Goal: Task Accomplishment & Management: Use online tool/utility

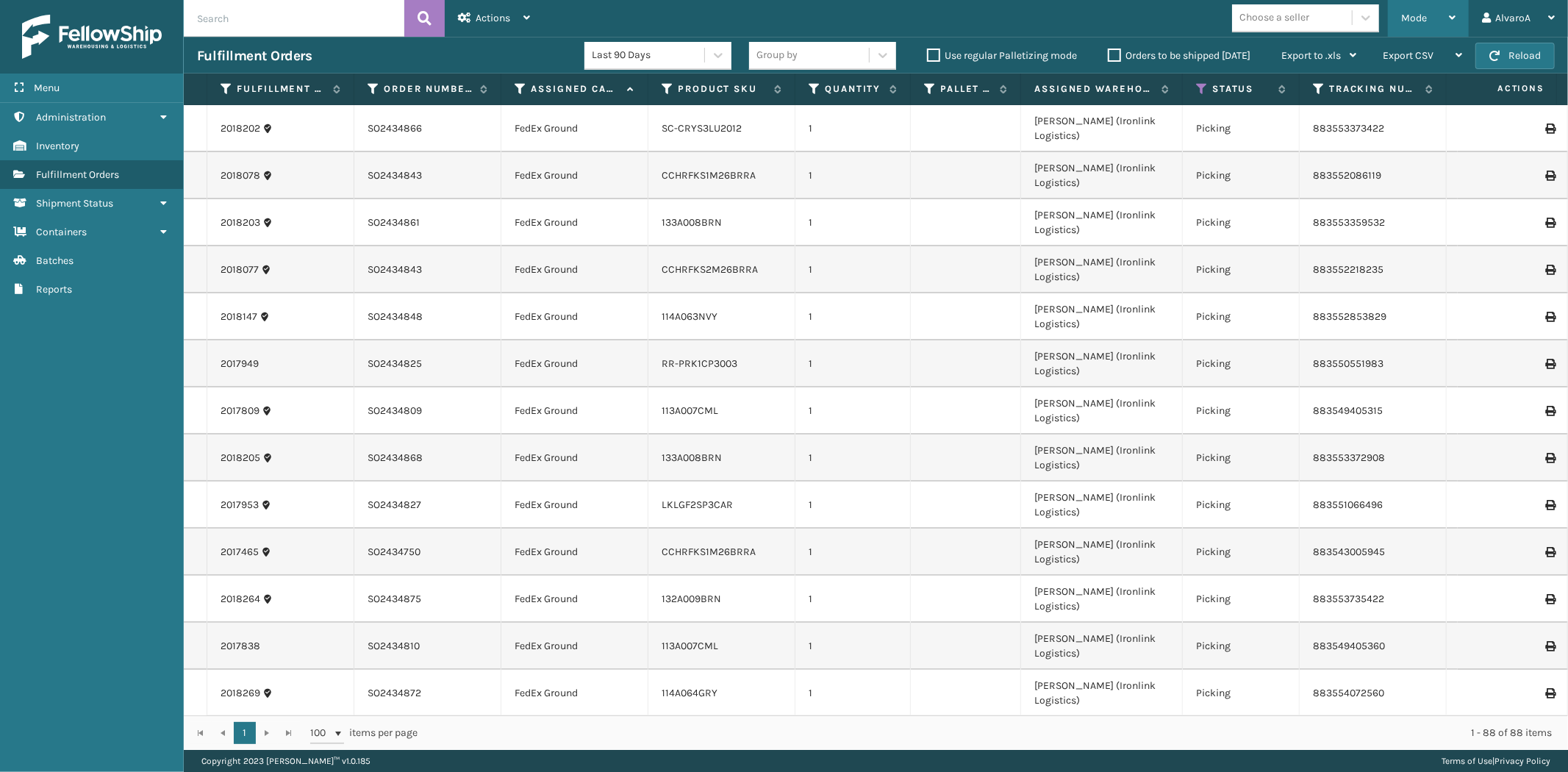
click at [1414, 20] on span "Mode" at bounding box center [1414, 18] width 26 height 12
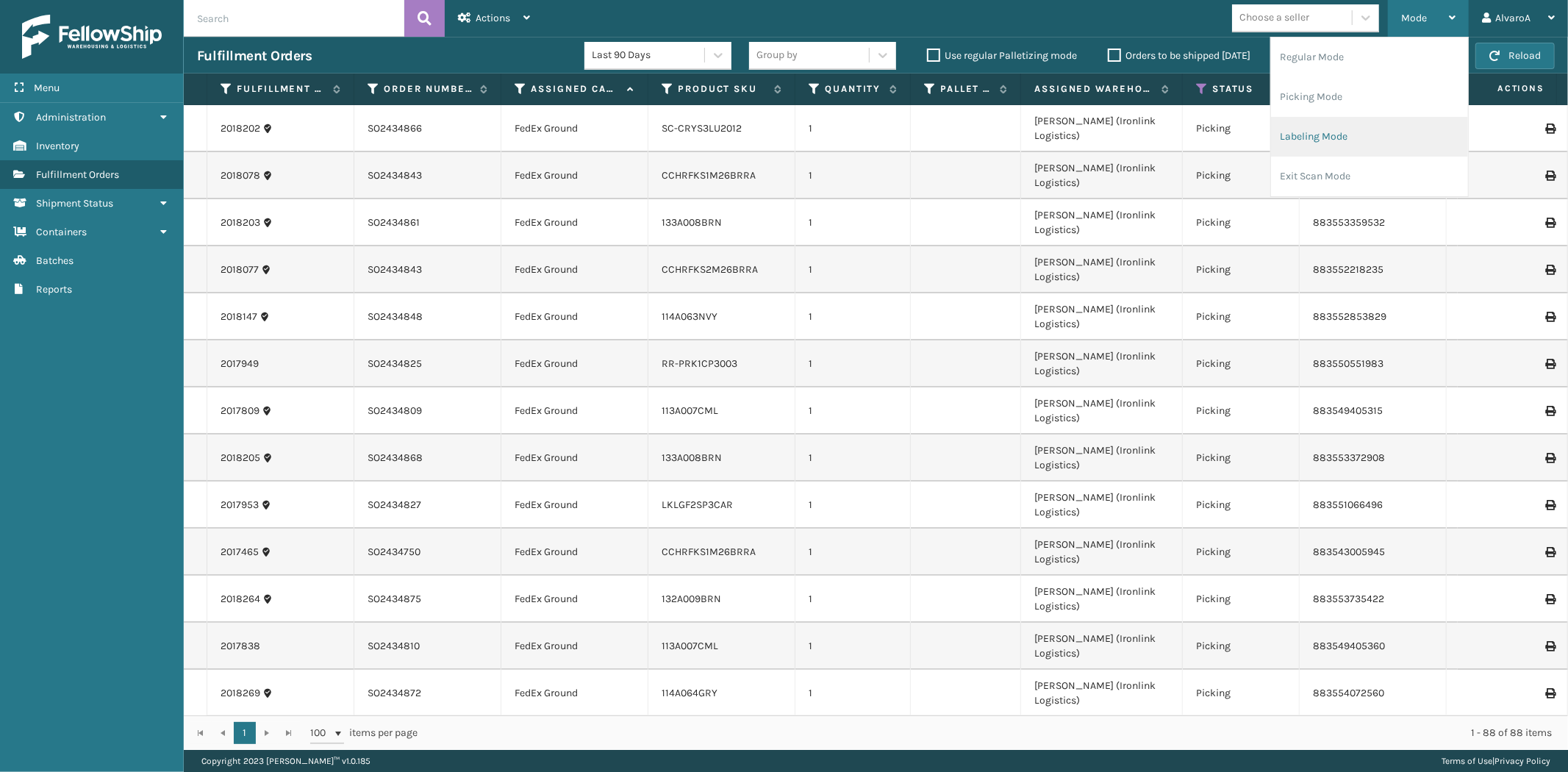
click at [1334, 126] on li "Labeling Mode" at bounding box center [1369, 136] width 197 height 40
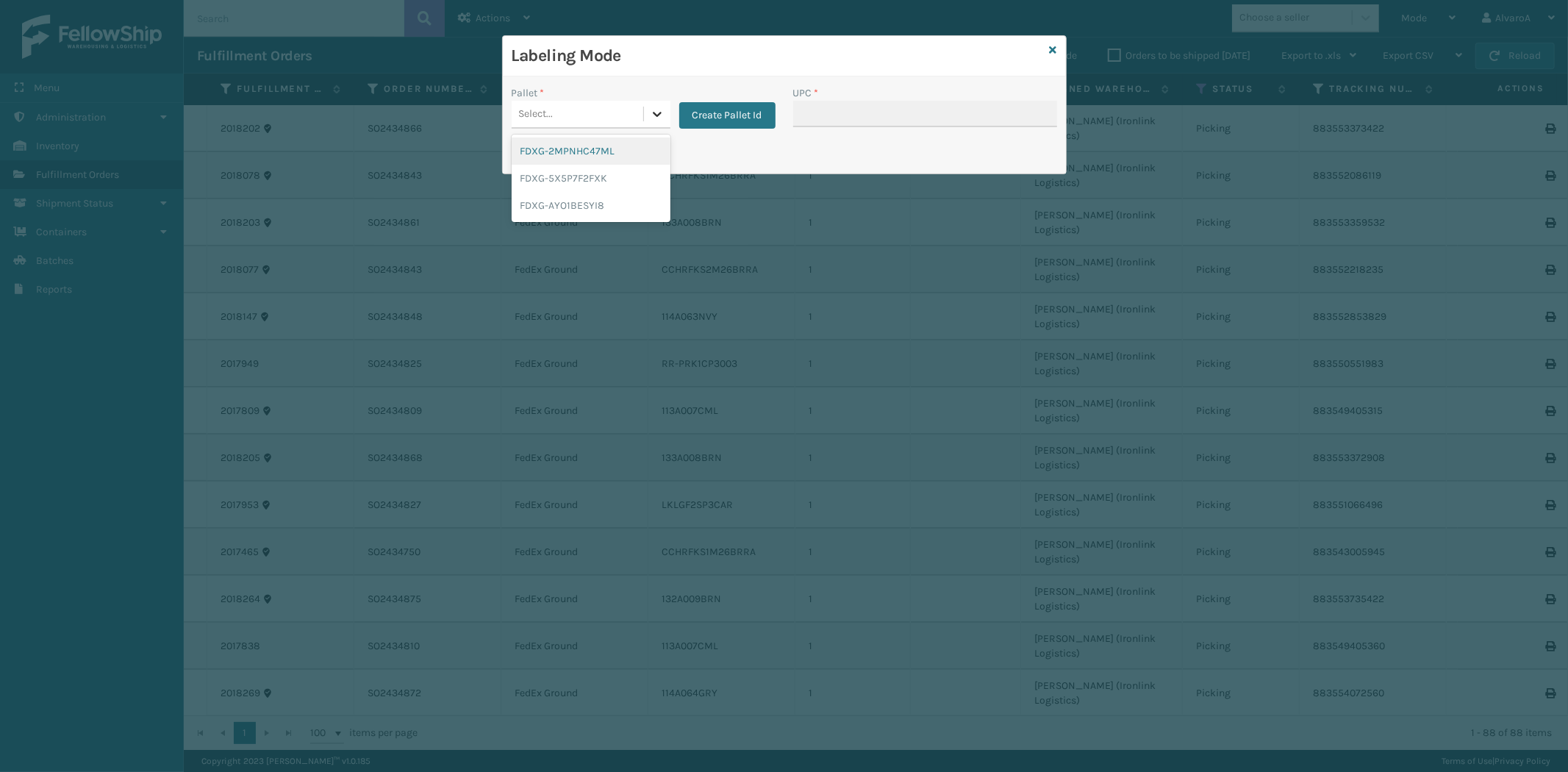
click at [652, 106] on div at bounding box center [657, 114] width 27 height 27
click at [703, 108] on button "Create Pallet Id" at bounding box center [727, 115] width 96 height 27
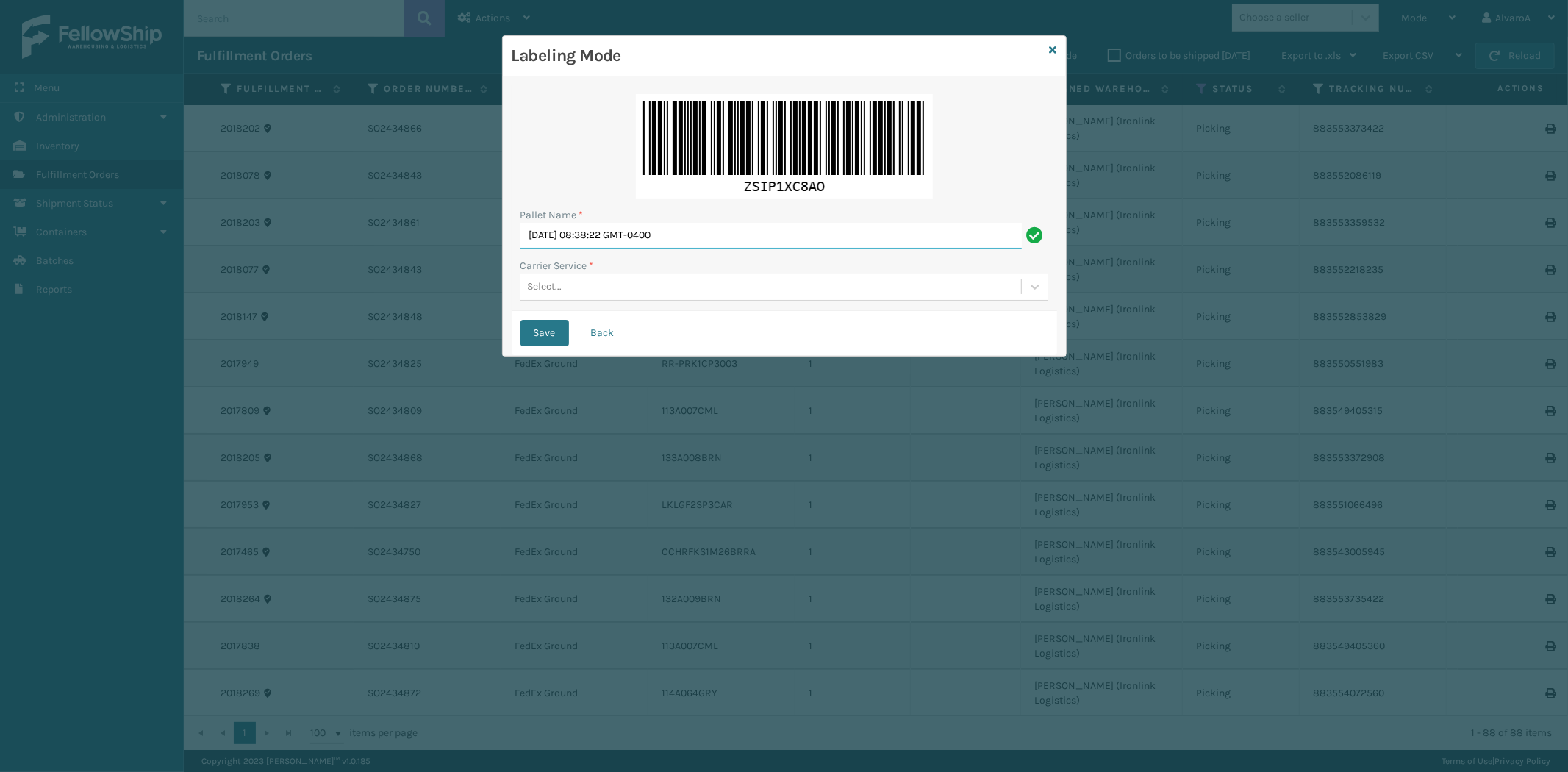
drag, startPoint x: 709, startPoint y: 233, endPoint x: 279, endPoint y: 260, distance: 430.8
click at [279, 260] on div "Labeling Mode Pallet Name * [DATE] 08:38:22 GMT-0400 Carrier Service * Select..…" at bounding box center [784, 386] width 1568 height 772
type input "LPN 496077 #1"
click at [602, 276] on div "Carrier Service * Select..." at bounding box center [785, 280] width 528 height 44
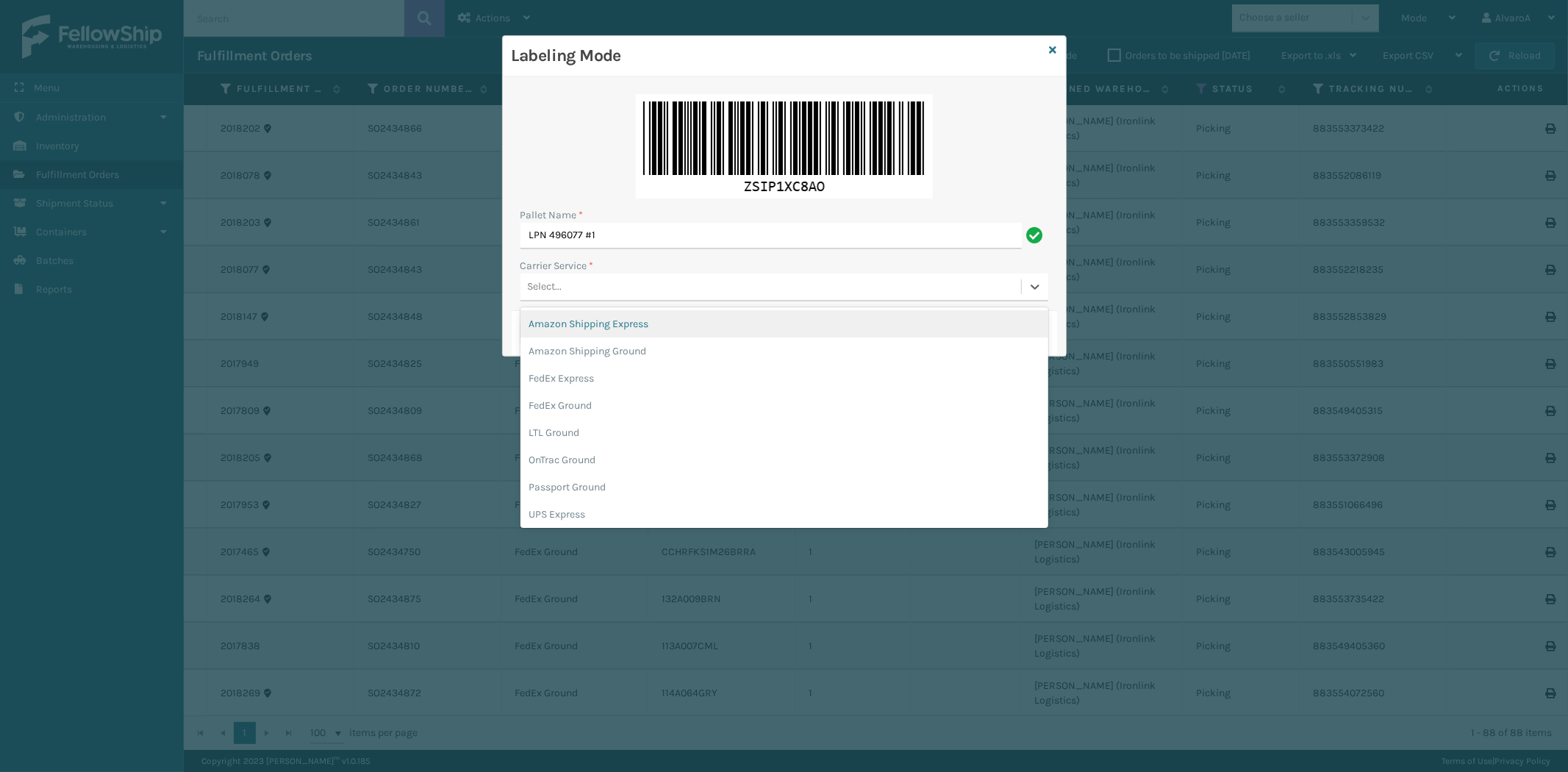
drag, startPoint x: 611, startPoint y: 288, endPoint x: 575, endPoint y: 376, distance: 95.1
click at [611, 289] on div "Select..." at bounding box center [771, 287] width 501 height 24
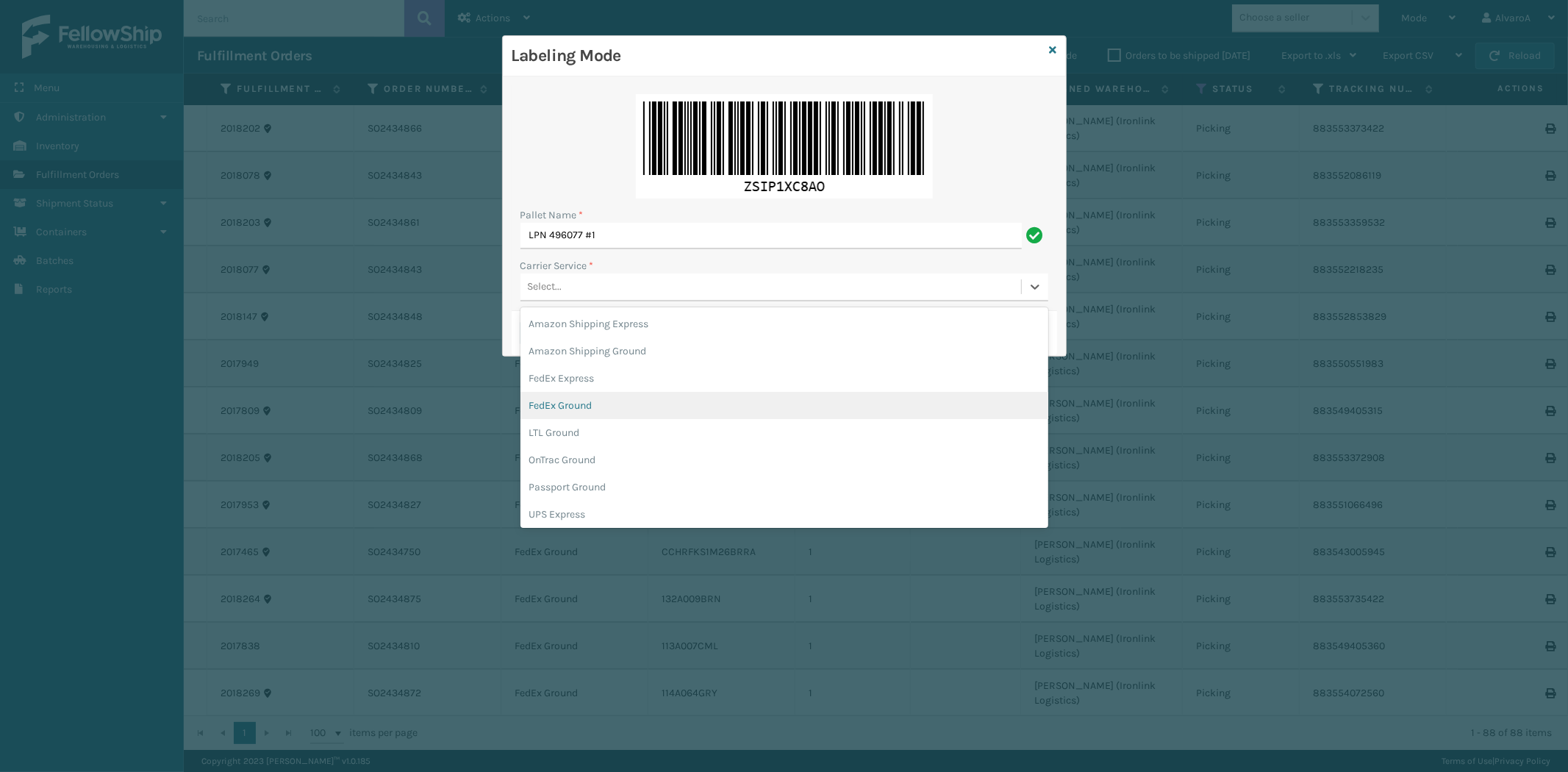
click at [581, 412] on div "FedEx Ground" at bounding box center [785, 405] width 528 height 27
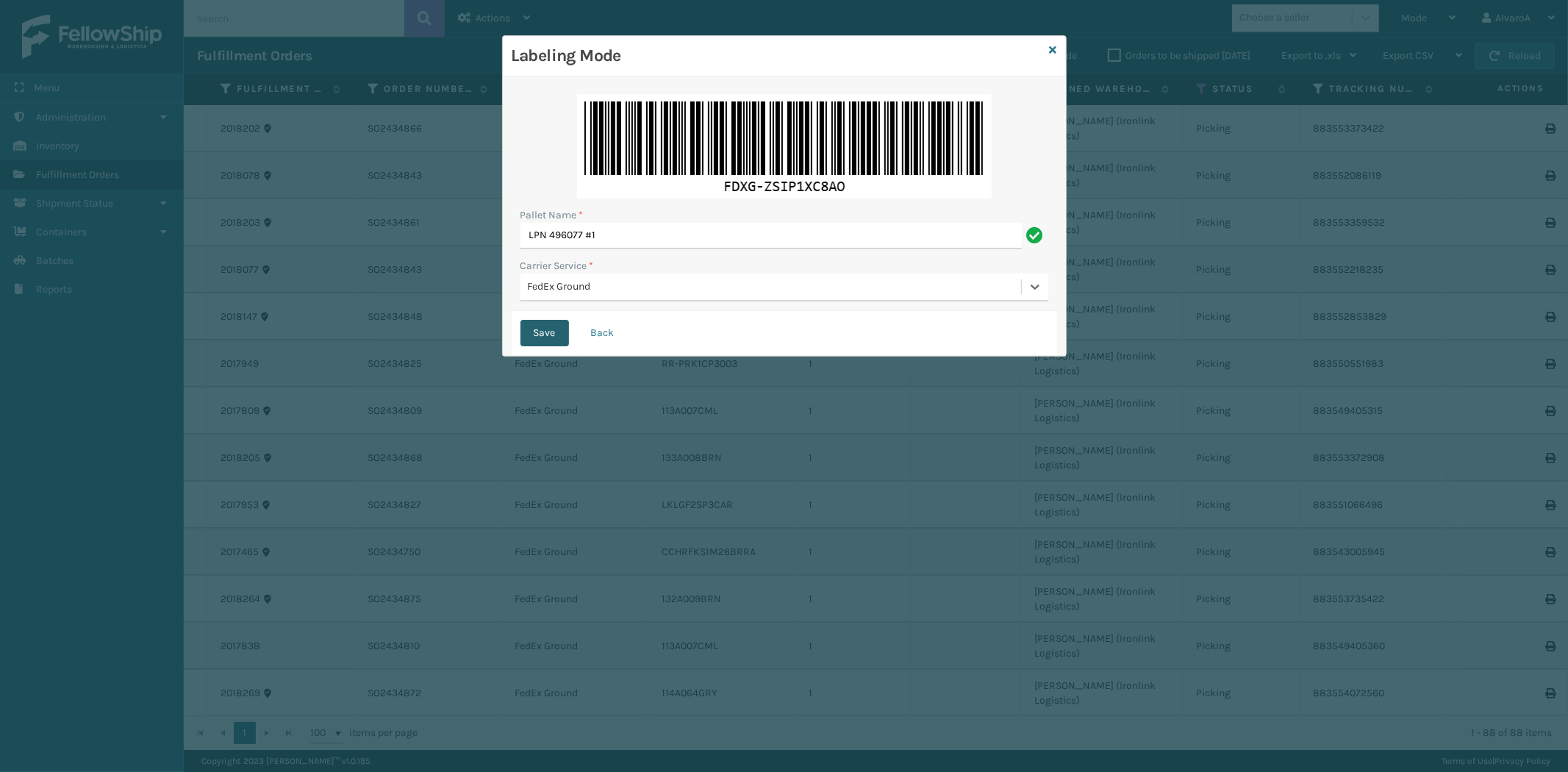
click at [548, 337] on button "Save" at bounding box center [545, 333] width 48 height 27
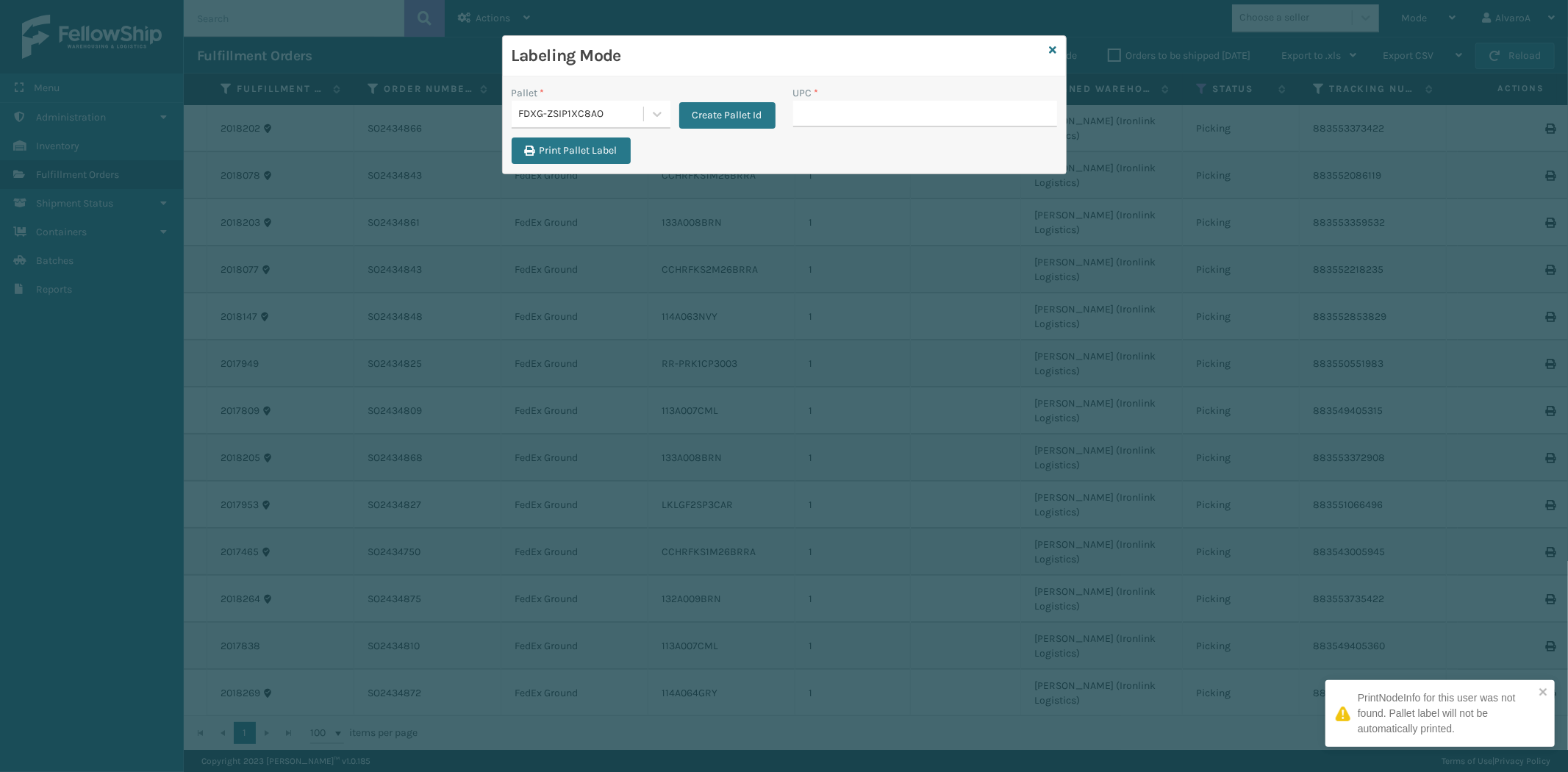
click at [822, 115] on input "UPC *" at bounding box center [924, 114] width 264 height 27
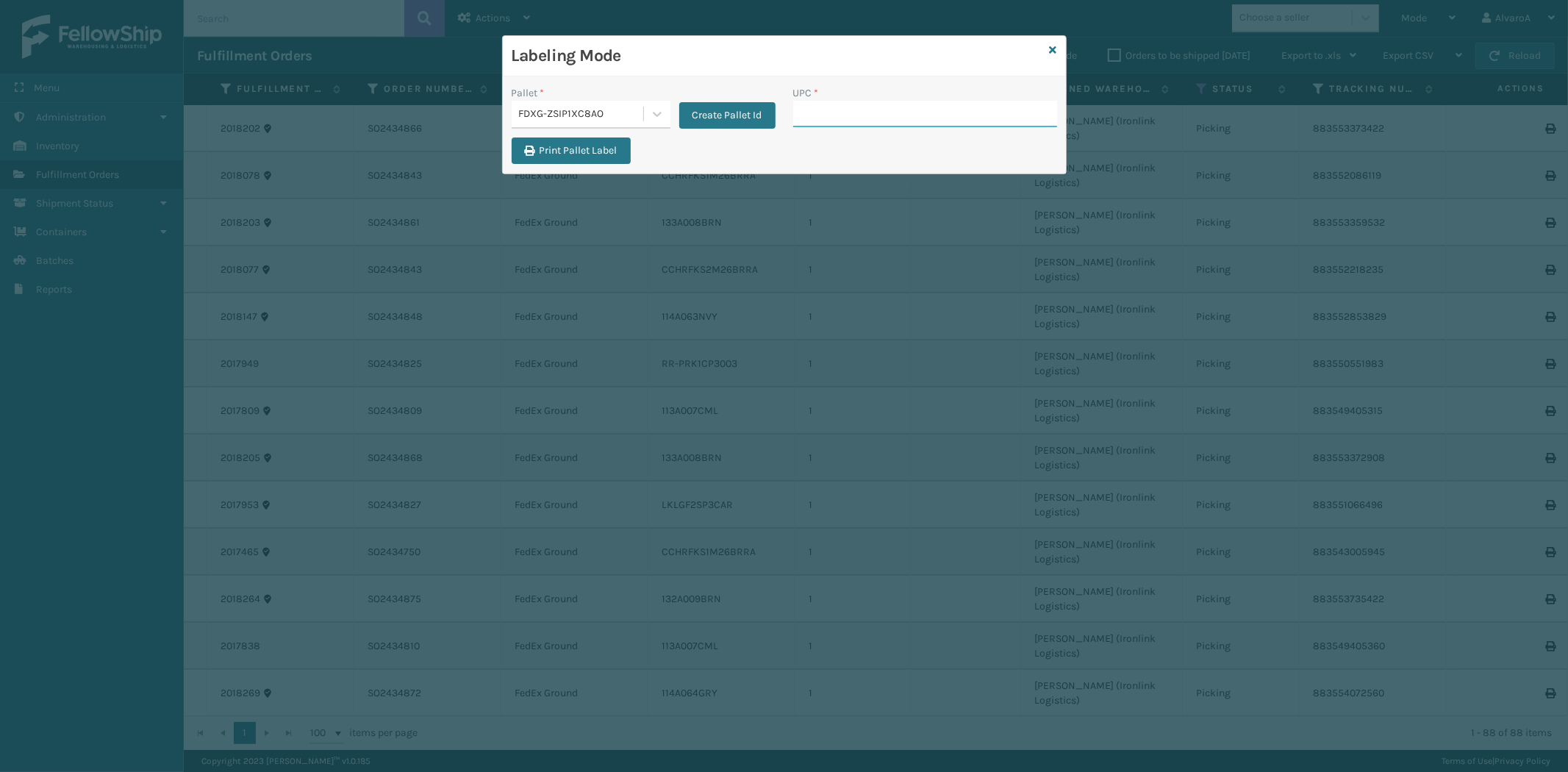
paste input "CCWENKS3M26DGRA"
type input "CCWENKS3M26DGRA"
paste input "133A023PEB"
type input "133A023PEB"
paste input "133A009BRN"
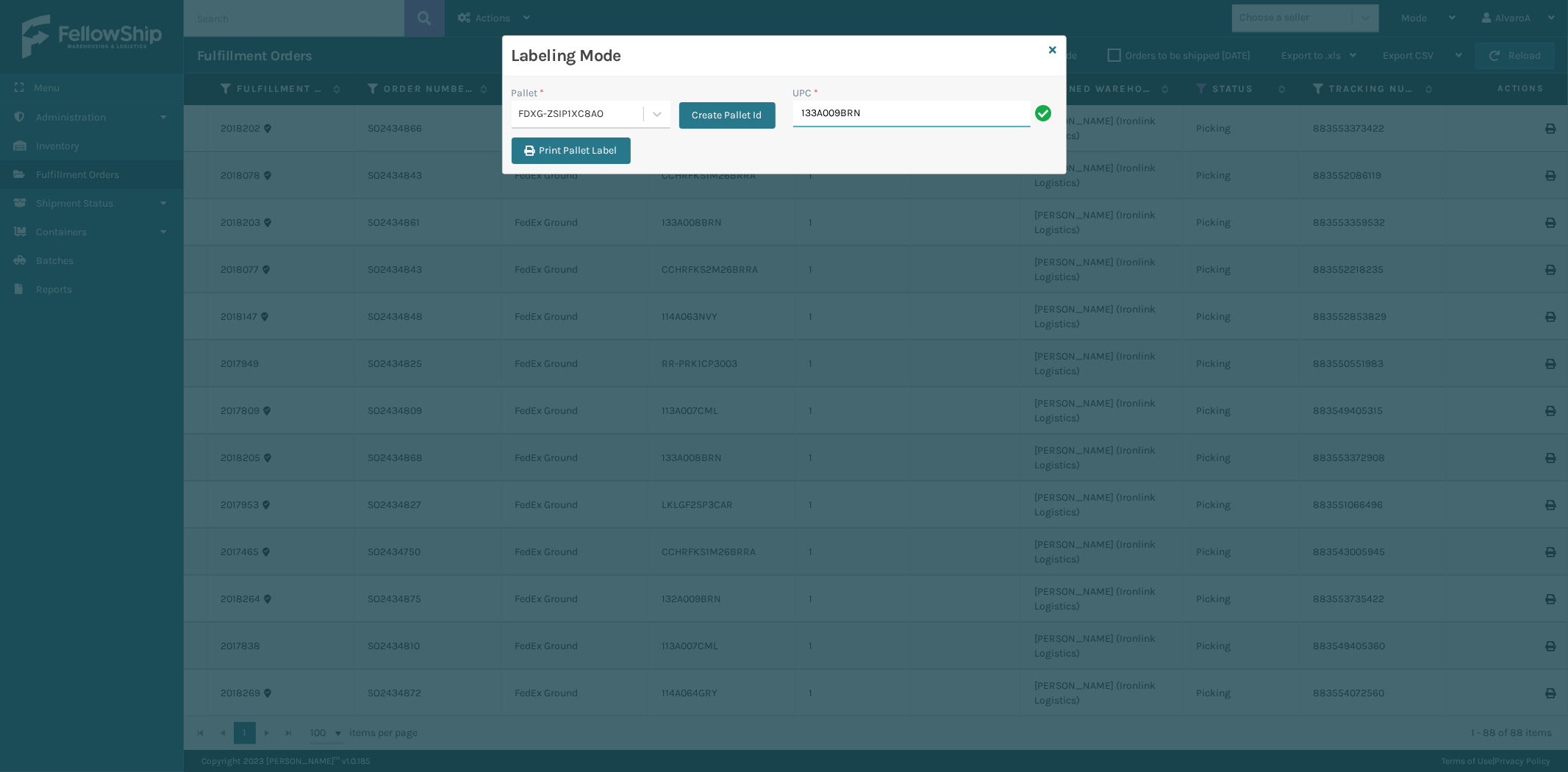
type input "133A009BRN"
click at [824, 119] on input "UPC *" at bounding box center [924, 114] width 264 height 27
paste input "133A009BRN"
type input "133A009BRN"
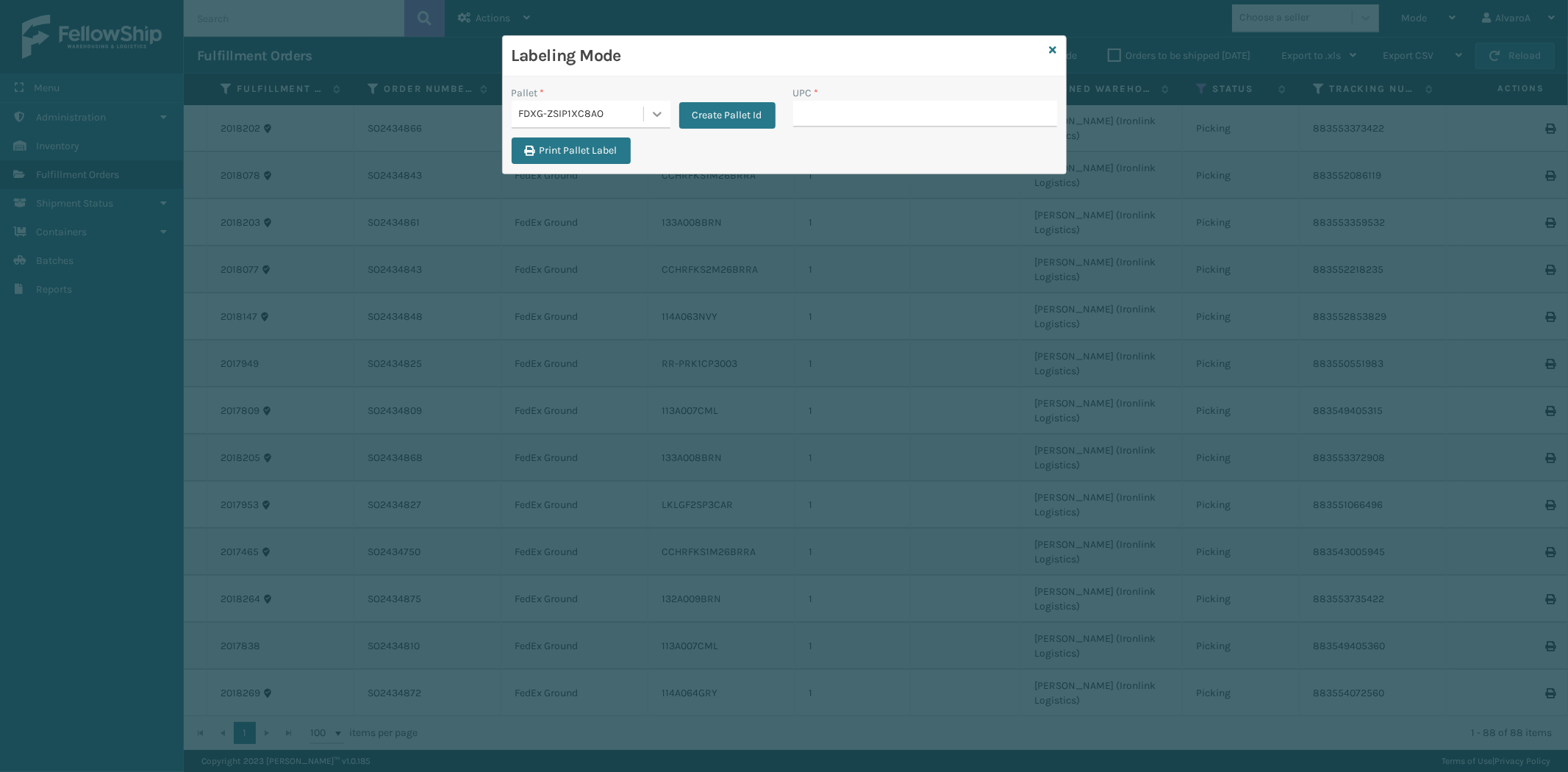
click at [655, 103] on div at bounding box center [657, 114] width 27 height 27
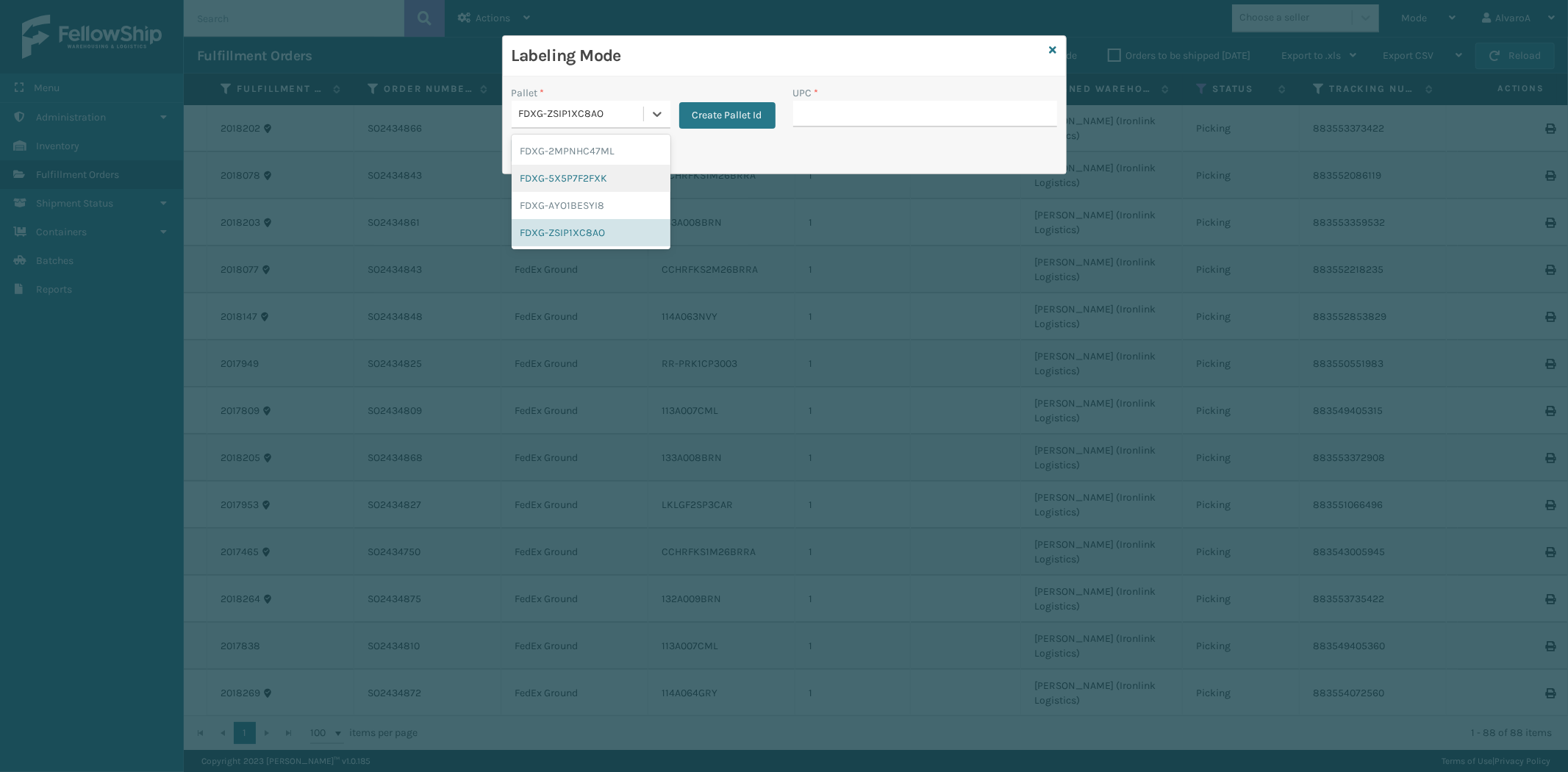
click at [588, 175] on div "FDXG-5X5P7F2FXK" at bounding box center [591, 178] width 159 height 27
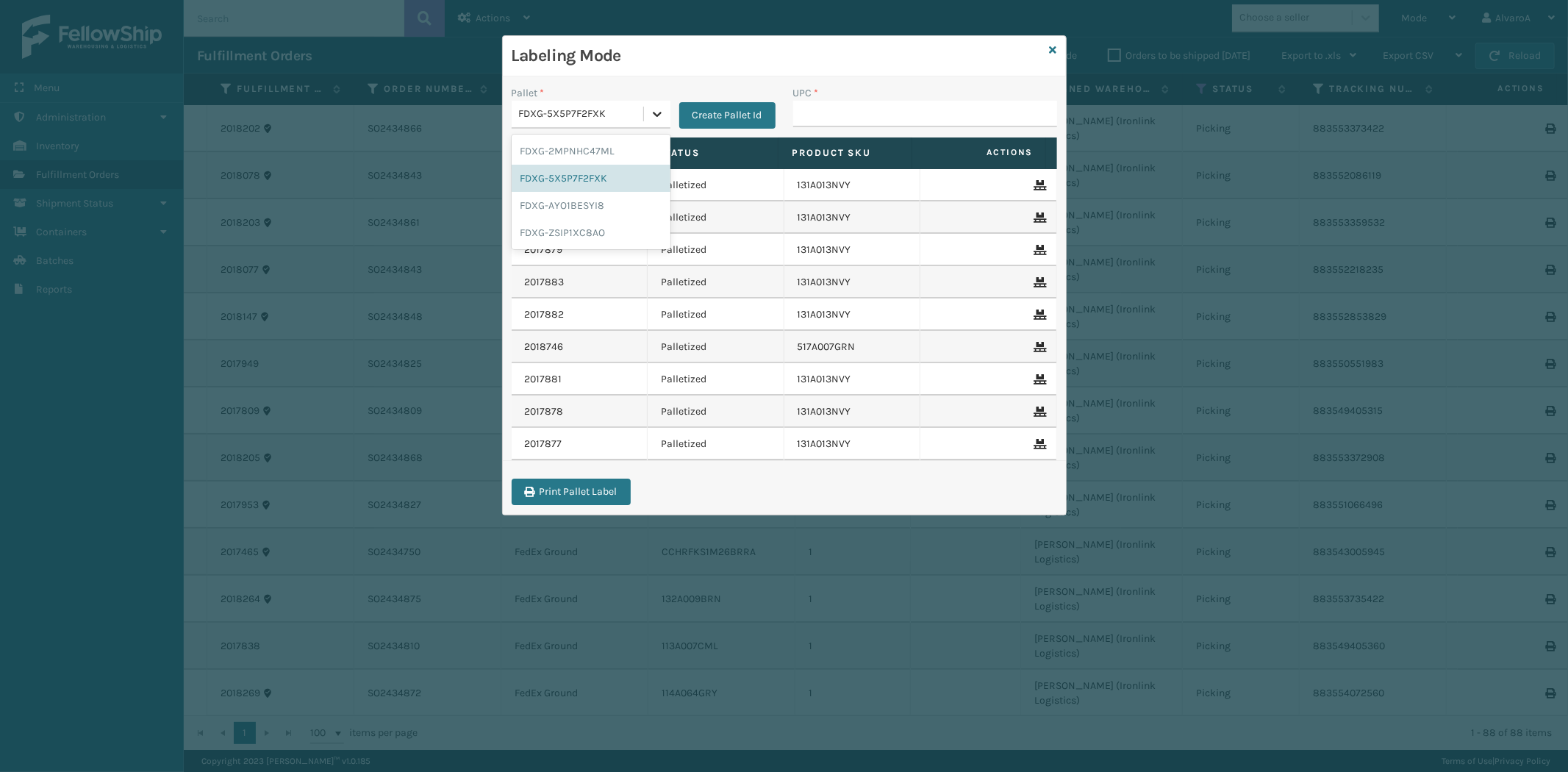
click at [659, 111] on icon at bounding box center [657, 114] width 15 height 15
click at [545, 238] on div "FDXG-ZSIP1XC8AO" at bounding box center [591, 233] width 159 height 27
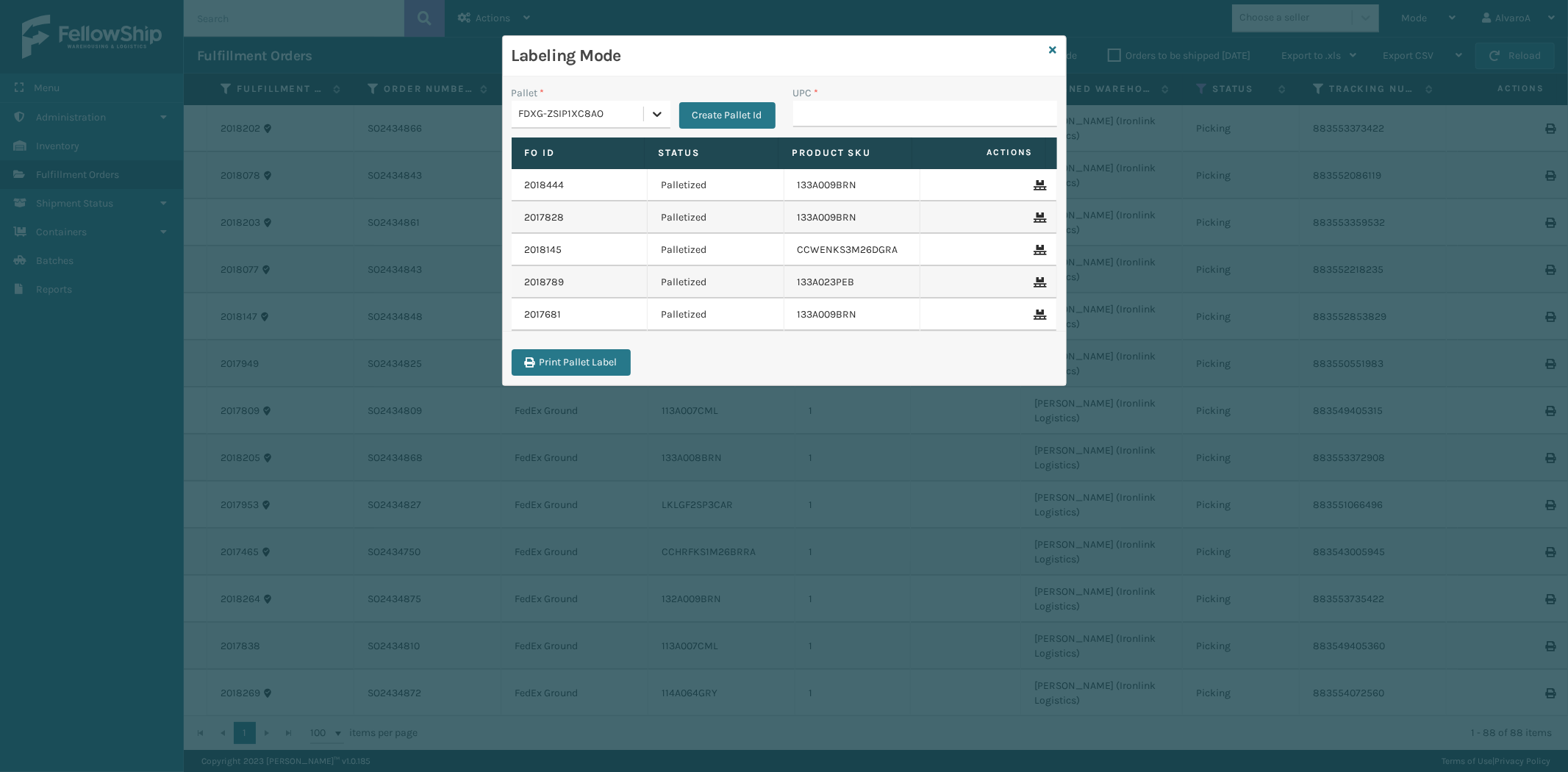
click at [656, 104] on div at bounding box center [657, 114] width 27 height 27
click at [654, 109] on icon at bounding box center [657, 114] width 15 height 15
click at [606, 185] on div "FDXG-5X5P7F2FXK" at bounding box center [591, 178] width 159 height 27
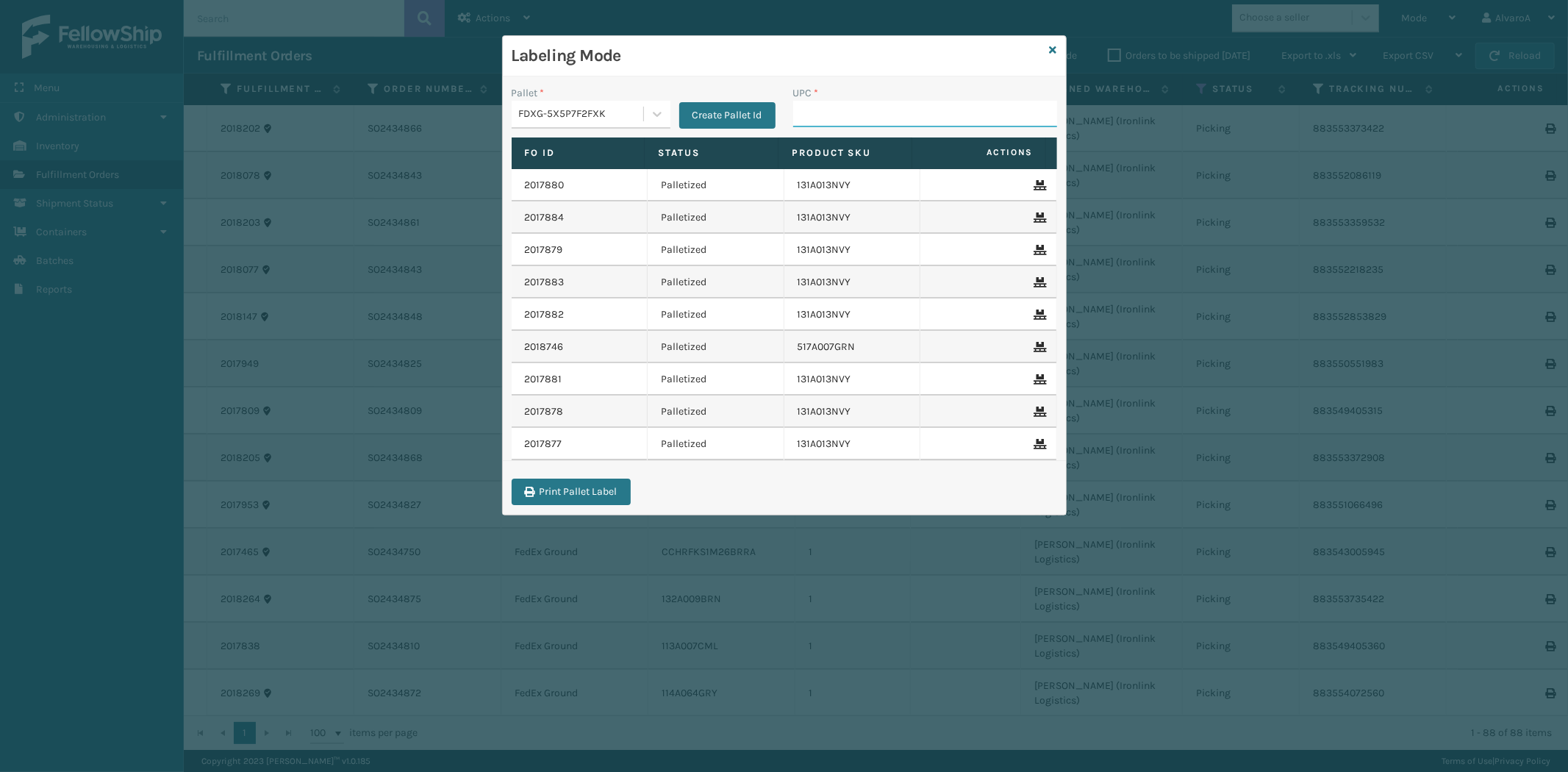
click at [858, 122] on input "UPC *" at bounding box center [924, 114] width 264 height 27
paste input "111A027BLK"
type input "111A027BLK"
paste input "131A016IVO"
type input "131A016IVO"
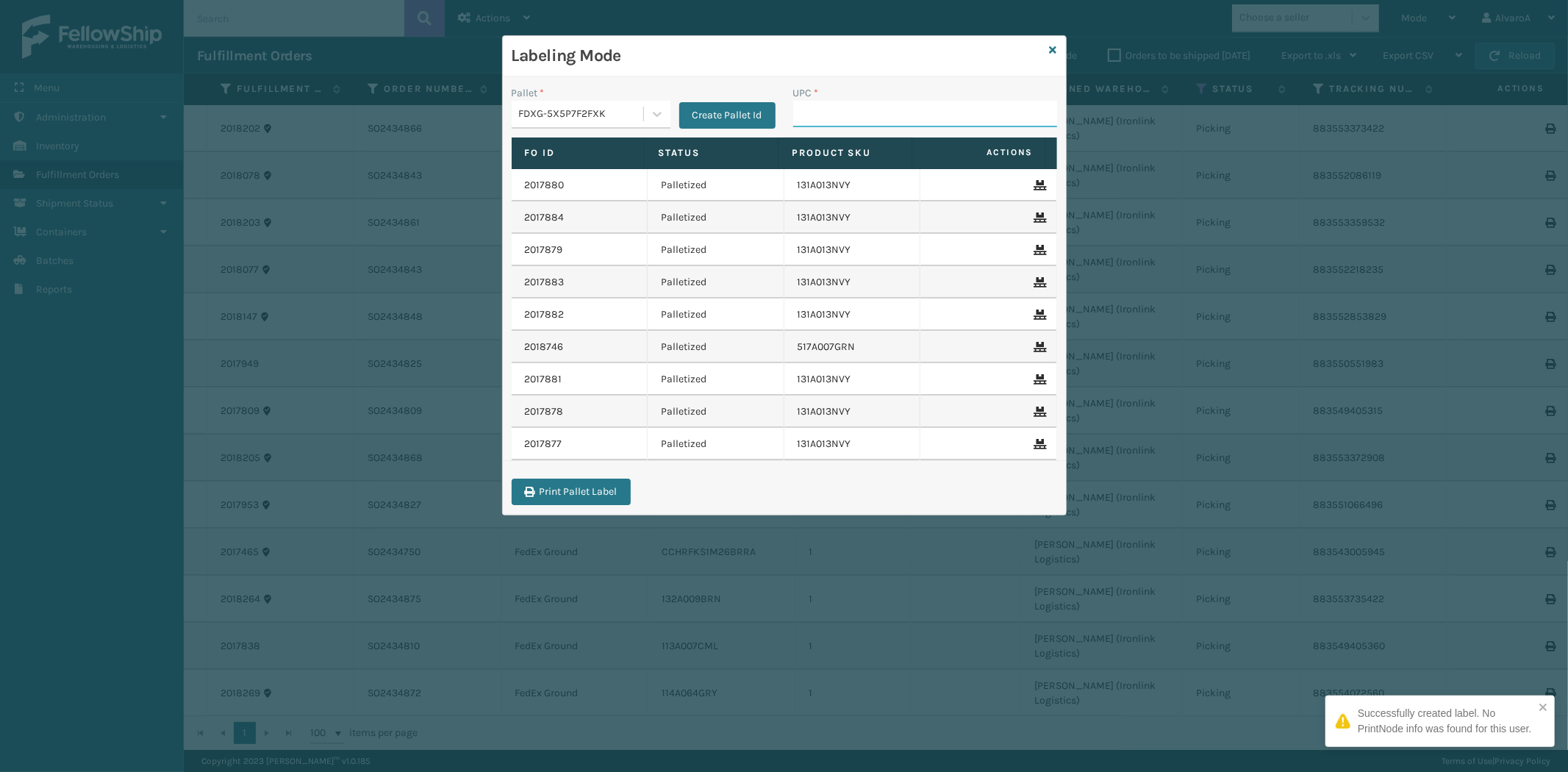
paste input "123A047GRN"
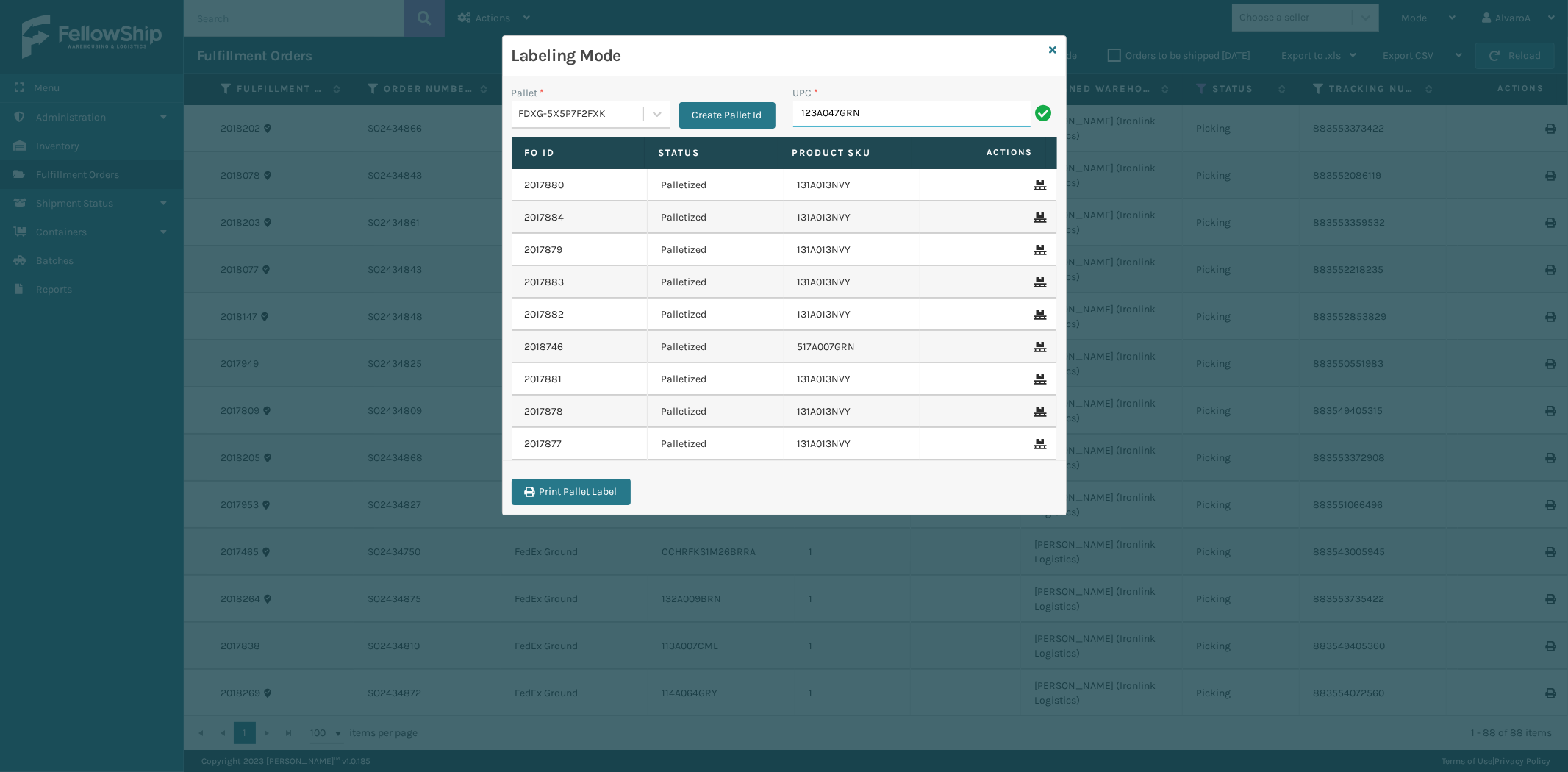
type input "123A047GRN"
paste input "111A007GRY"
type input "111A007GRY"
paste input "132A009BRN"
type input "132A009BRN"
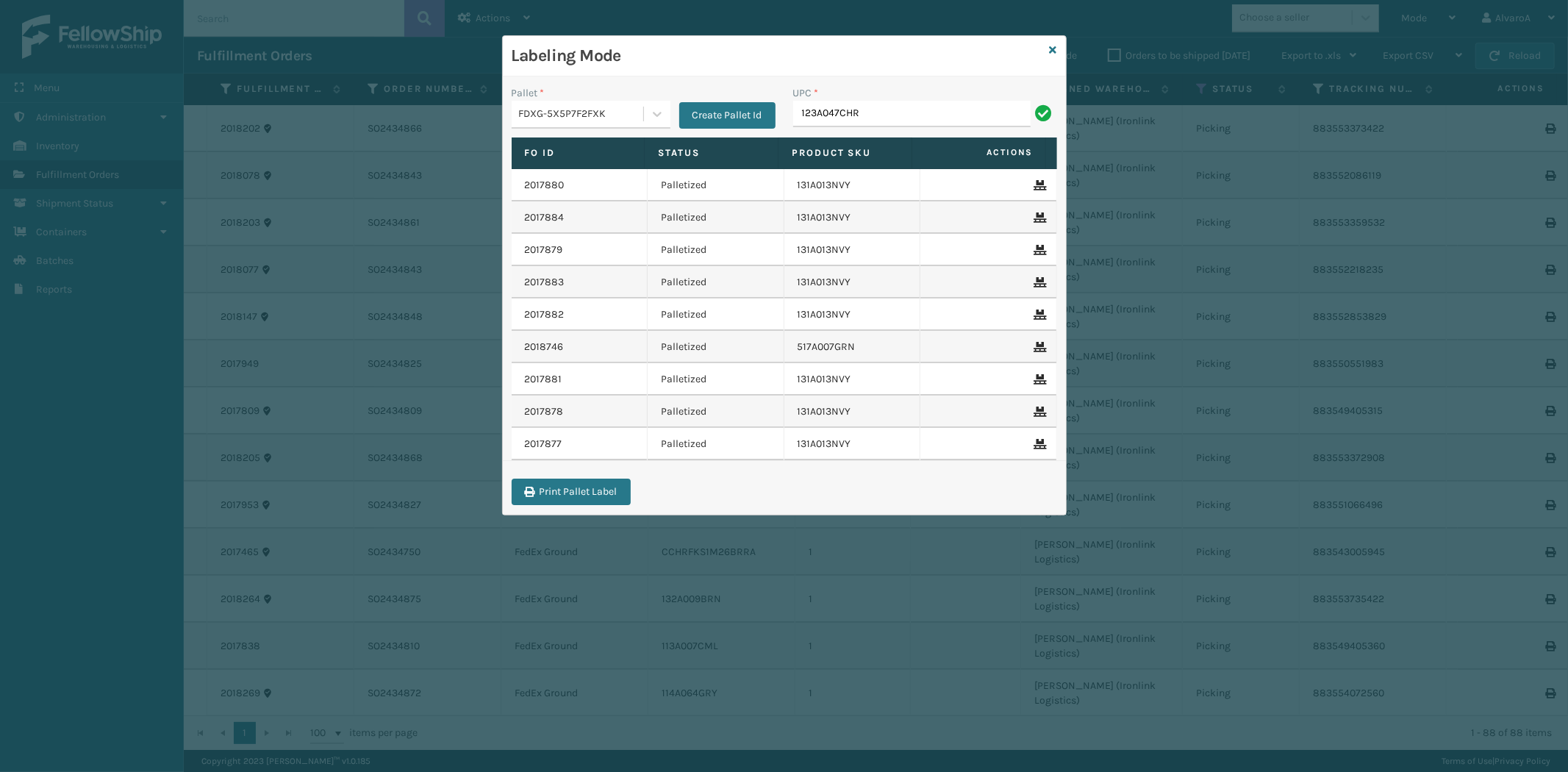
type input "123A047CHR"
click at [715, 111] on button "Create Pallet Id" at bounding box center [727, 115] width 96 height 27
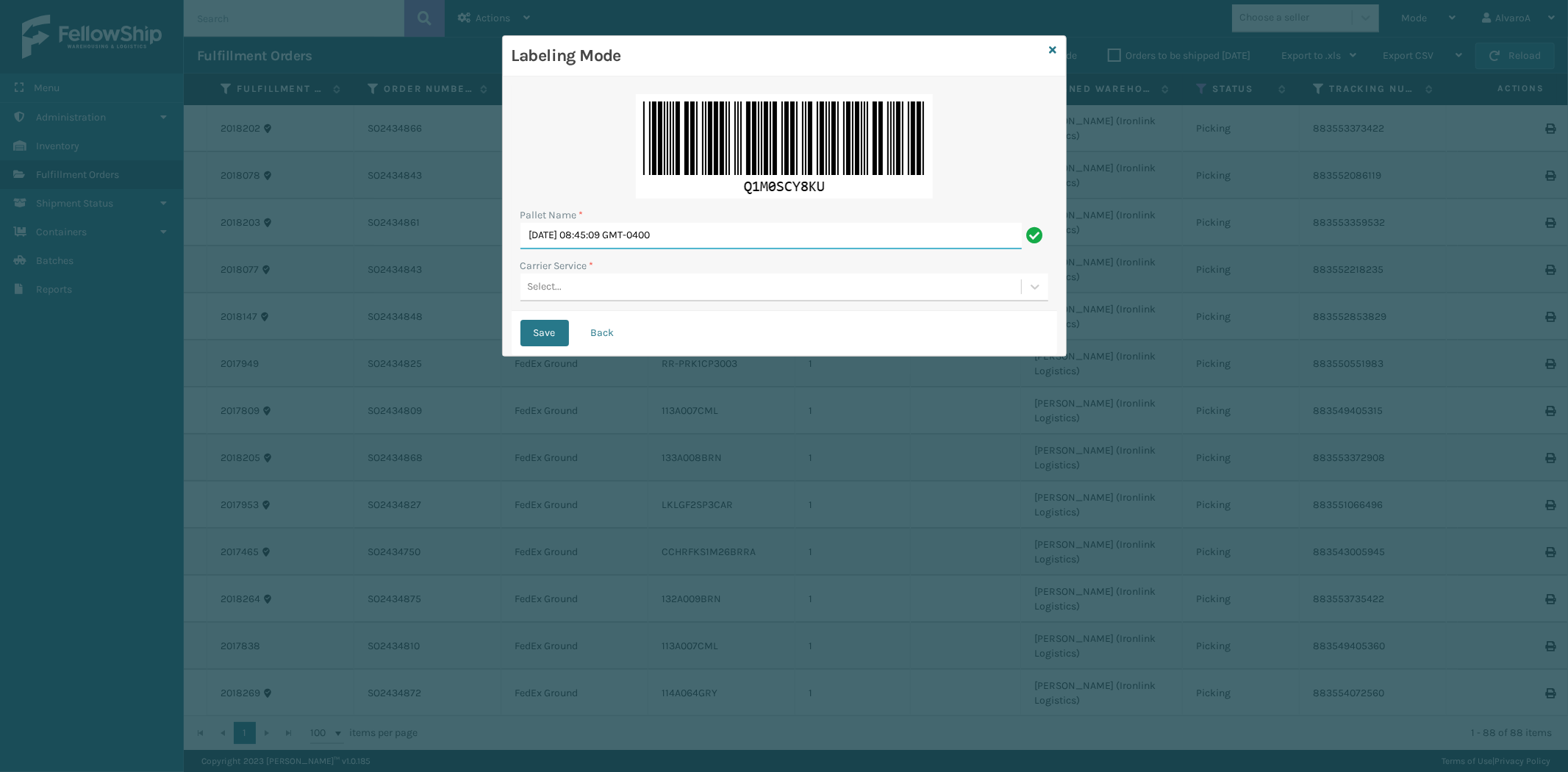
drag, startPoint x: 740, startPoint y: 242, endPoint x: 78, endPoint y: 368, distance: 673.9
click at [78, 368] on div "Labeling Mode Pallet Name * [DATE] 08:45:09 GMT-0400 Carrier Service * Select..…" at bounding box center [784, 386] width 1568 height 772
type input "LPN 496078 #1"
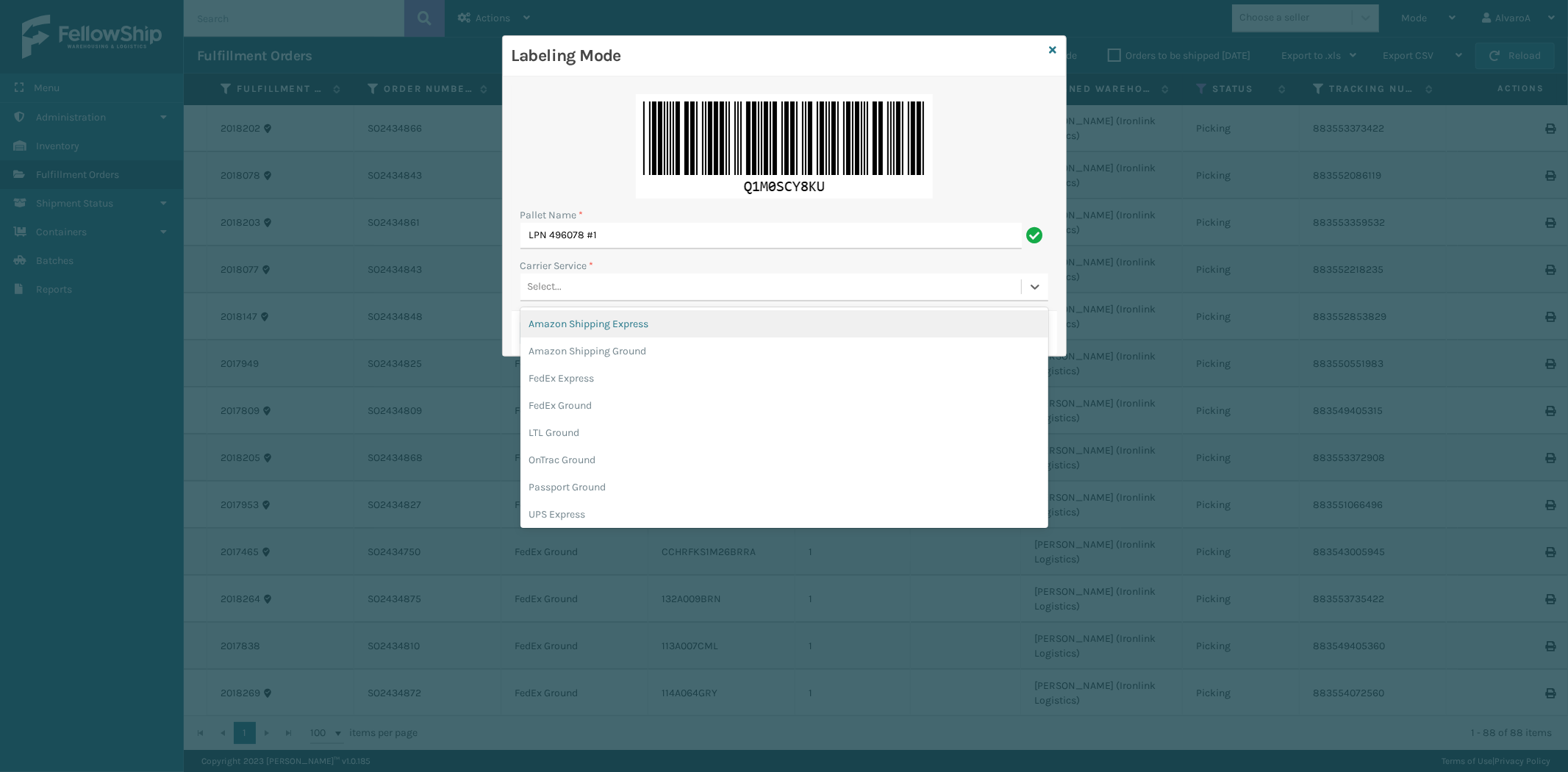
click at [579, 279] on div "Select..." at bounding box center [771, 287] width 501 height 24
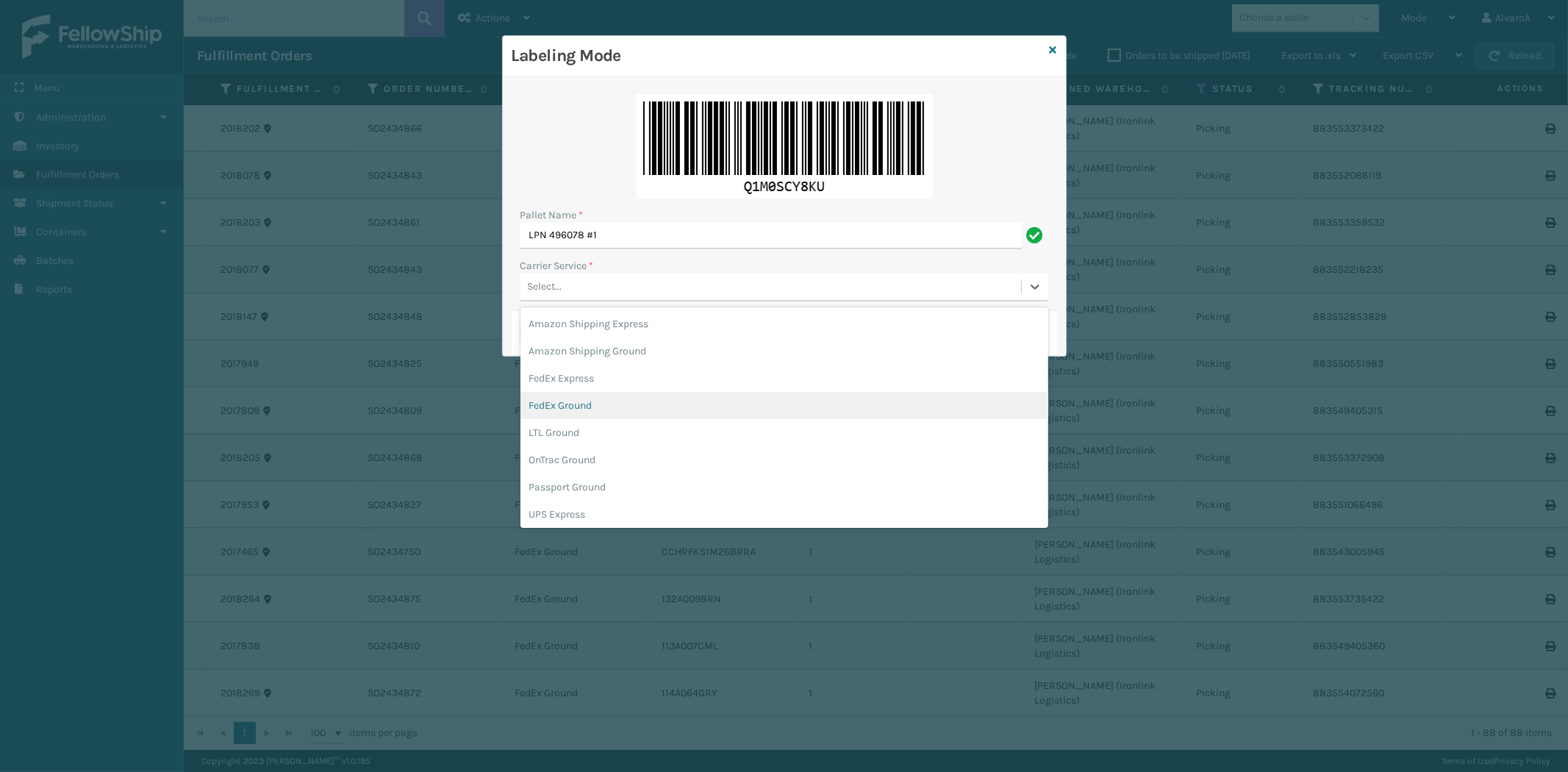
click at [582, 408] on div "FedEx Ground" at bounding box center [785, 405] width 528 height 27
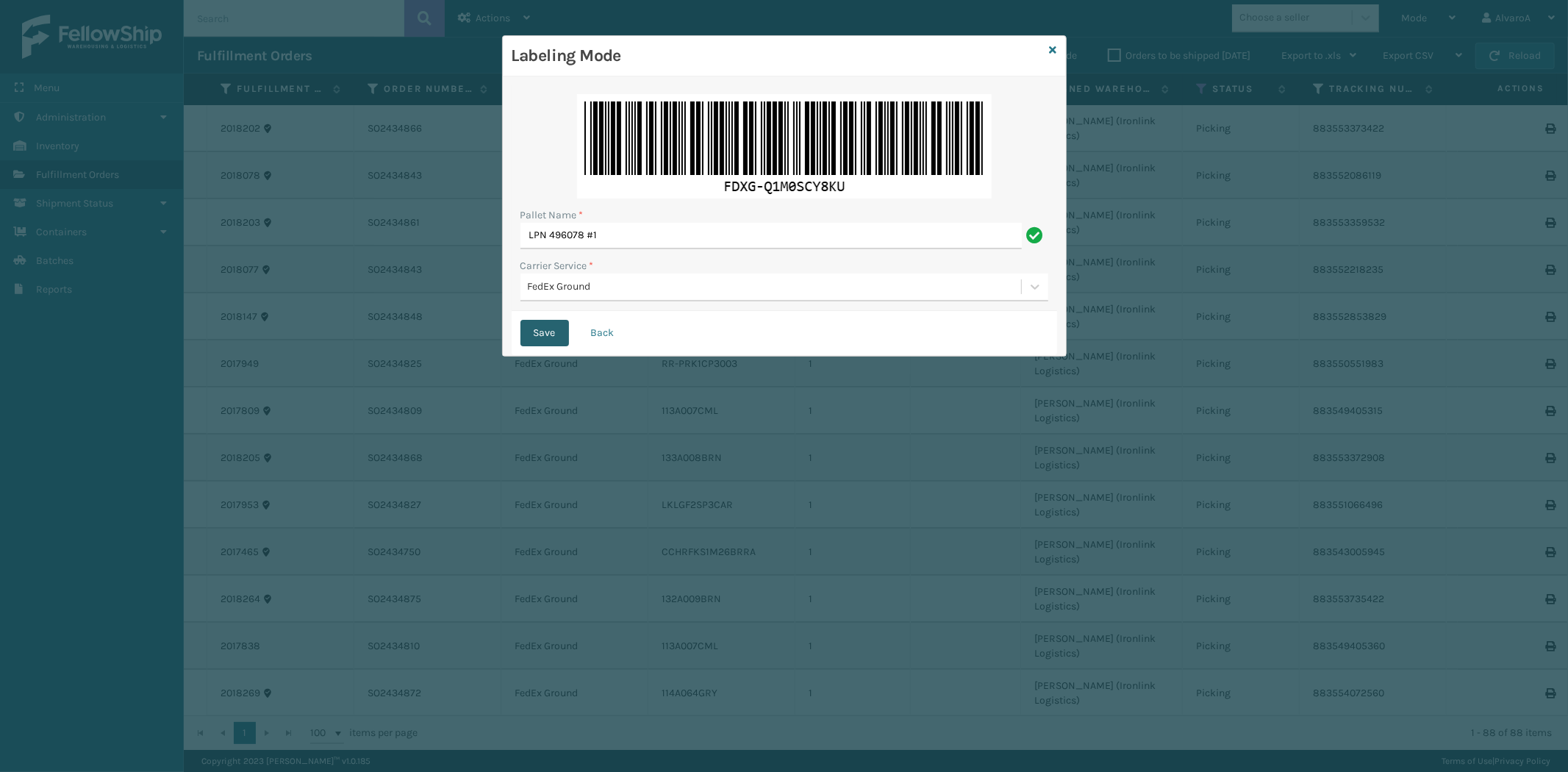
click at [554, 328] on button "Save" at bounding box center [545, 333] width 48 height 27
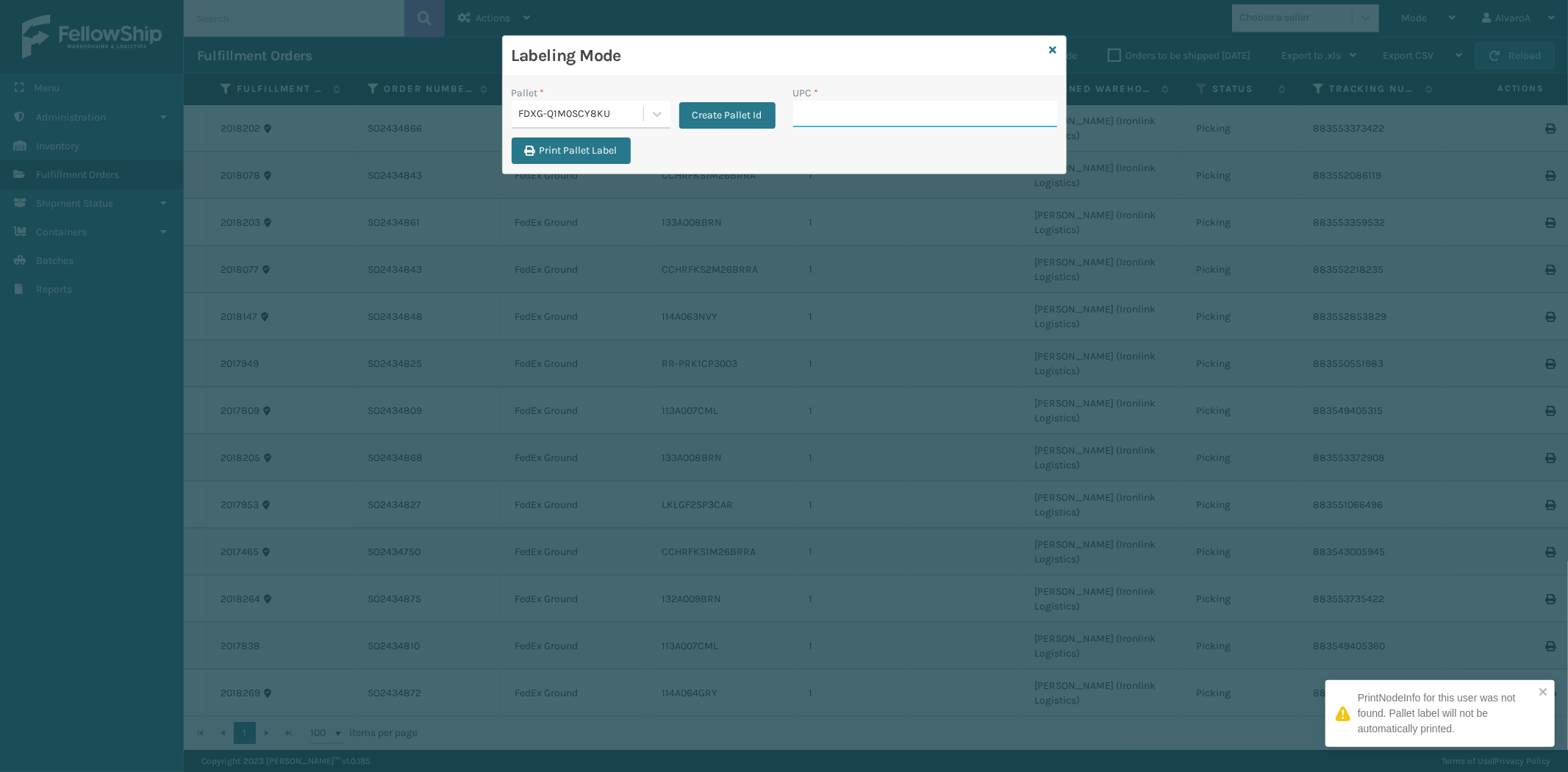
paste input "LKLGF2SP2GU3051"
type input "LKLGF2SP2GU3051"
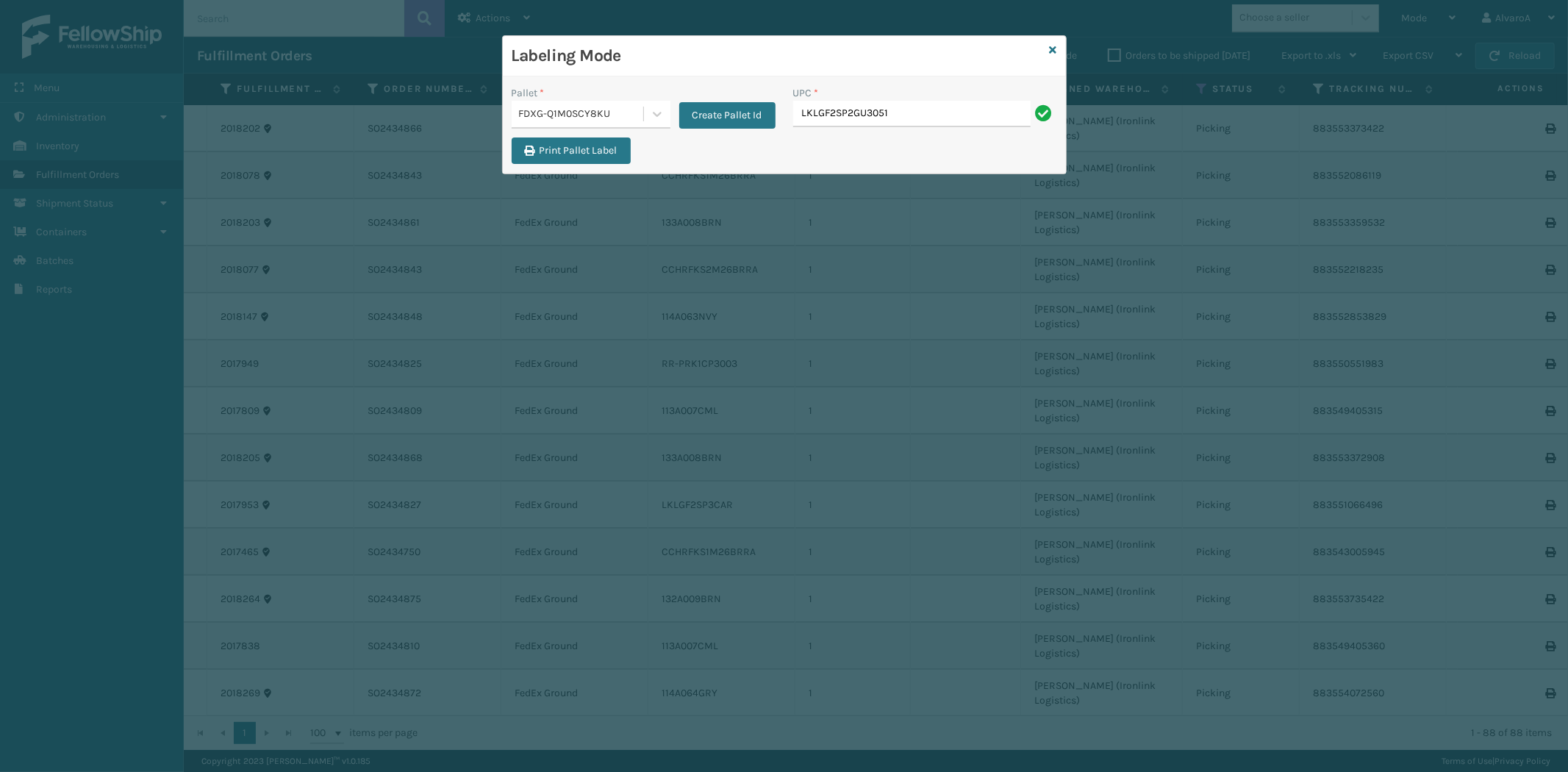
type input "LKLGF2SP2GU3051"
paste input "CCHRFKS2M26BKVA"
type input "CCHRFKS2M26BKVA"
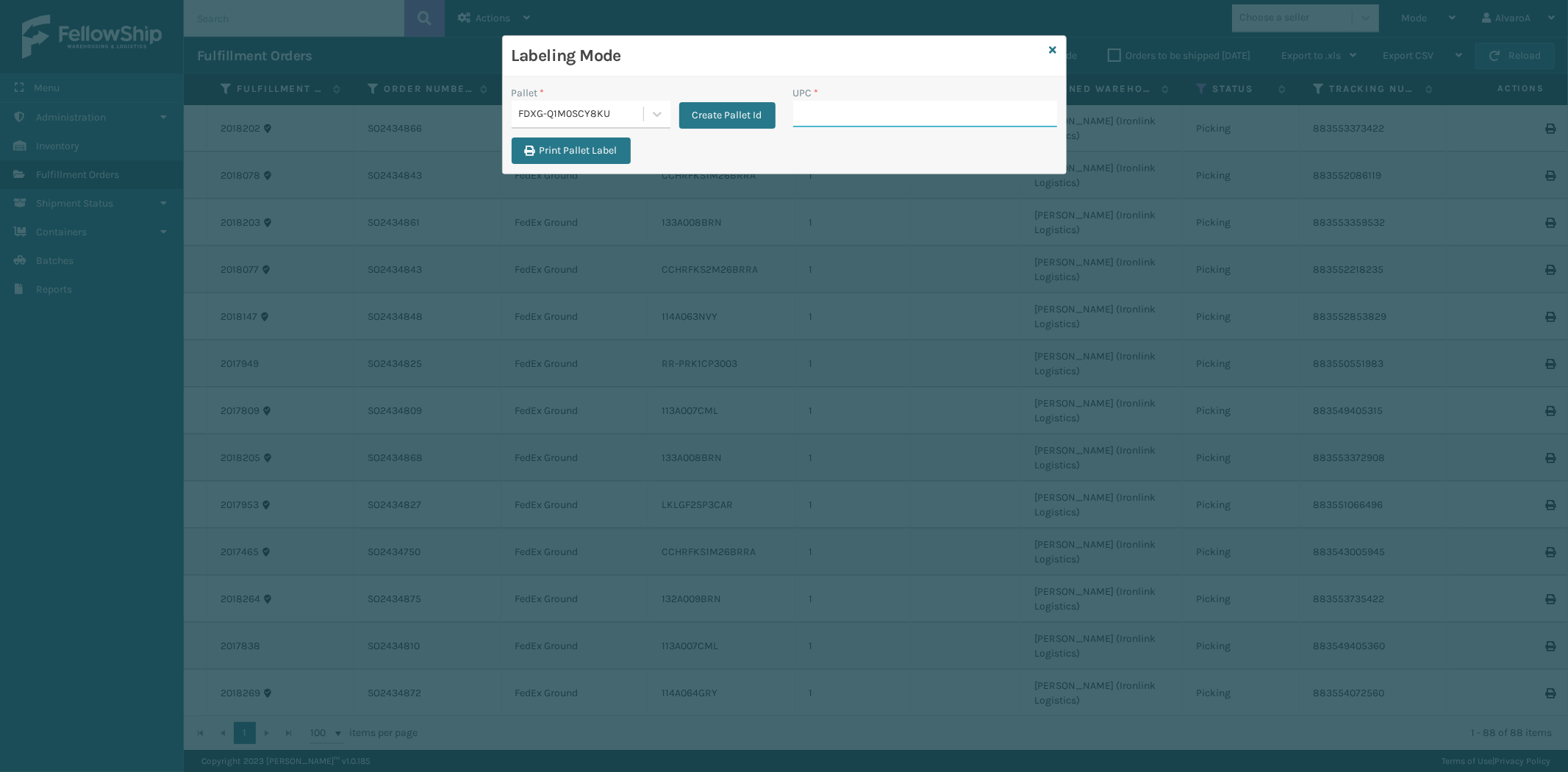
paste input "CCHRFKS2BGEVA"
type input "CCHRFKS2BGEVA"
paste input "SCLRIS3LU2001"
type input "SCLRIS3LU2001"
click at [648, 111] on div at bounding box center [657, 114] width 27 height 27
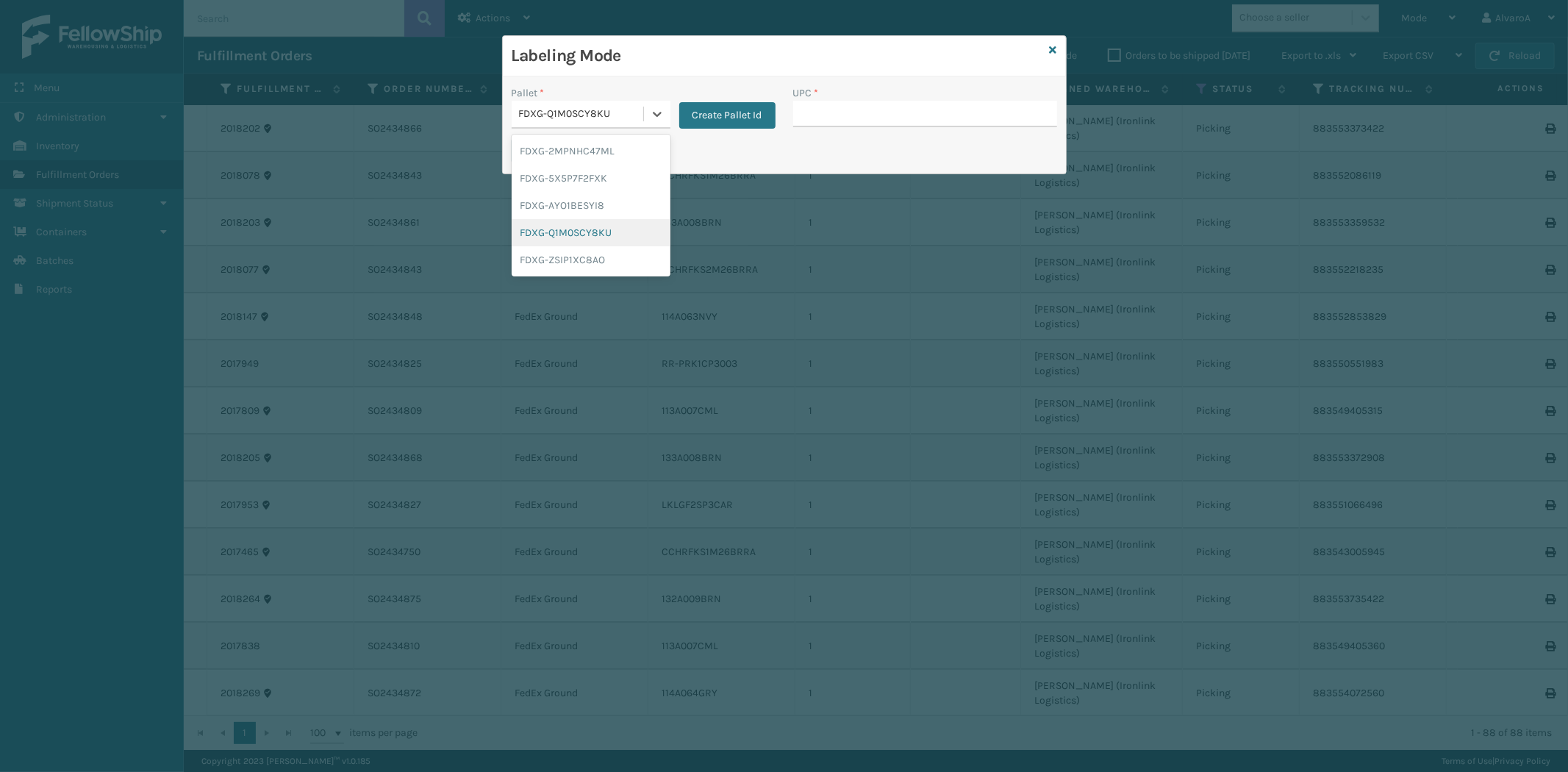
click at [584, 230] on div "FDXG-Q1M0SCY8KU" at bounding box center [591, 233] width 159 height 27
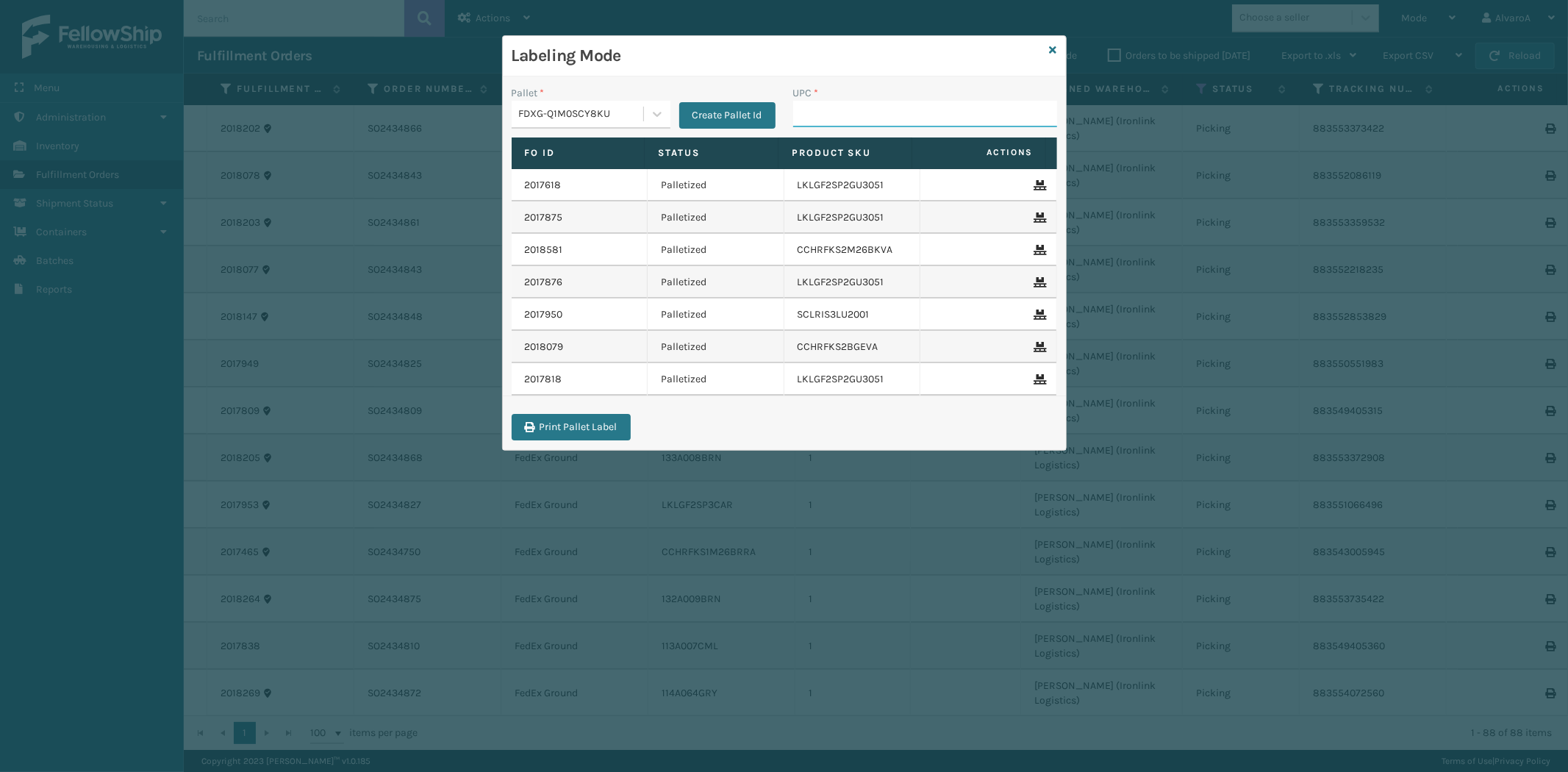
click at [827, 115] on input "UPC *" at bounding box center [924, 114] width 264 height 27
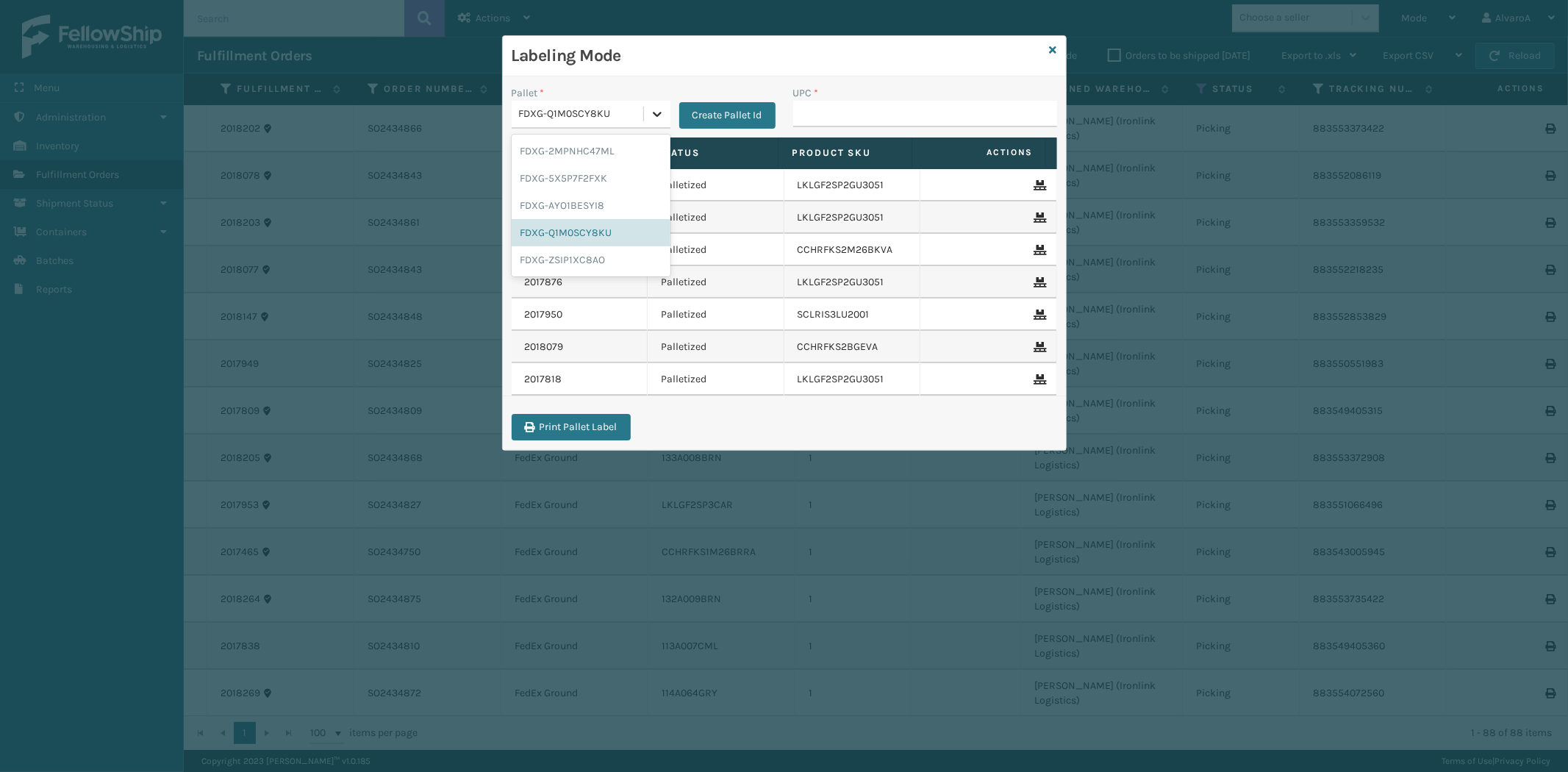
click at [650, 114] on icon at bounding box center [657, 114] width 15 height 15
click at [594, 179] on div "FDXG-5X5P7F2FXK" at bounding box center [591, 178] width 159 height 27
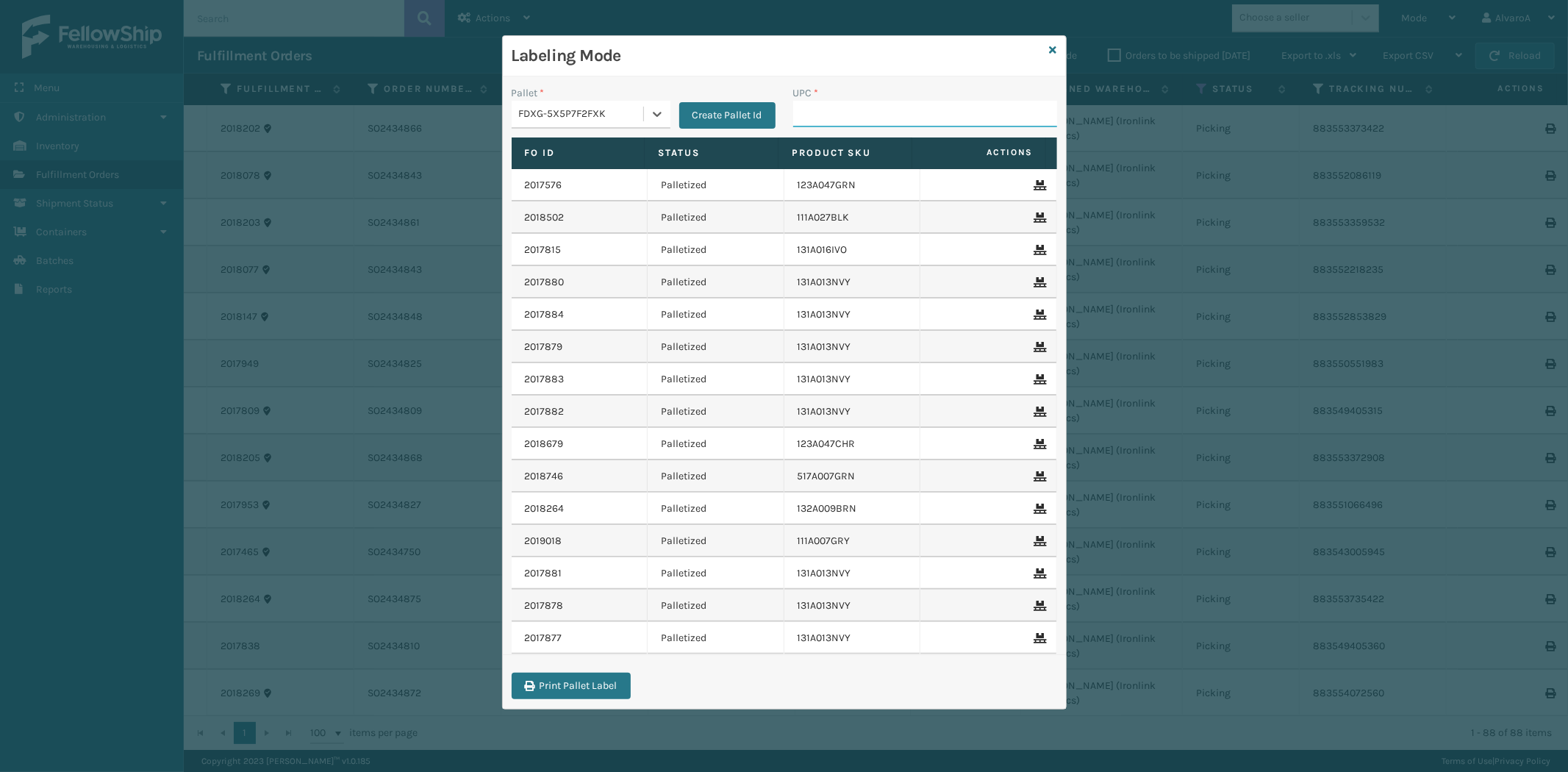
click at [824, 107] on input "UPC *" at bounding box center [924, 114] width 264 height 27
paste input "111A007IVO"
type input "111A007IVO"
paste input "123A046IVO"
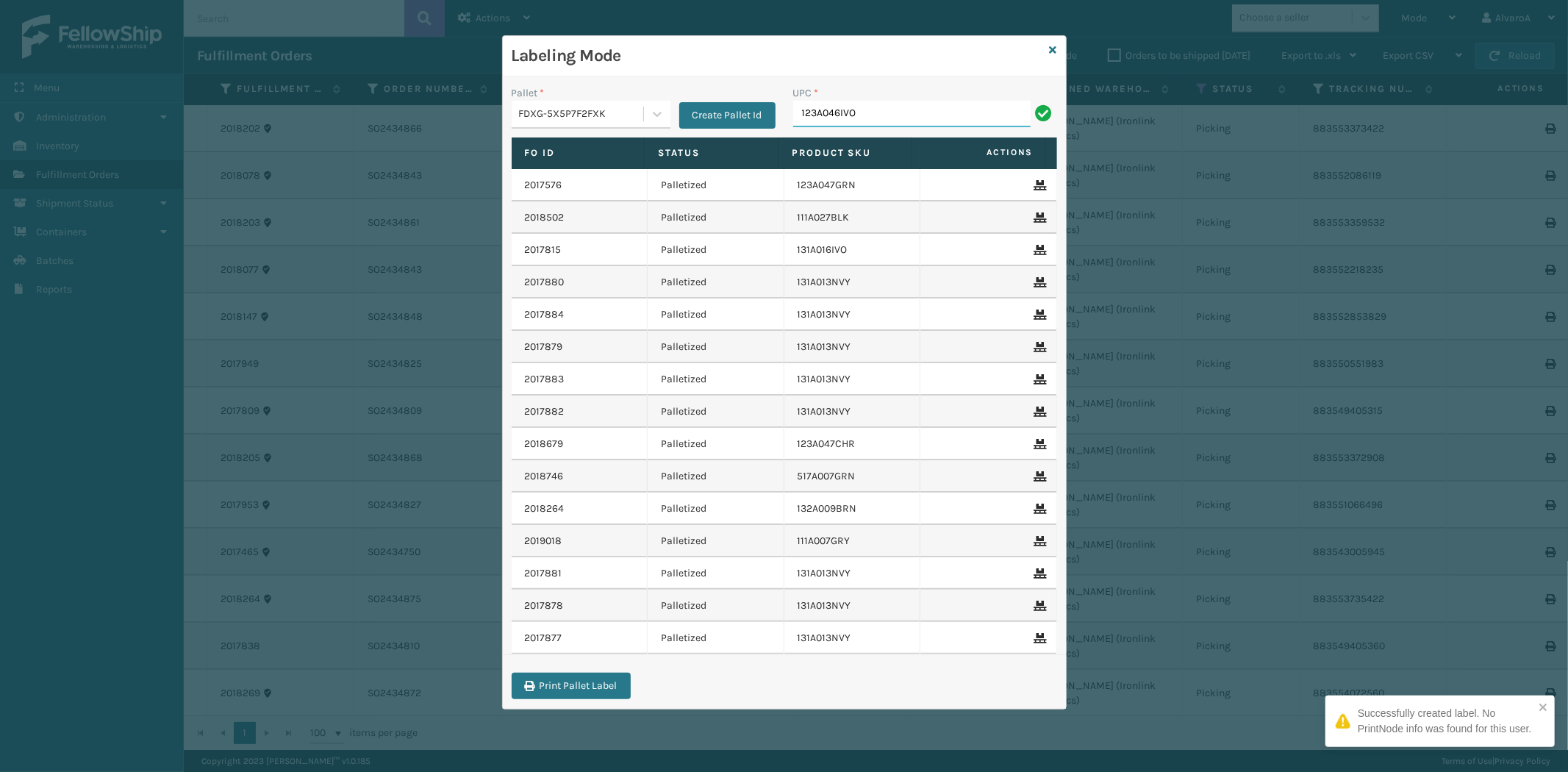
type input "123A046IVO"
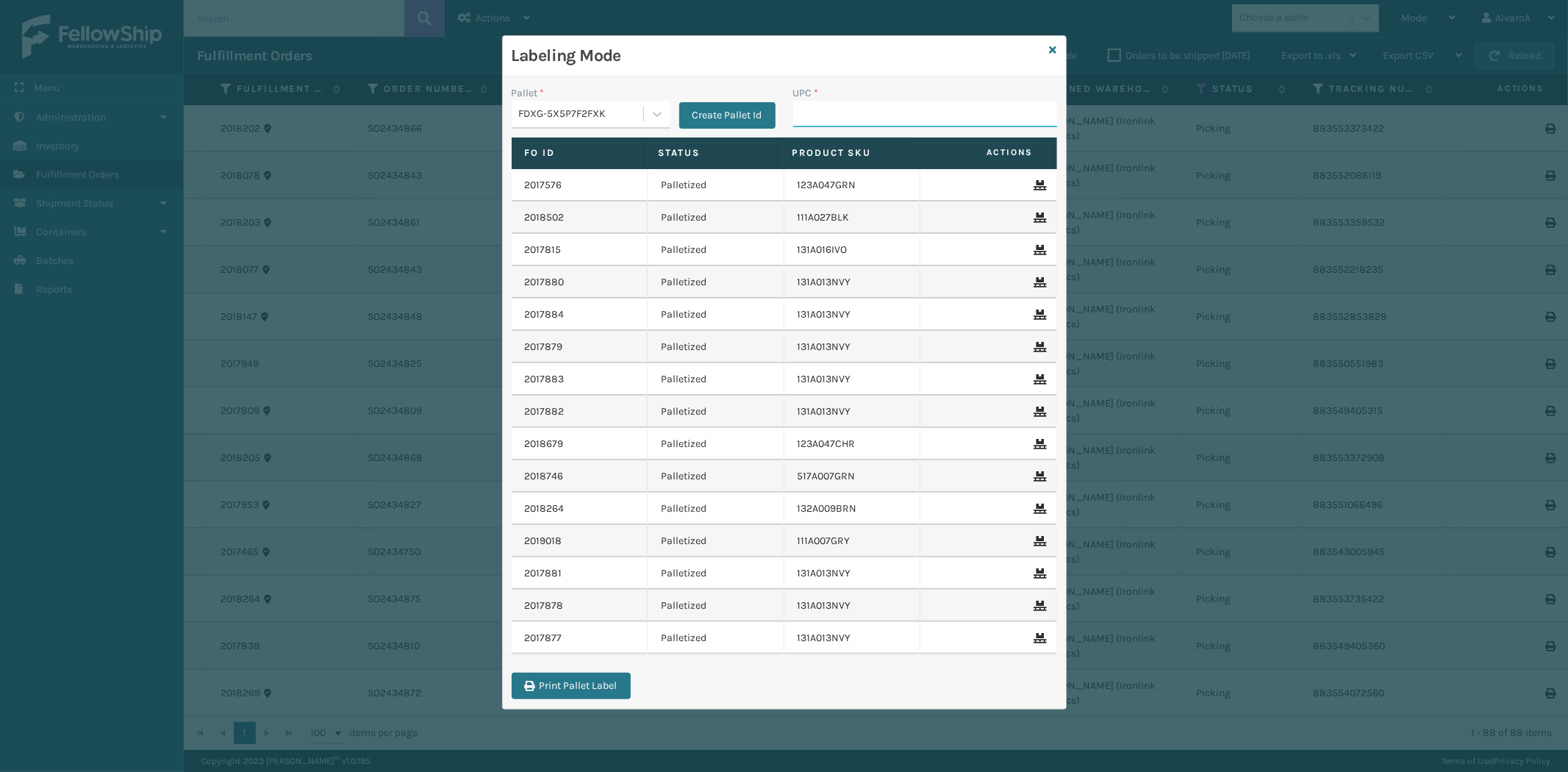
paste input "123A045CHR"
type input "123A045CHR"
paste input "123A046BLK"
type input "123A046BLK"
click at [1054, 48] on icon at bounding box center [1053, 50] width 7 height 10
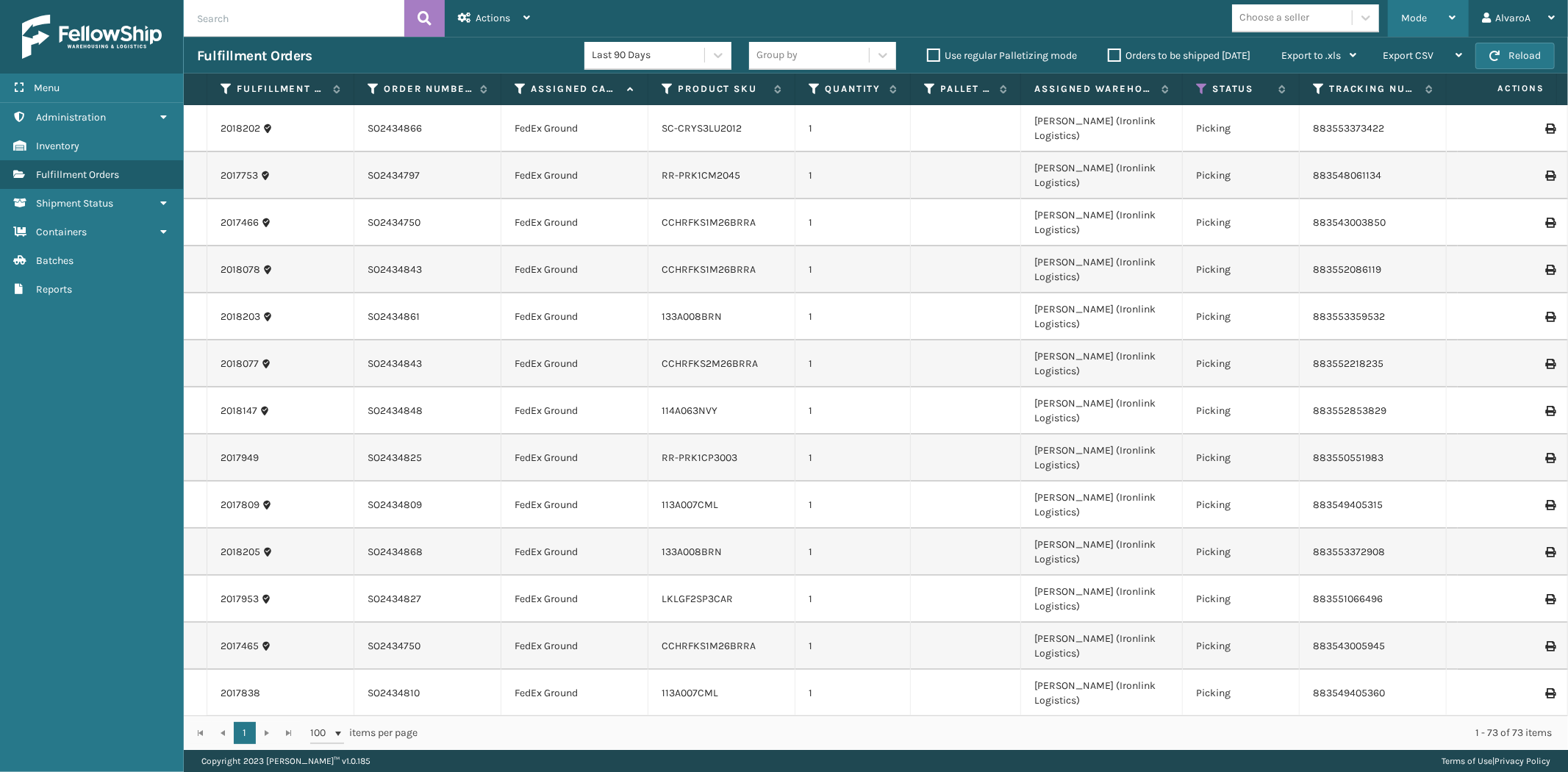
click at [1400, 19] on div "Mode Regular Mode Picking Mode Labeling Mode Exit Scan Mode" at bounding box center [1428, 19] width 81 height 37
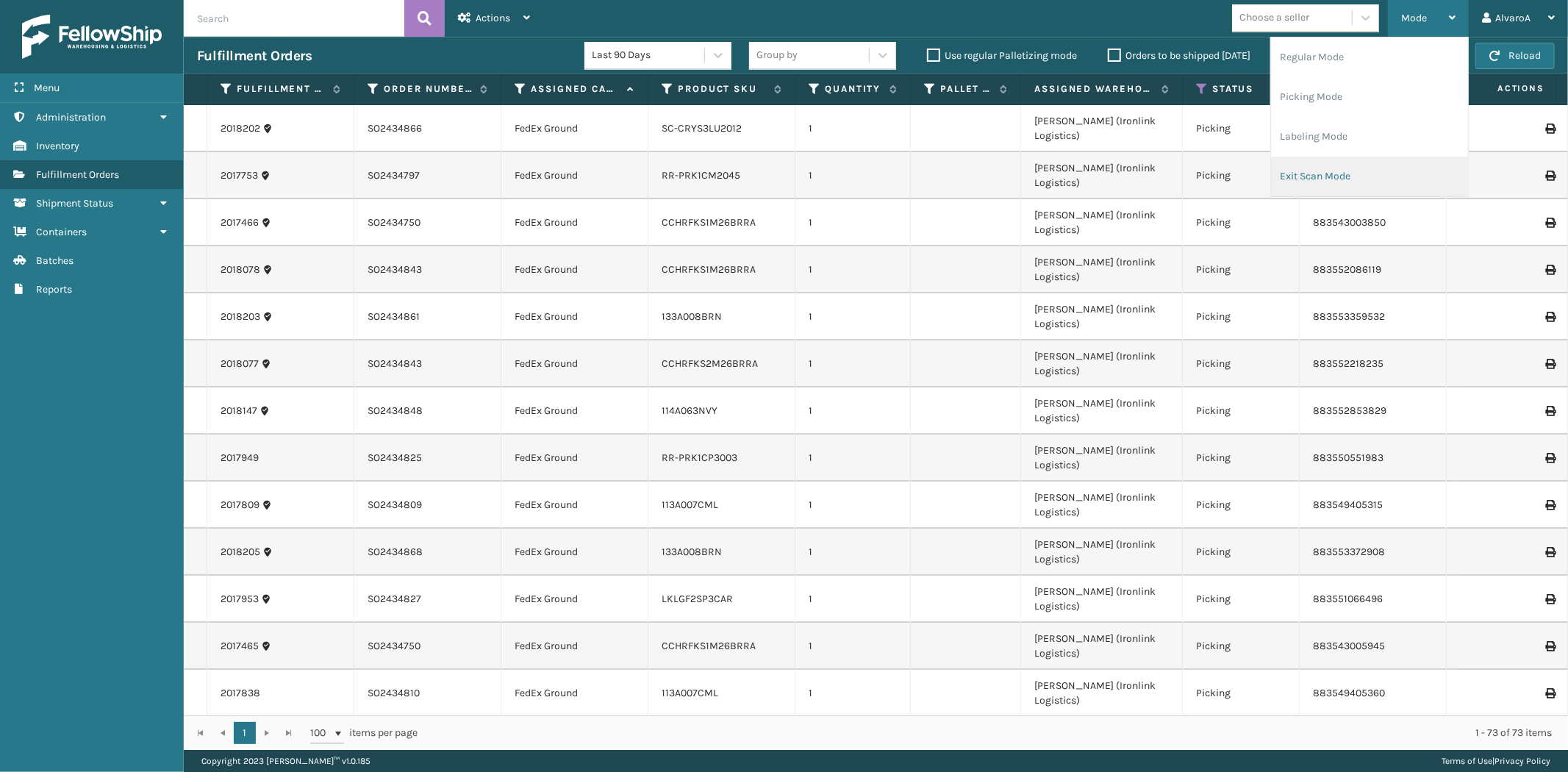
click at [1336, 170] on li "Exit Scan Mode" at bounding box center [1369, 176] width 197 height 40
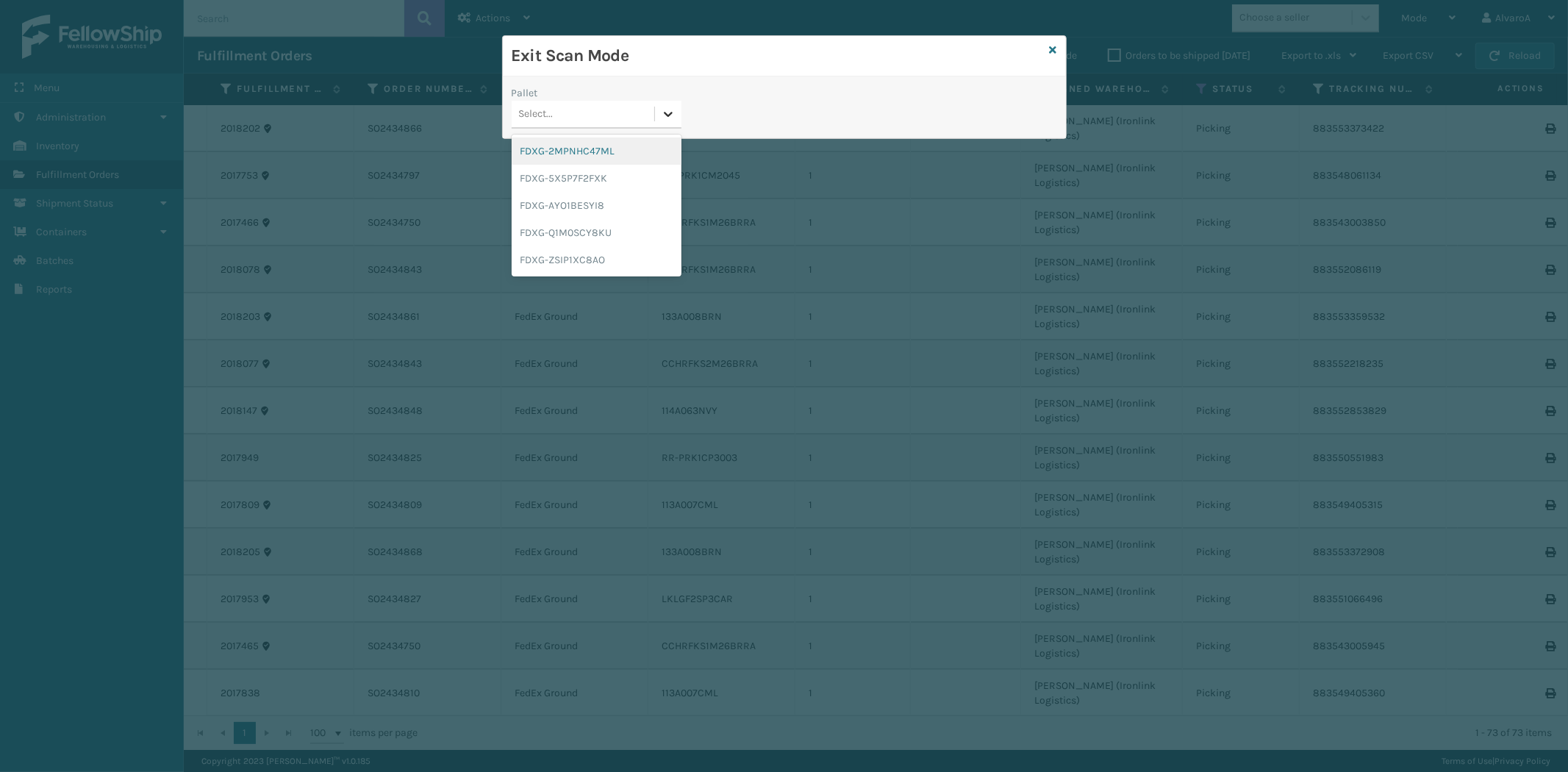
click at [655, 115] on div at bounding box center [668, 114] width 27 height 27
click at [587, 168] on div "FDXG-5X5P7F2FXK" at bounding box center [597, 178] width 170 height 27
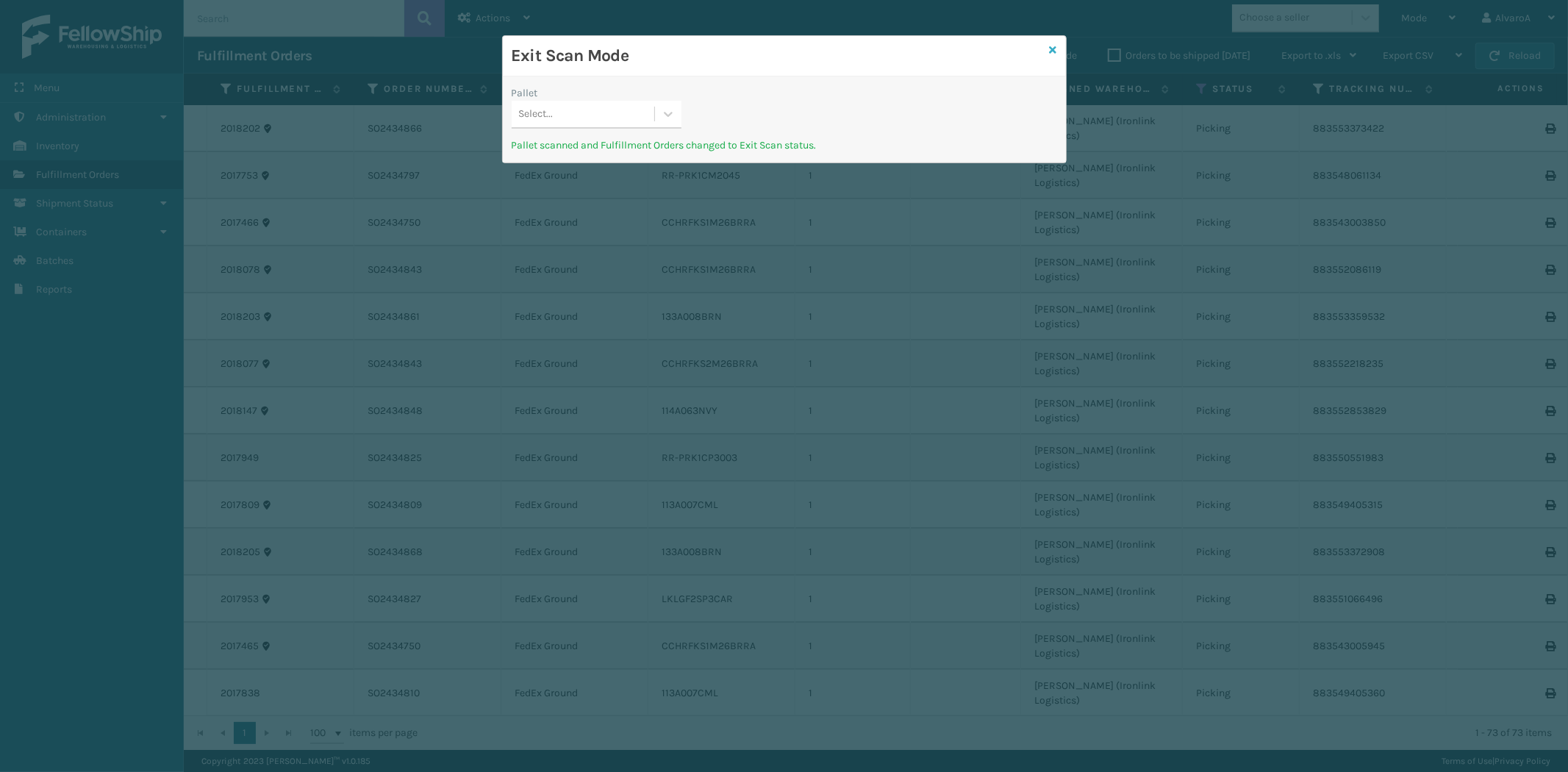
click at [1054, 49] on icon at bounding box center [1053, 50] width 7 height 10
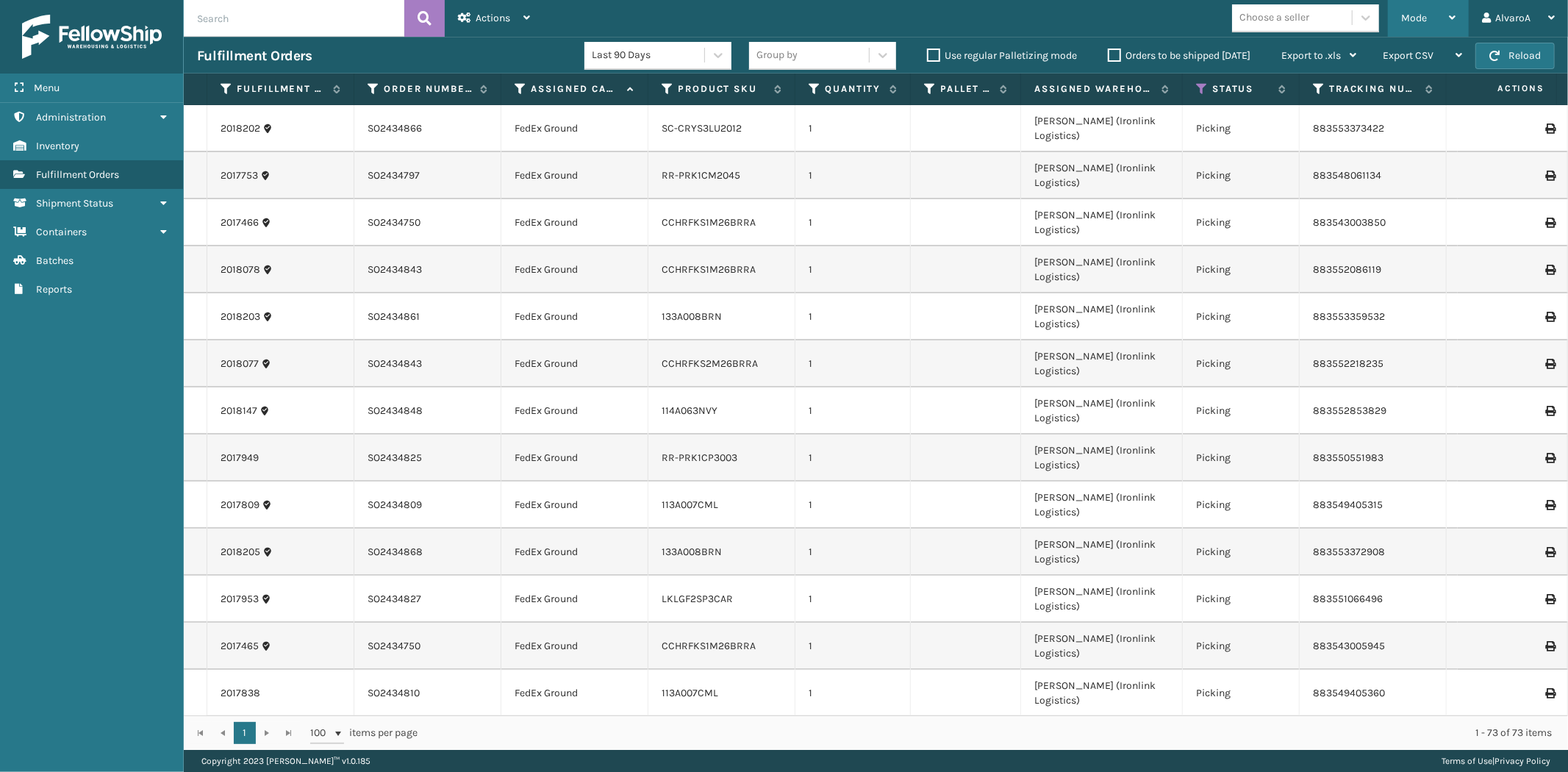
click at [1402, 19] on span "Mode" at bounding box center [1414, 18] width 26 height 12
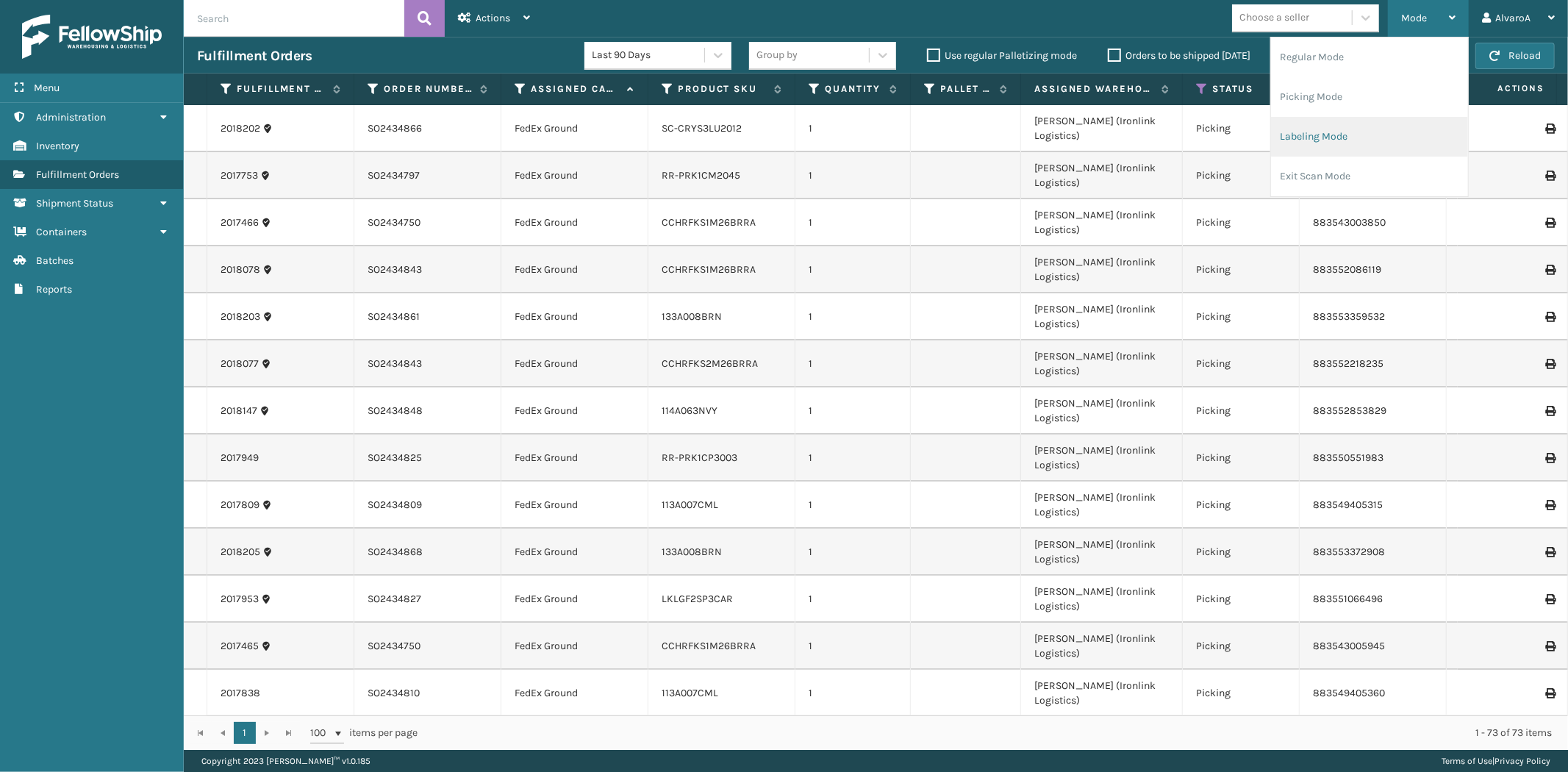
click at [1310, 140] on li "Labeling Mode" at bounding box center [1369, 136] width 197 height 40
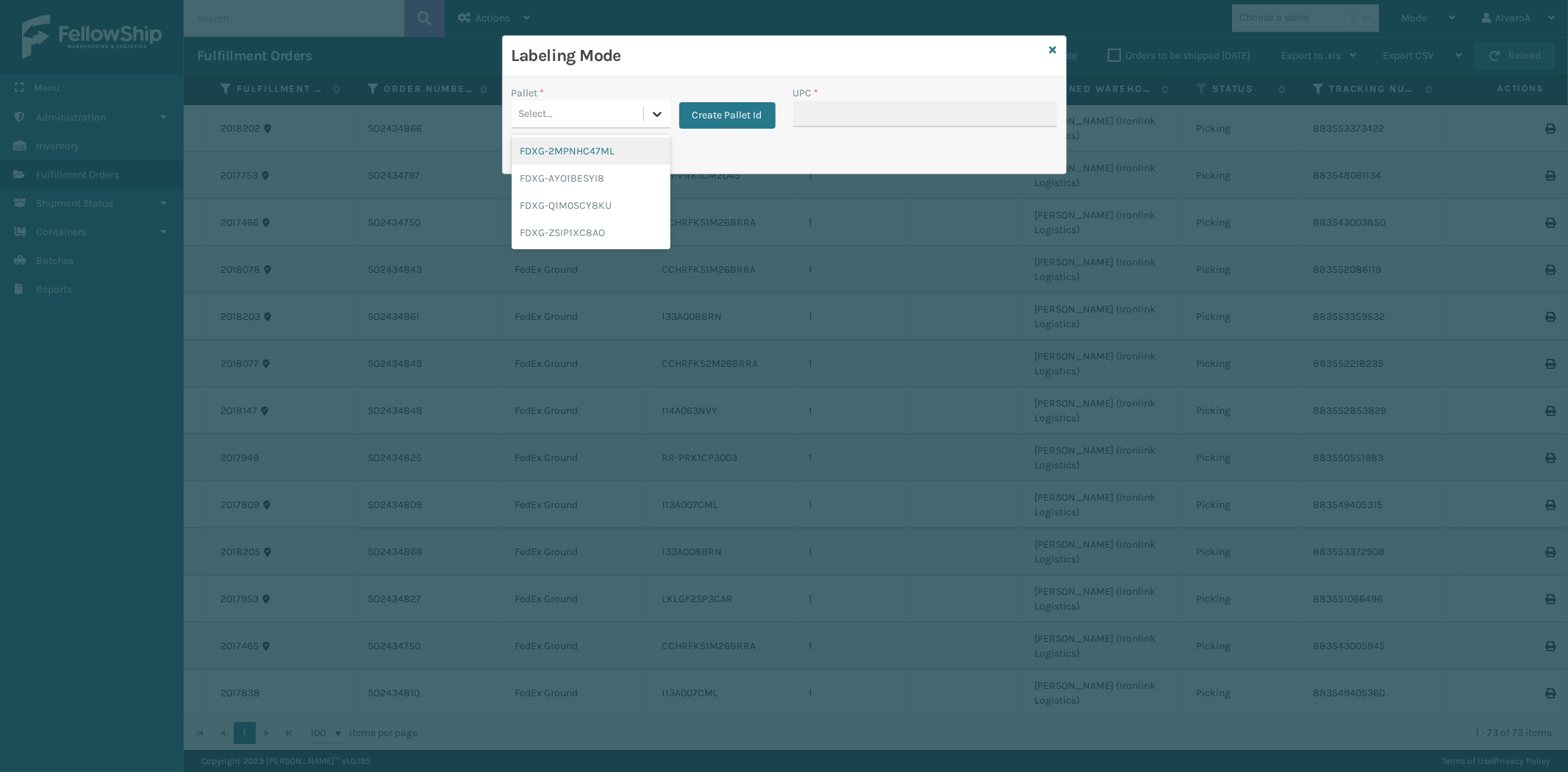
click at [659, 114] on icon at bounding box center [656, 114] width 9 height 5
click at [572, 209] on div "FDXG-Q1M0SCY8KU" at bounding box center [591, 206] width 159 height 27
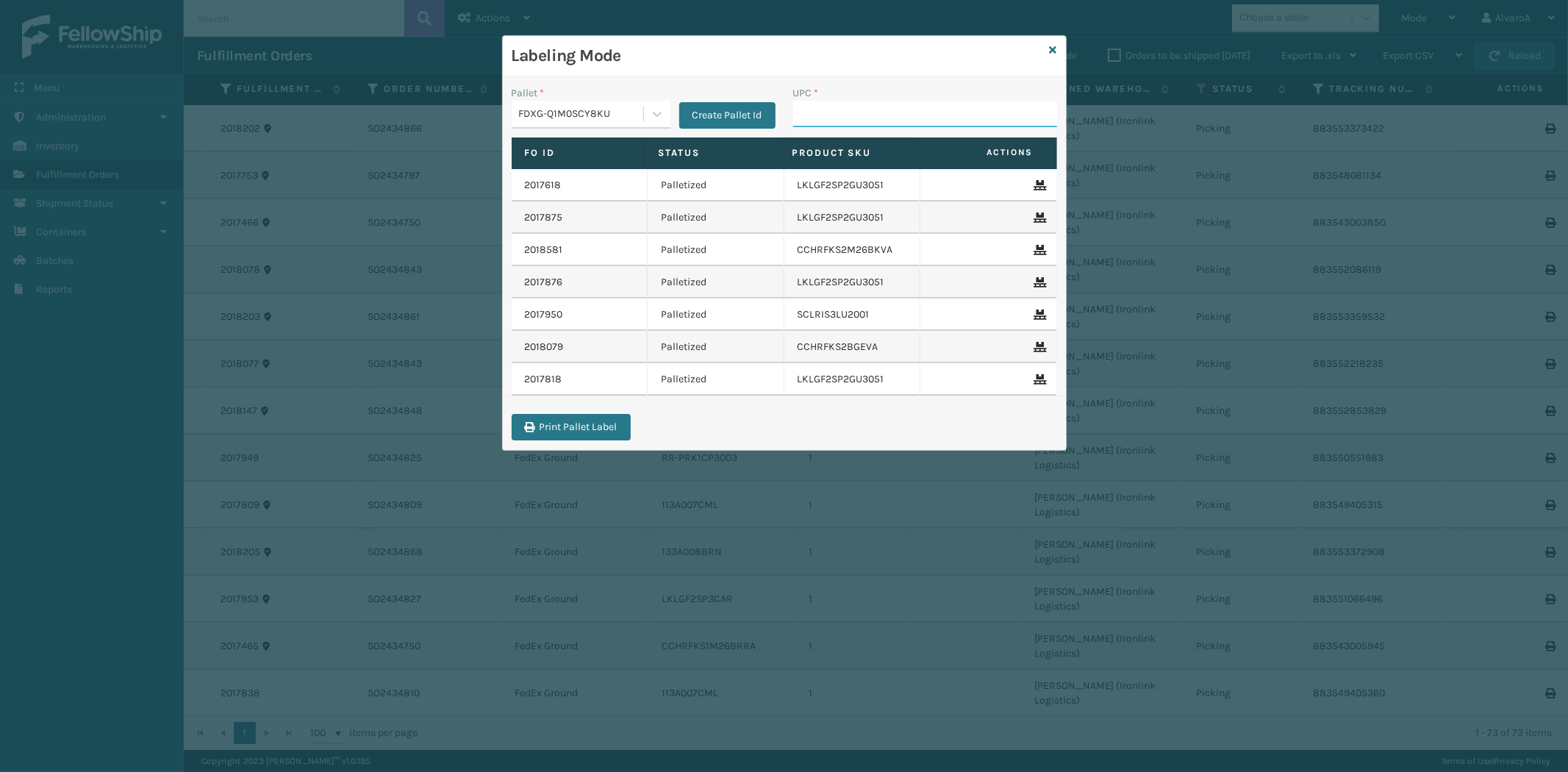
click at [841, 118] on input "UPC *" at bounding box center [924, 114] width 264 height 27
type input "CCHRFKS2M26DGRA"
click at [664, 120] on div at bounding box center [657, 114] width 27 height 27
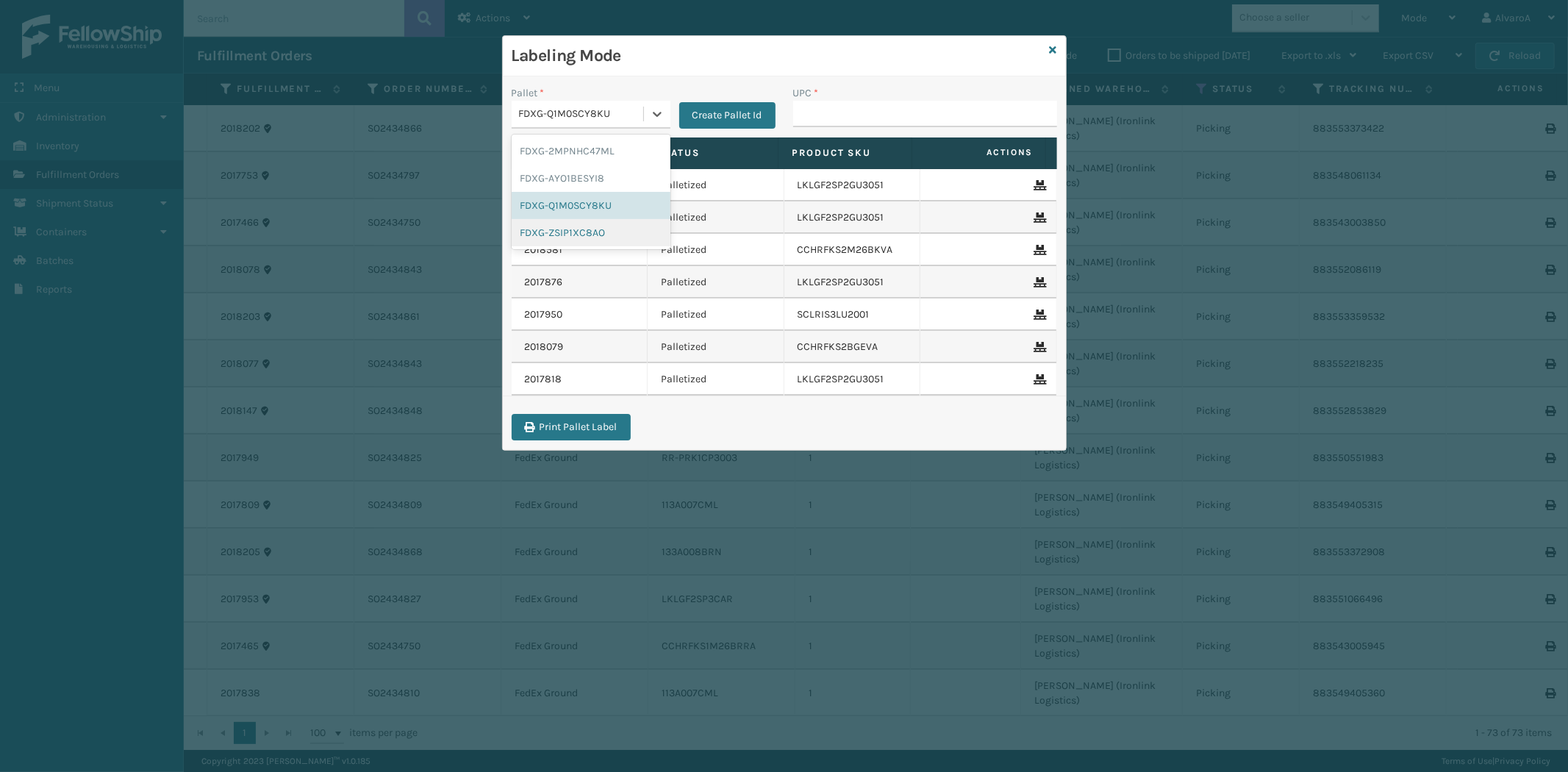
click at [570, 224] on div "FDXG-ZSIP1XC8AO" at bounding box center [591, 233] width 159 height 27
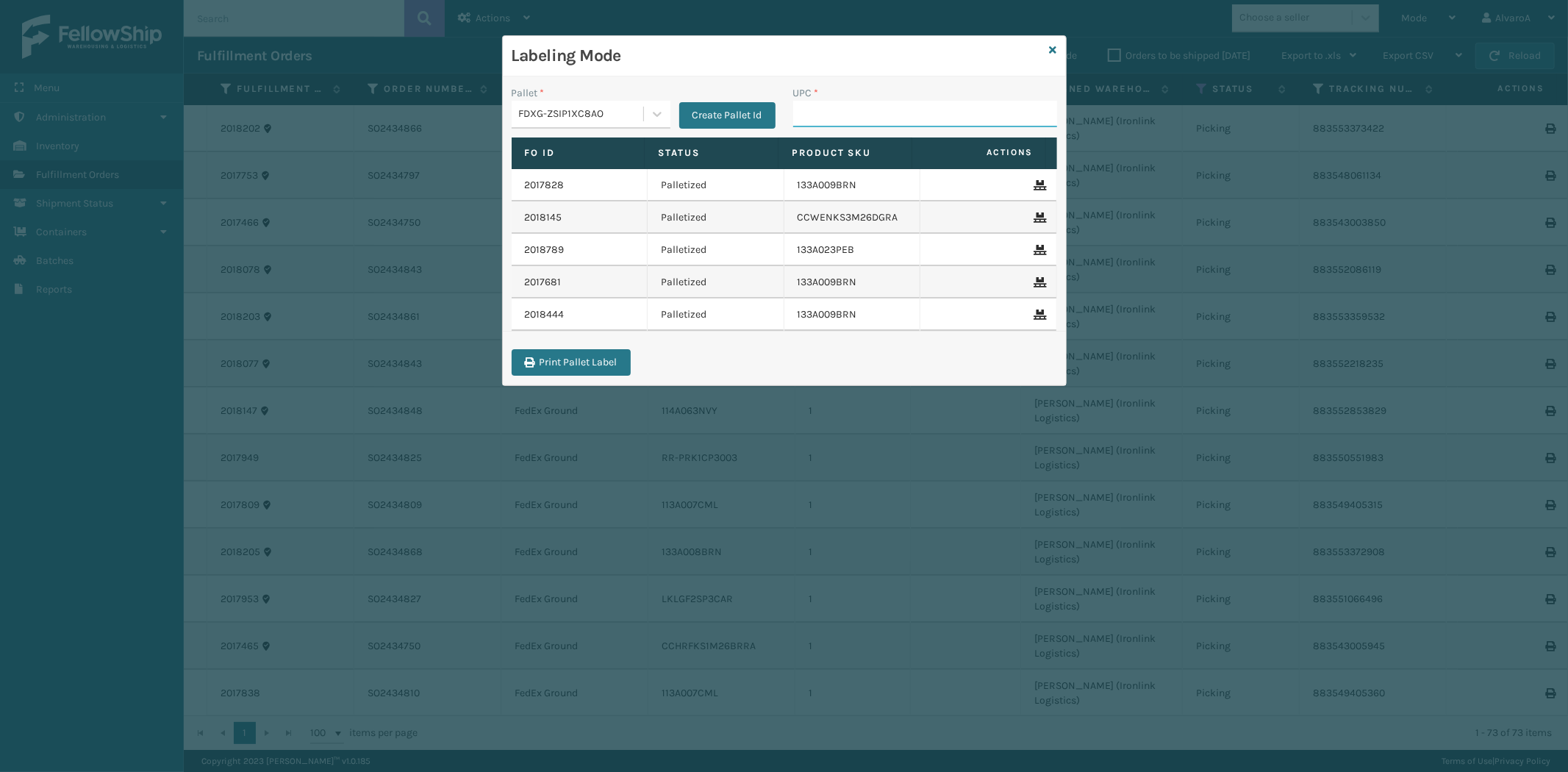
click at [857, 111] on input "UPC *" at bounding box center [924, 114] width 264 height 27
paste input "133A008OYS"
type input "133A008OYS"
paste input "113A007CHR"
type input "113A007CHR"
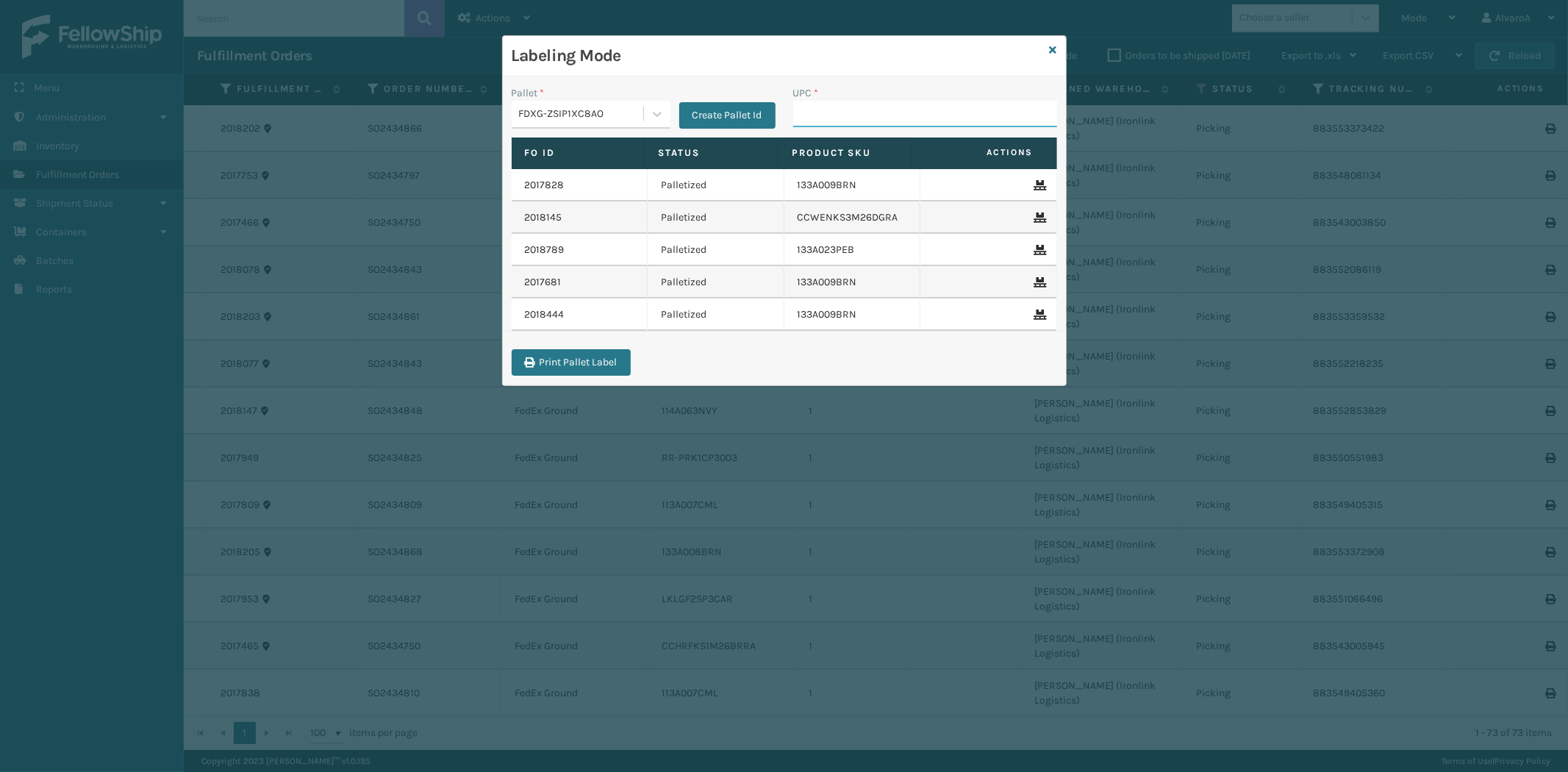
paste input "CCWENKS3BLURA"
type input "CCWENKS3BLURA"
paste input "133A008BRN"
type input "133A008BRN"
paste input "133A008BRN"
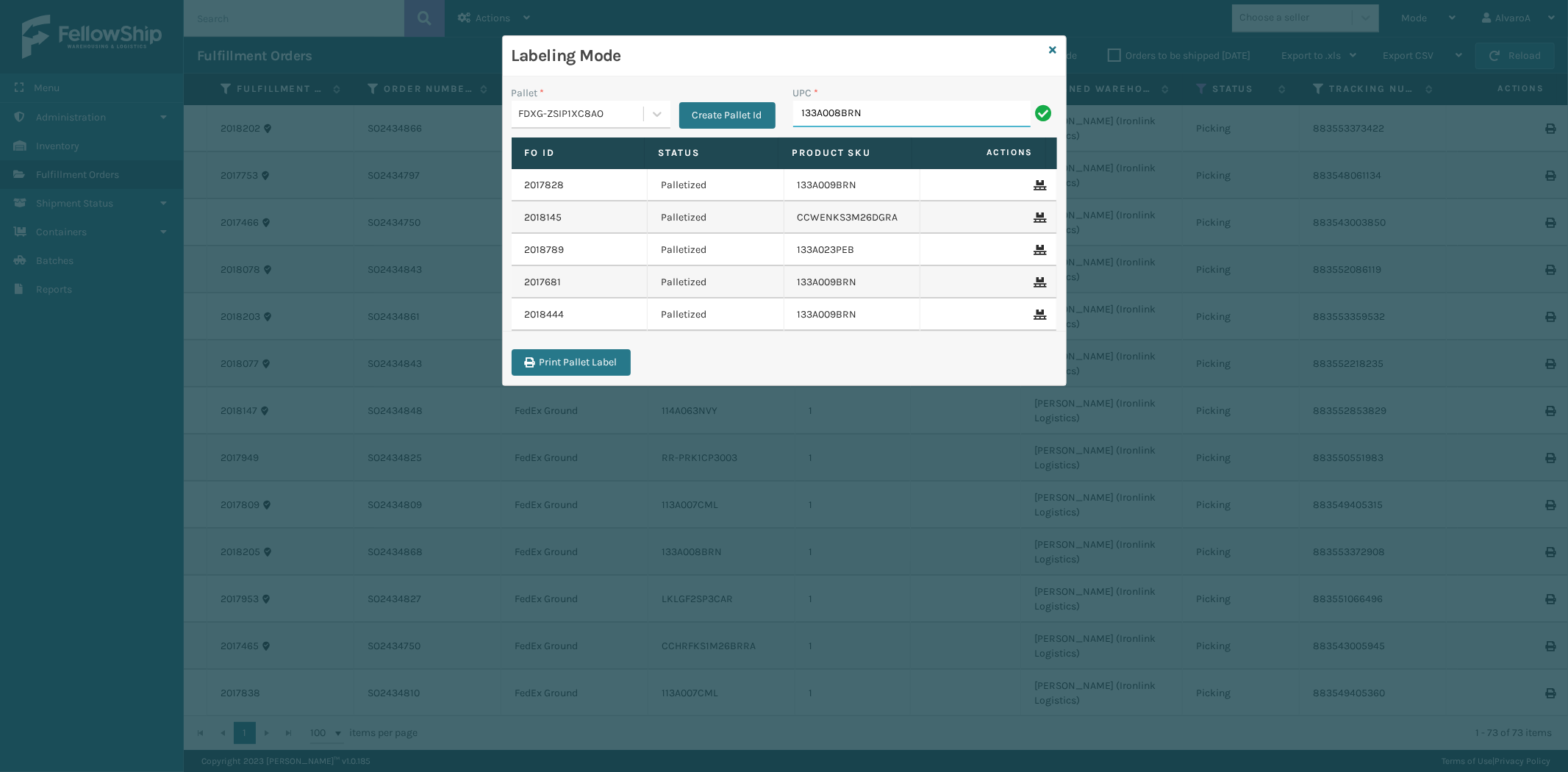
type input "133A008BRN"
paste input "113A007CML"
type input "113A007CML"
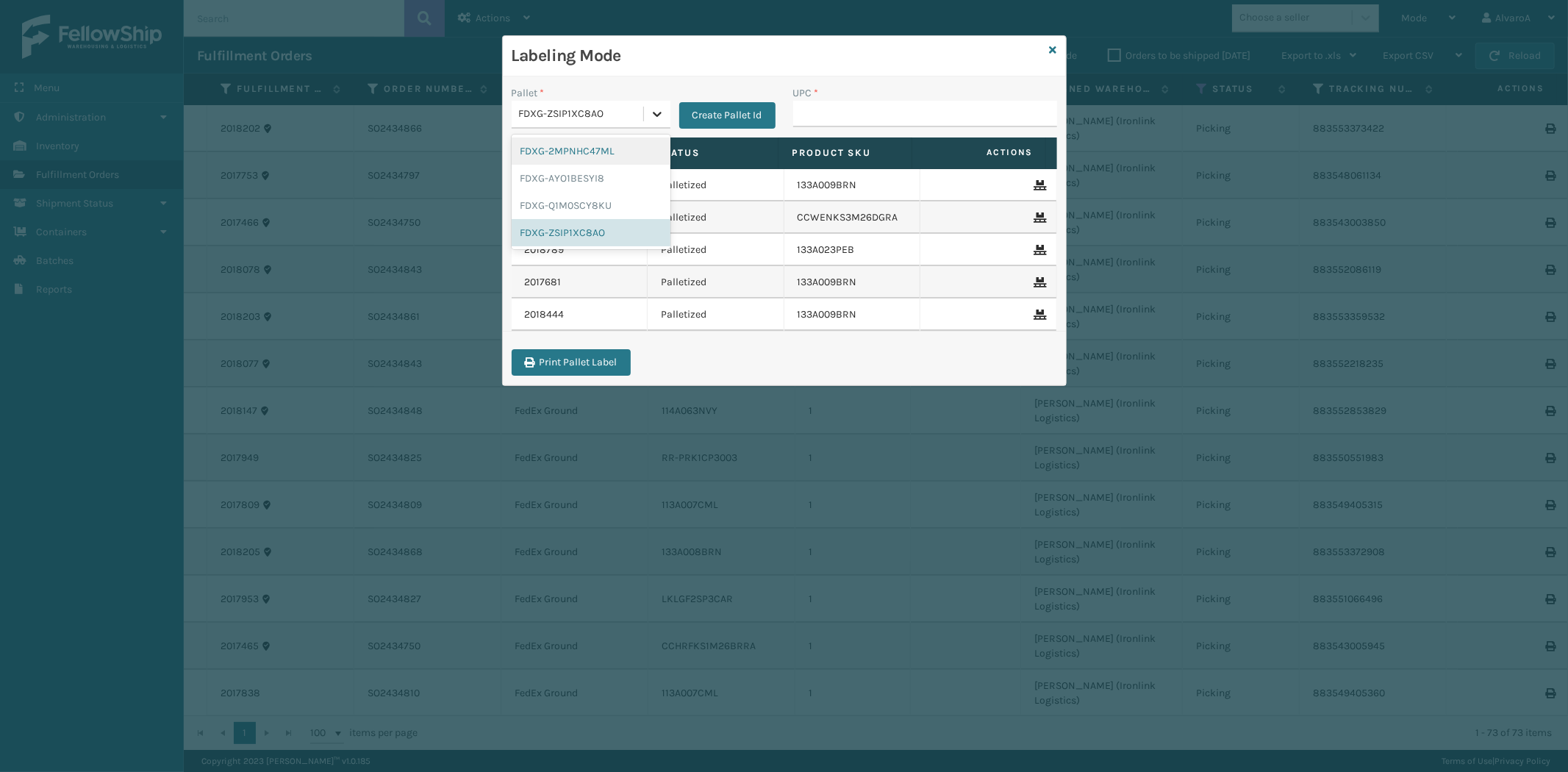
click at [649, 107] on div at bounding box center [657, 114] width 27 height 27
click at [597, 238] on div "FDXG-ZSIP1XC8AO" at bounding box center [591, 233] width 159 height 27
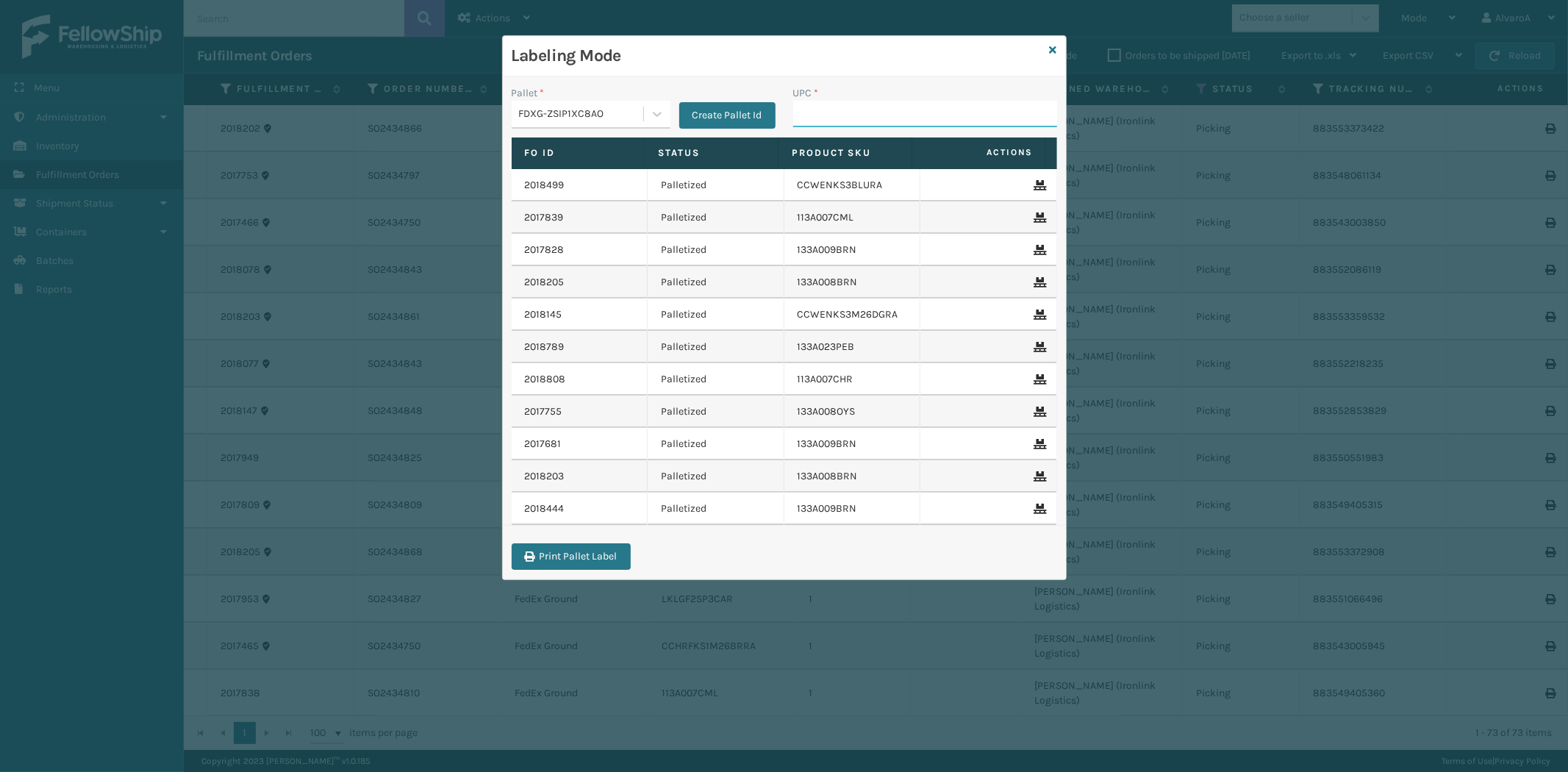
click at [816, 111] on input "UPC *" at bounding box center [924, 114] width 264 height 27
type input "113A007CML"
click at [862, 112] on input "UPC *" at bounding box center [924, 114] width 264 height 27
type input "113A007CML"
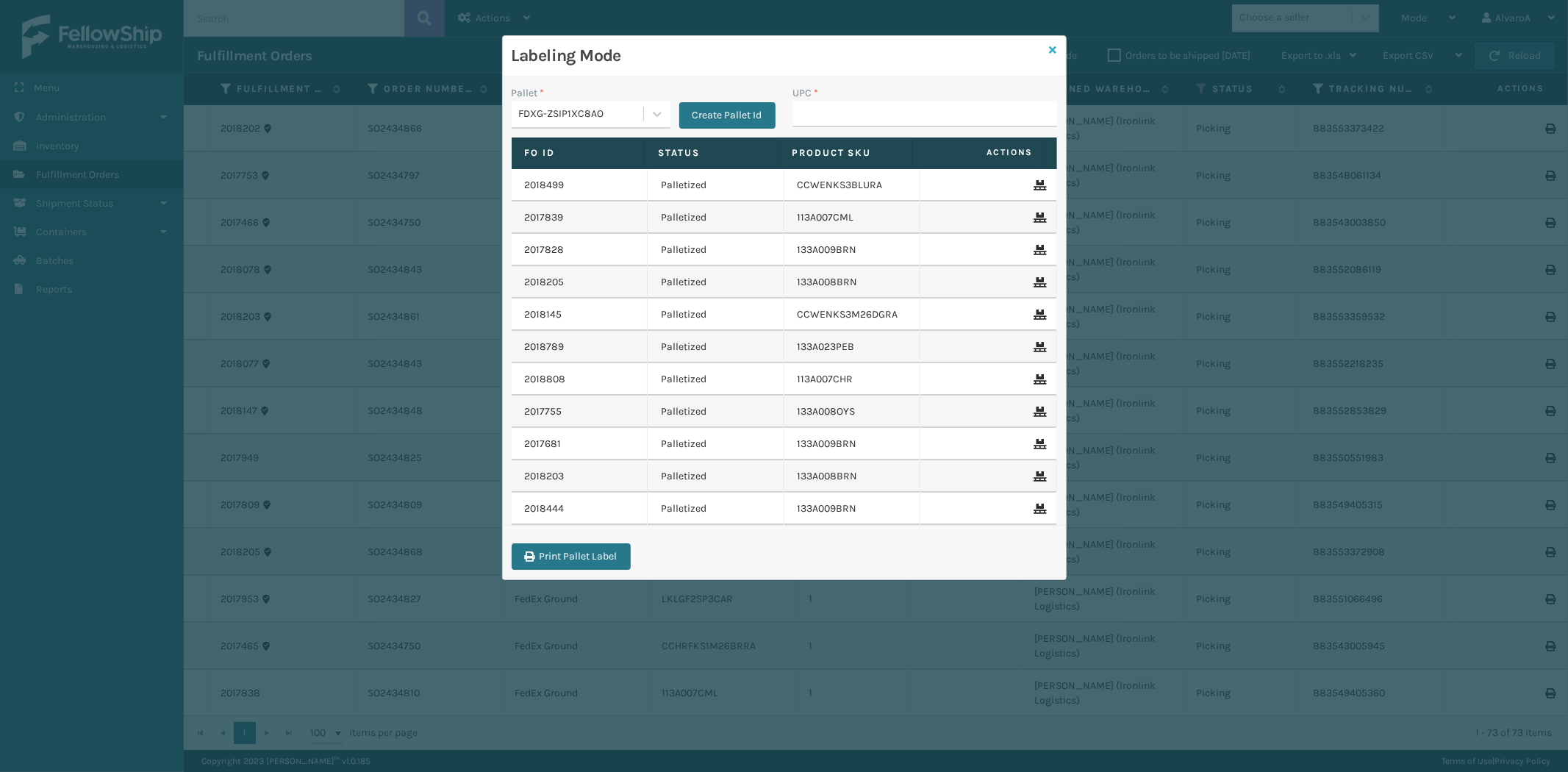
click at [1050, 48] on icon at bounding box center [1053, 50] width 7 height 10
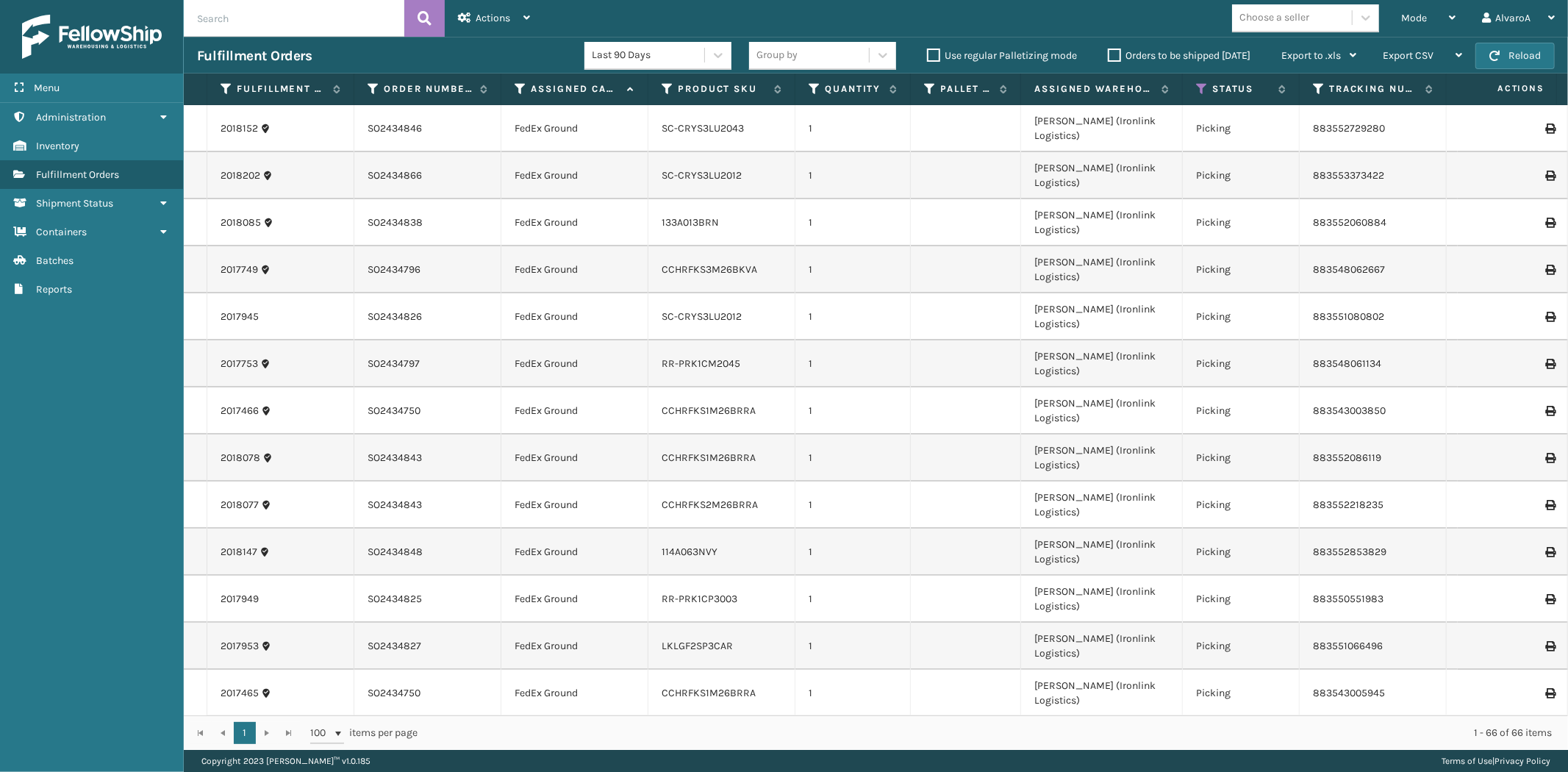
click at [932, 56] on label "Use regular Palletizing mode" at bounding box center [1002, 55] width 150 height 12
click at [928, 56] on input "Use regular Palletizing mode" at bounding box center [927, 52] width 1 height 10
click at [1423, 19] on span "Mode" at bounding box center [1414, 18] width 26 height 12
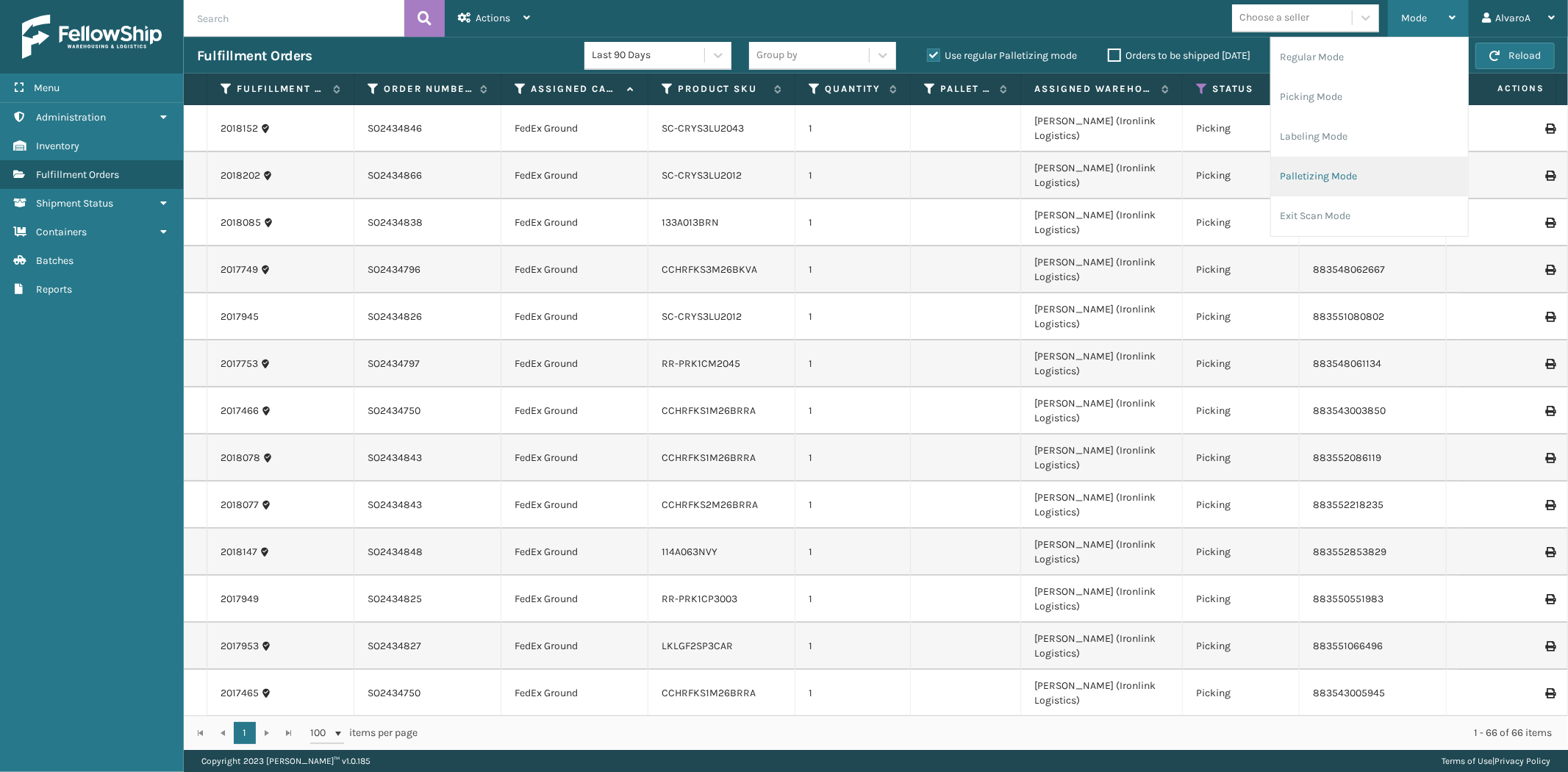
click at [1323, 172] on li "Palletizing Mode" at bounding box center [1369, 176] width 197 height 40
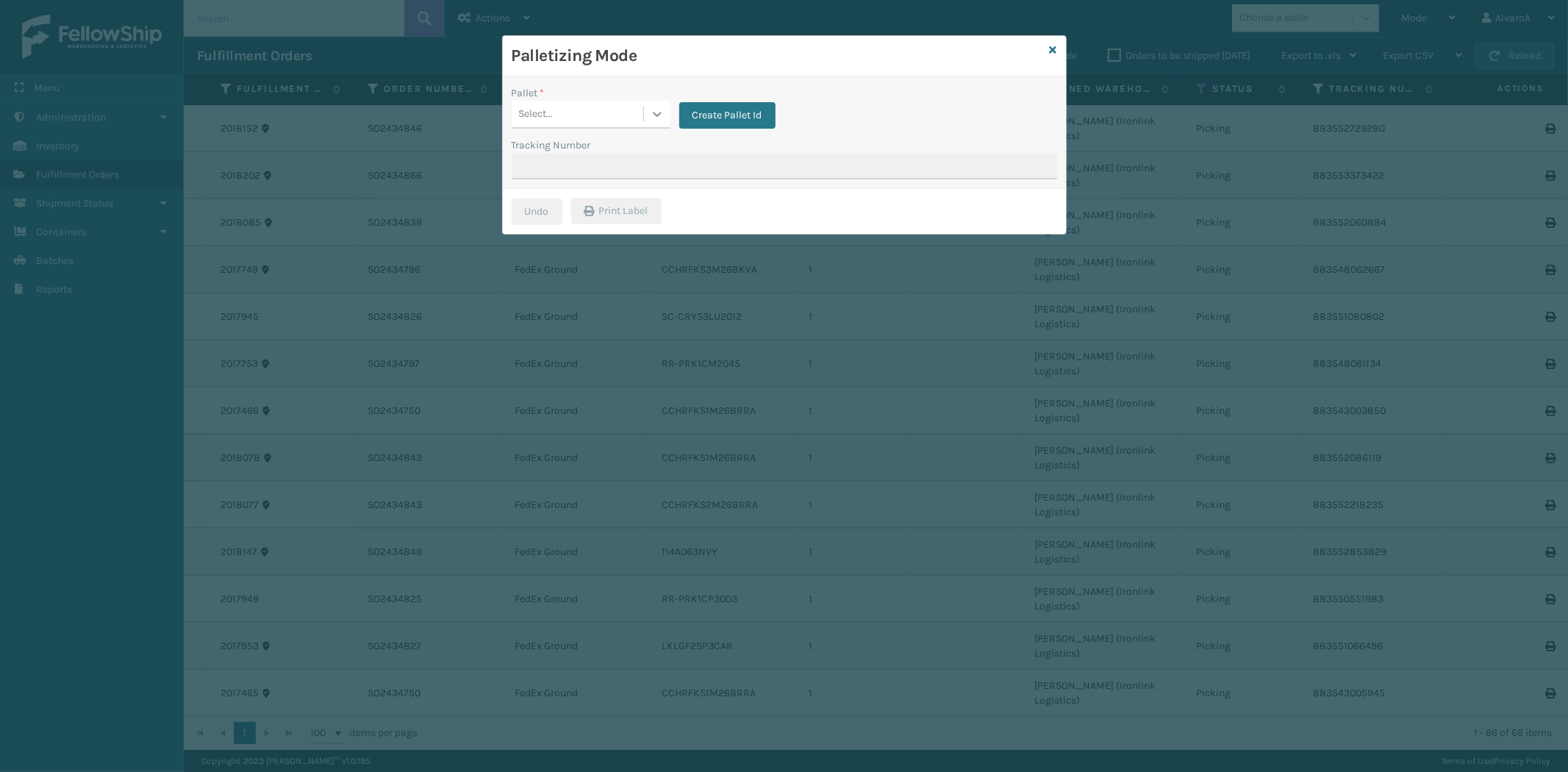
click at [656, 111] on icon at bounding box center [657, 114] width 15 height 15
click at [555, 228] on div "FDXG-ZSIP1XC8AO" at bounding box center [591, 233] width 159 height 27
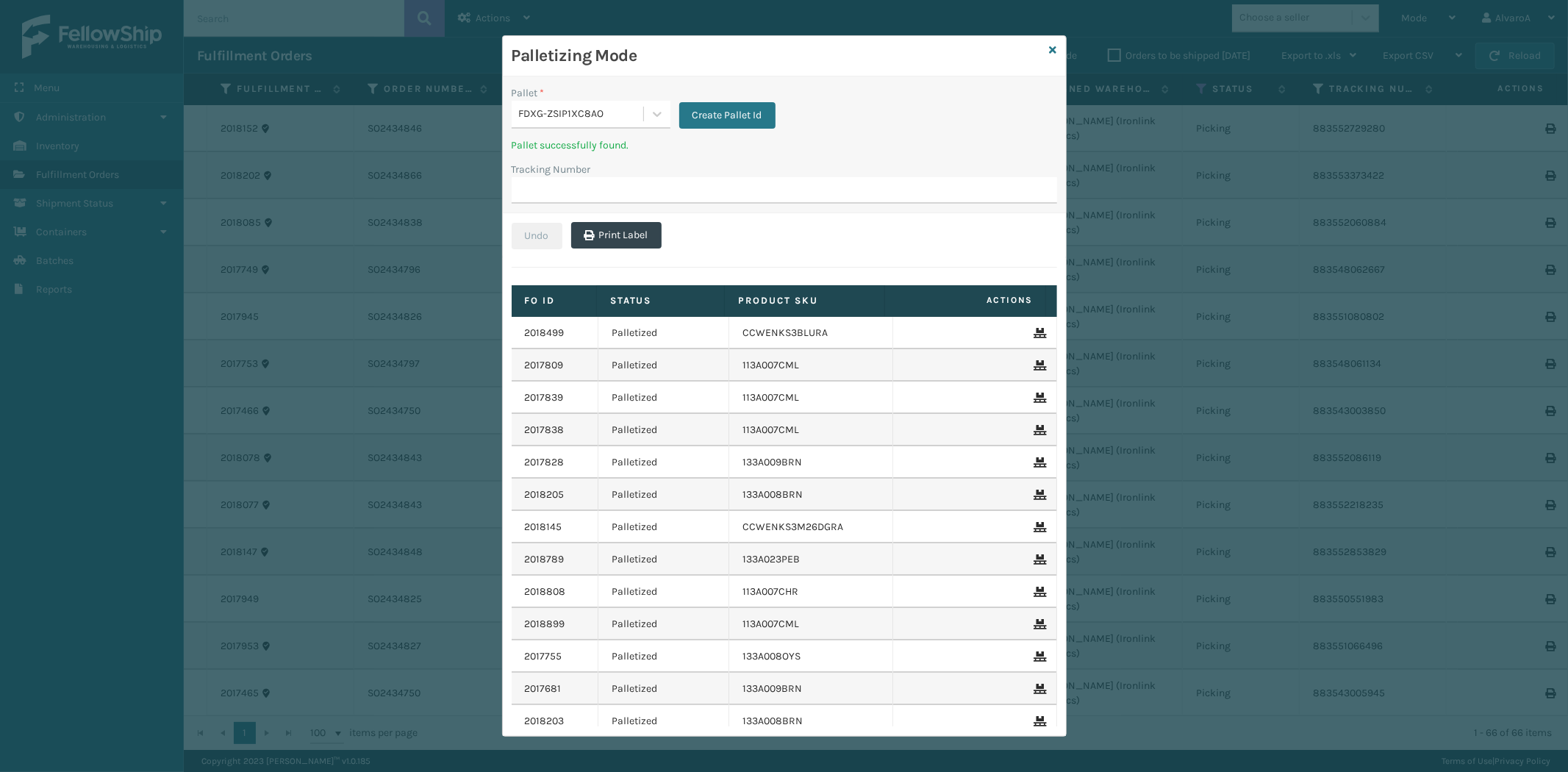
click at [1034, 364] on icon at bounding box center [1038, 365] width 9 height 10
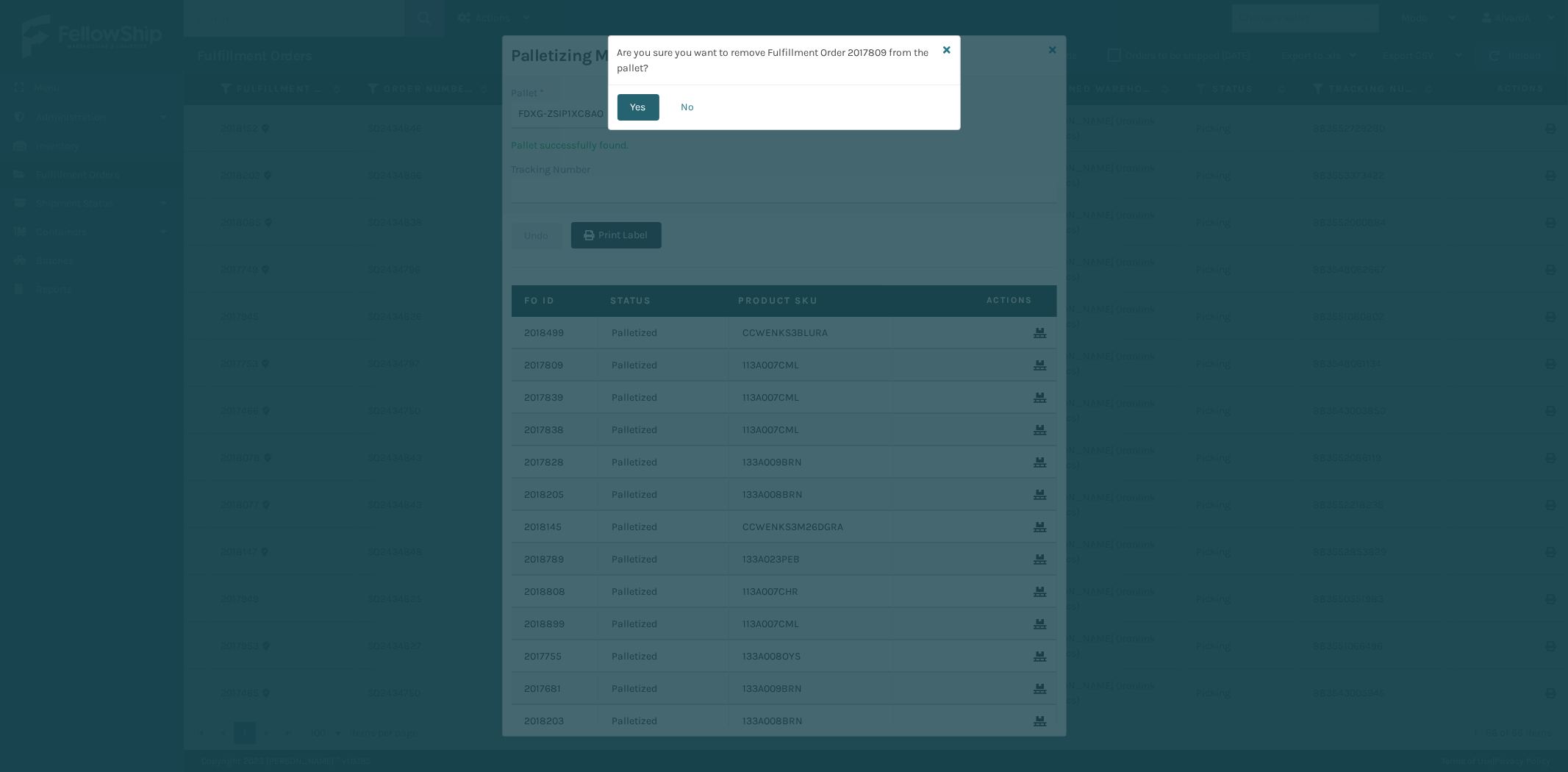
click at [640, 101] on button "Yes" at bounding box center [639, 107] width 42 height 27
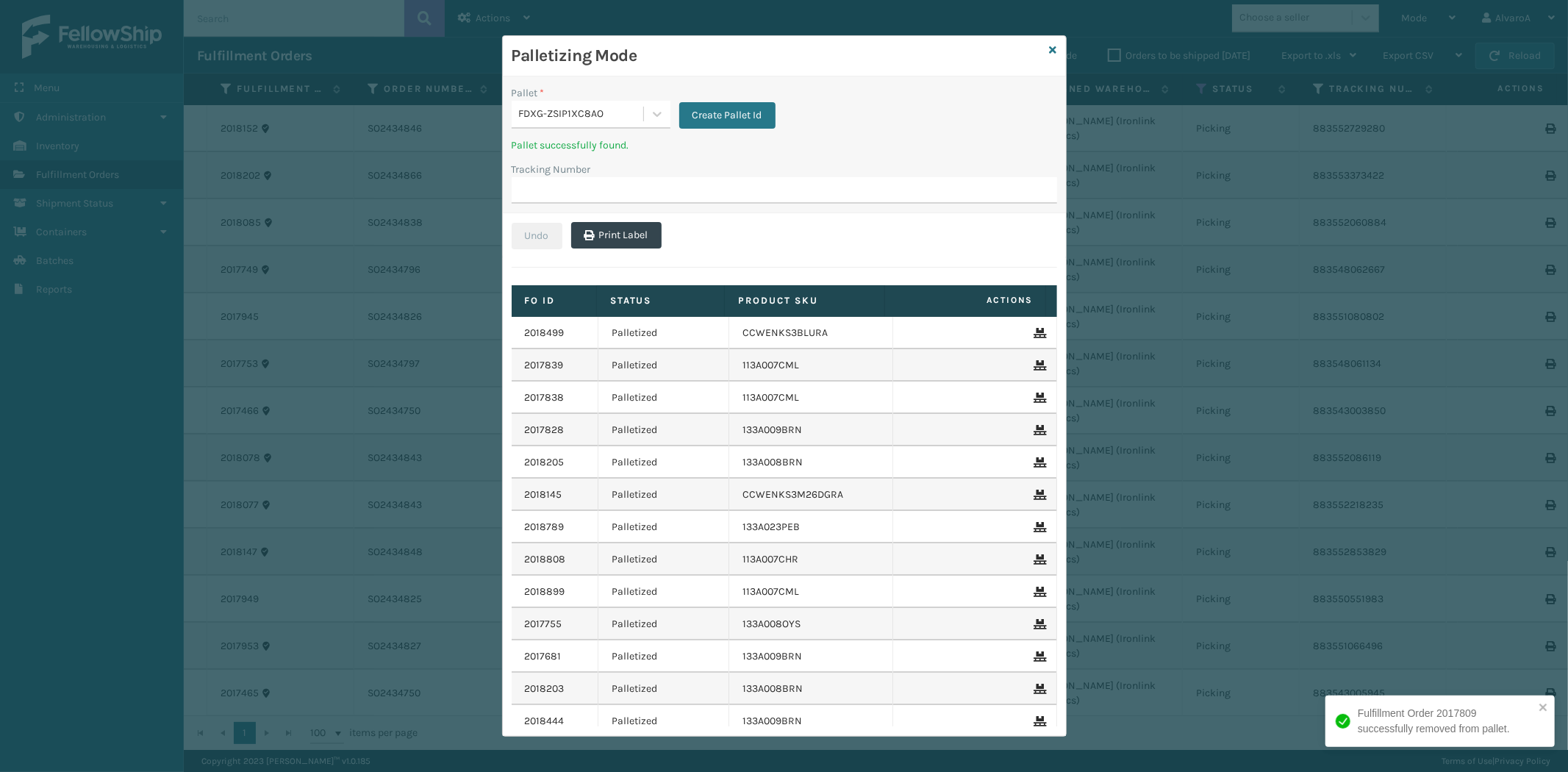
click at [1034, 363] on icon at bounding box center [1038, 365] width 9 height 10
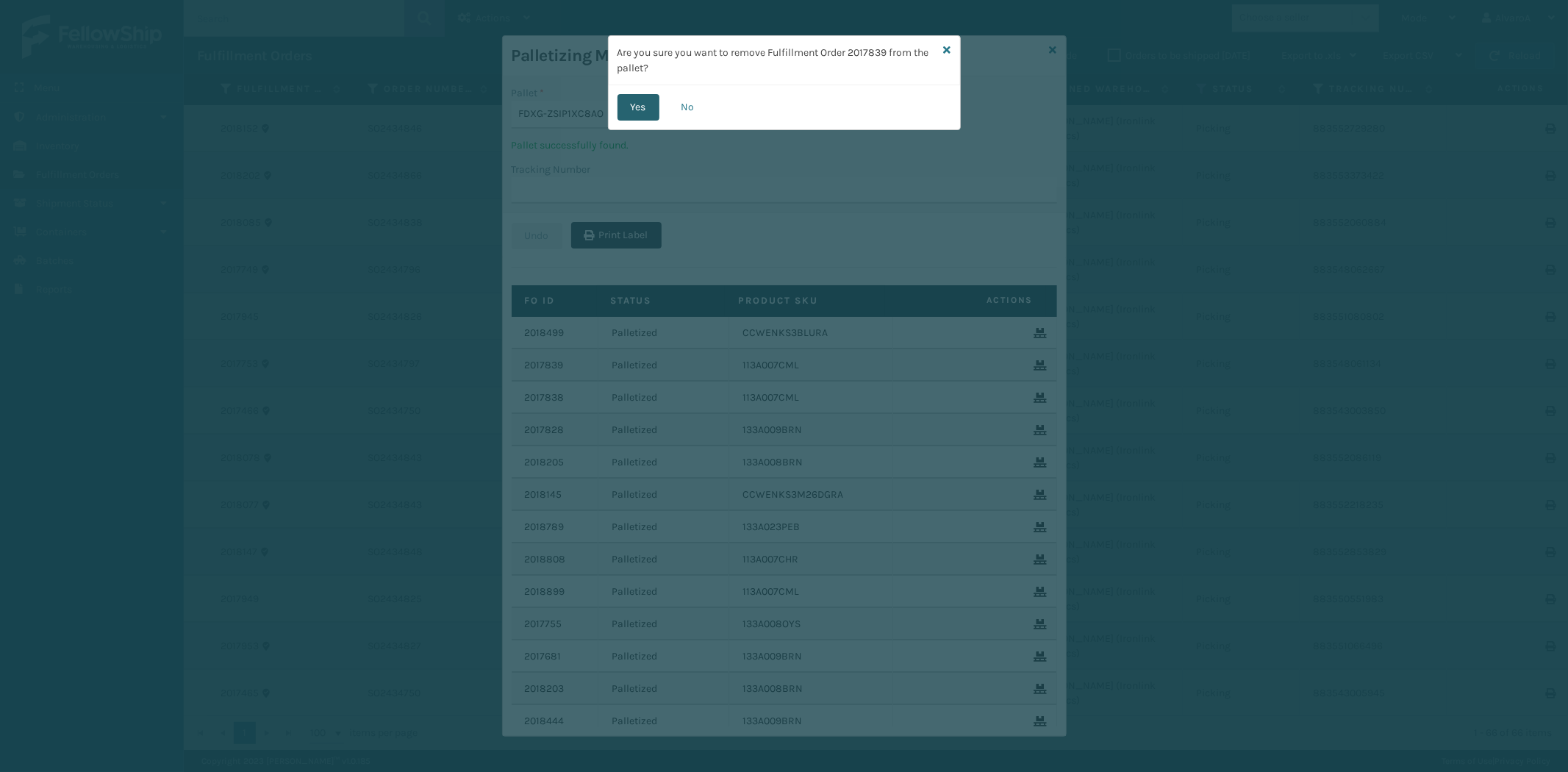
click at [644, 115] on button "Yes" at bounding box center [639, 107] width 42 height 27
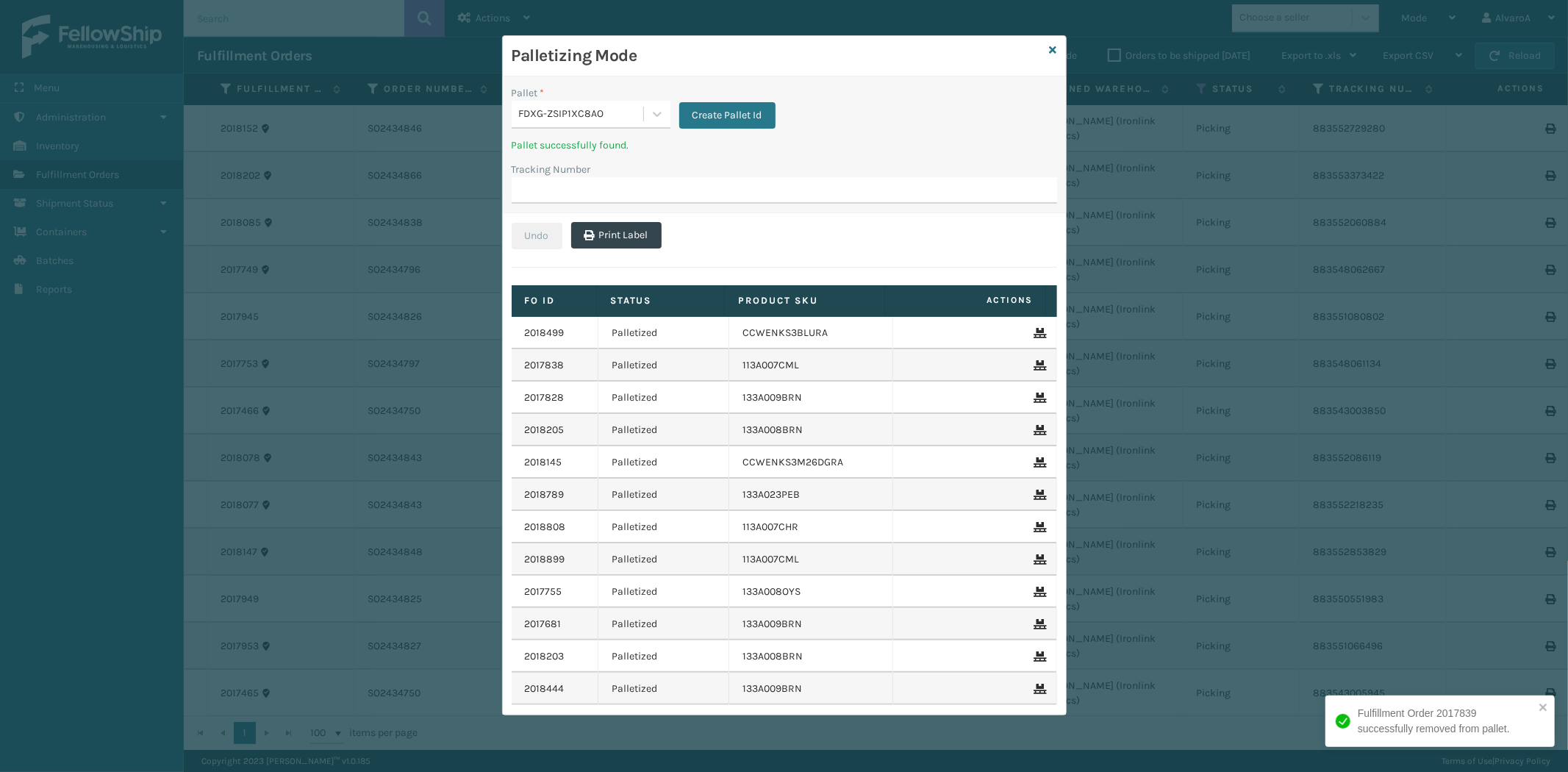
click at [1034, 363] on icon at bounding box center [1038, 365] width 9 height 10
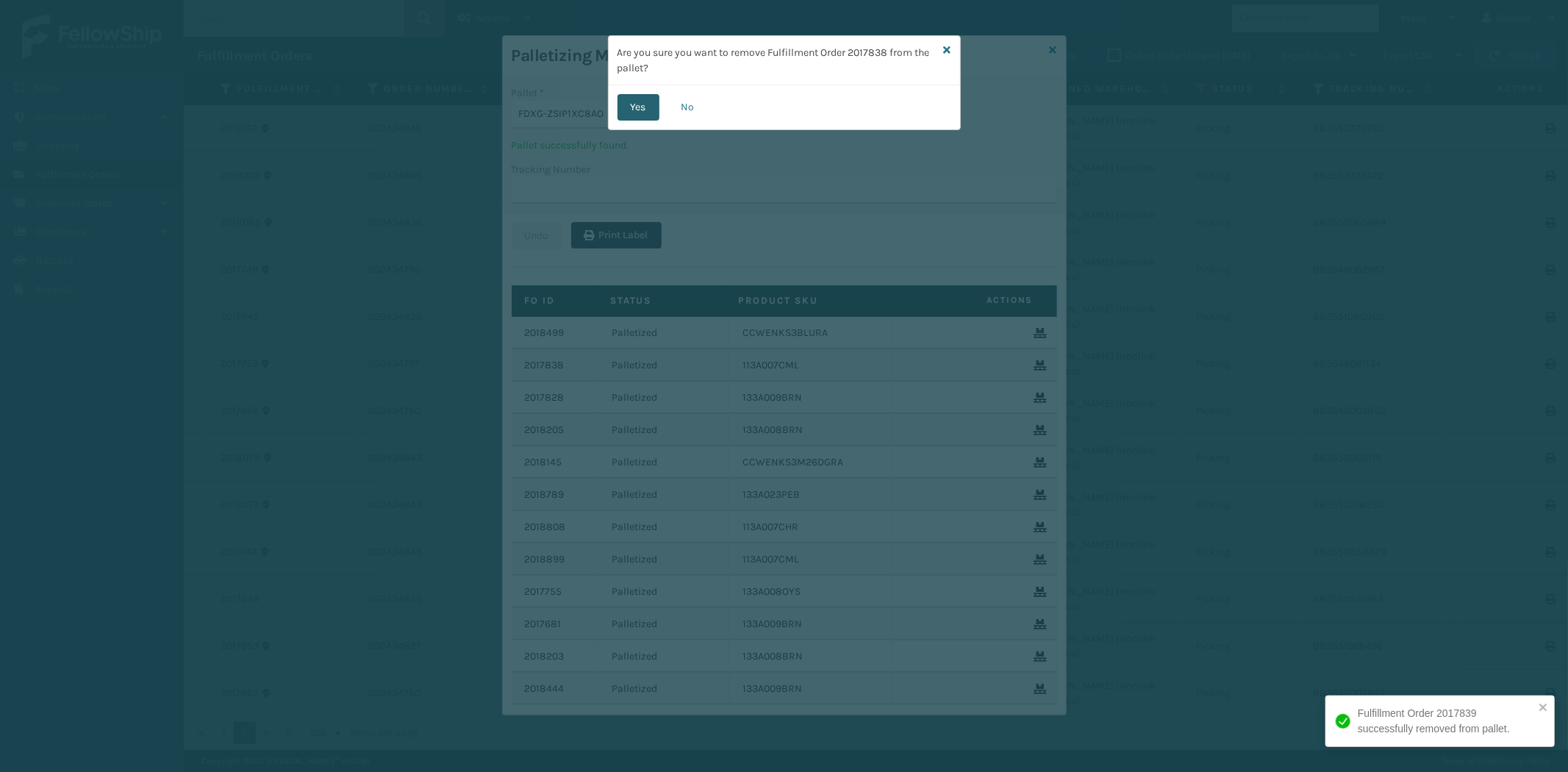
click at [637, 107] on button "Yes" at bounding box center [639, 107] width 42 height 27
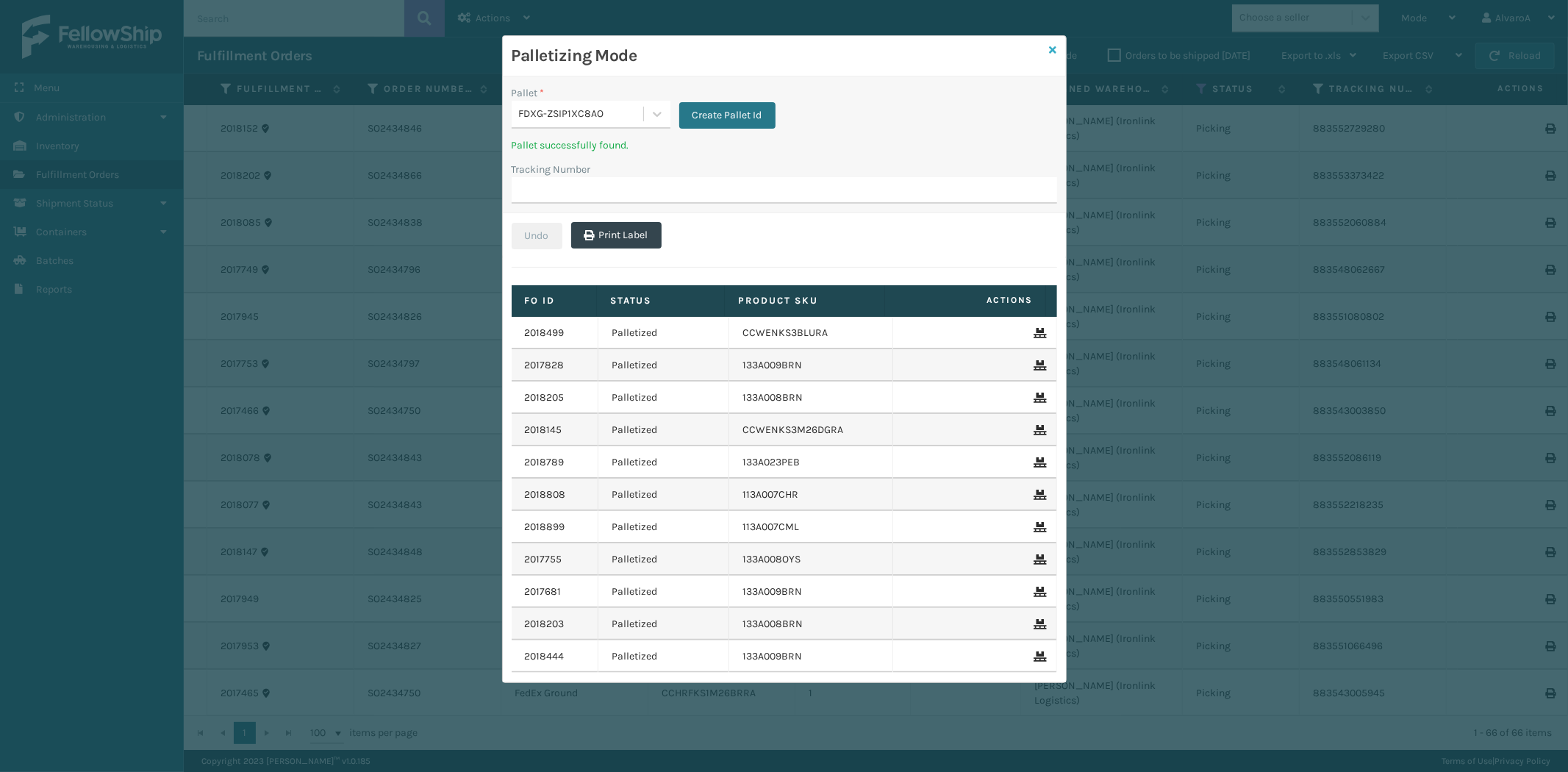
click at [1054, 47] on icon at bounding box center [1053, 50] width 7 height 10
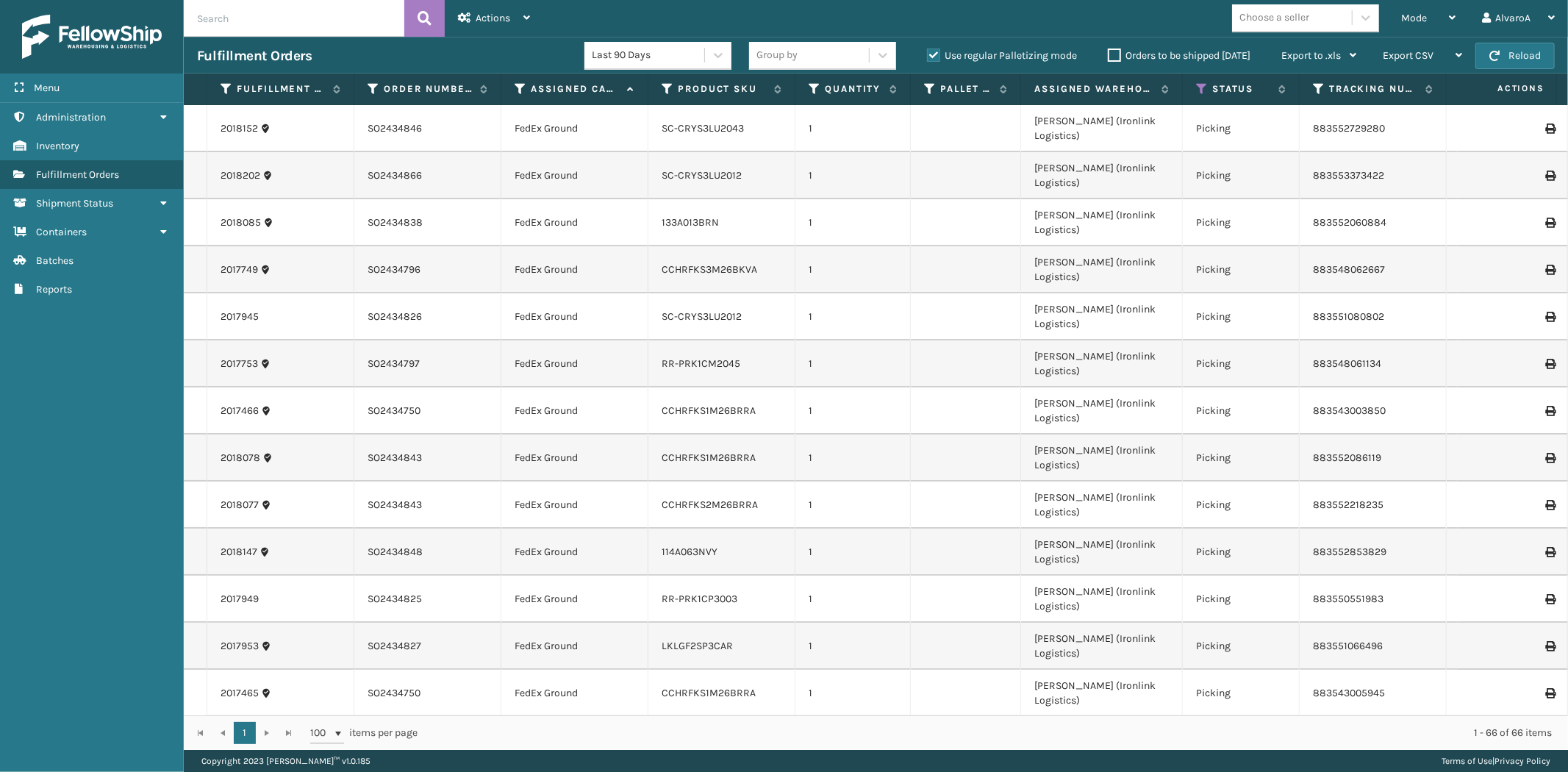
click at [933, 55] on label "Use regular Palletizing mode" at bounding box center [1002, 55] width 150 height 12
click at [928, 55] on input "Use regular Palletizing mode" at bounding box center [927, 52] width 1 height 10
checkbox input "false"
click at [1427, 5] on div "Mode" at bounding box center [1428, 19] width 54 height 37
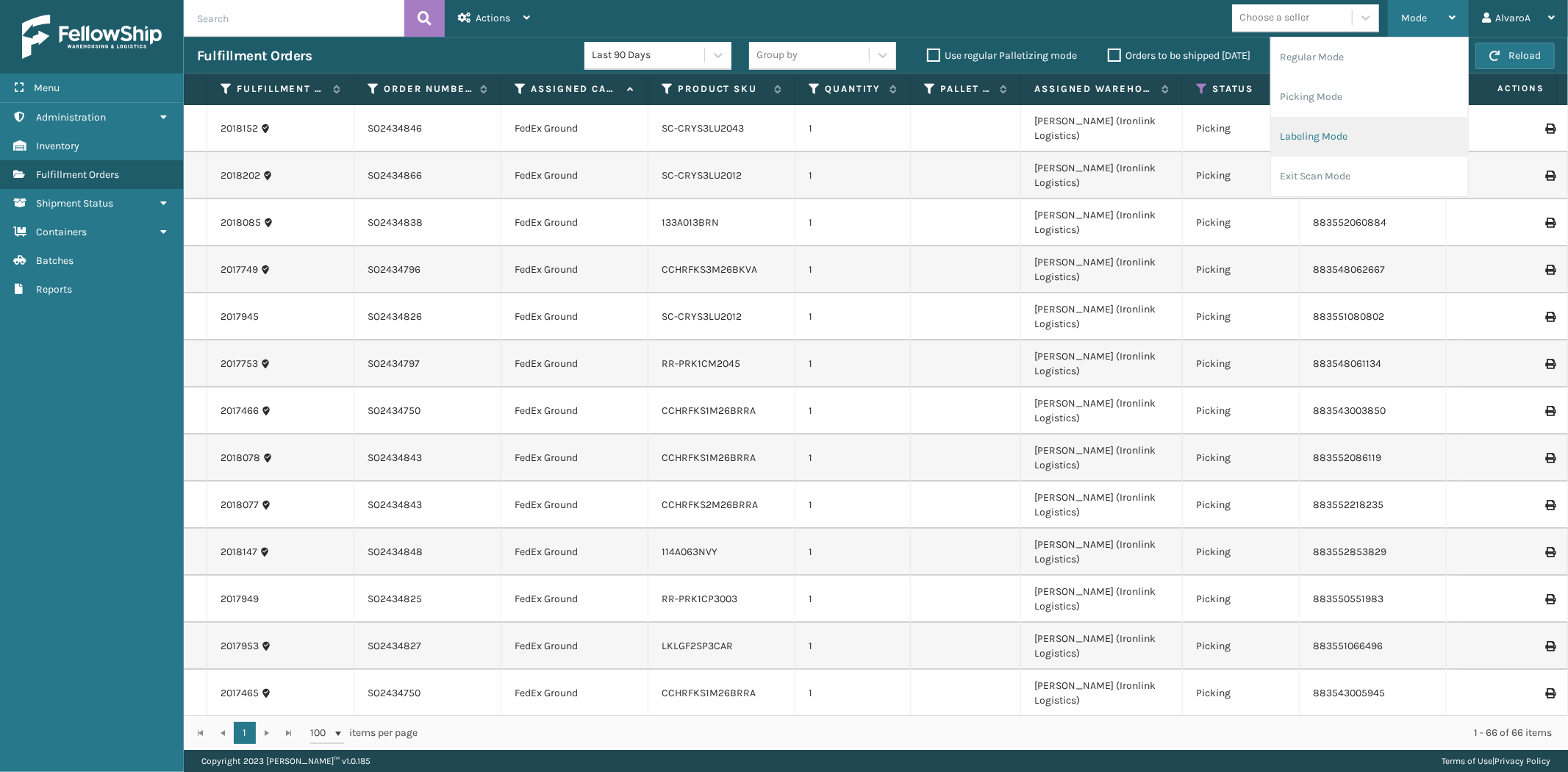
click at [1331, 136] on li "Labeling Mode" at bounding box center [1369, 136] width 197 height 40
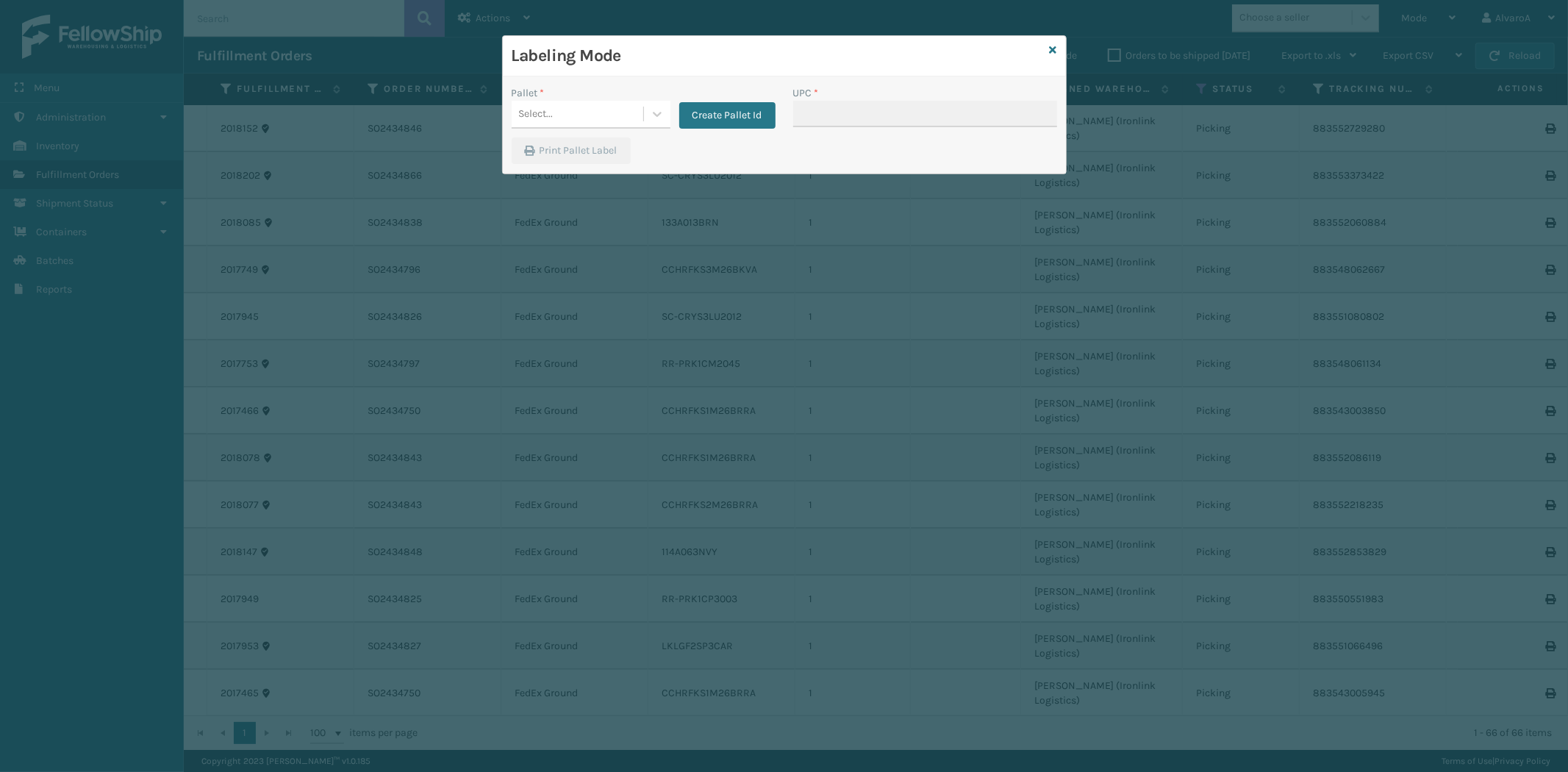
click at [673, 114] on div "Create Pallet Id" at bounding box center [723, 107] width 105 height 44
click at [662, 114] on icon at bounding box center [657, 114] width 15 height 15
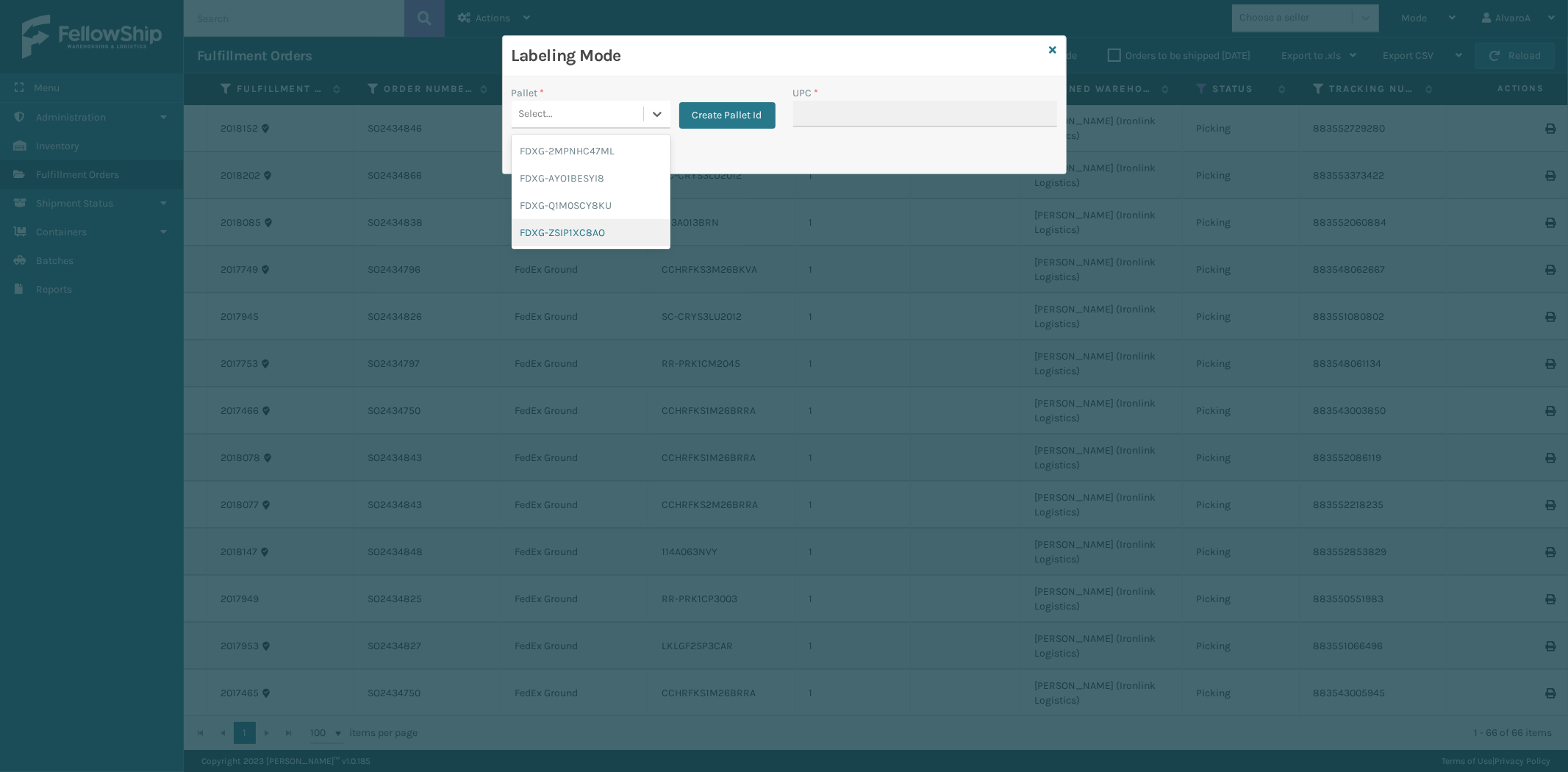
click at [567, 232] on div "FDXG-ZSIP1XC8AO" at bounding box center [591, 233] width 159 height 27
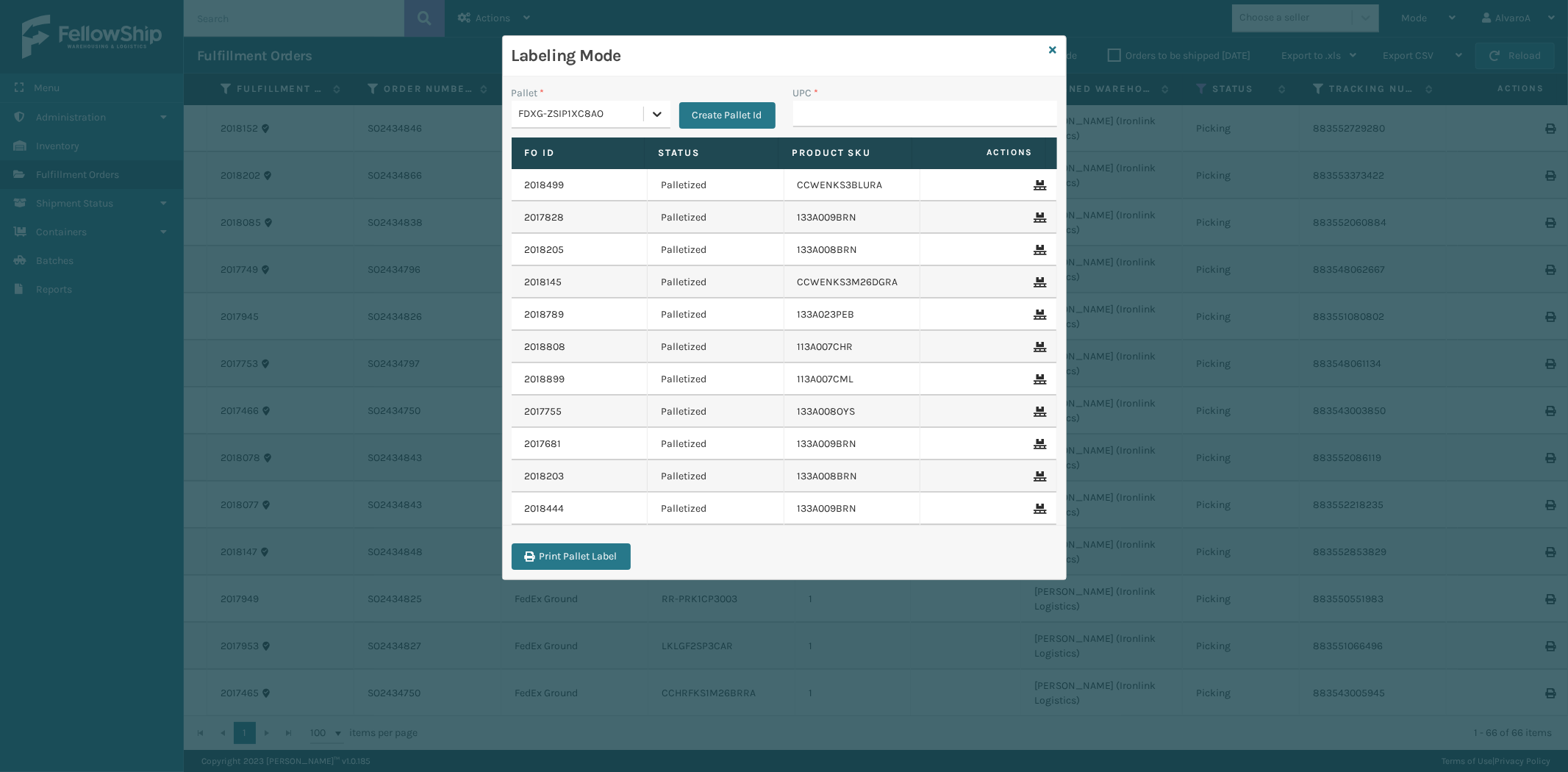
click at [660, 109] on icon at bounding box center [657, 114] width 15 height 15
click at [589, 204] on div "FDXG-Q1M0SCY8KU" at bounding box center [591, 206] width 159 height 27
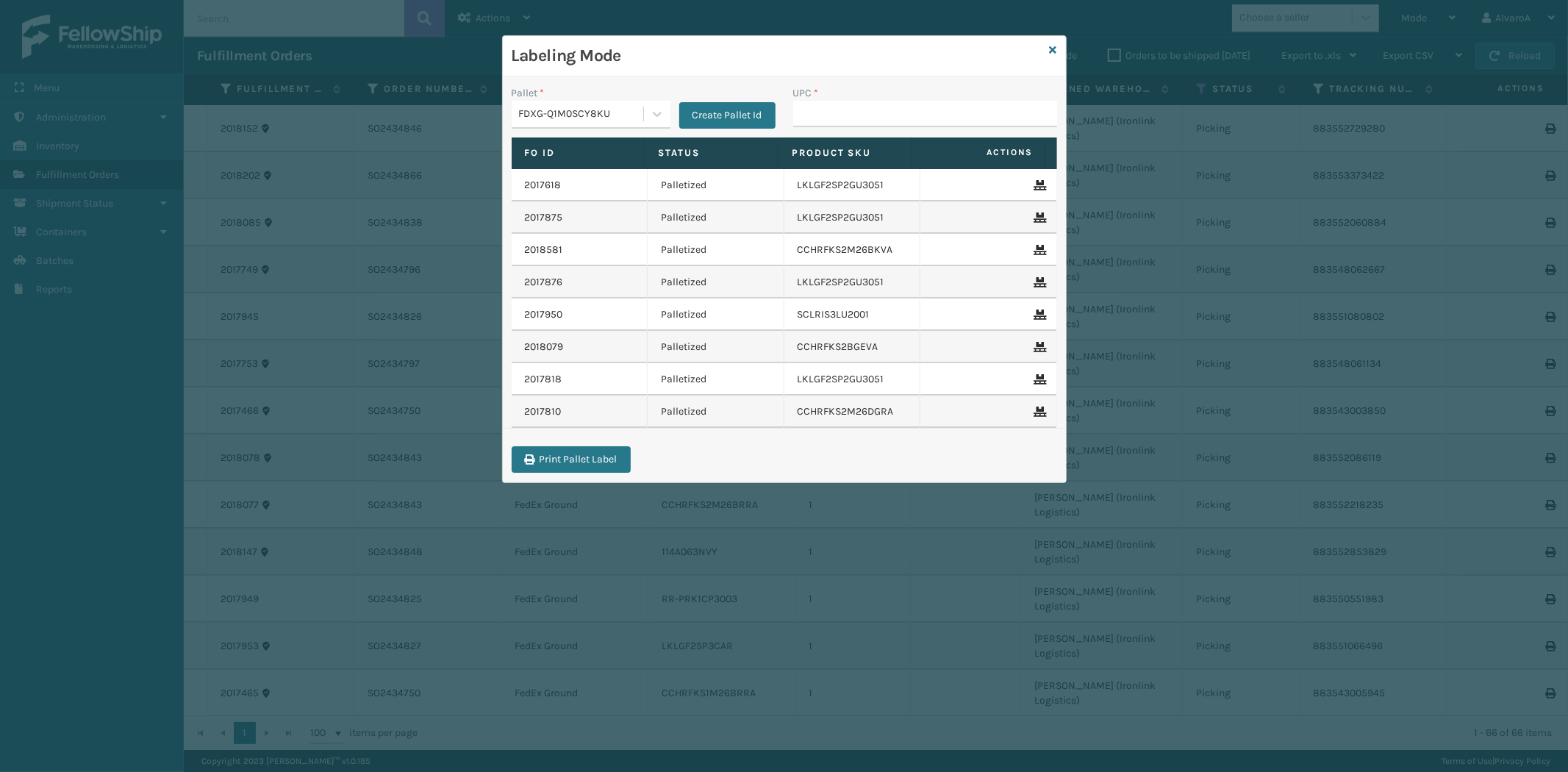
drag, startPoint x: 848, startPoint y: 99, endPoint x: 844, endPoint y: 111, distance: 12.6
click at [846, 109] on div "UPC *" at bounding box center [924, 107] width 264 height 42
click at [844, 112] on input "UPC *" at bounding box center [924, 114] width 264 height 27
paste input "LKLGF2SP1GU3051"
type input "LKLGF2SP1GU3051"
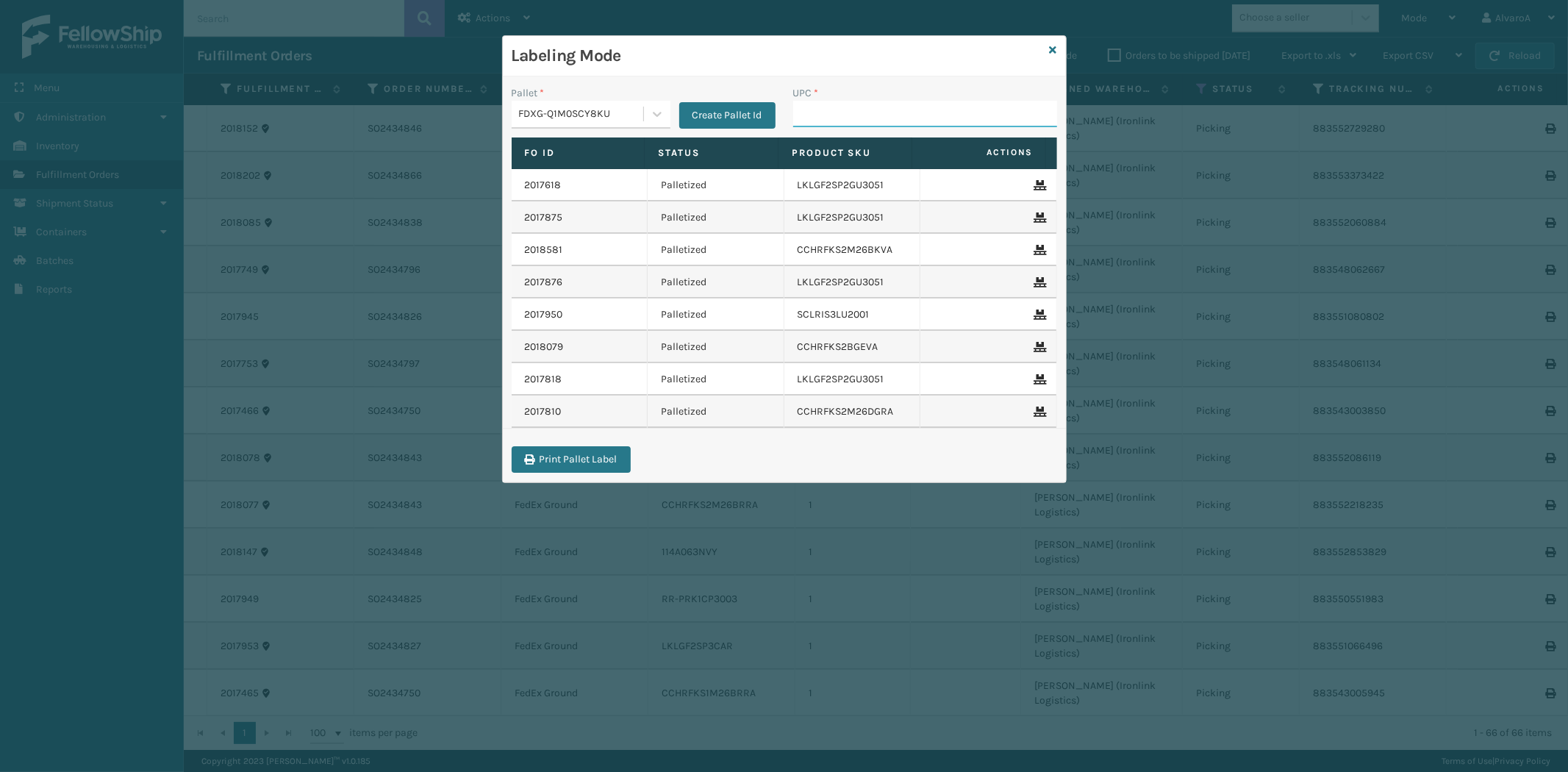
paste input "LKLGF2SP1GU3073"
type input "LKLGF2SP1GU3073"
paste input "CCHRFKS1M26DGRA"
type input "CCHRFKS1M26DGRA"
paste input "510A001CML"
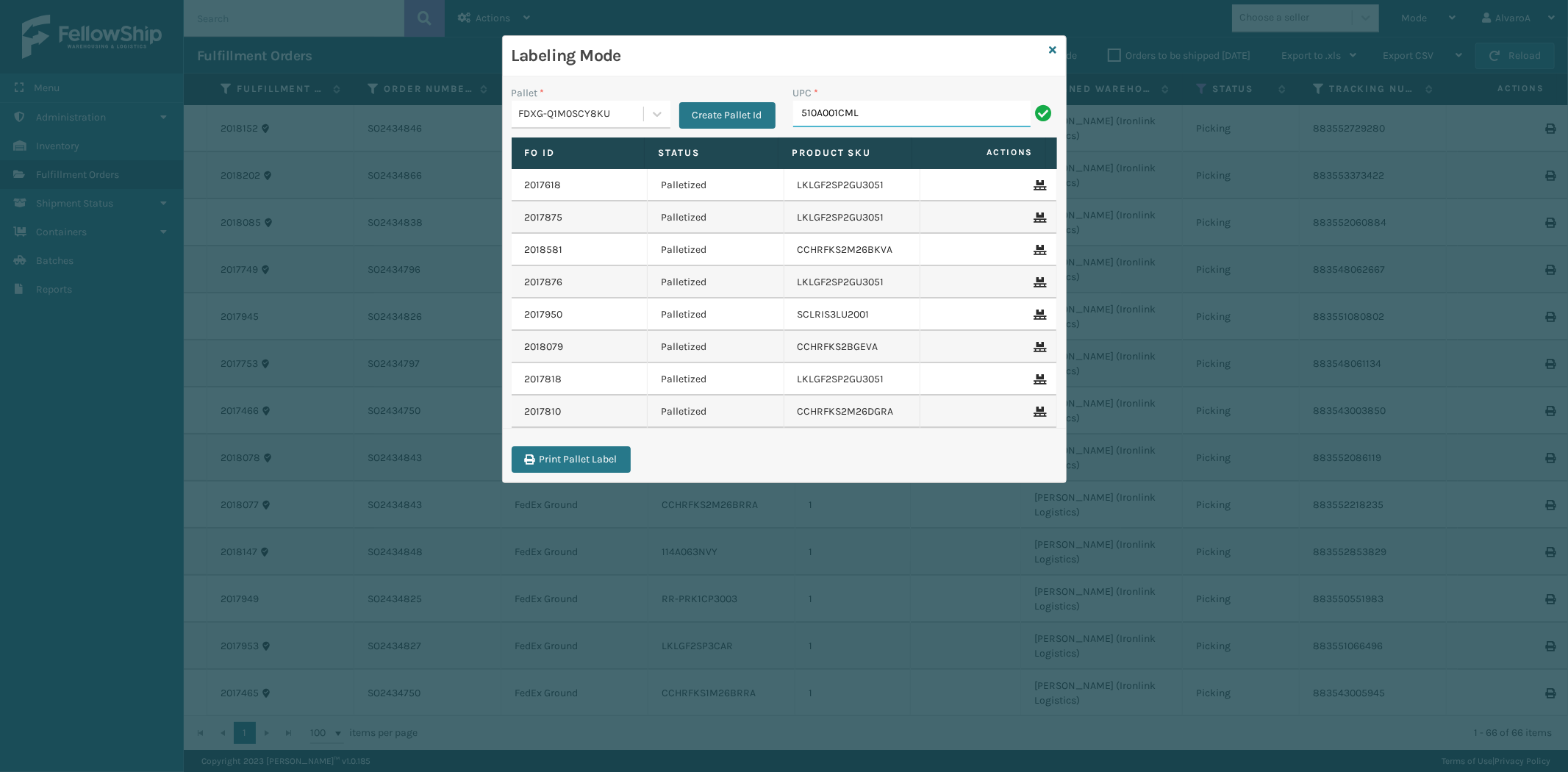
type input "510A001CML"
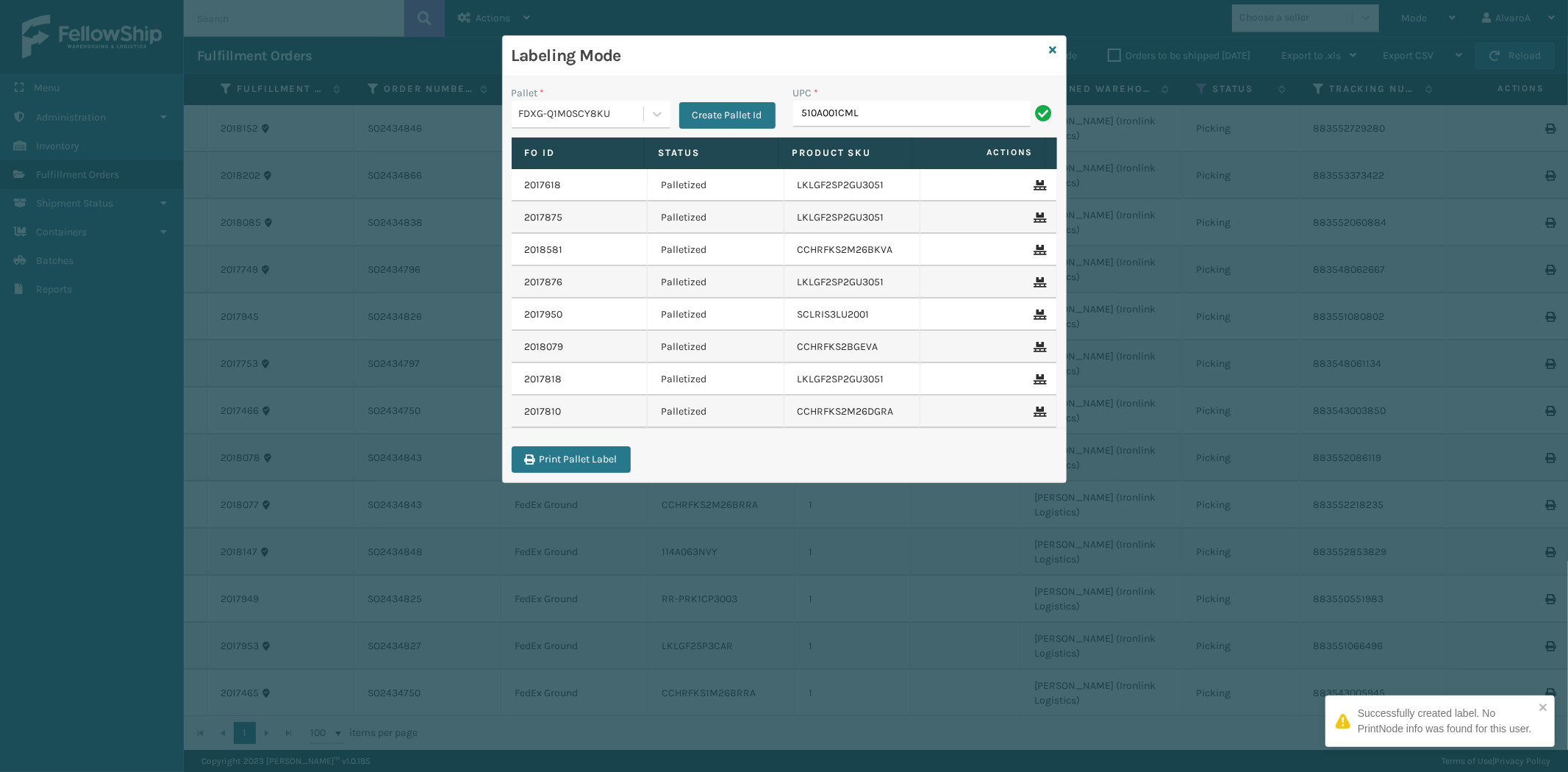
type input "510A001CML"
paste input "RR-PRK1CM2045"
type input "RR-PRK1CM2045"
paste input "CCHRFKS1BLUVA"
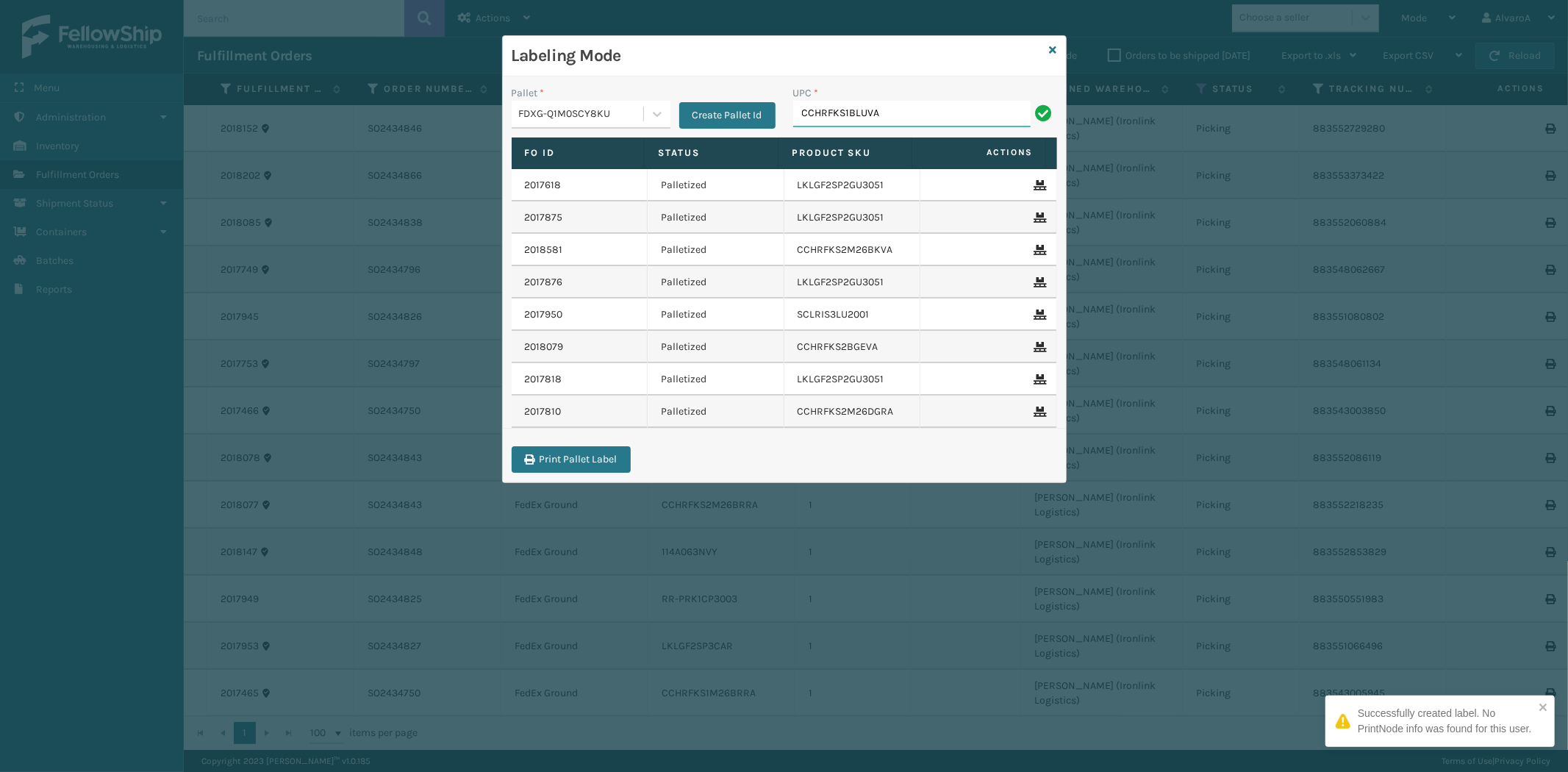
type input "CCHRFKS1BLUVA"
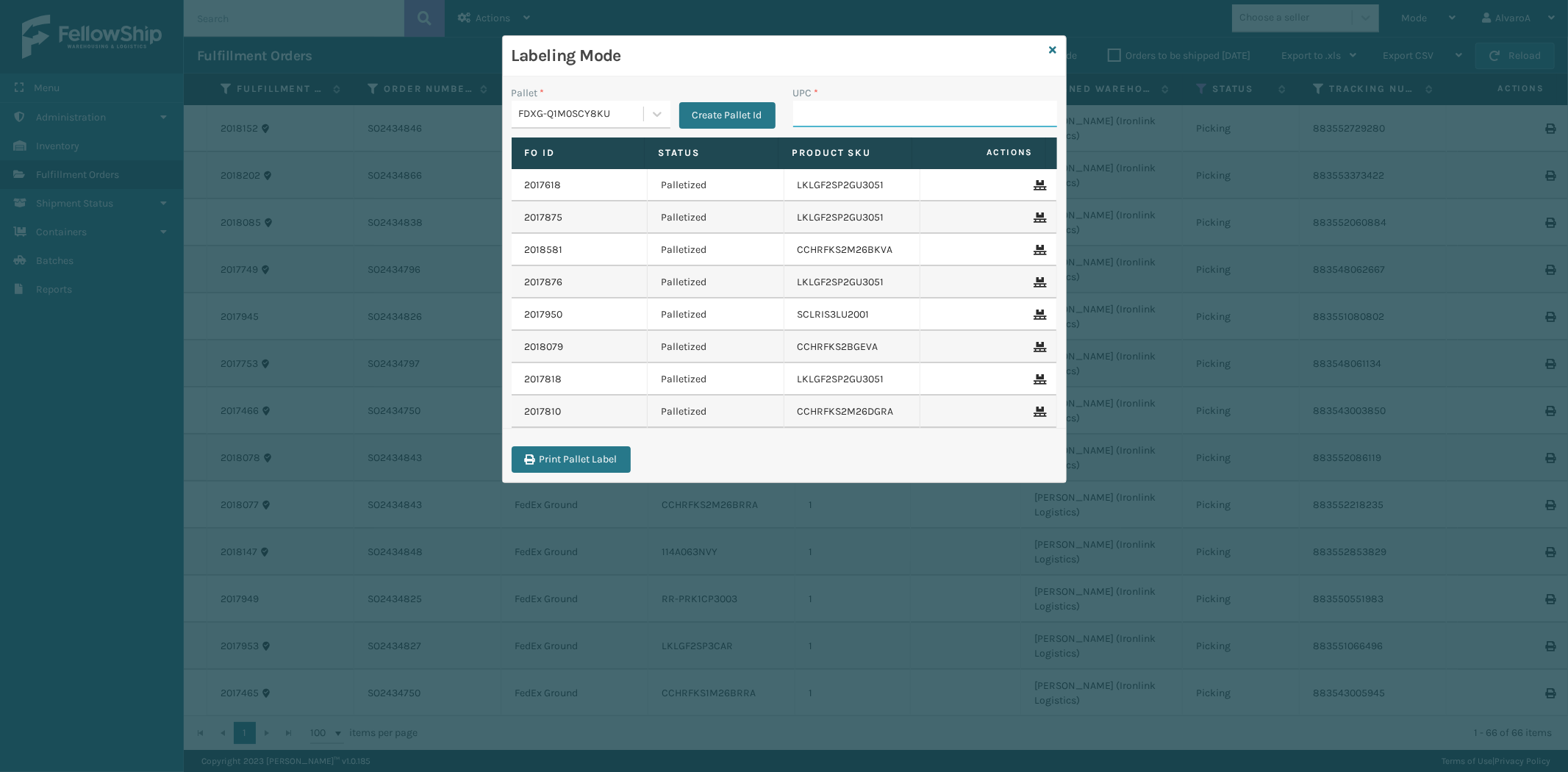
paste input "CCHRFKS2M26BRRA"
type input "CCHRFKS2M26BRRA"
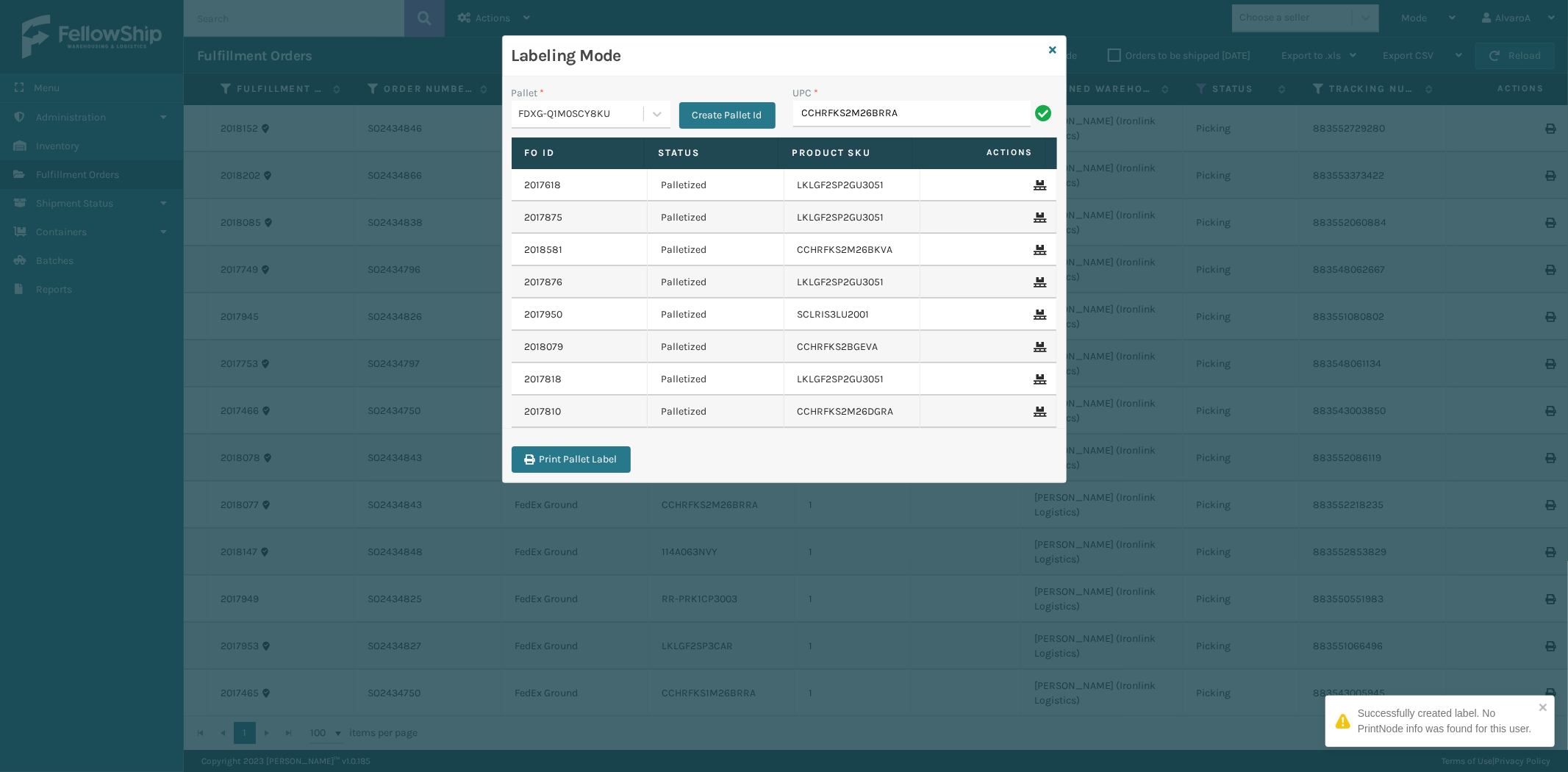
type input "CCHRFKS2M26BRRA"
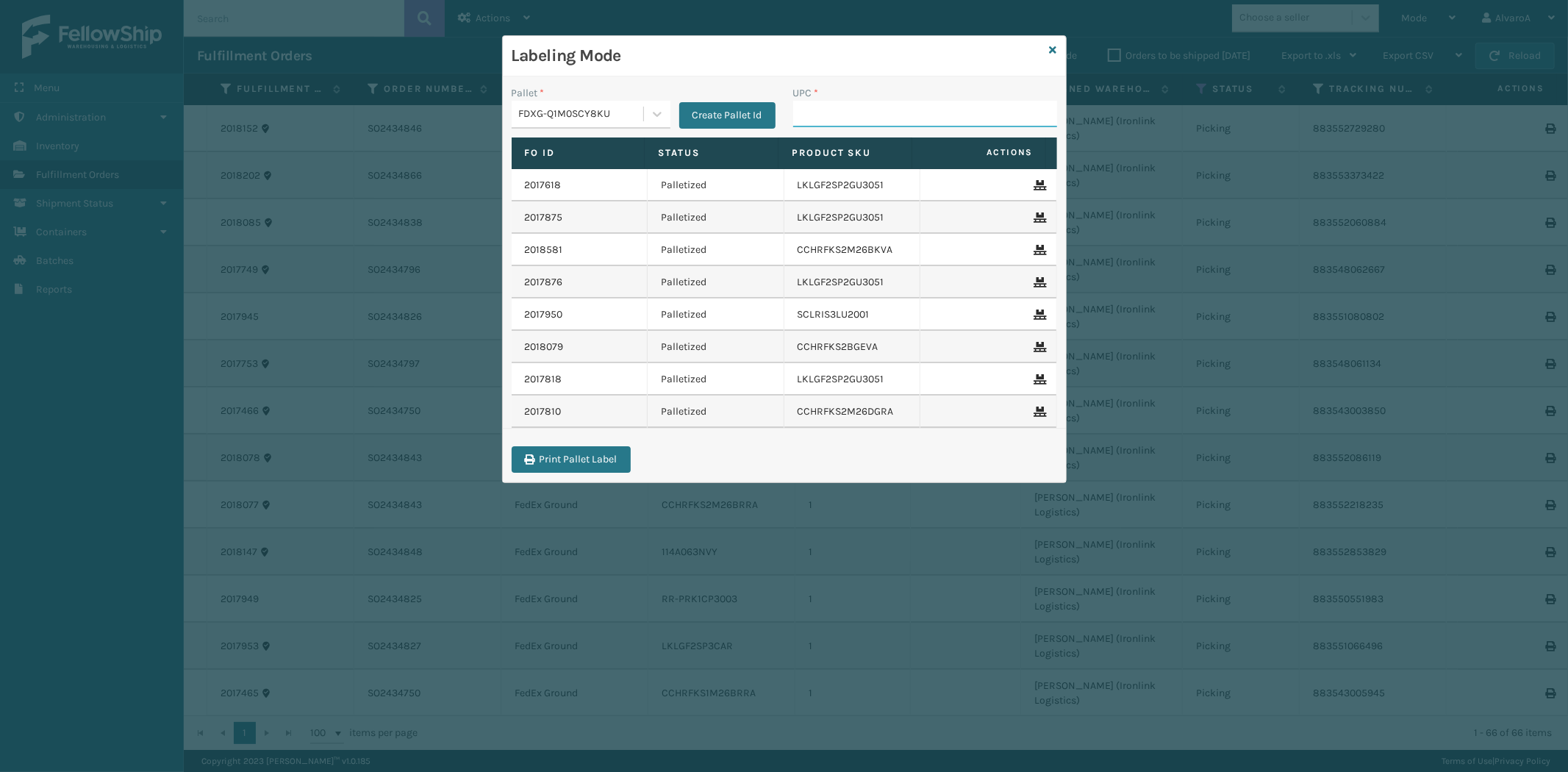
paste input "SCLRIS3LU2001"
type input "SCLRIS3LU2001"
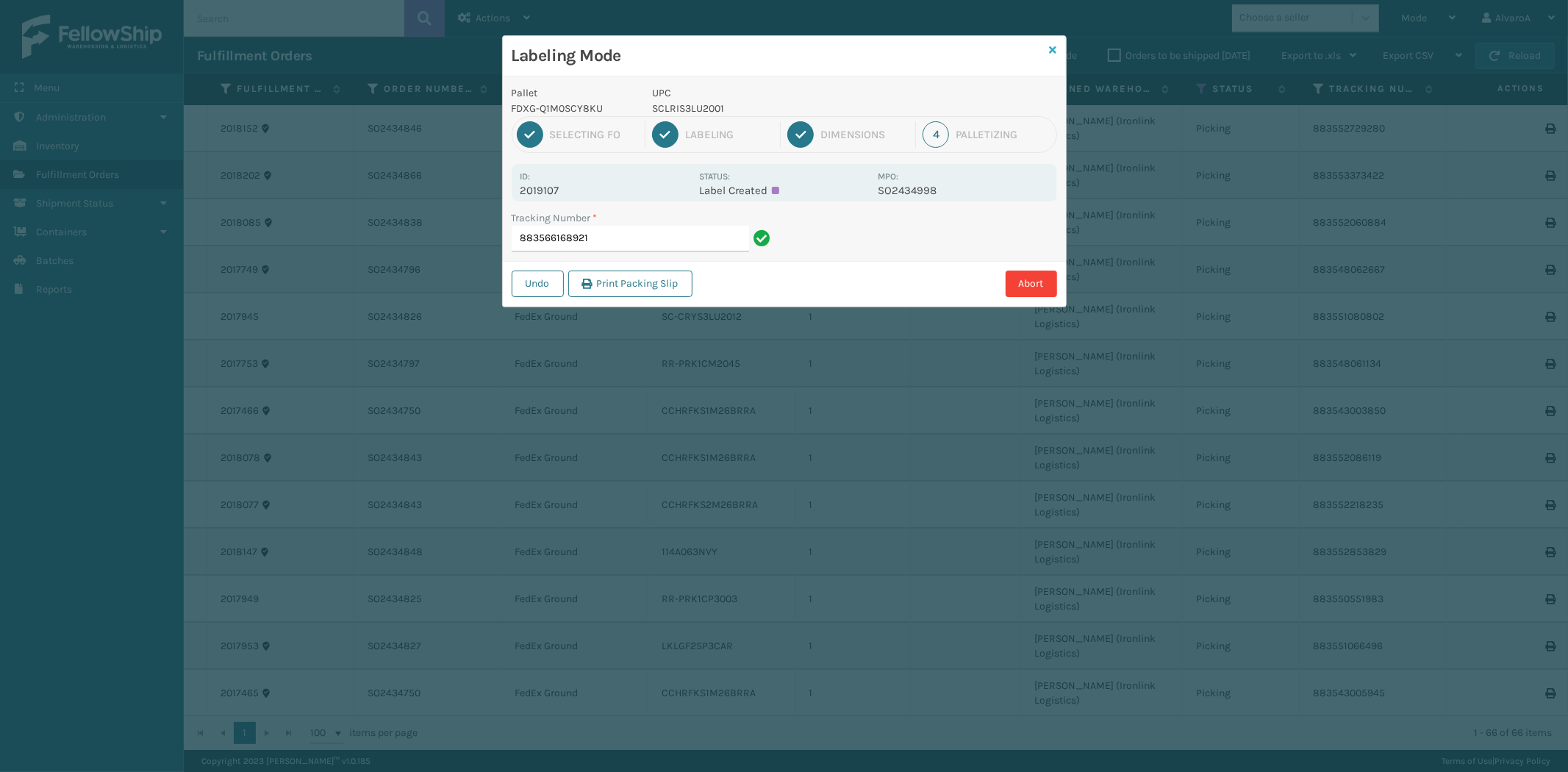
click at [1055, 50] on icon at bounding box center [1053, 50] width 7 height 10
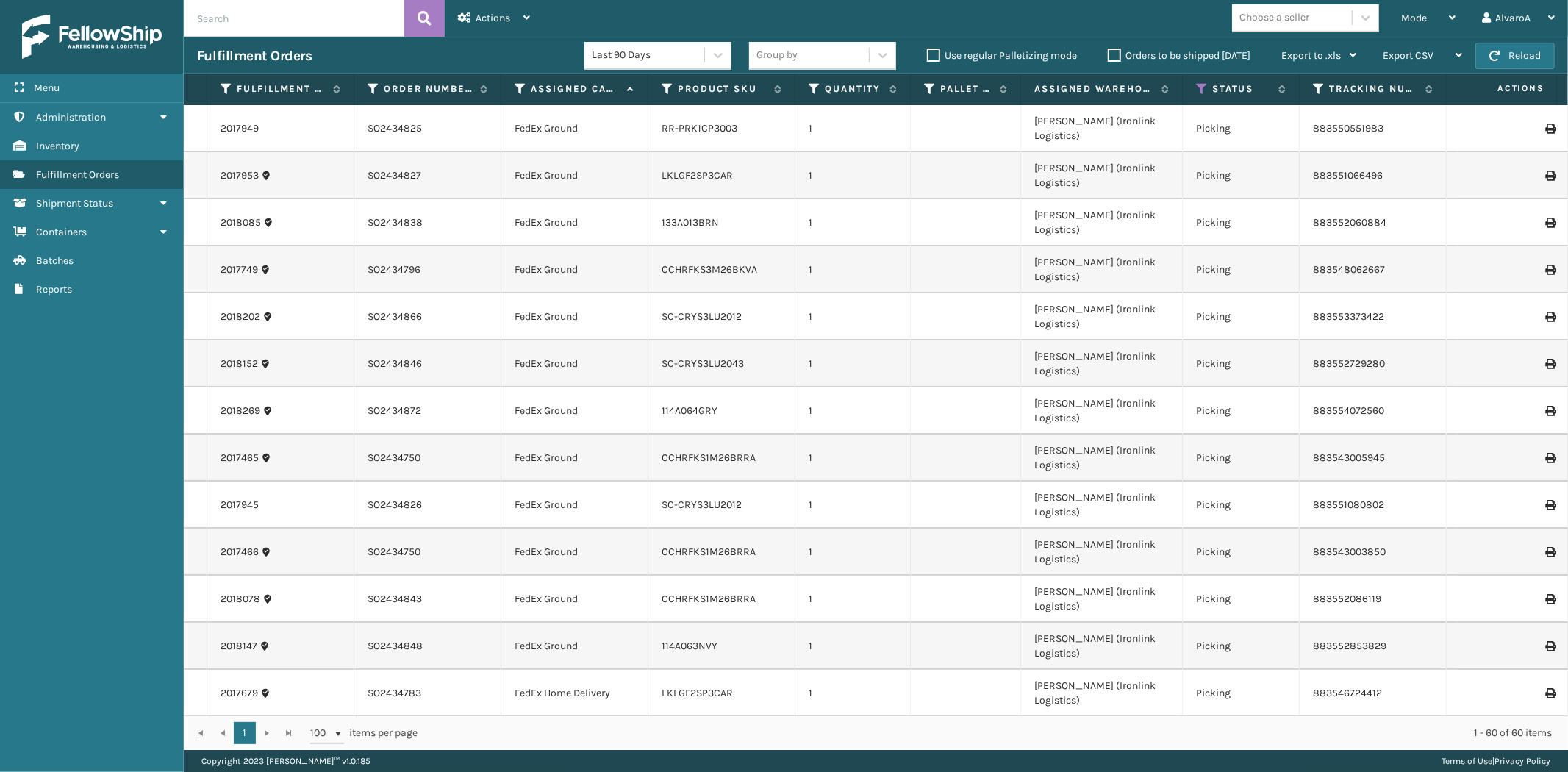
click at [1384, 13] on div "Choose a seller" at bounding box center [1310, 18] width 156 height 28
click at [1402, 16] on span "Mode" at bounding box center [1414, 18] width 26 height 12
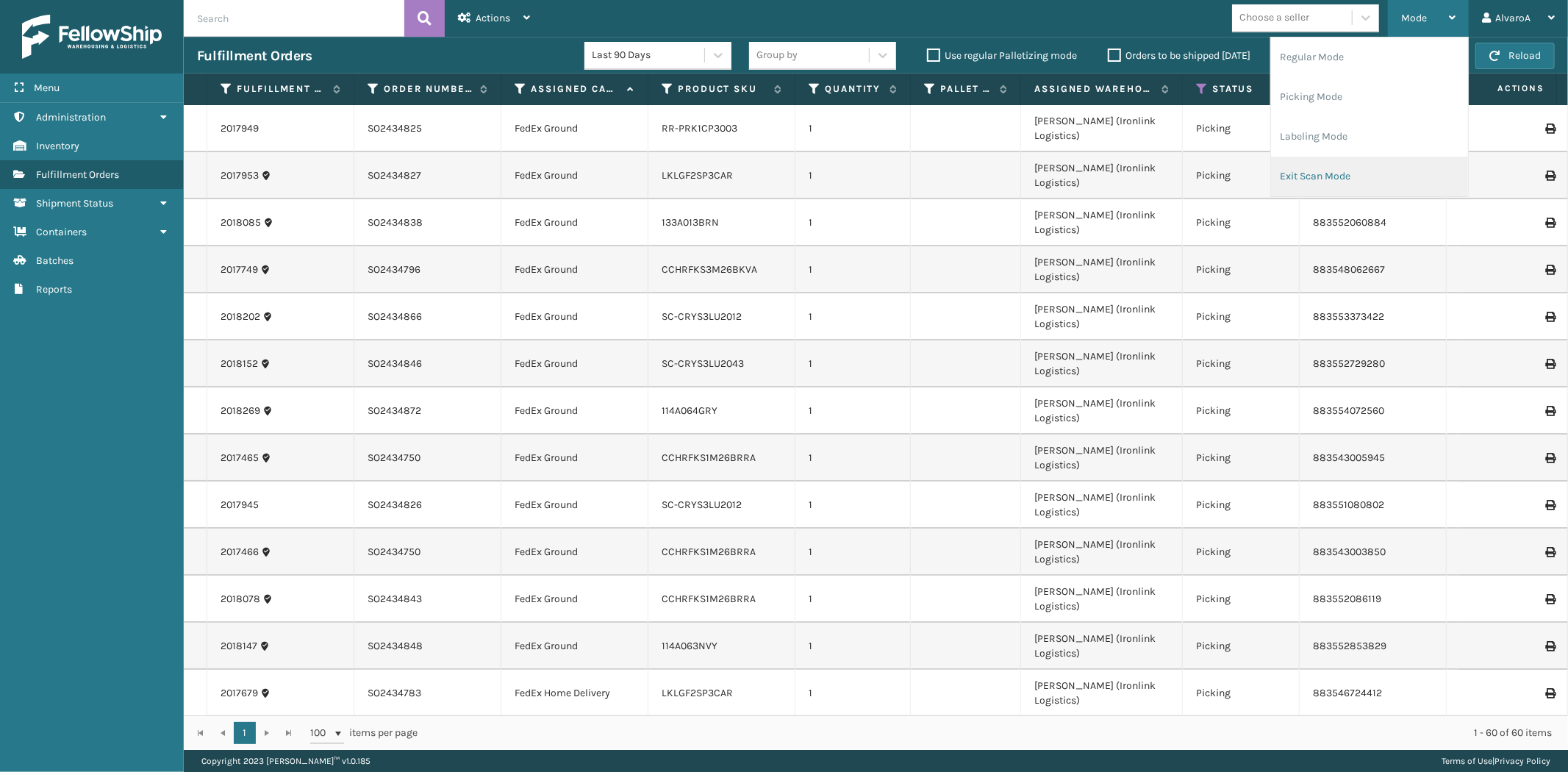
click at [1344, 168] on li "Exit Scan Mode" at bounding box center [1369, 176] width 197 height 40
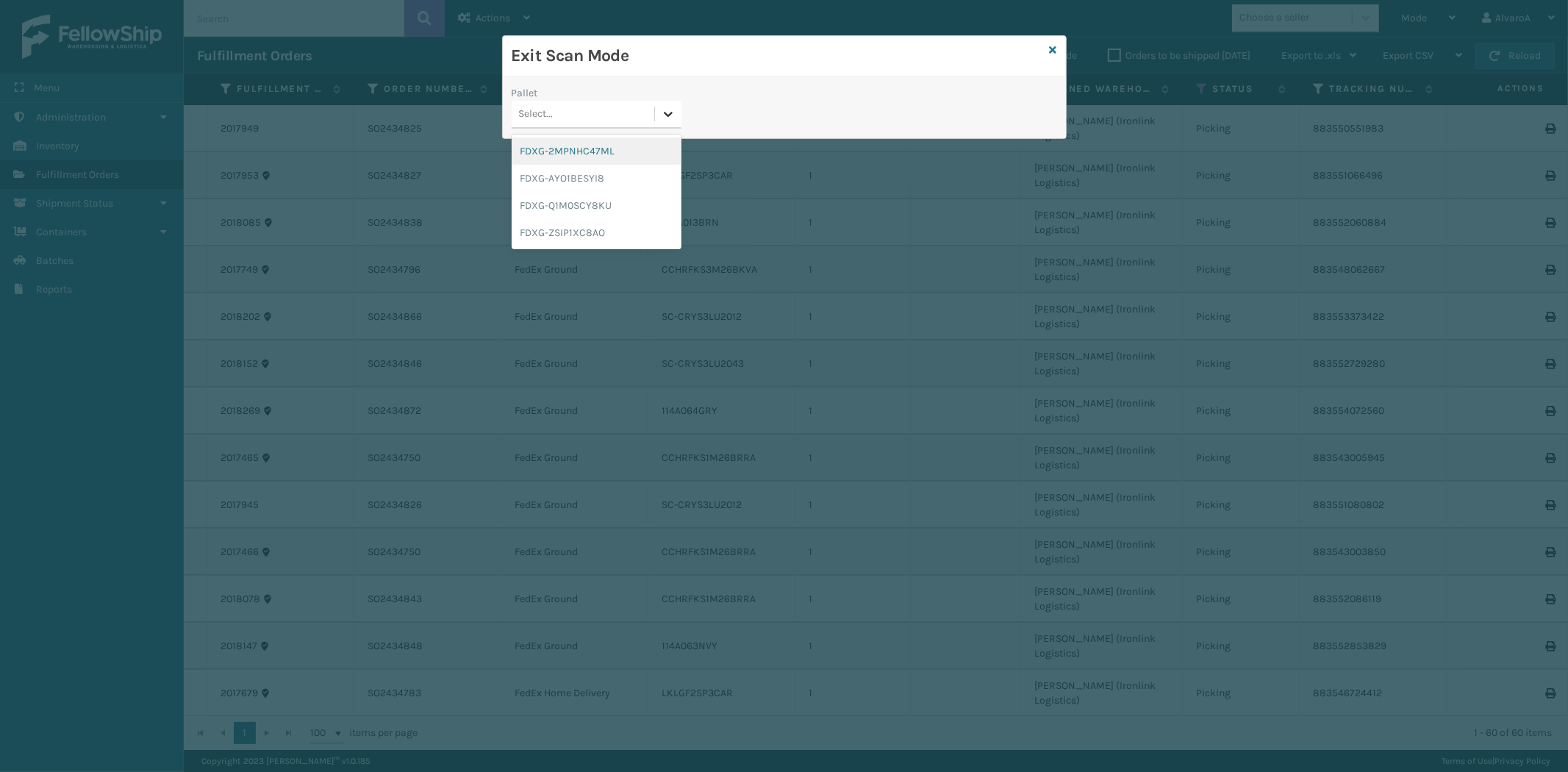
click at [665, 103] on div at bounding box center [668, 114] width 27 height 27
click at [564, 203] on div "FDXG-Q1M0SCY8KU" at bounding box center [597, 206] width 170 height 27
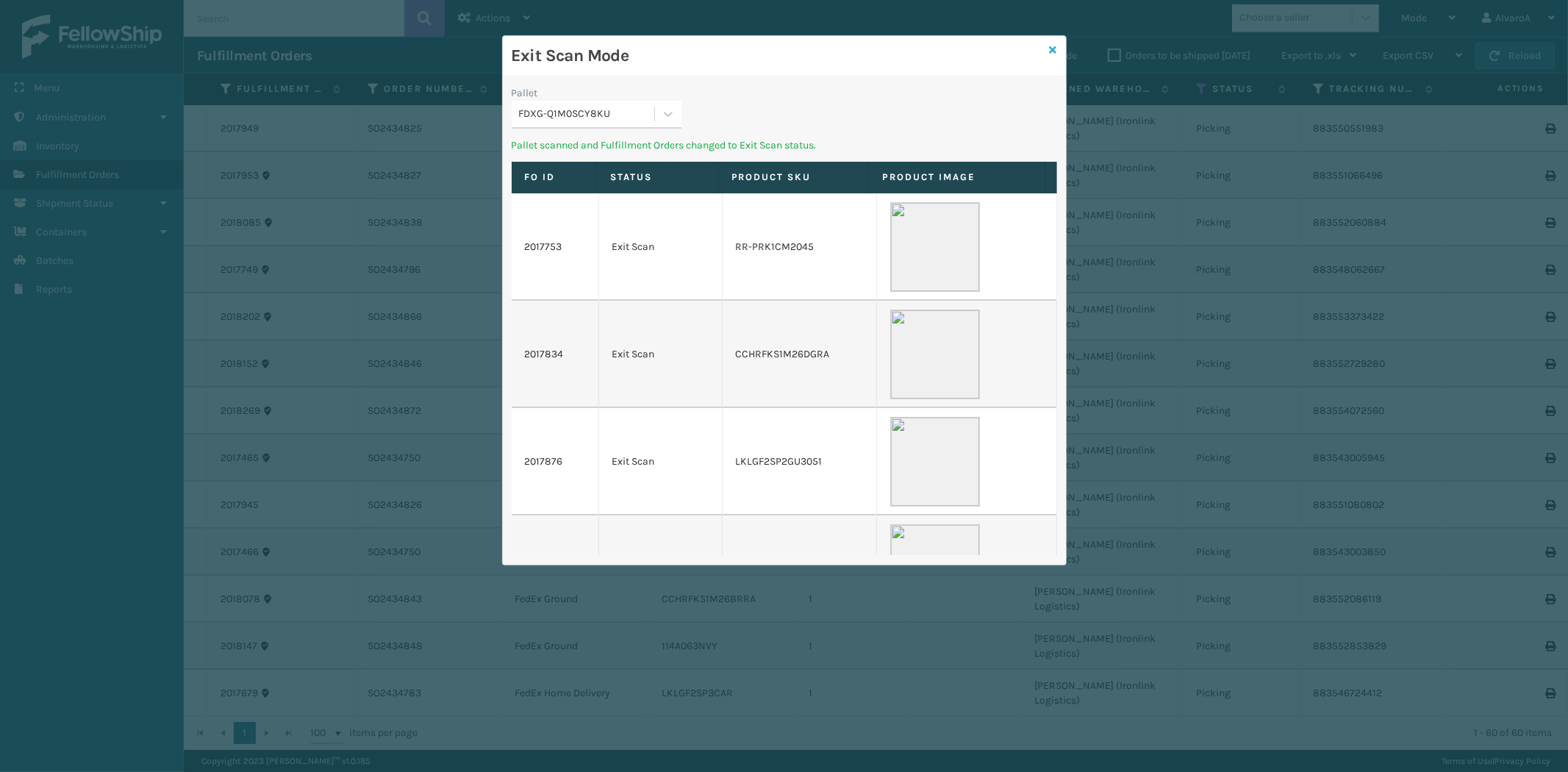
click at [1050, 52] on icon at bounding box center [1053, 50] width 7 height 10
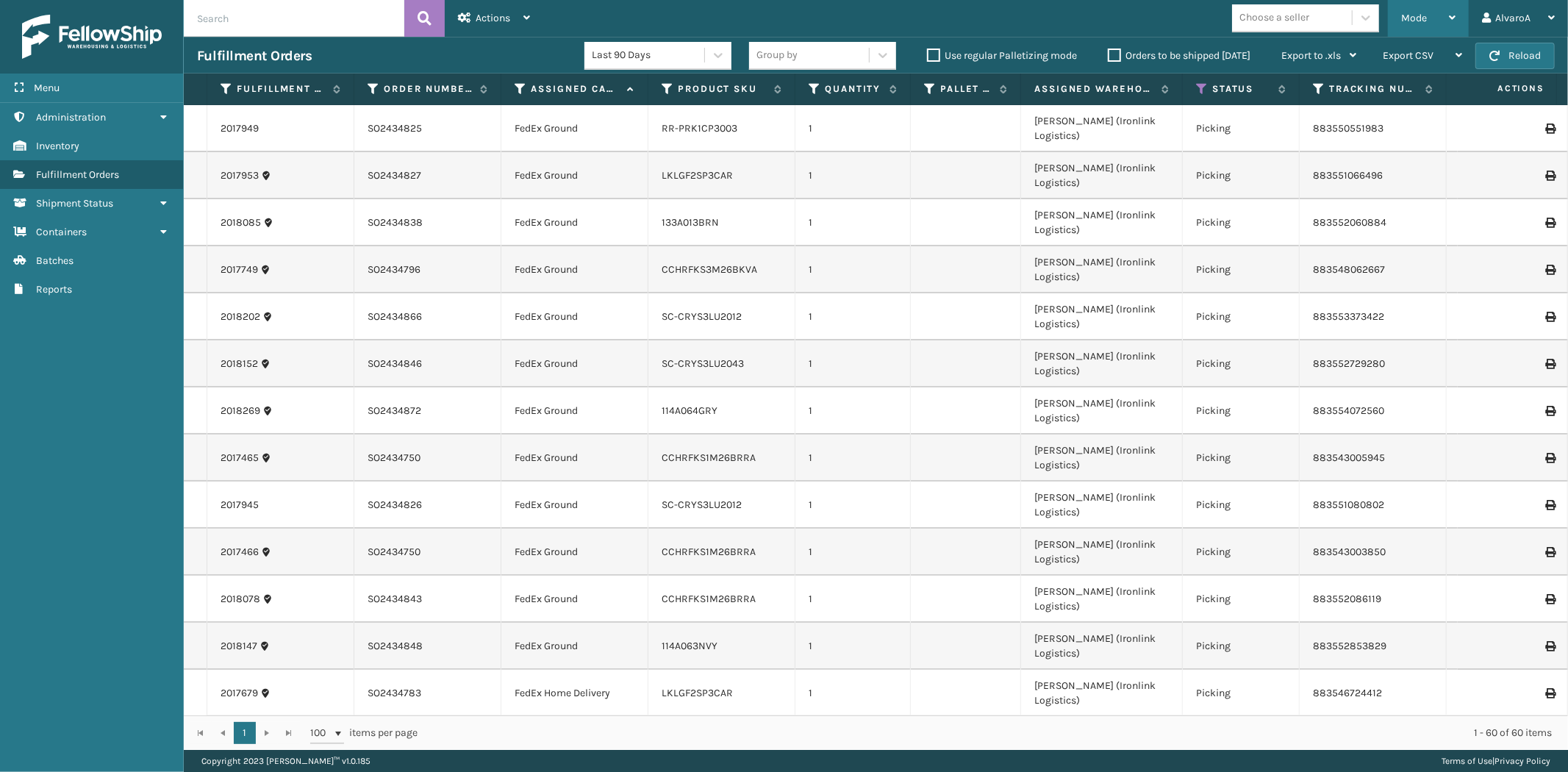
click at [1413, 18] on span "Mode" at bounding box center [1414, 18] width 26 height 12
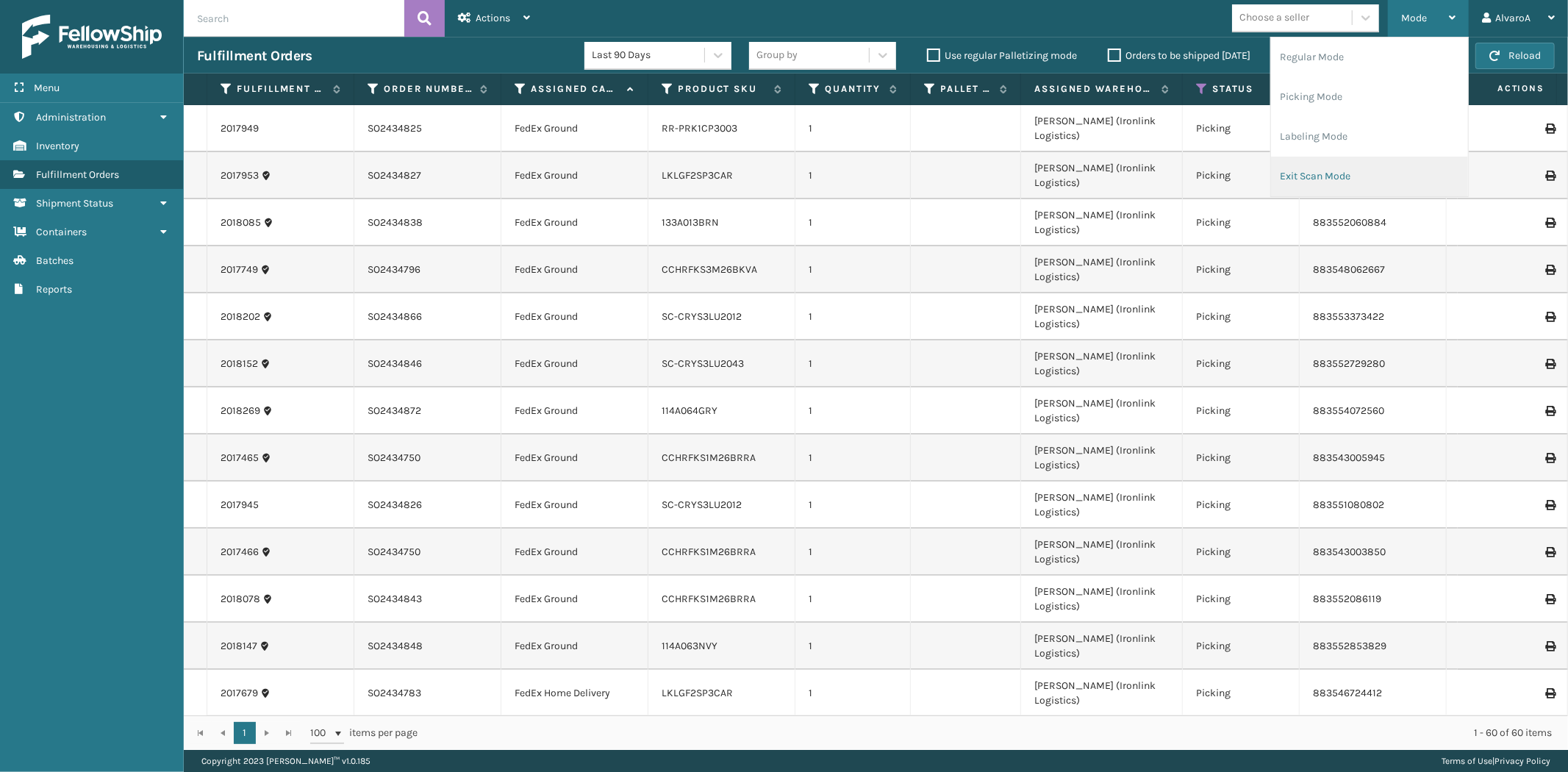
click at [1310, 174] on li "Exit Scan Mode" at bounding box center [1369, 176] width 197 height 40
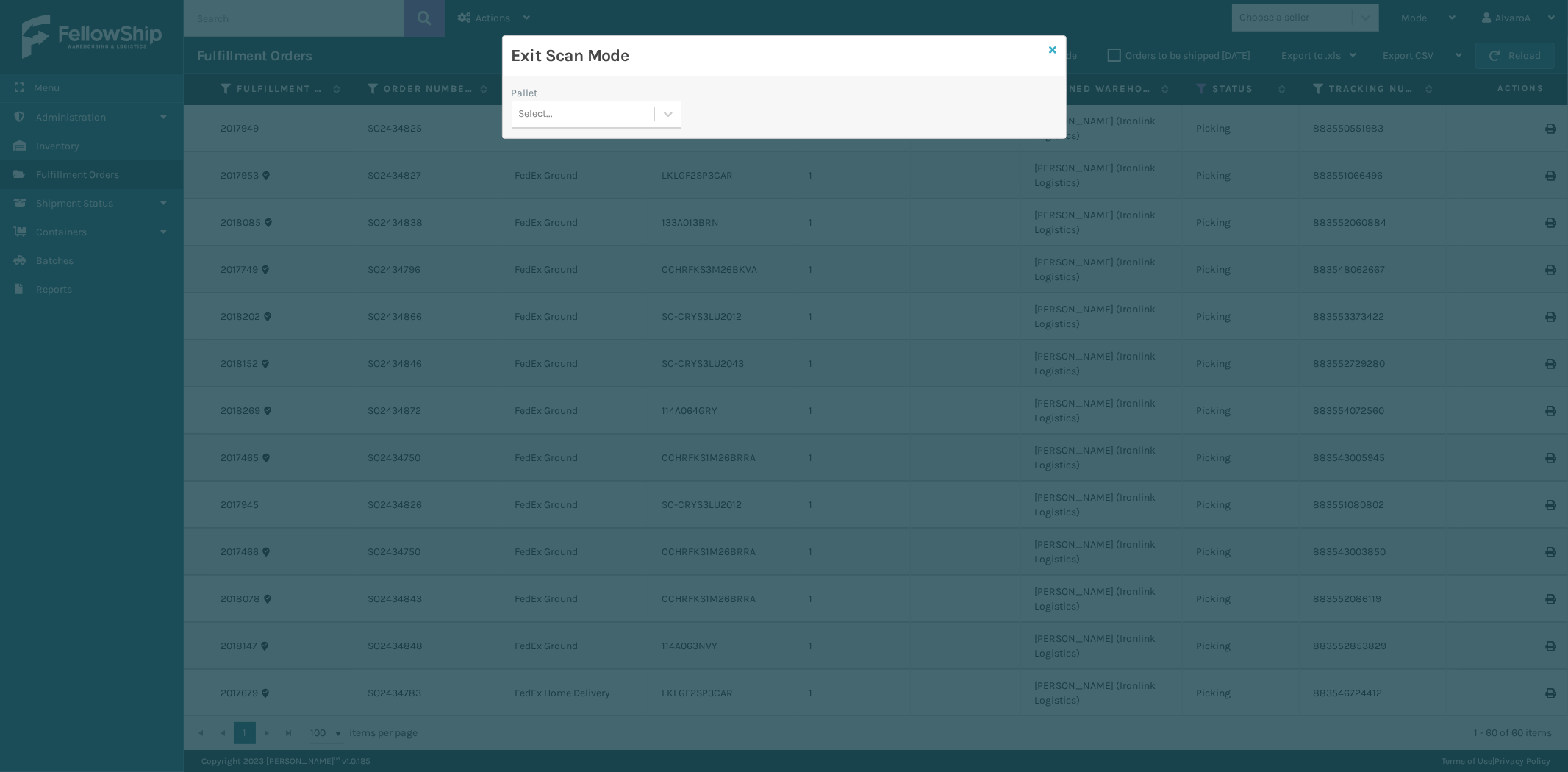
click at [1050, 47] on icon at bounding box center [1053, 50] width 7 height 10
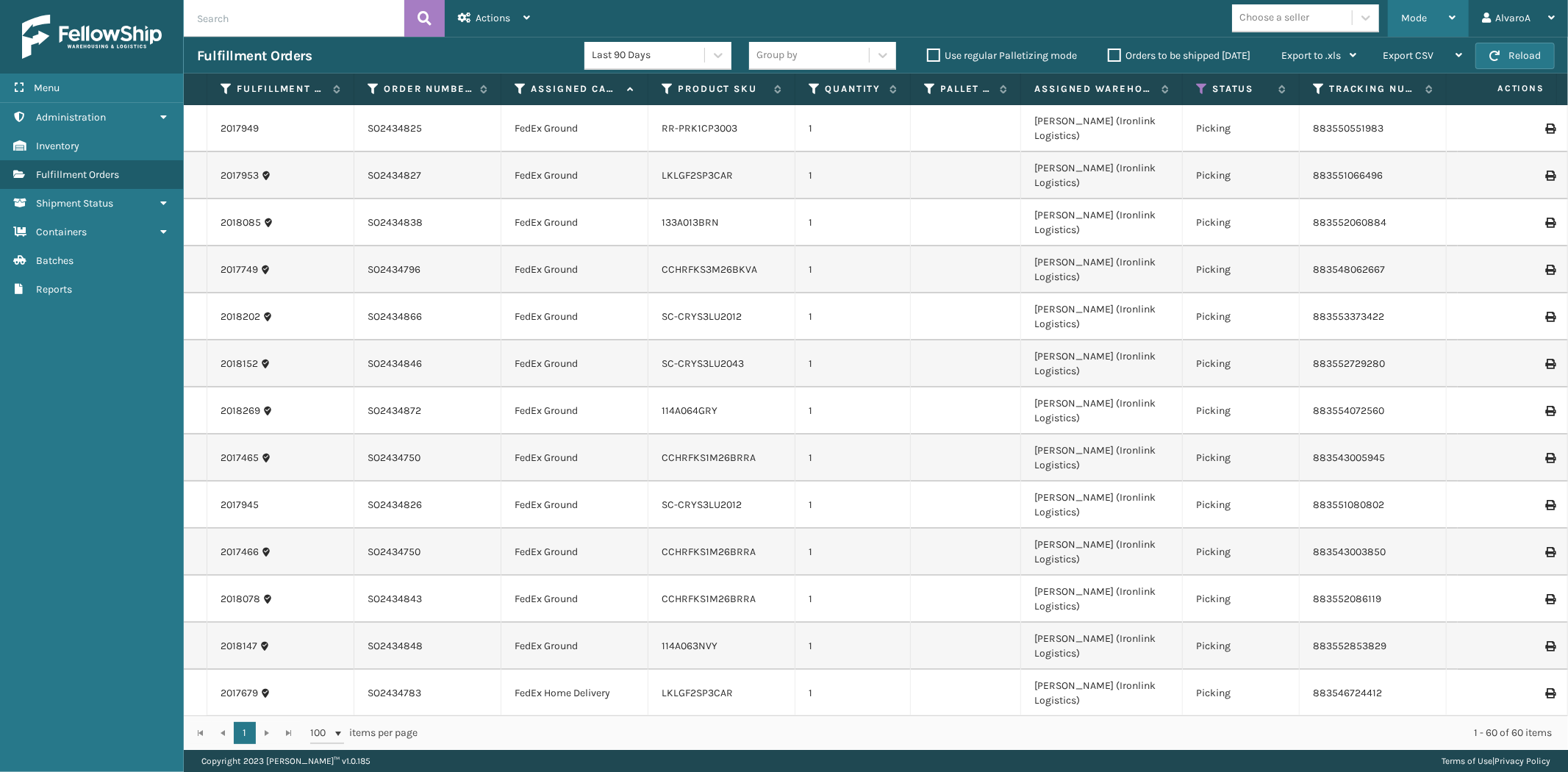
click at [1436, 18] on div "Mode" at bounding box center [1428, 19] width 54 height 37
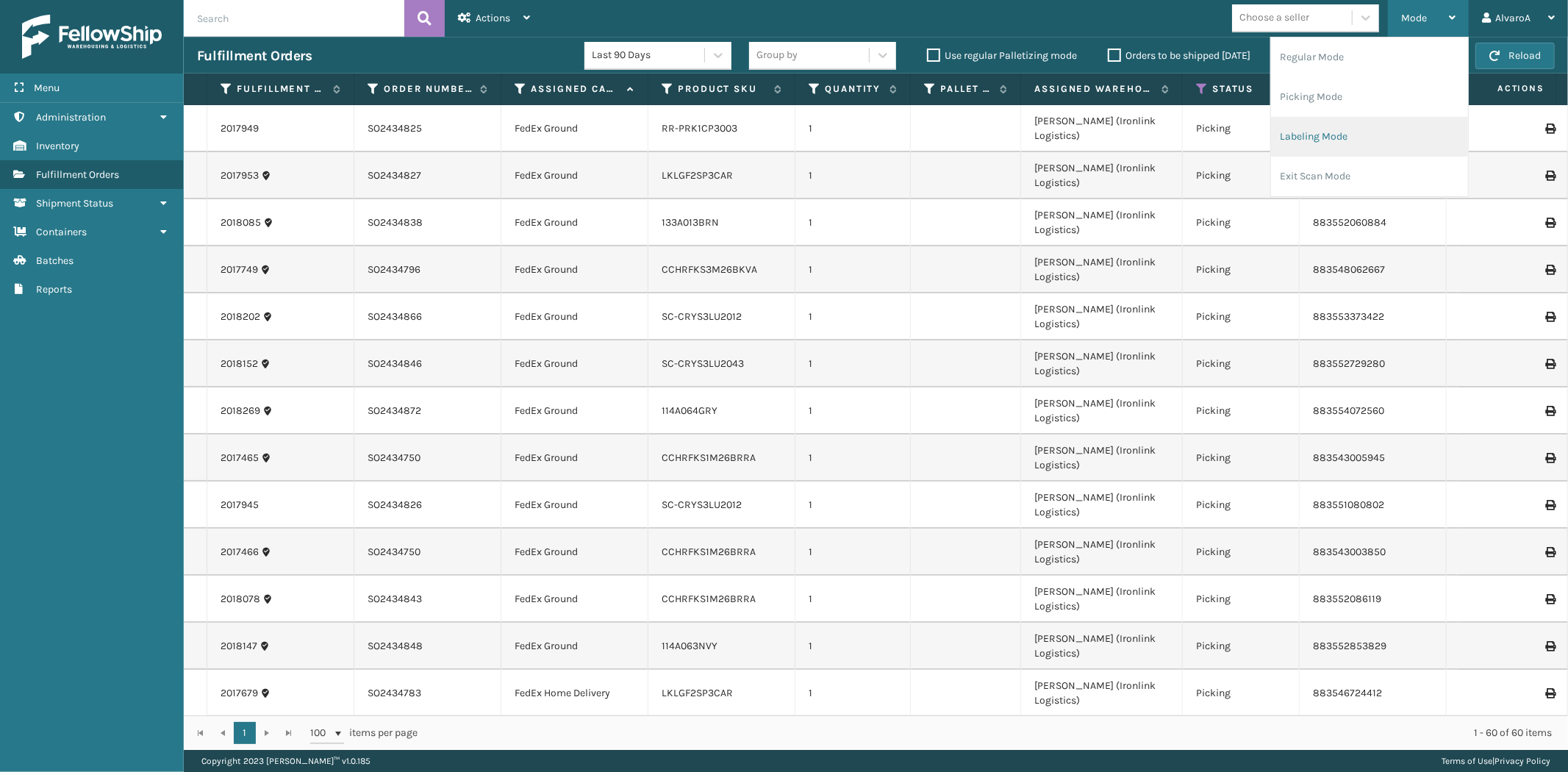
click at [1350, 130] on li "Labeling Mode" at bounding box center [1369, 136] width 197 height 40
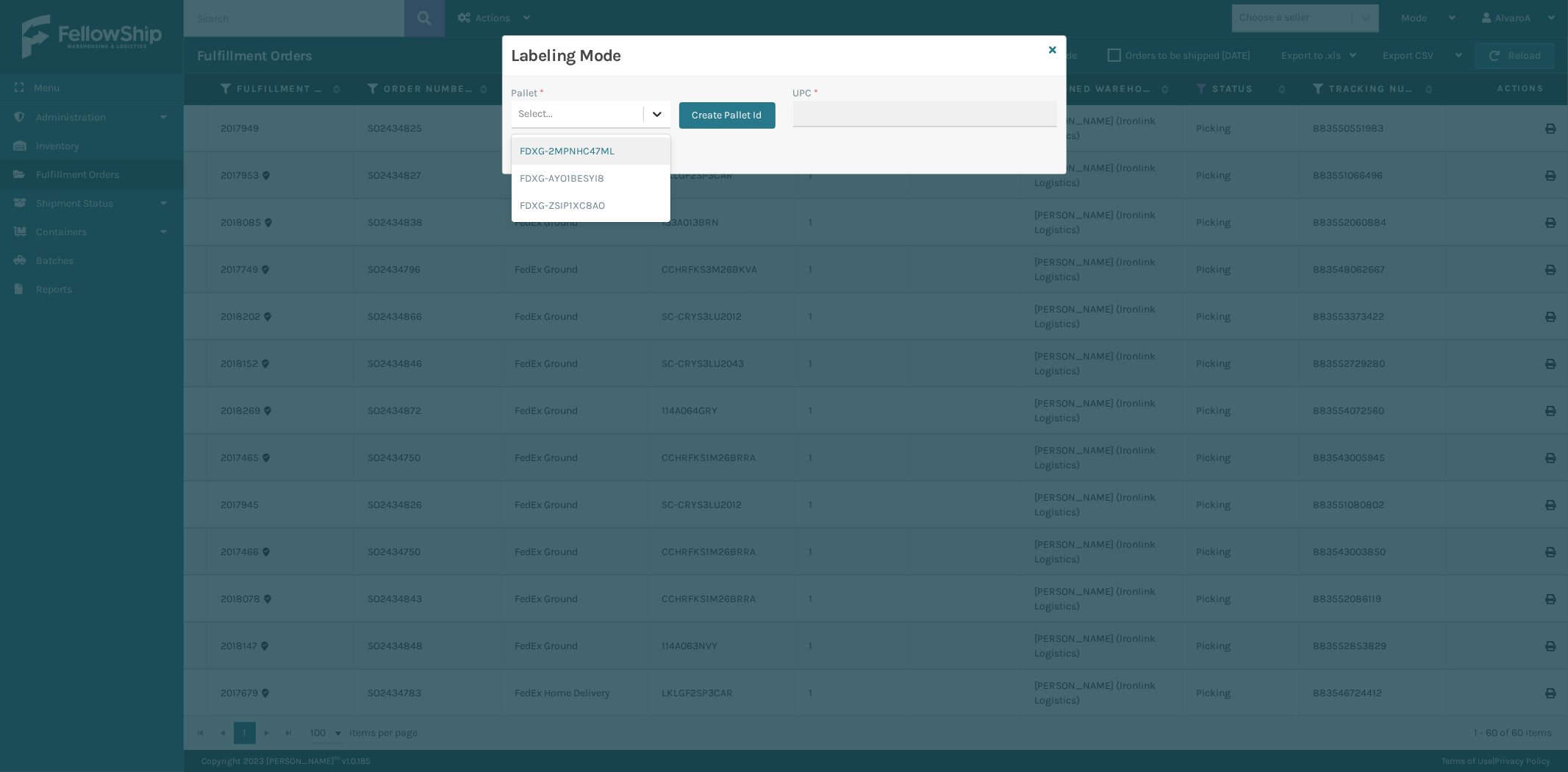
click at [662, 107] on icon at bounding box center [657, 114] width 15 height 15
click at [574, 196] on div "FDXG-ZSIP1XC8AO" at bounding box center [591, 206] width 159 height 27
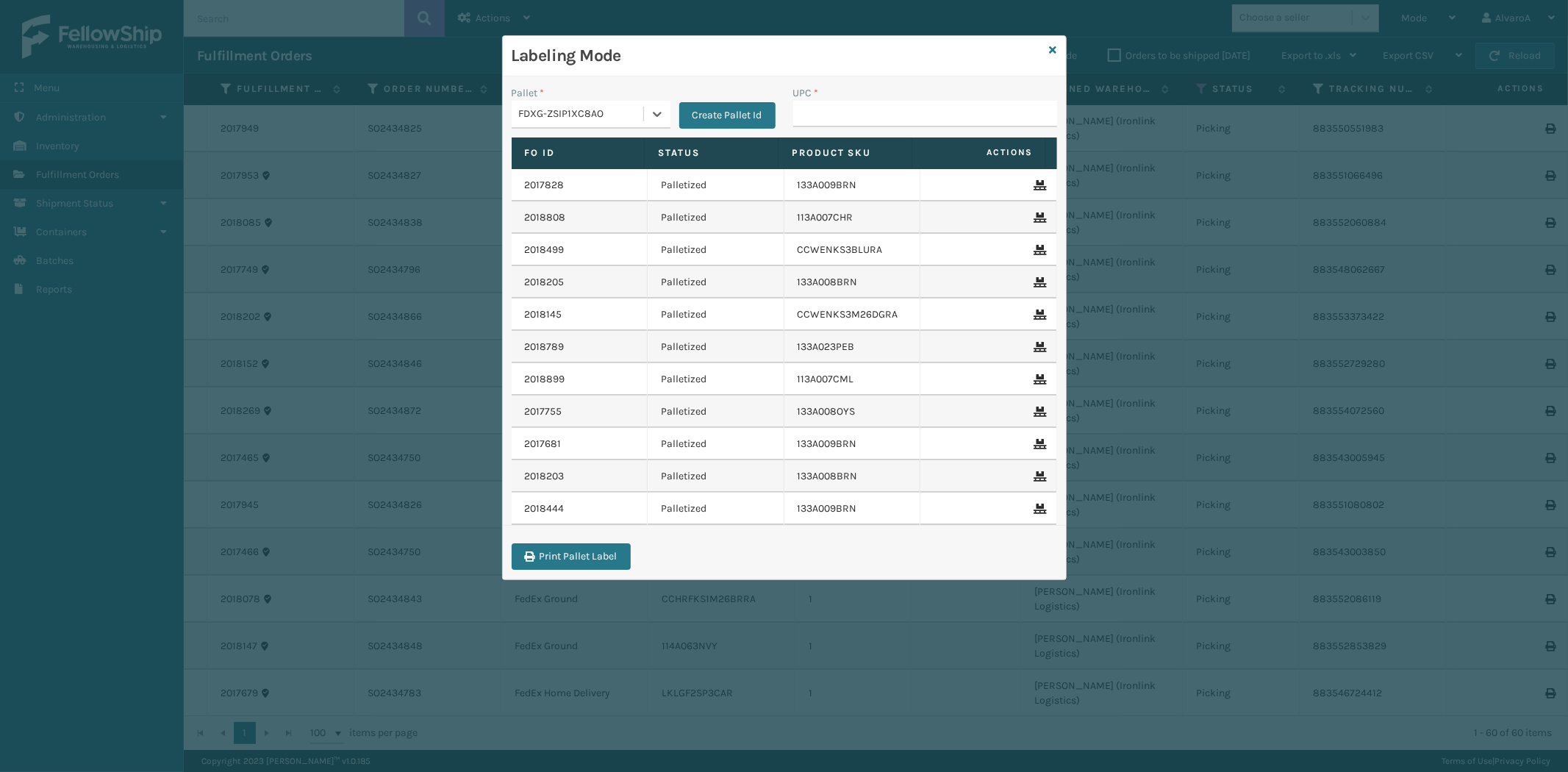
click at [926, 144] on span "Actions" at bounding box center [979, 153] width 126 height 24
click at [924, 119] on input "UPC *" at bounding box center [924, 114] width 264 height 27
paste input "114A064GRY"
type input "114A064GRY"
paste input "133A013BRN"
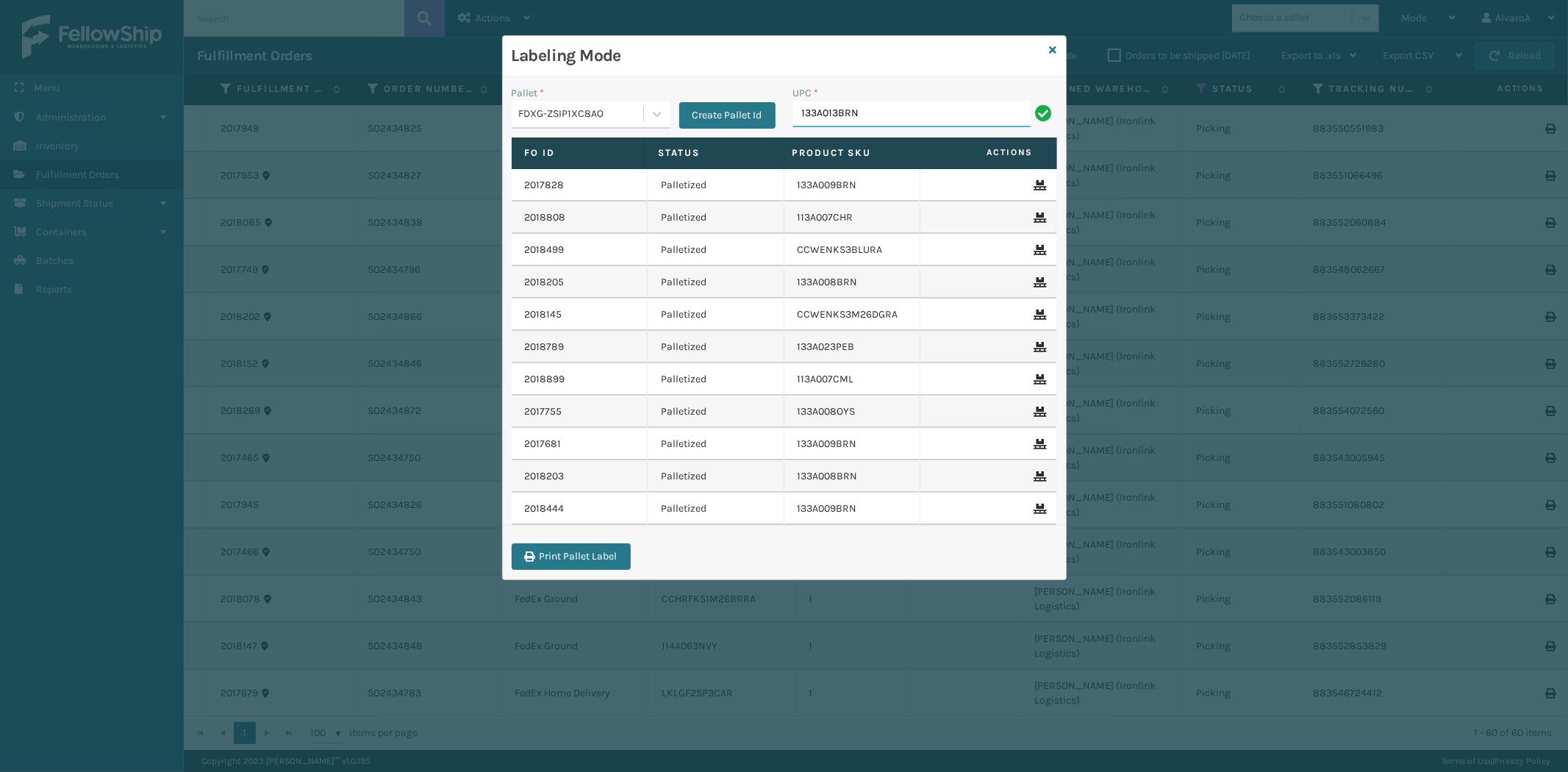
type input "133A013BRN"
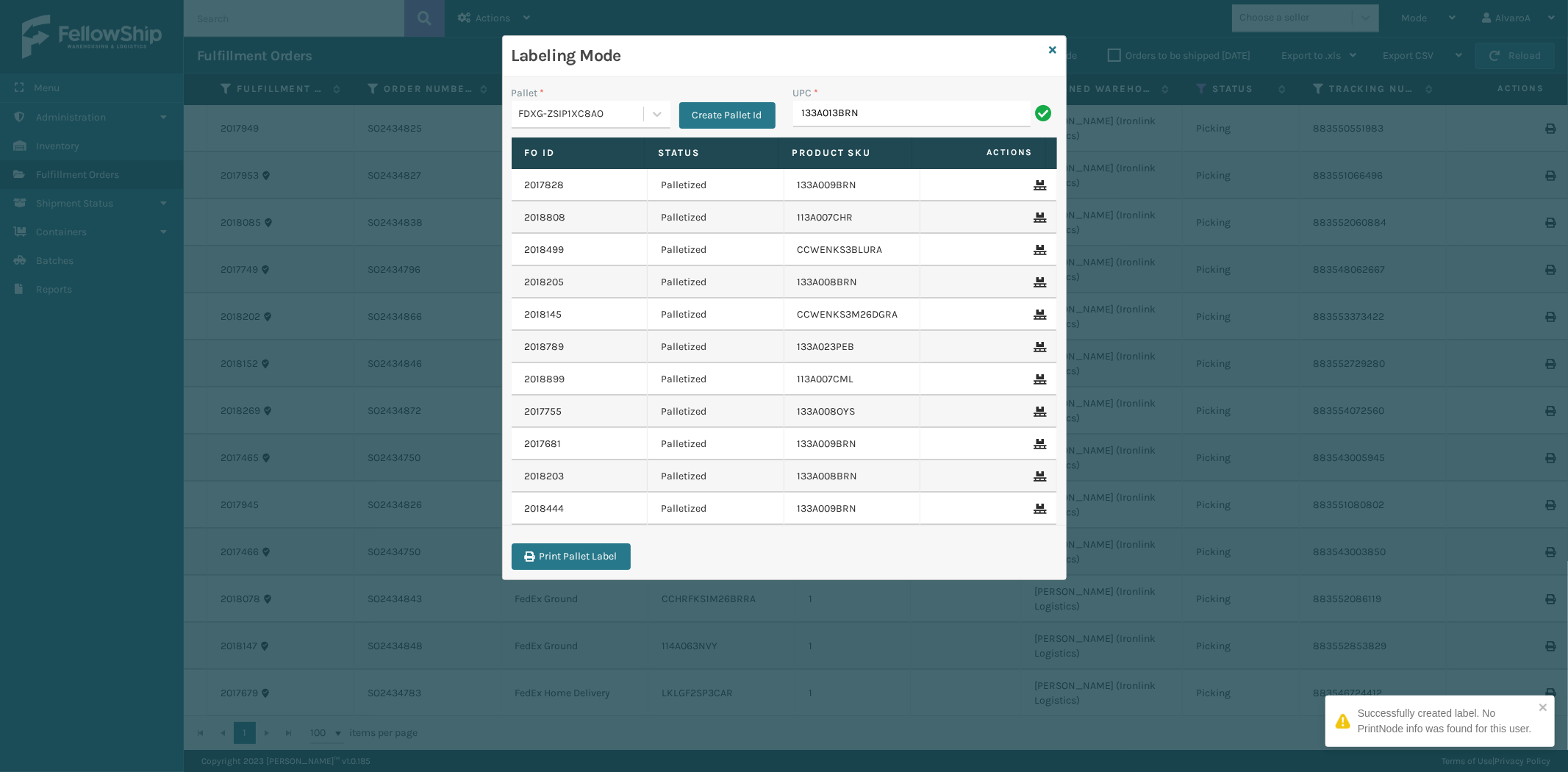
type input "133A013BRN"
paste input "111A049BLU"
type input "111A049BLU"
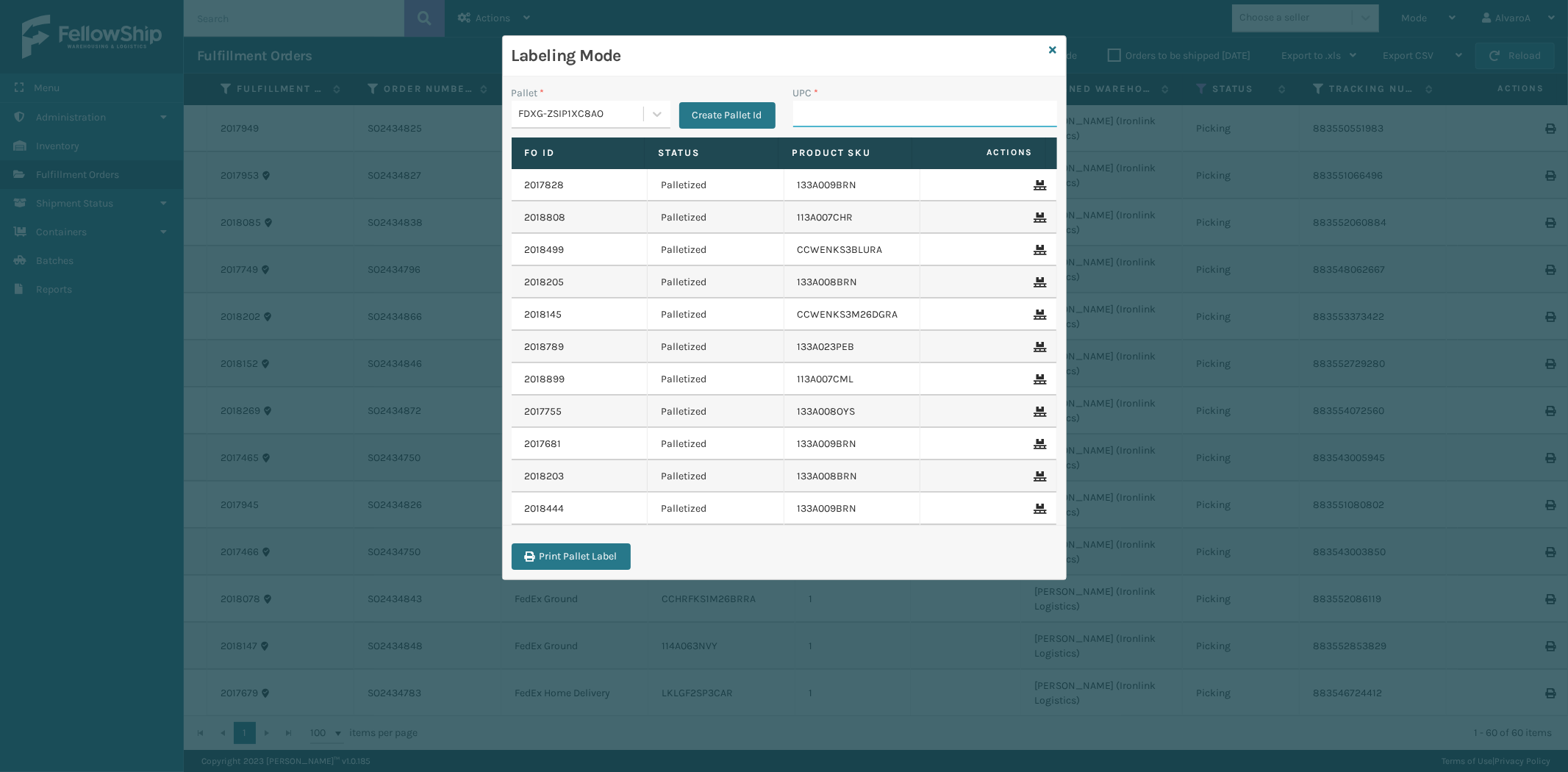
paste input "CCHRFKS3M26BKVA"
type input "CCHRFKS3M26BKVA"
paste input "LKLGF2SP3GU3073"
type input "LKLGF2SP3GU3073"
paste input "LKLGF2SP3CAR"
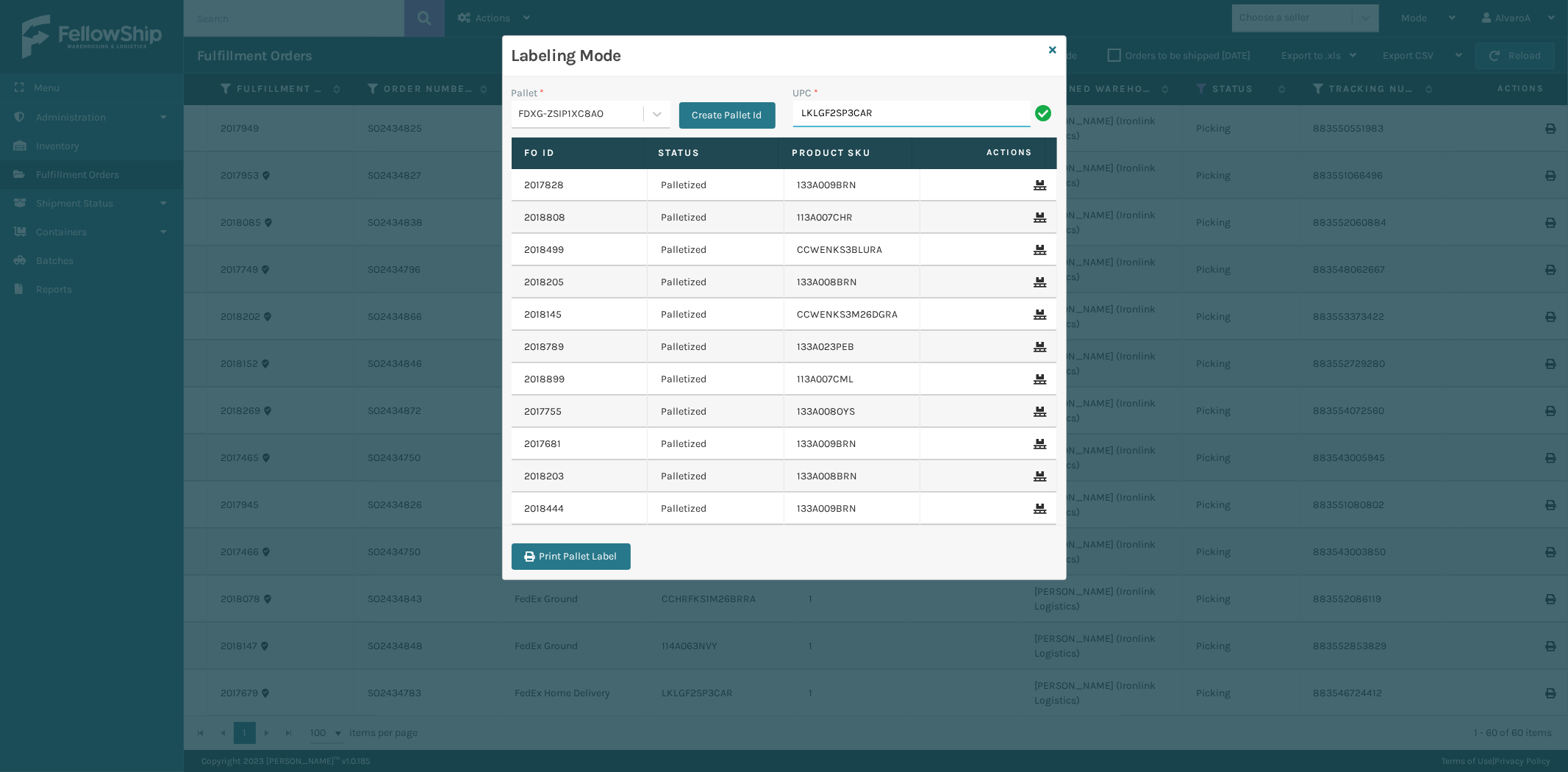
type input "LKLGF2SP3CAR"
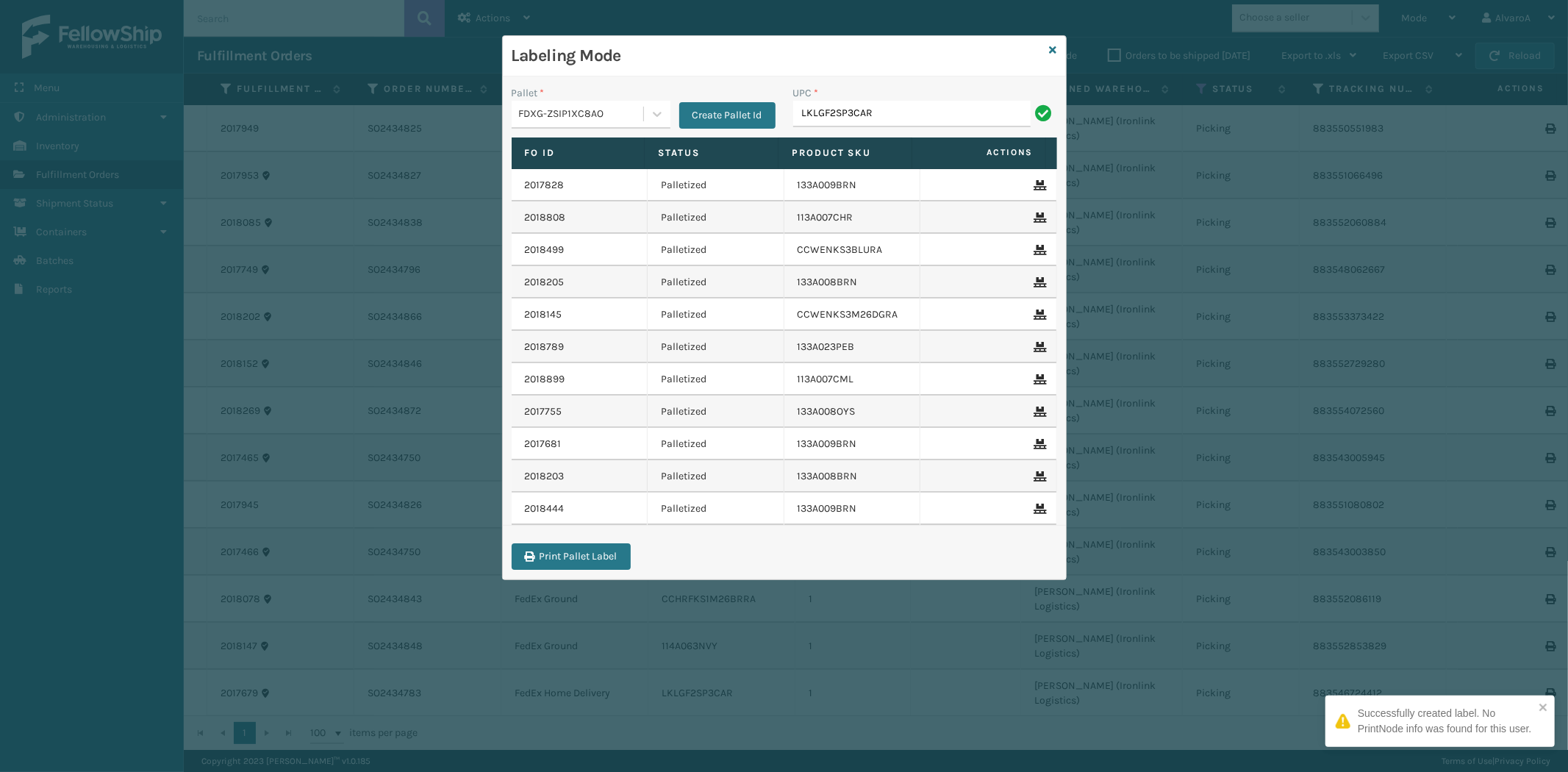
type input "LKLGF2SP3CAR"
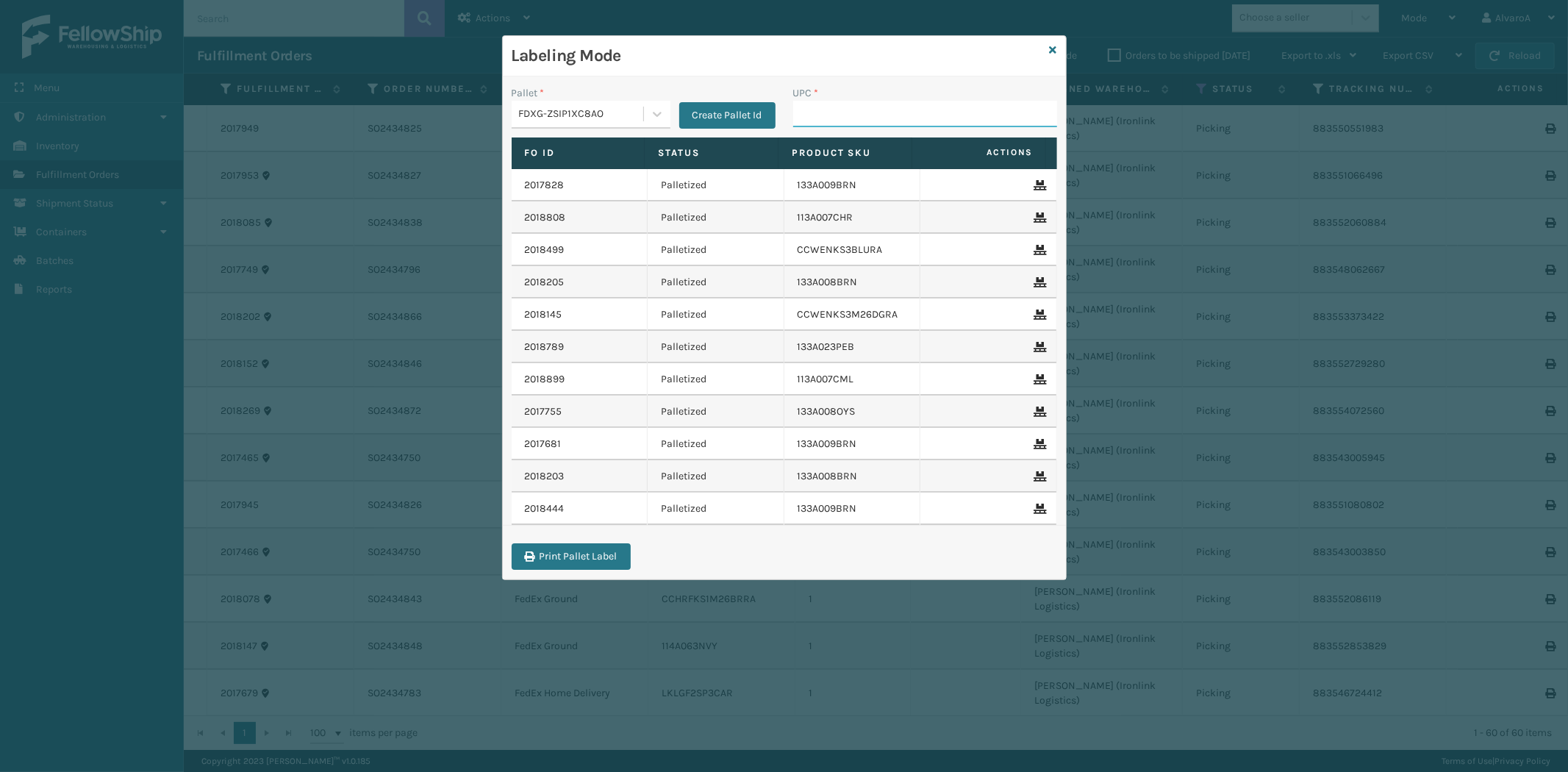
paste input "CCHRFKS3M26DGRA"
type input "CCHRFKS3M26DGRA"
paste input "114A063NVY"
type input "114A063NVY"
click at [1054, 49] on icon at bounding box center [1053, 50] width 7 height 10
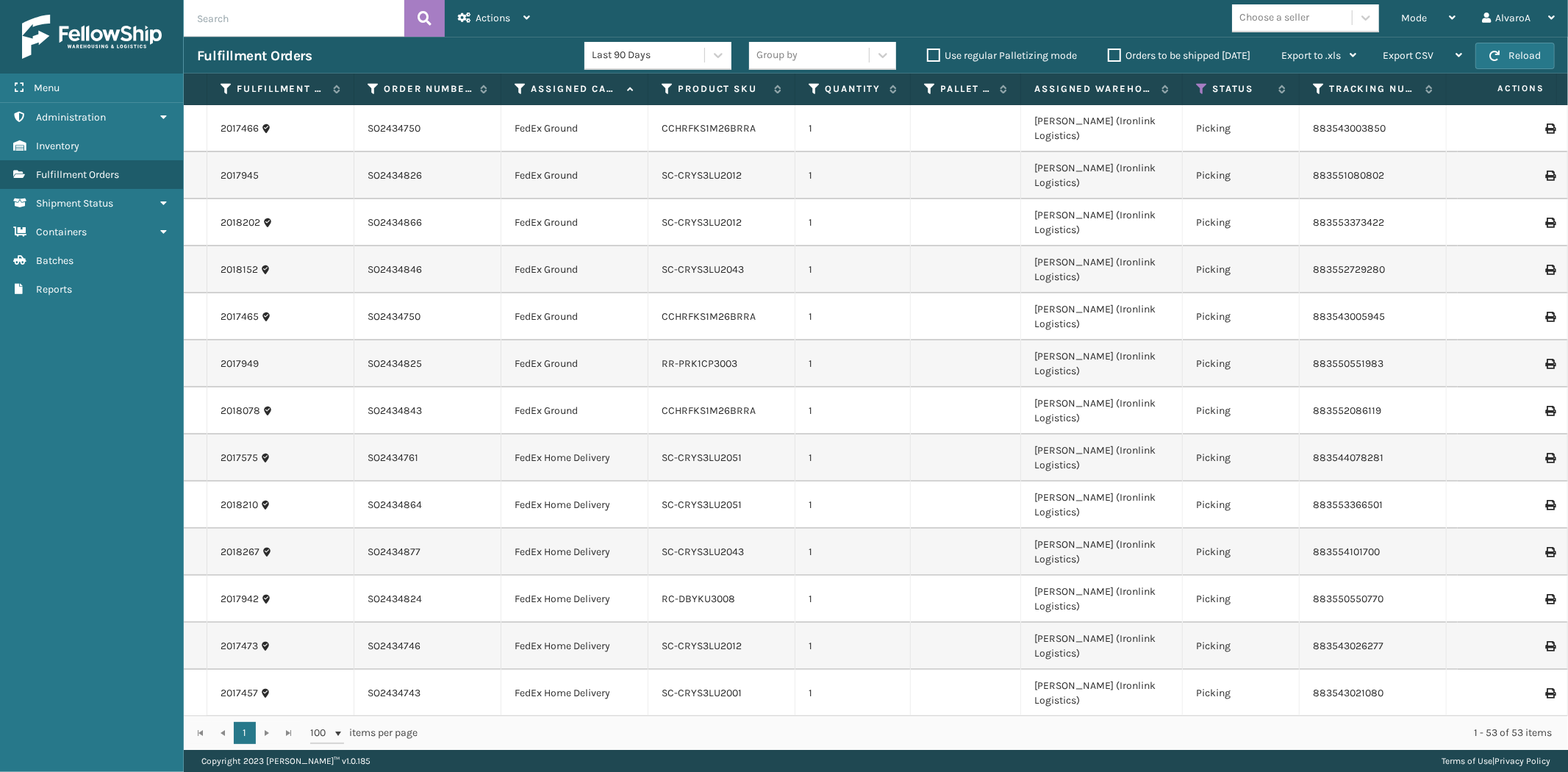
click at [1412, 24] on div "Mode" at bounding box center [1428, 19] width 54 height 37
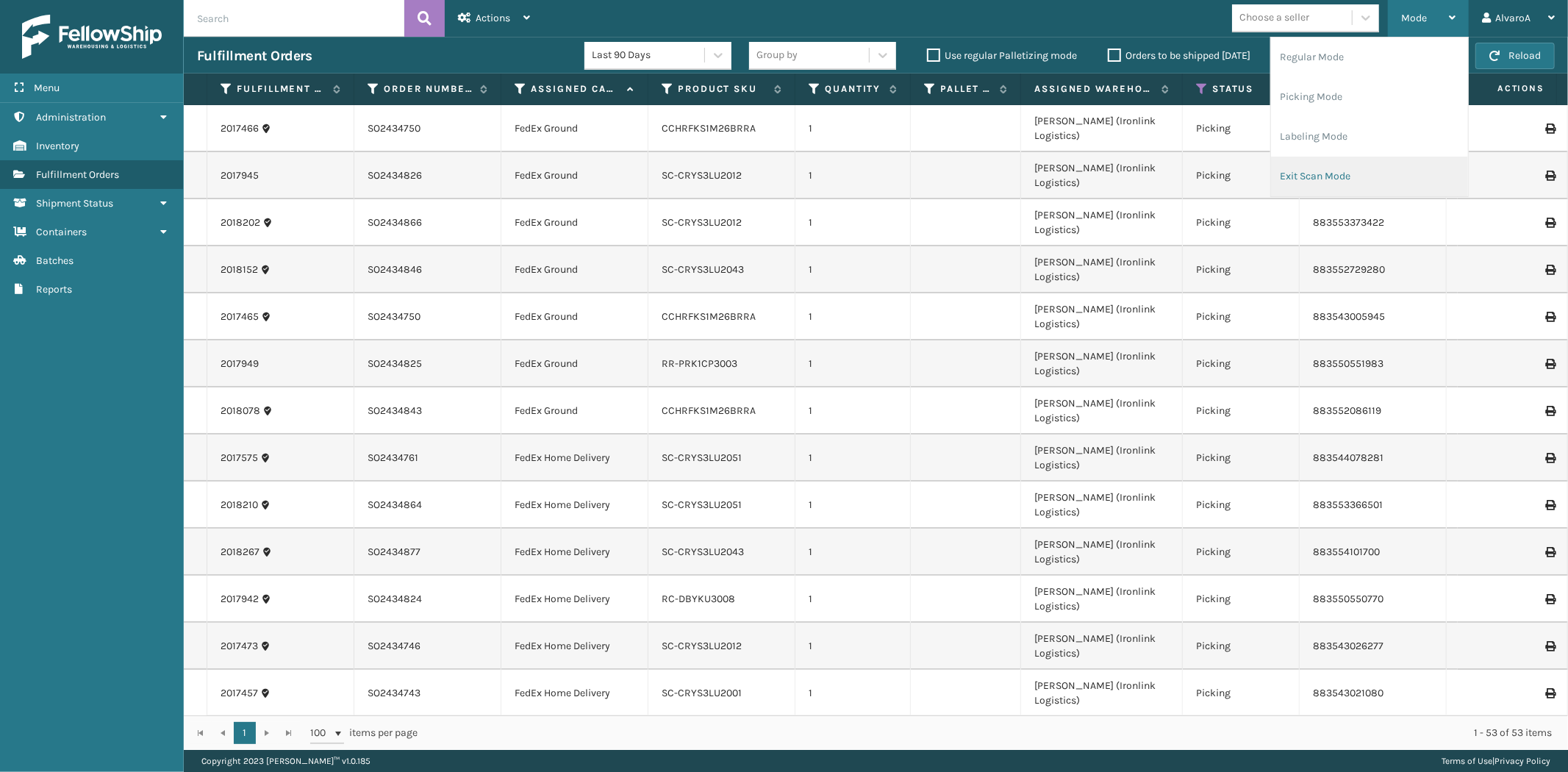
click at [1336, 188] on li "Exit Scan Mode" at bounding box center [1369, 176] width 197 height 40
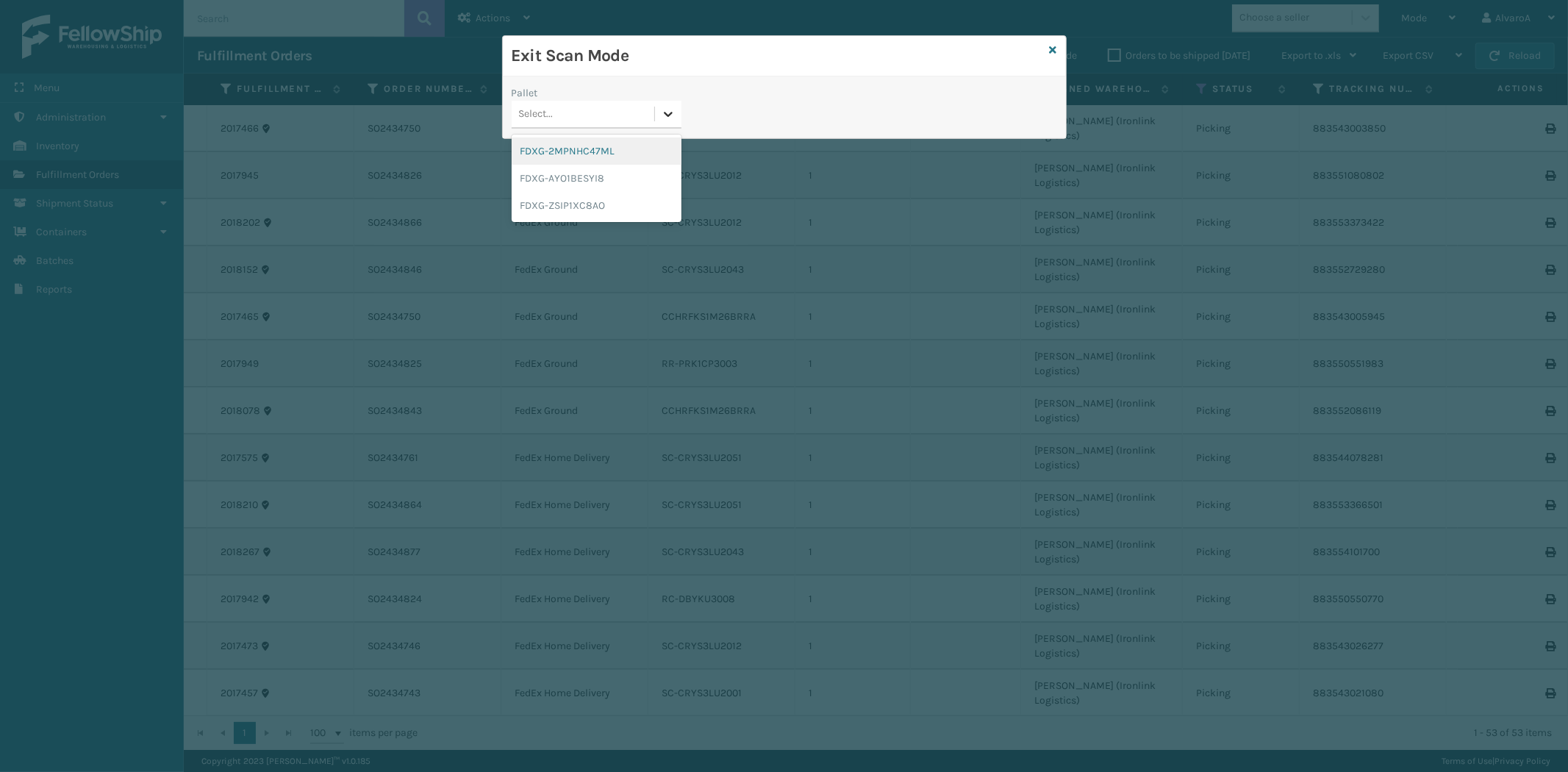
click at [656, 104] on div at bounding box center [668, 114] width 27 height 27
click at [591, 203] on div "FDXG-ZSIP1XC8AO" at bounding box center [597, 206] width 170 height 27
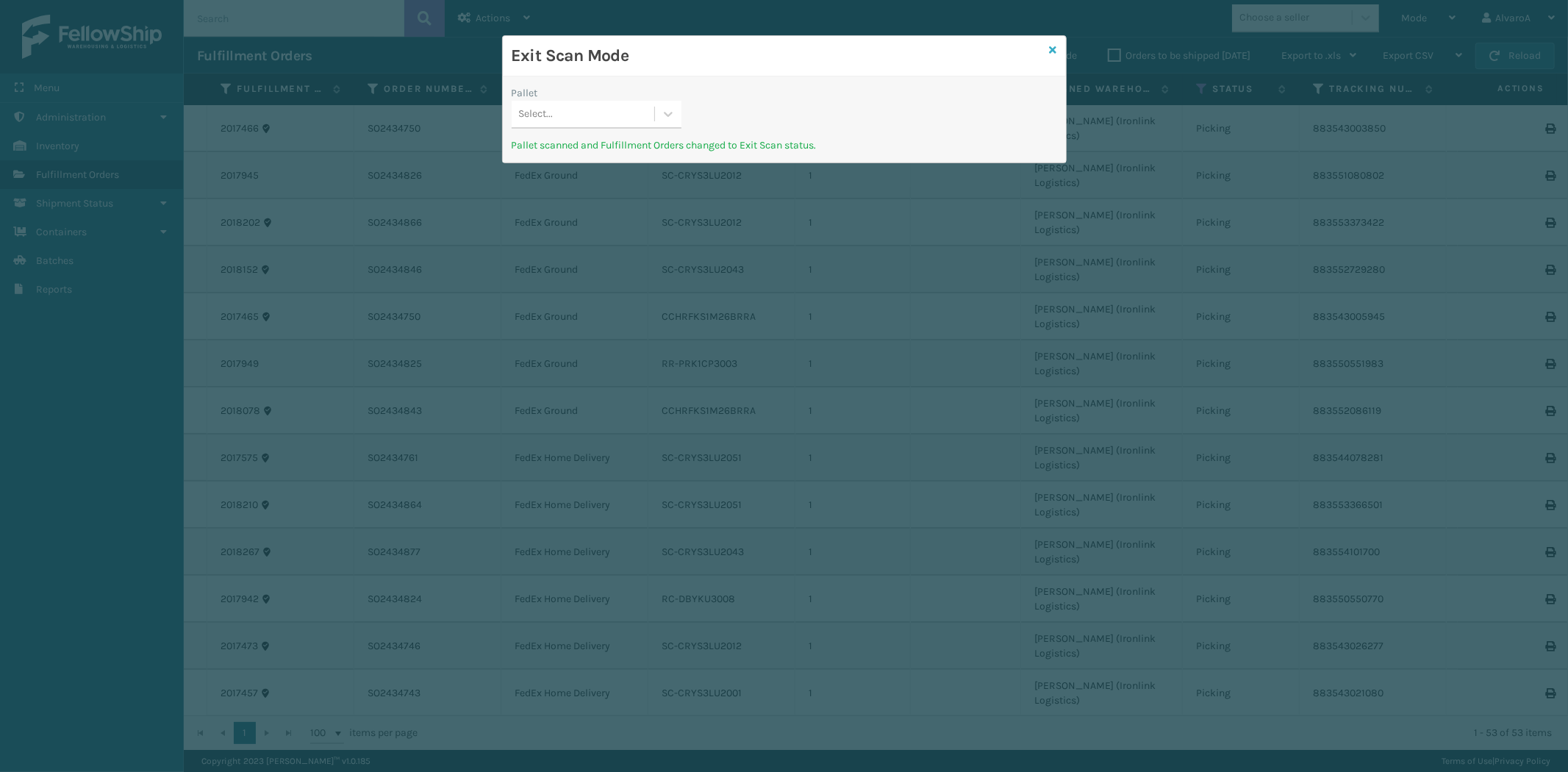
click at [1051, 45] on icon at bounding box center [1053, 50] width 7 height 10
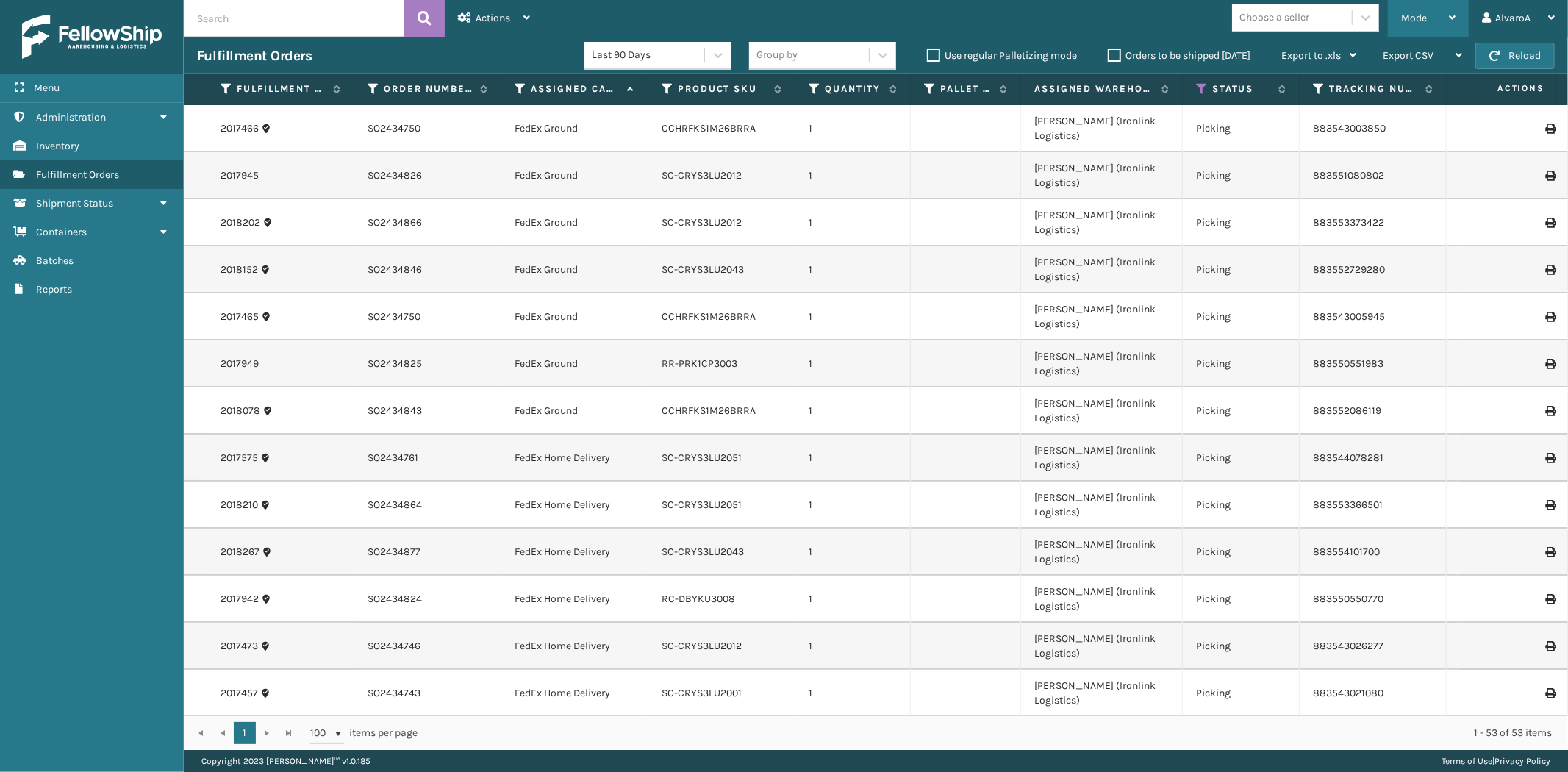
click at [1415, 15] on span "Mode" at bounding box center [1414, 18] width 26 height 12
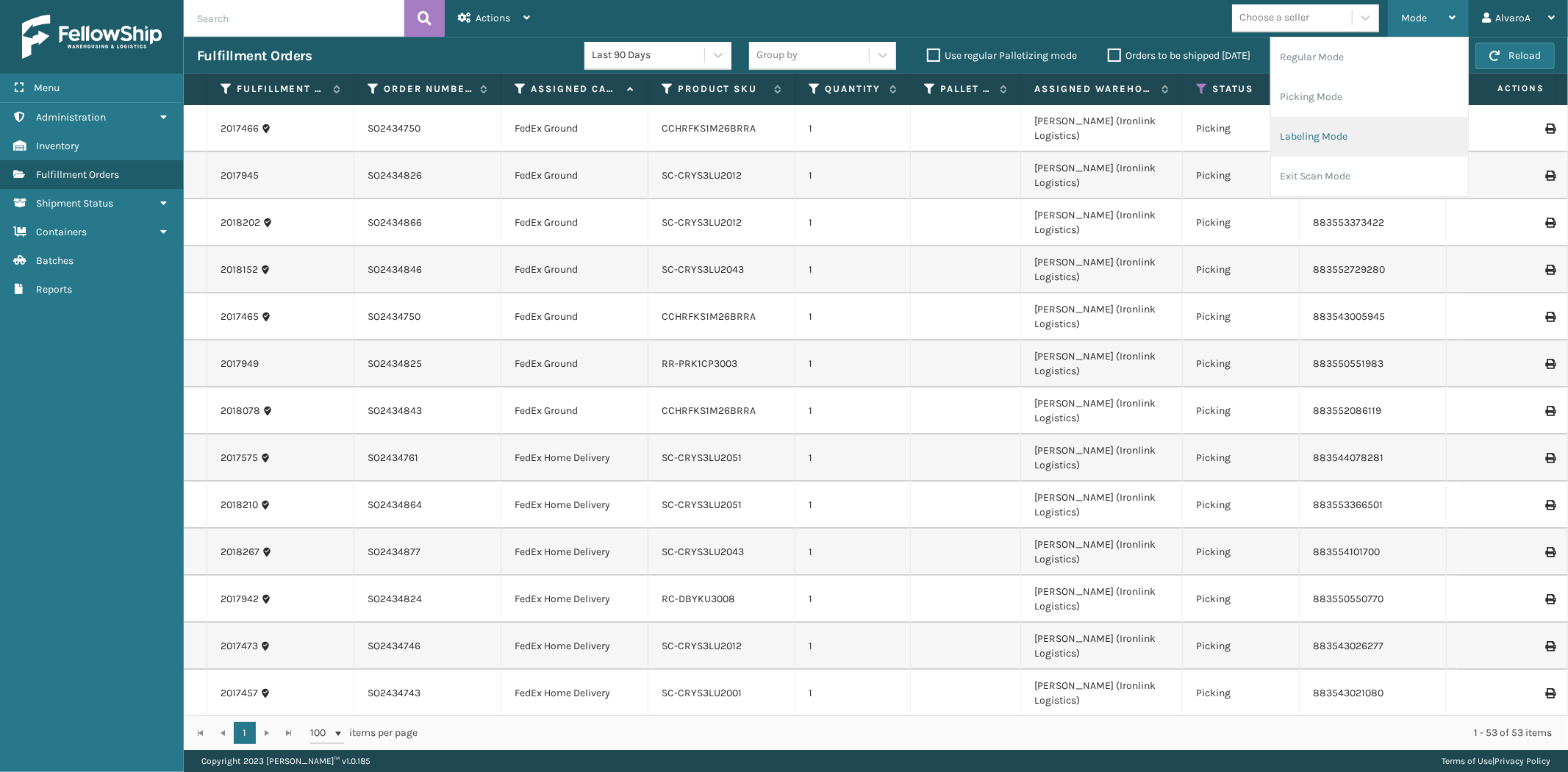
click at [1306, 138] on li "Labeling Mode" at bounding box center [1369, 136] width 197 height 40
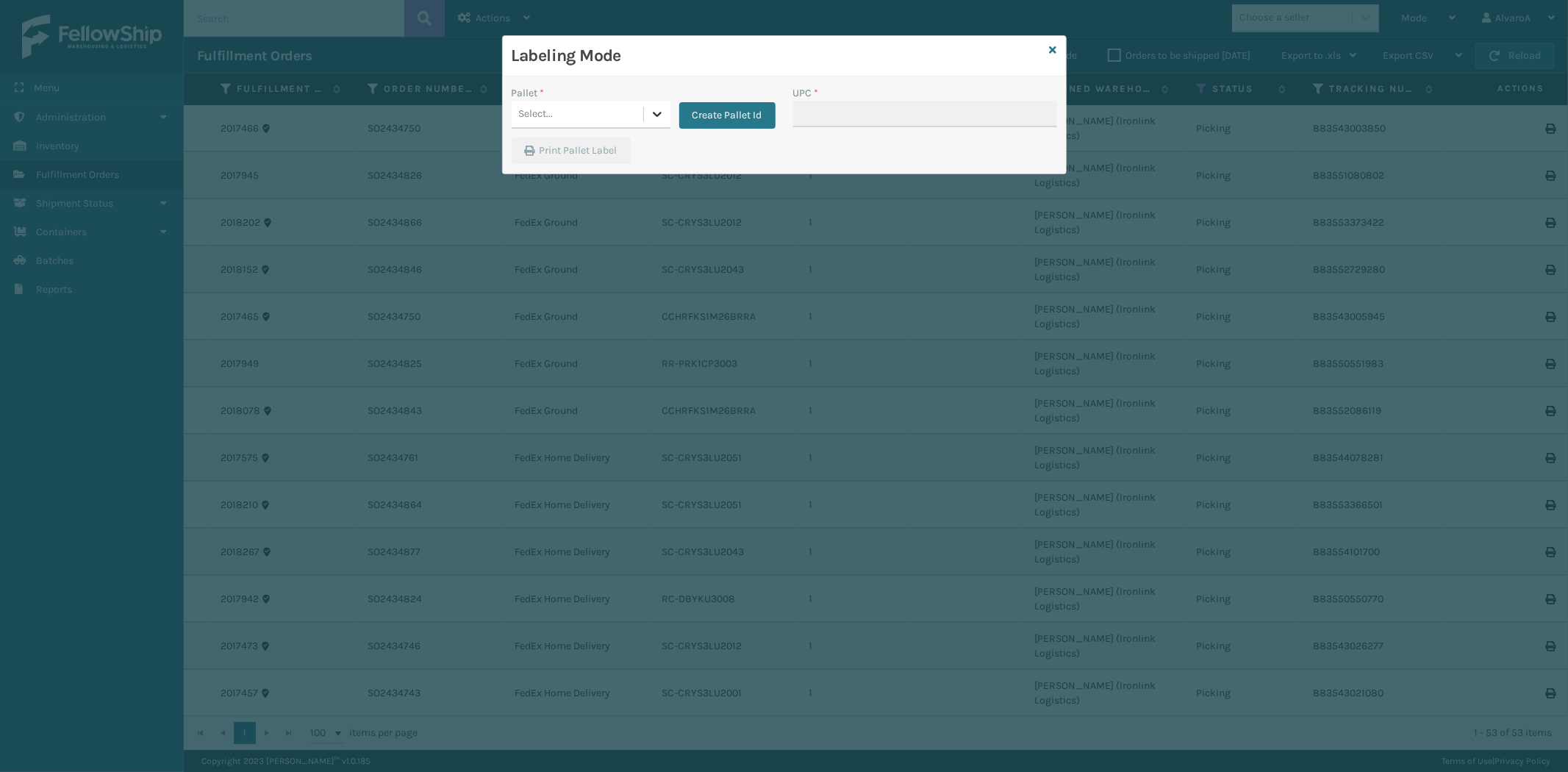
click at [660, 104] on div at bounding box center [657, 114] width 27 height 27
click at [702, 107] on button "Create Pallet Id" at bounding box center [727, 115] width 96 height 27
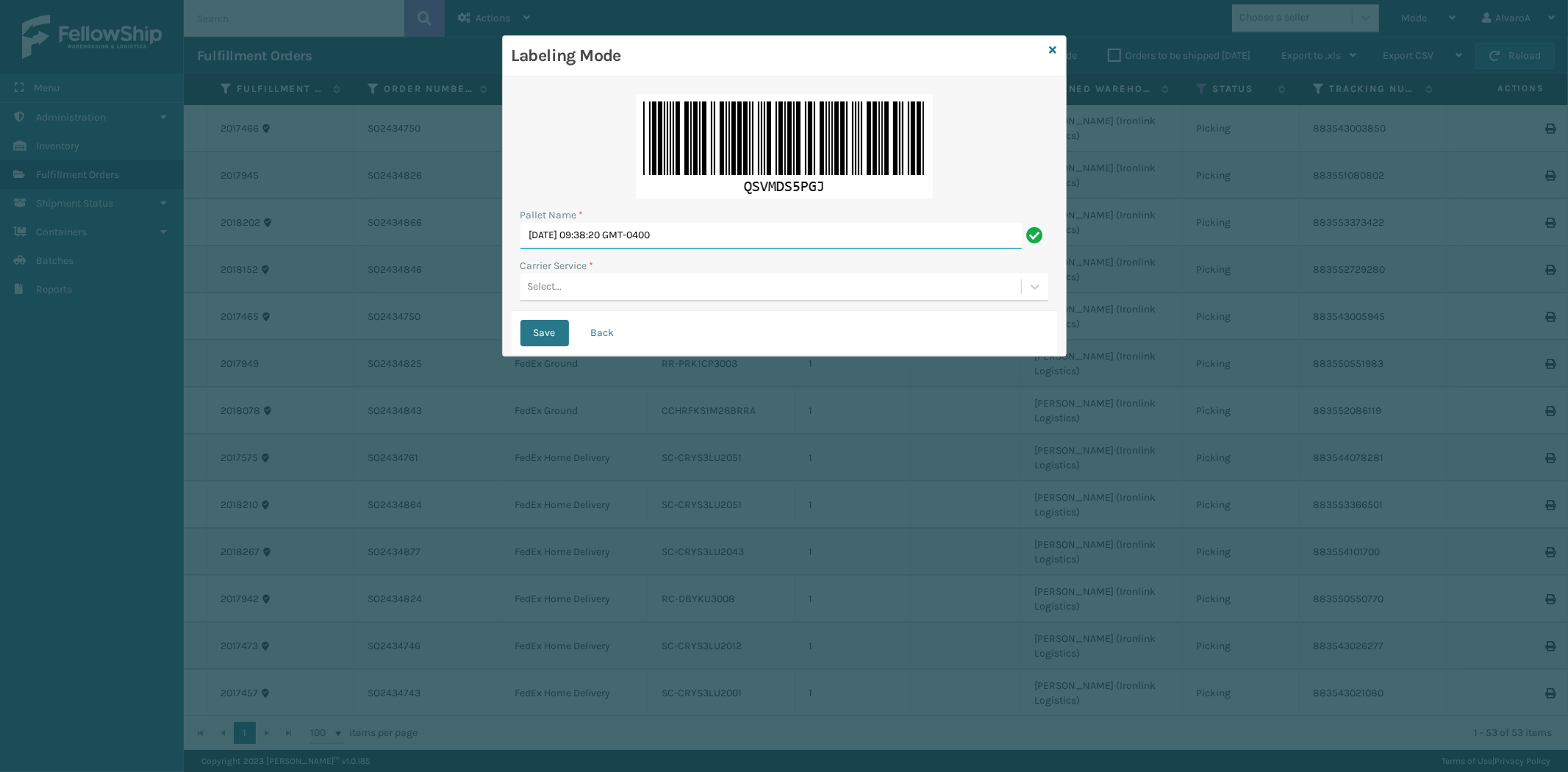
drag, startPoint x: 723, startPoint y: 232, endPoint x: 454, endPoint y: 260, distance: 270.5
click at [454, 260] on div "Labeling Mode Pallet Name * [DATE] 09:38:20 GMT-0400 Carrier Service * Select..…" at bounding box center [784, 386] width 1568 height 772
type input "LPN 496076#1"
click at [525, 285] on div "Select..." at bounding box center [771, 287] width 501 height 24
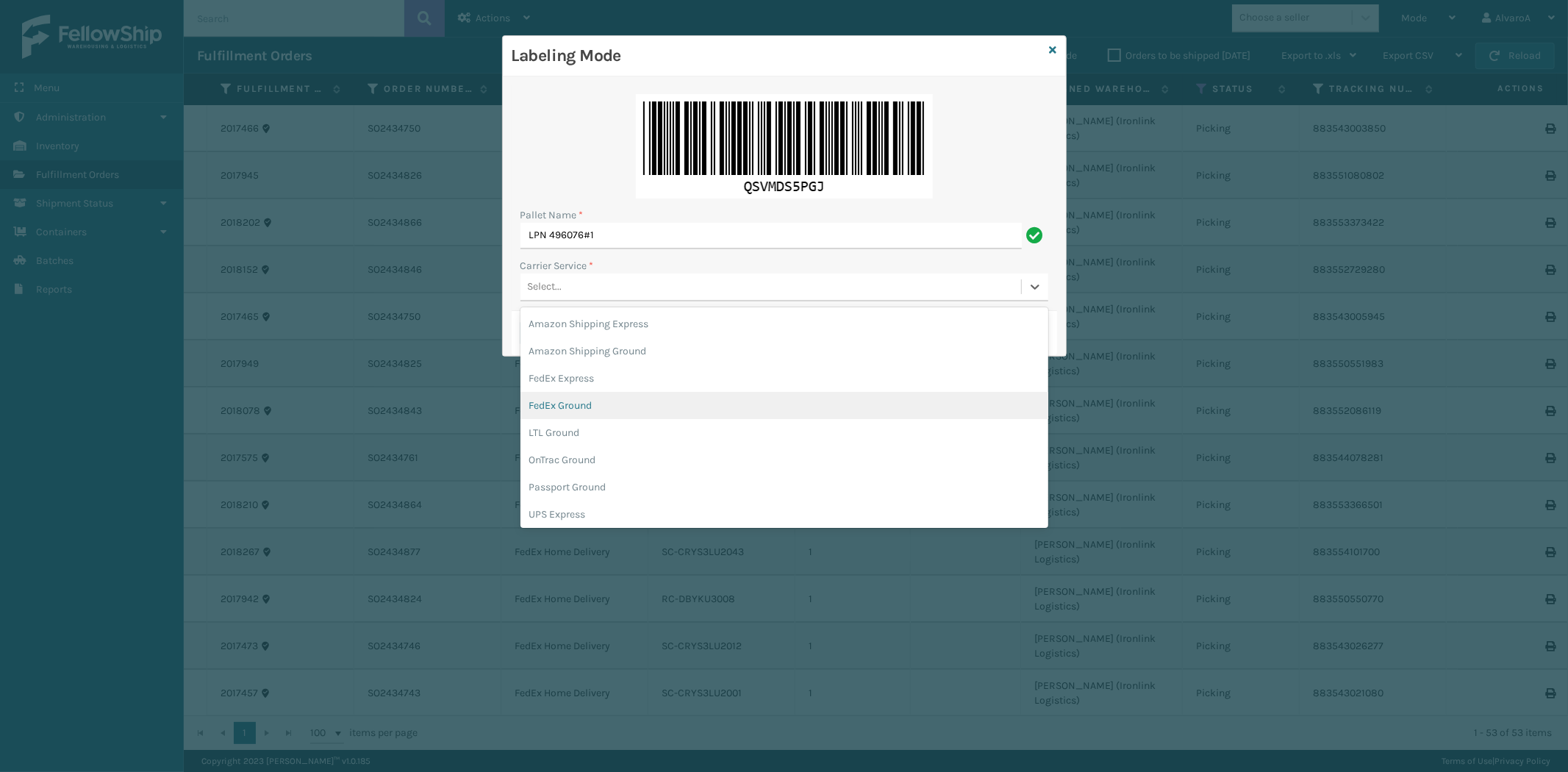
click at [581, 405] on div "FedEx Ground" at bounding box center [785, 405] width 528 height 27
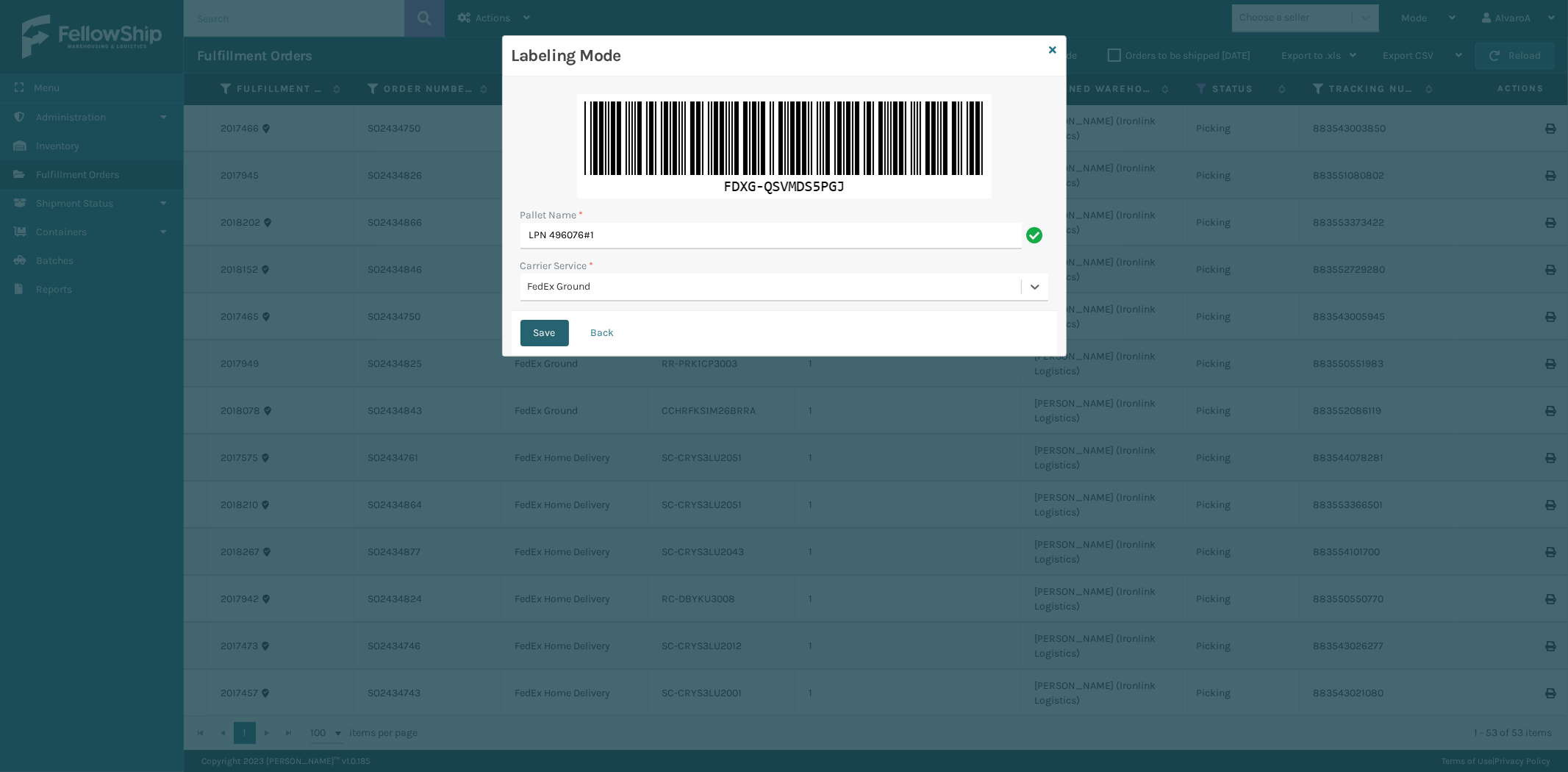
click at [548, 326] on button "Save" at bounding box center [545, 333] width 48 height 27
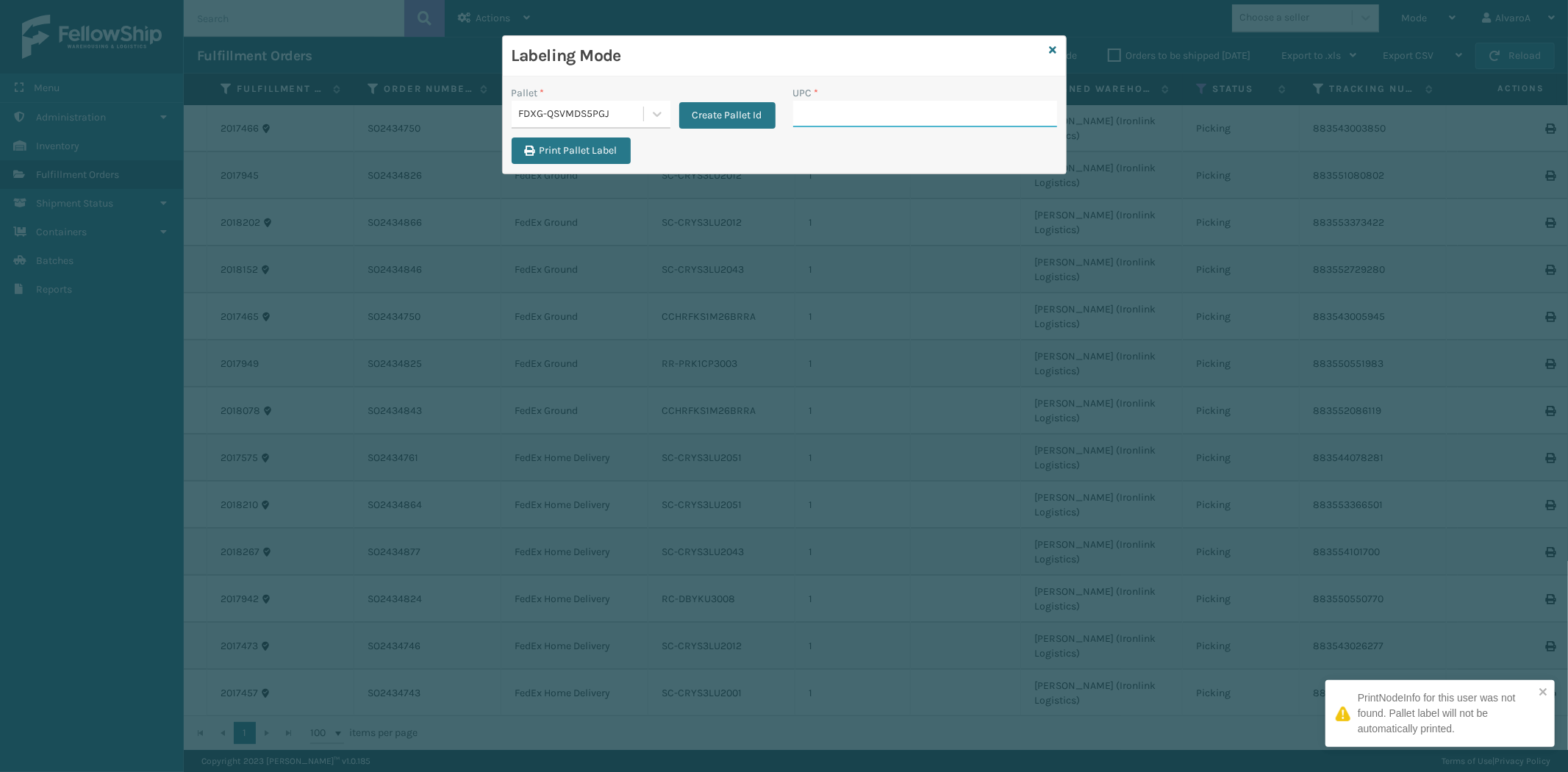
paste input "SC-CRYS3LU2001"
type input "SC-CRYS3LU2001"
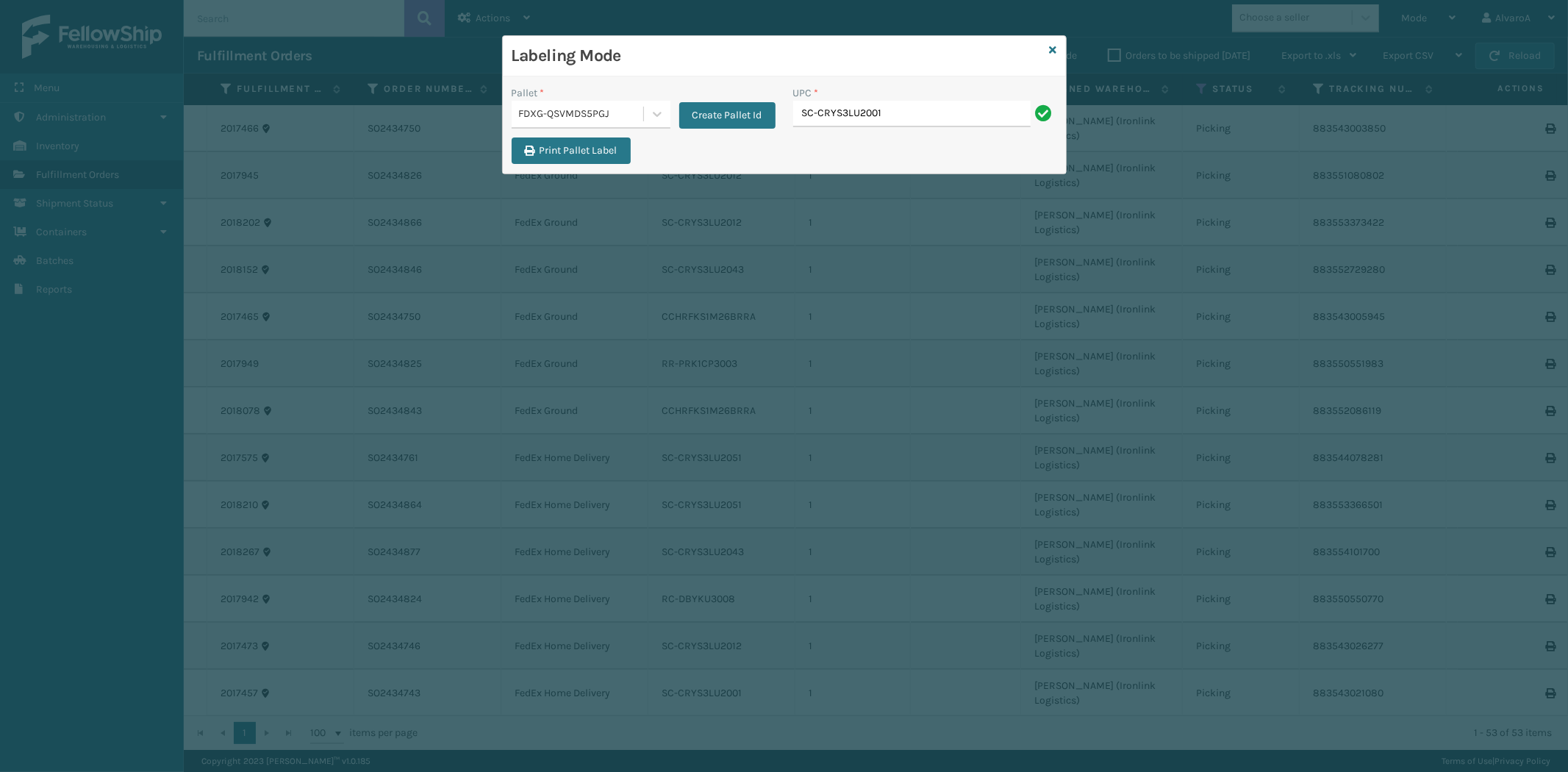
type input "SC-CRYS3LU2001"
paste input "RR-PRK1CP3003"
type input "RR-PRK1CP3003"
click at [824, 114] on input "UPC *" at bounding box center [924, 114] width 264 height 27
paste input "RR-PRK1CP3003"
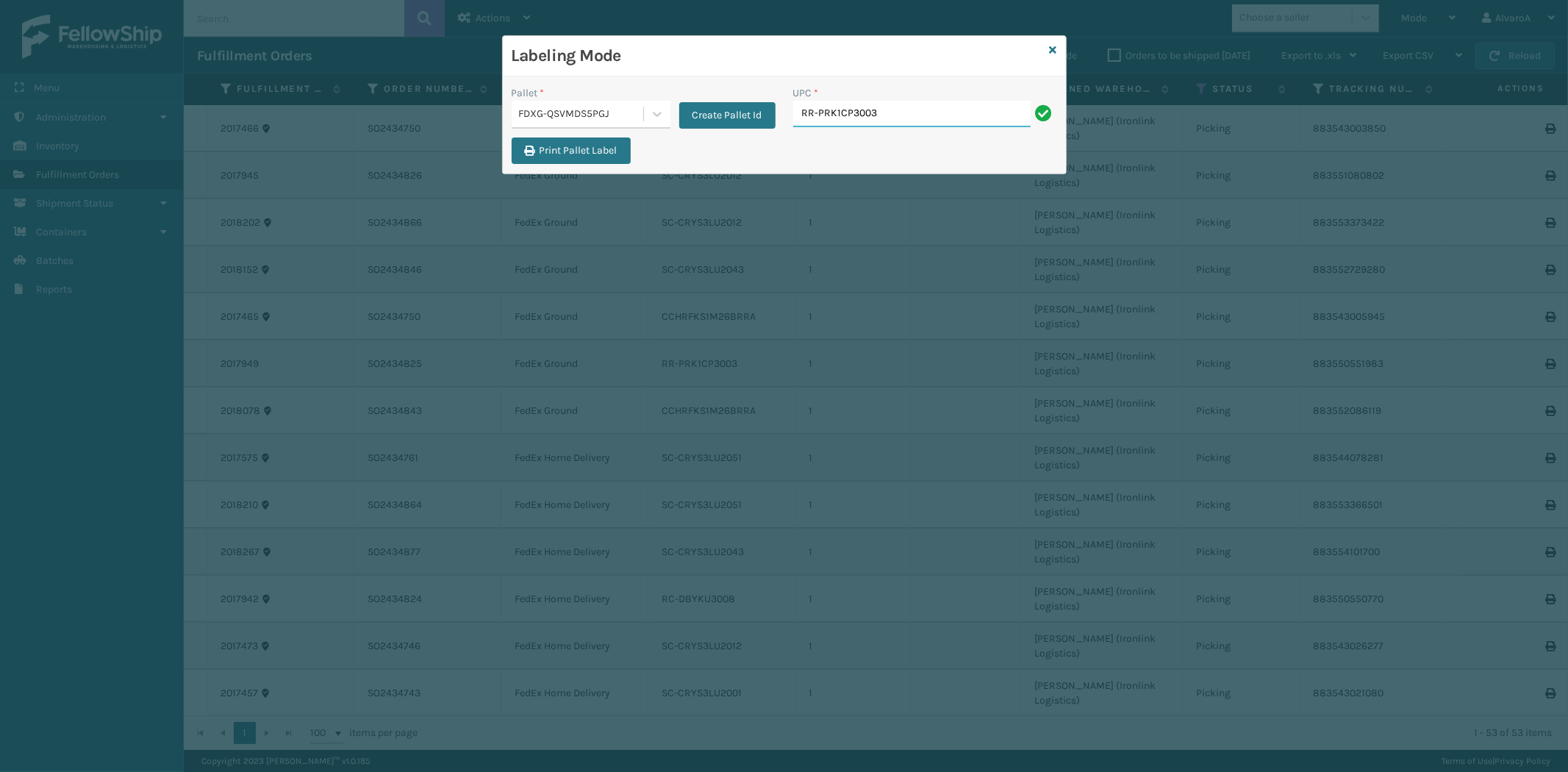
type input "RR-PRK1CP3003"
click at [821, 115] on input "UPC *" at bounding box center [924, 114] width 264 height 27
type input "RR-PRK1CP3003"
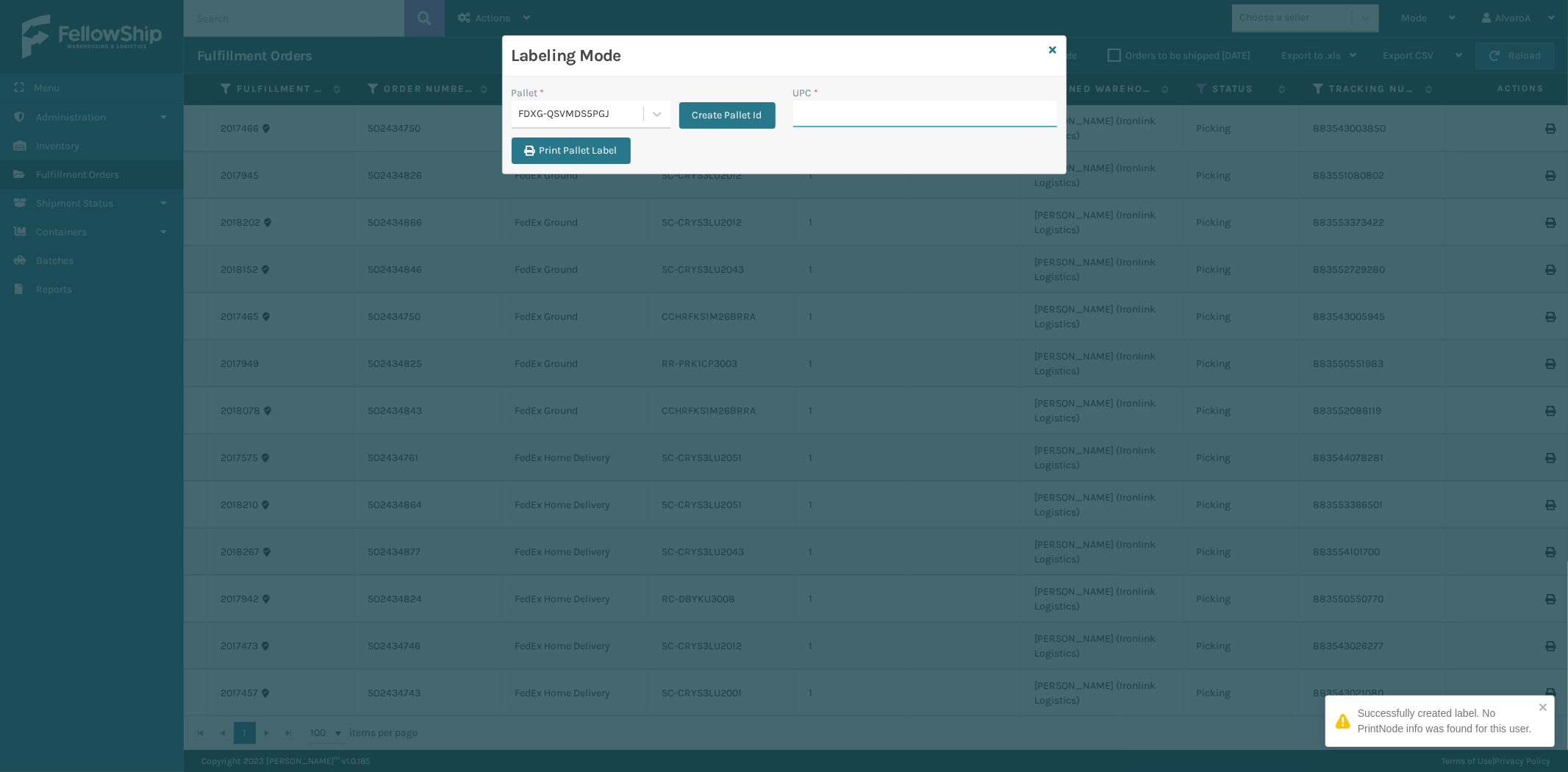
paste input "SC-CRYS3LU2012"
type input "SC-CRYS3LU2012"
click at [824, 106] on input "UPC *" at bounding box center [924, 114] width 264 height 27
paste input "SC-CRYS3LU2012"
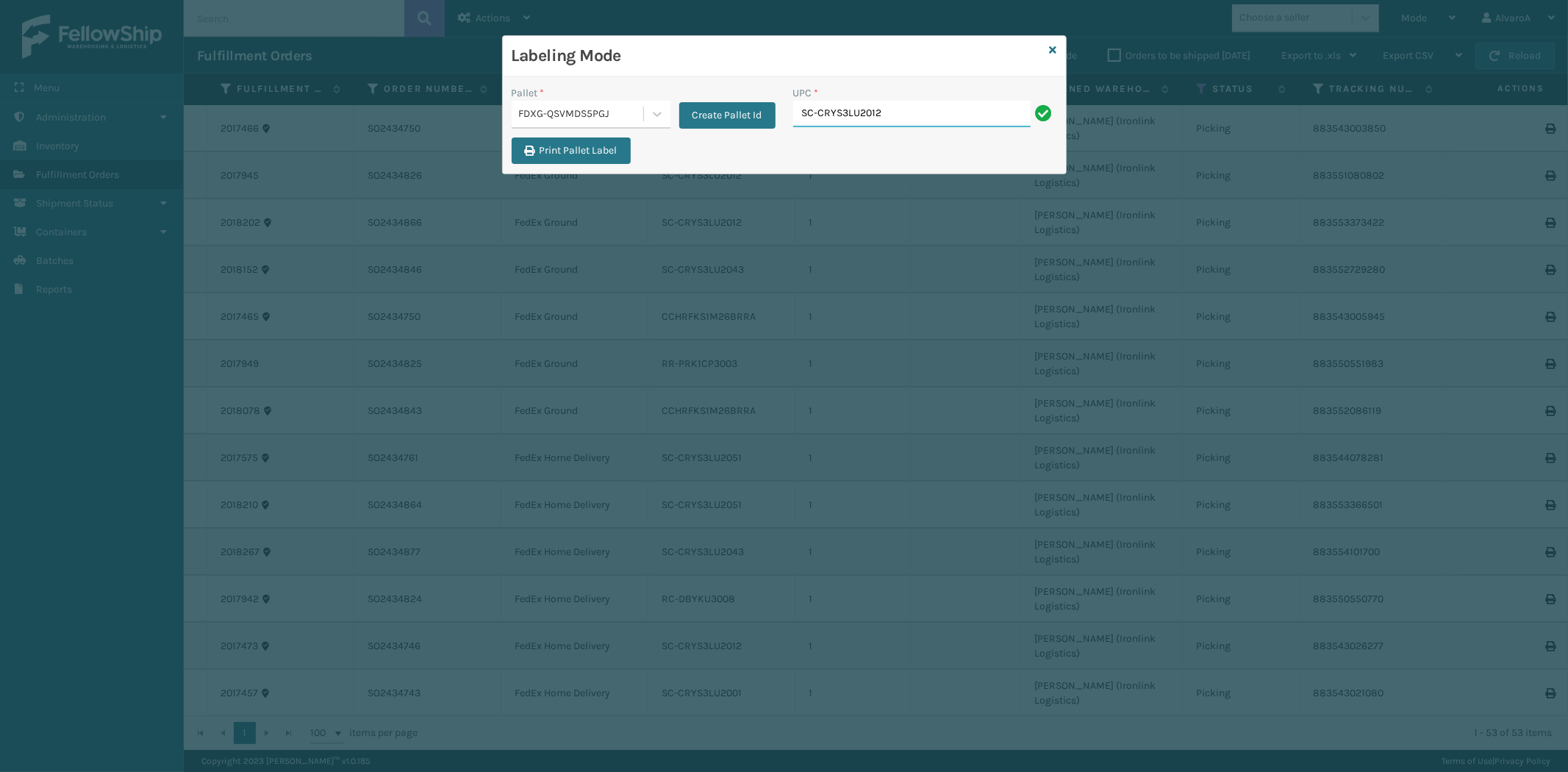
type input "SC-CRYS3LU2012"
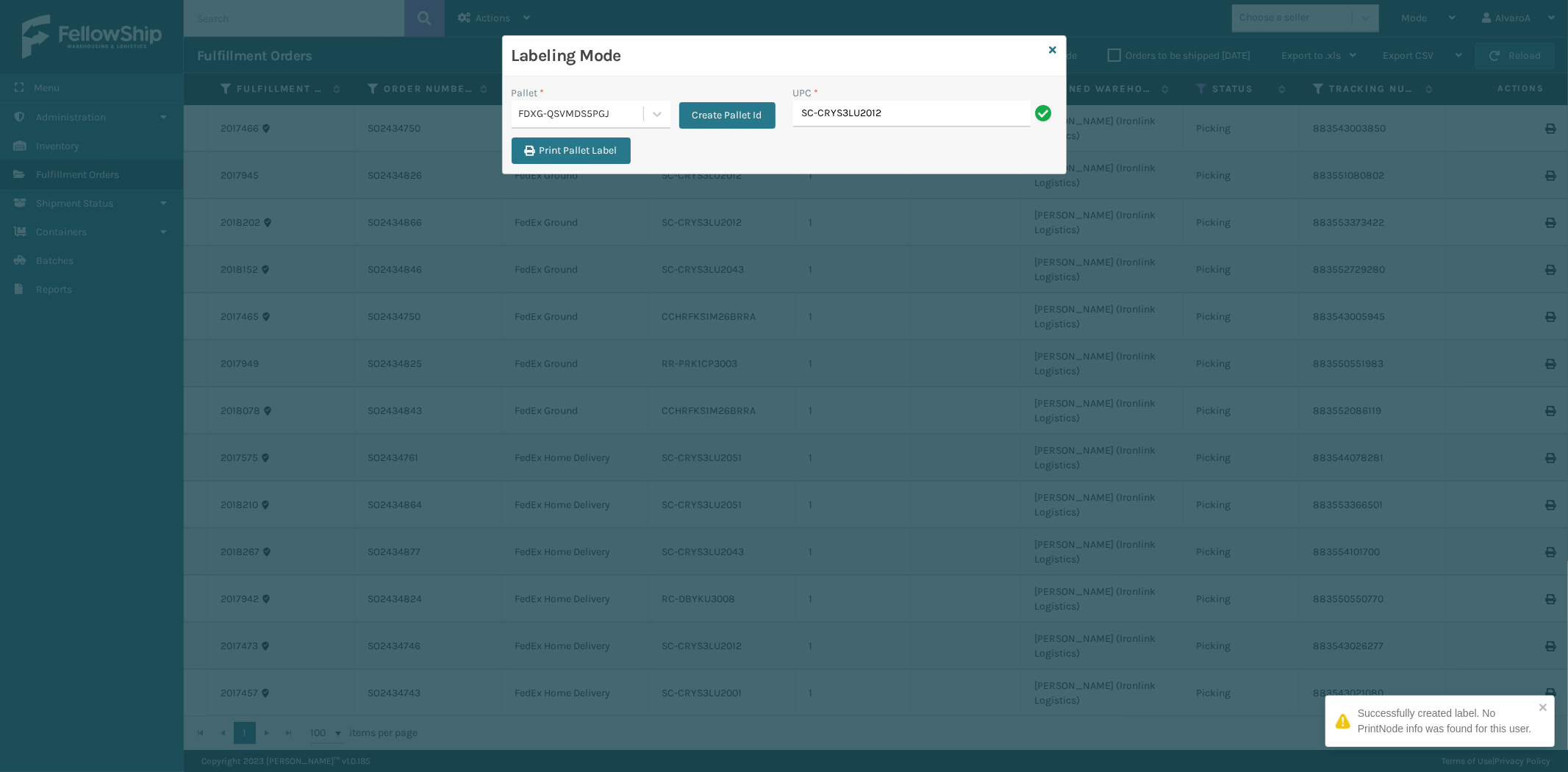
type input "SC-CRYS3LU2012"
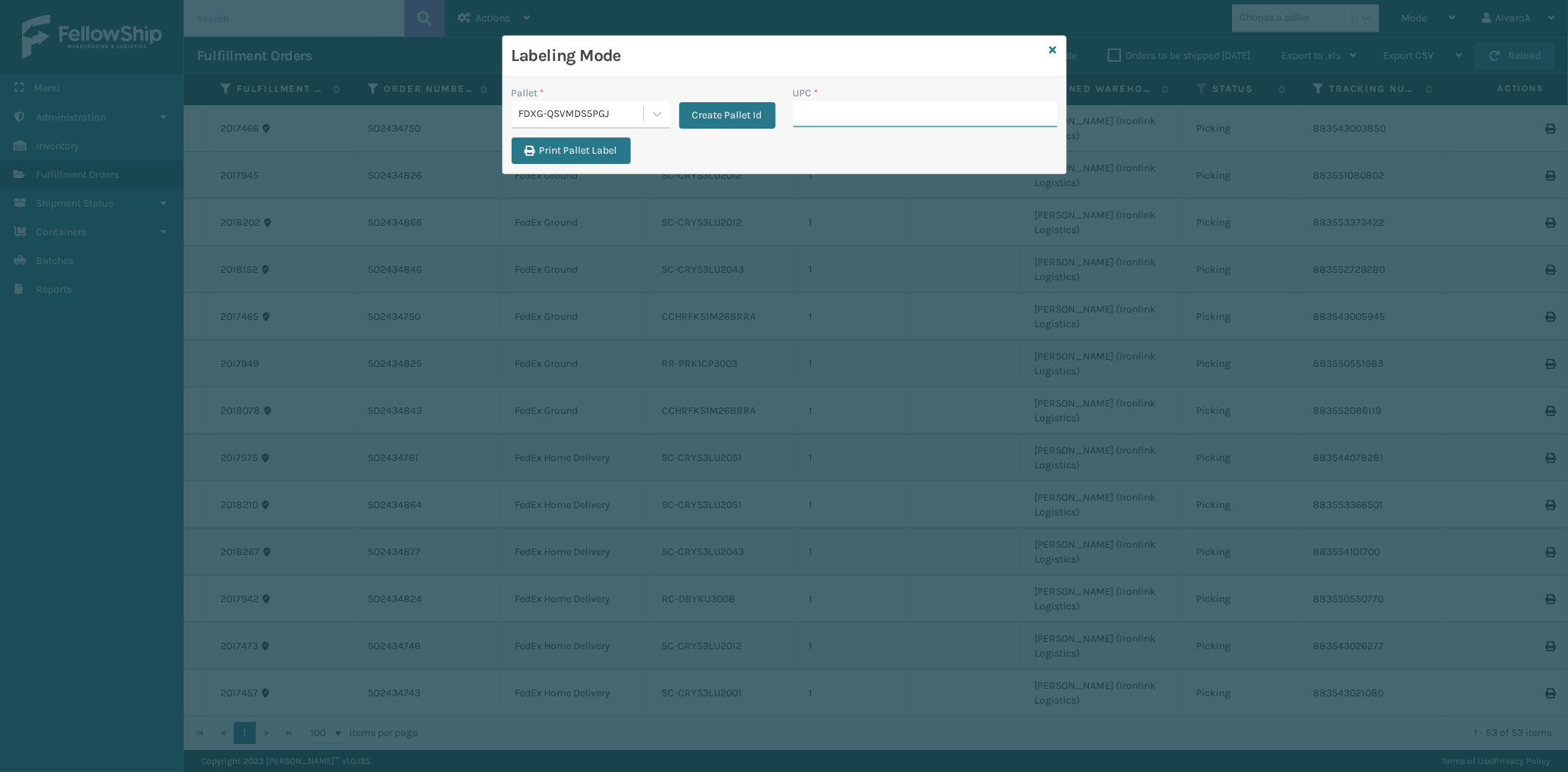
paste input "2 2 [DATE] 9:32 AM P00073191-00748241 460159"
type input "2 2 [DATE] 9:32 AM P00073191-00748241 460159"
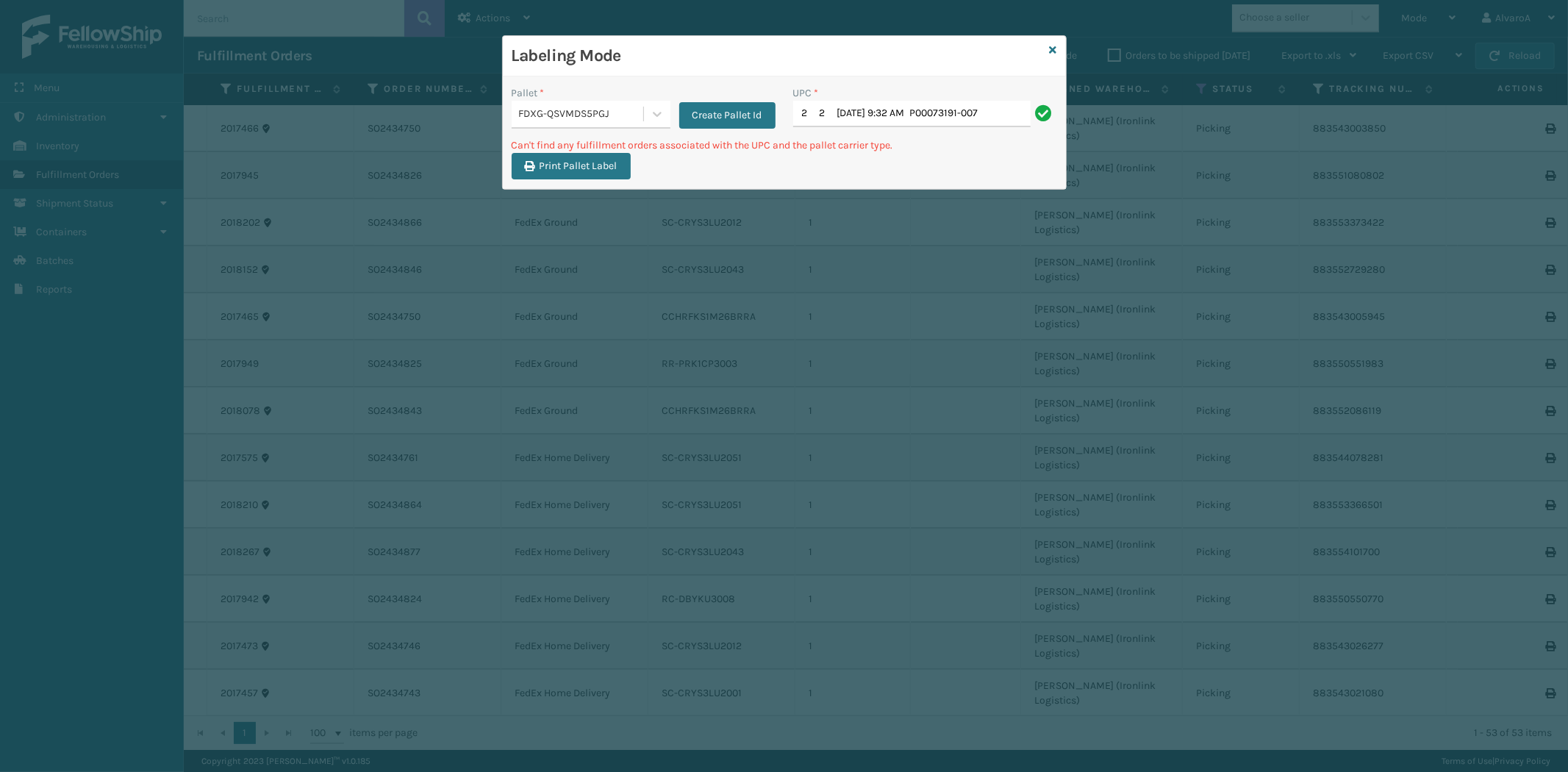
scroll to position [0, 0]
type input "2"
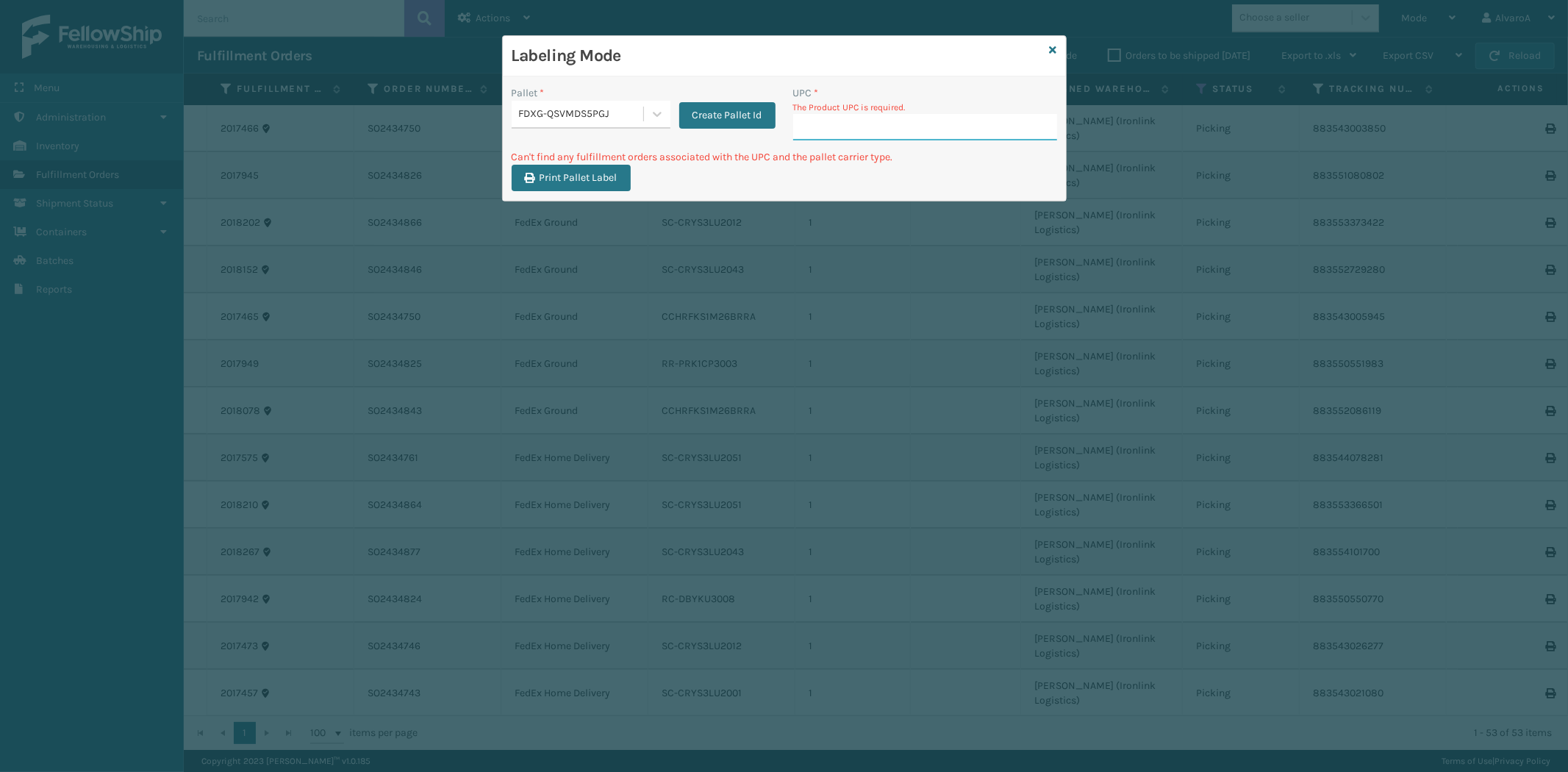
paste input "SC-CRYS3LU2043"
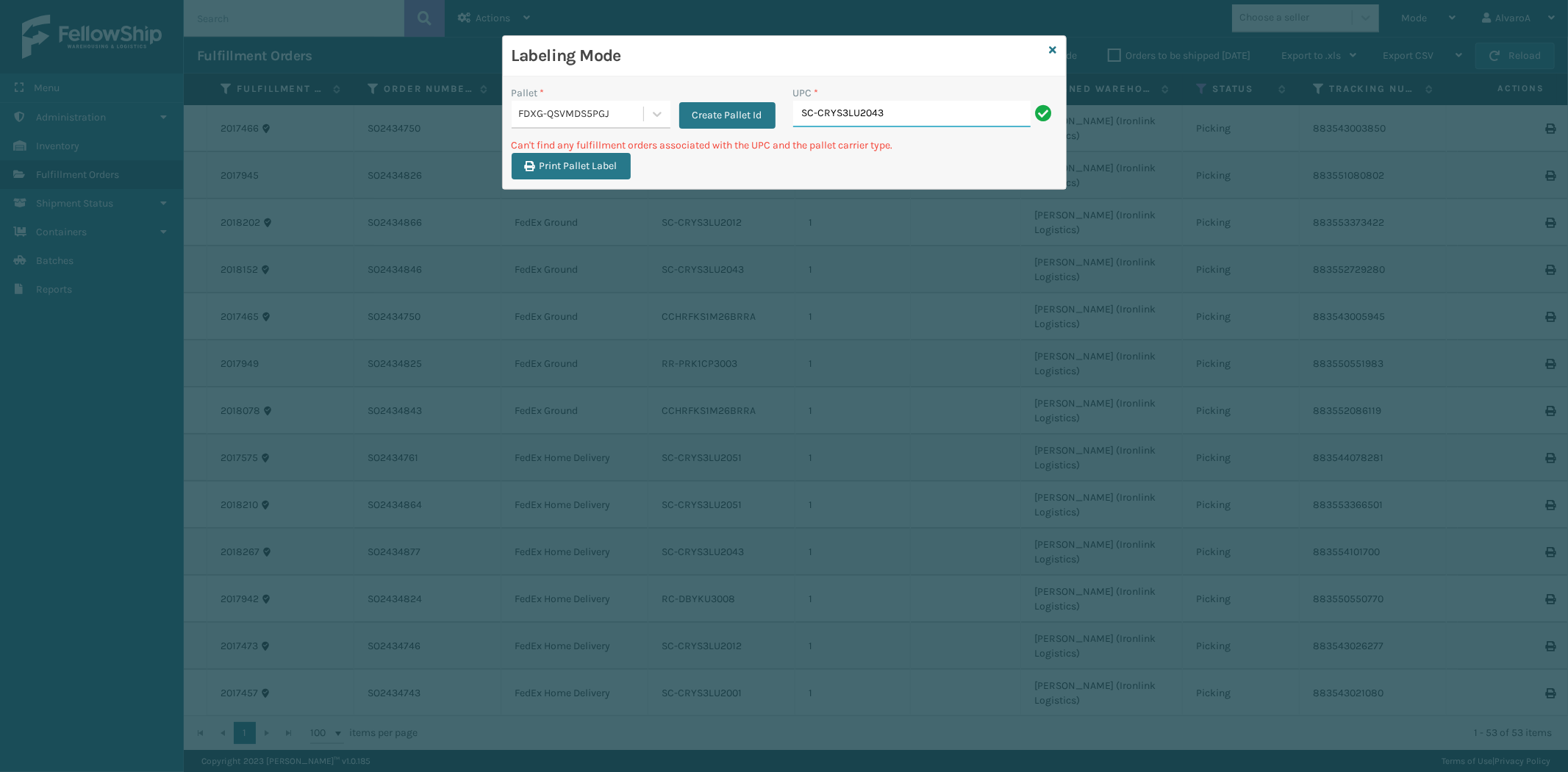
type input "SC-CRYS3LU2043"
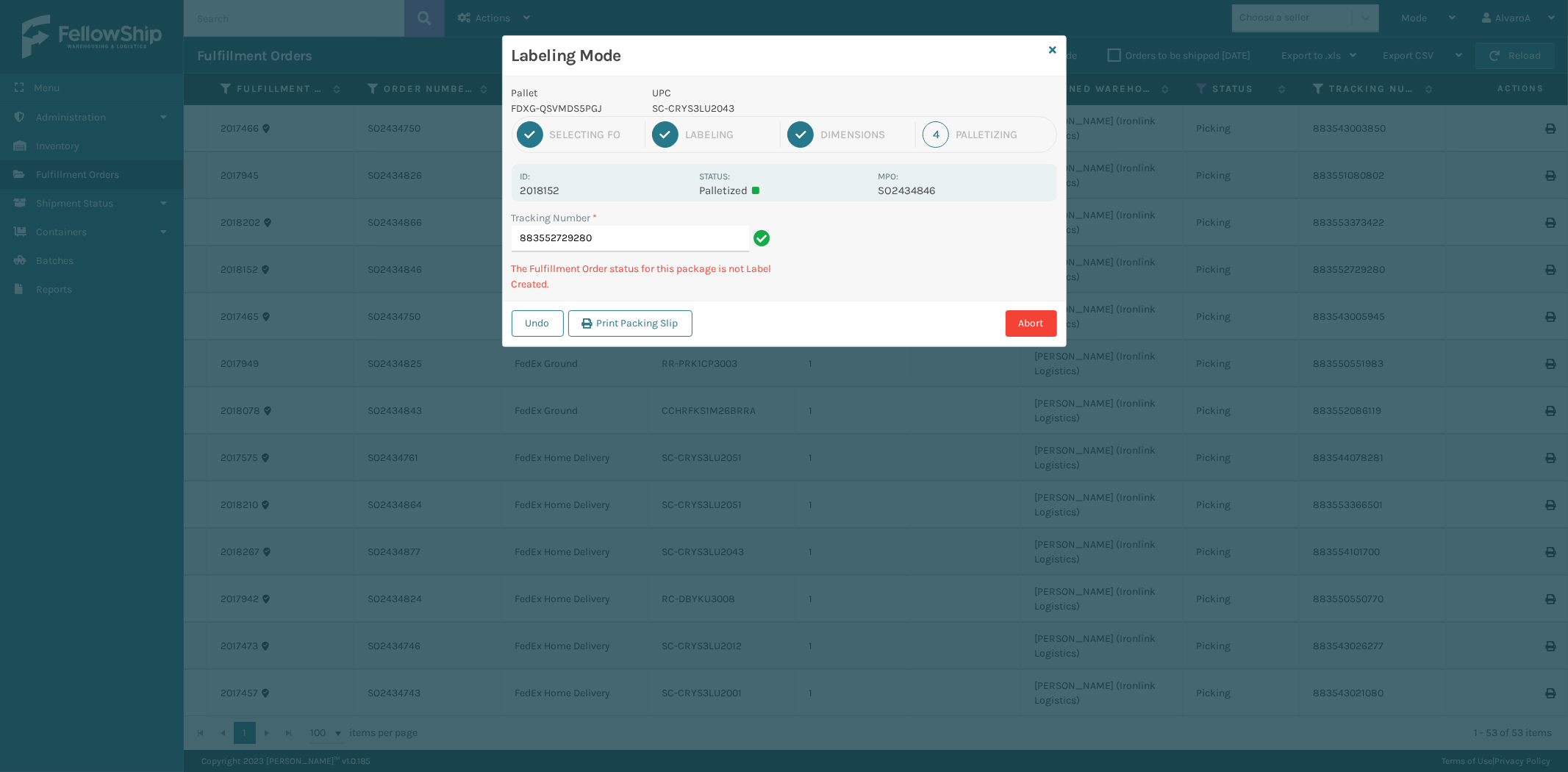
type input "883552729280 SC-CRYS3LU2043"
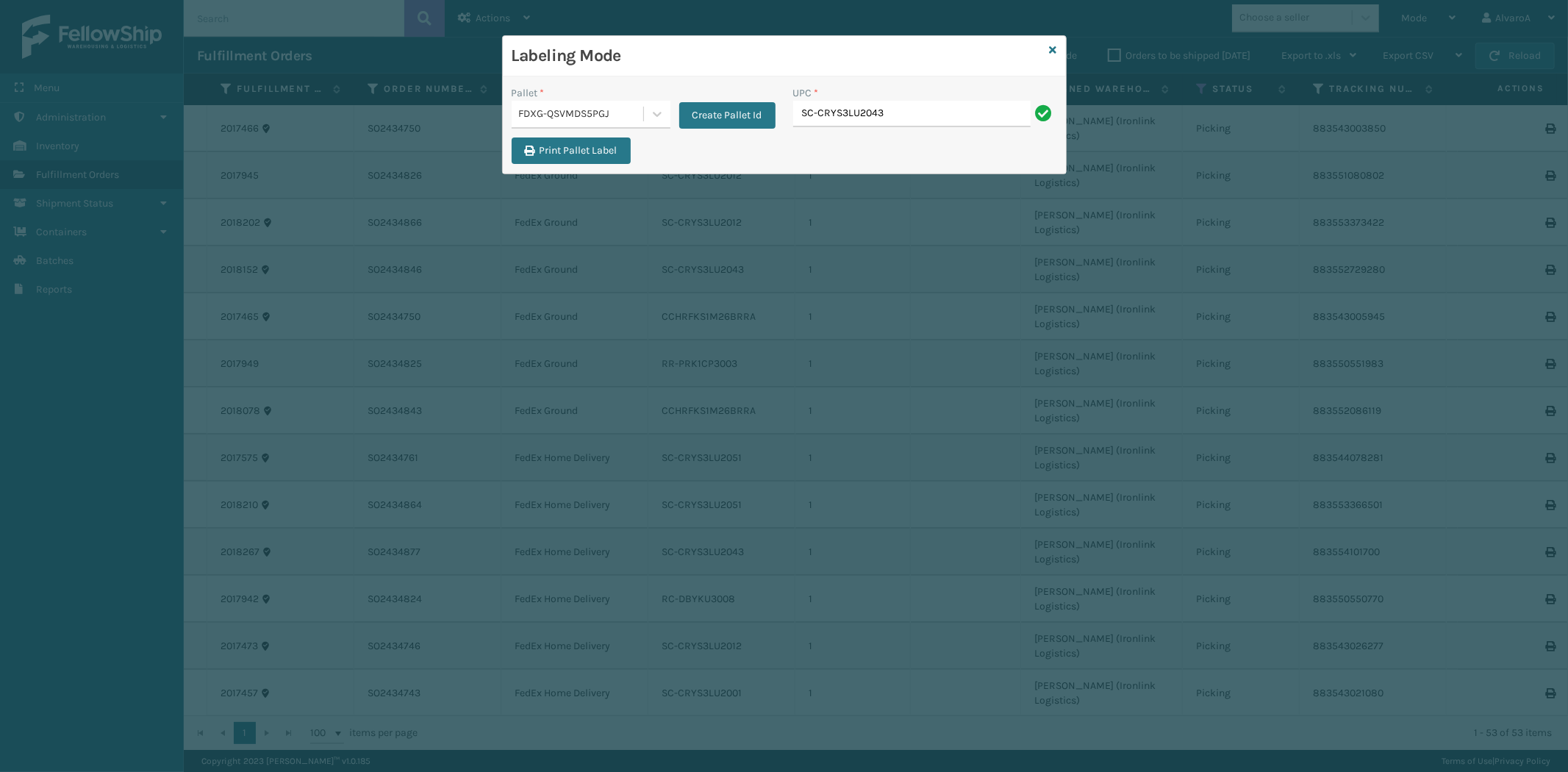
type input "SC-CRYS3LU2043"
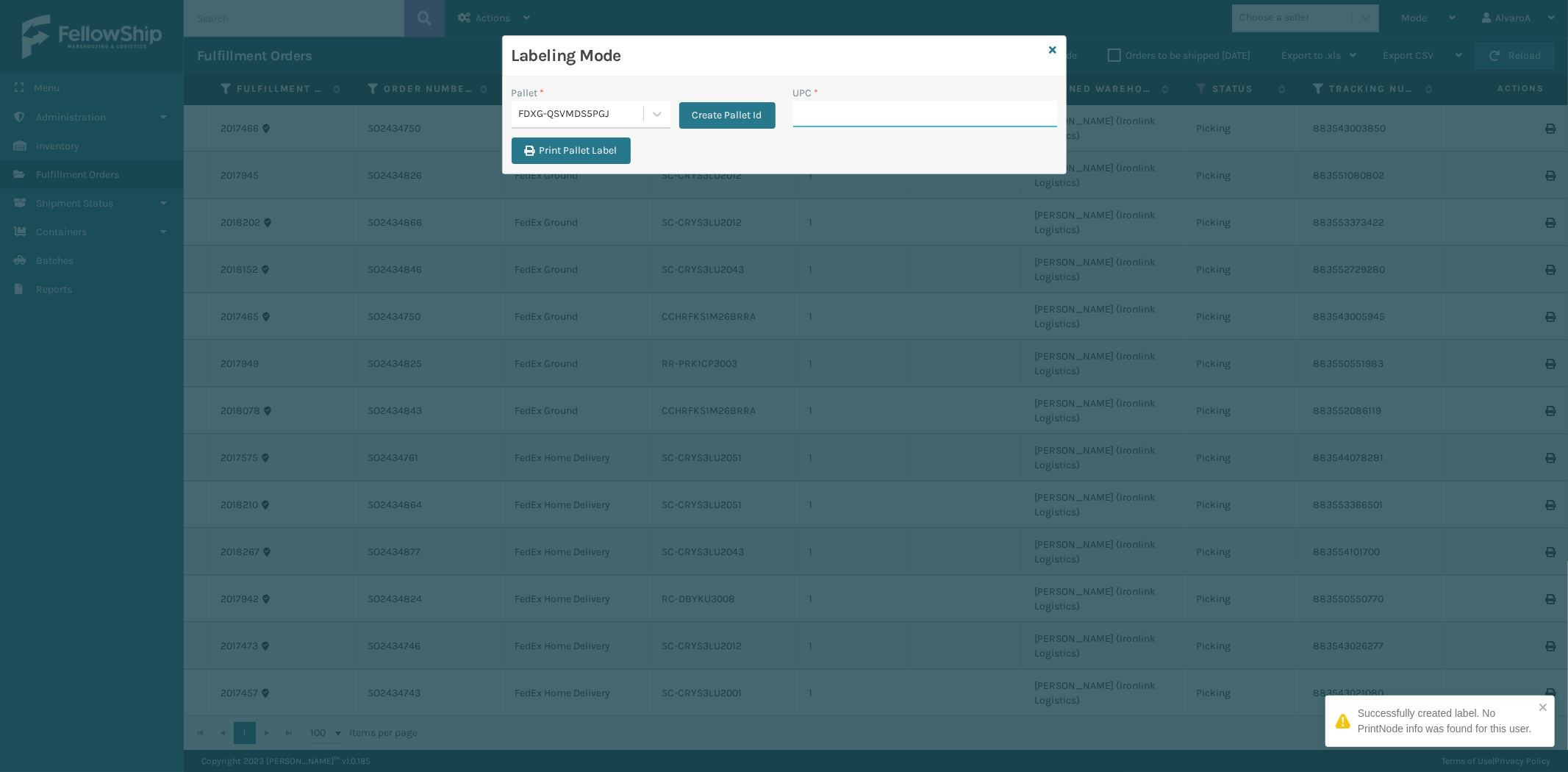
paste input "SC-CRYS3LU2051"
type input "SC-CRYS3LU2051"
paste input "SC-CRYS3LU2051"
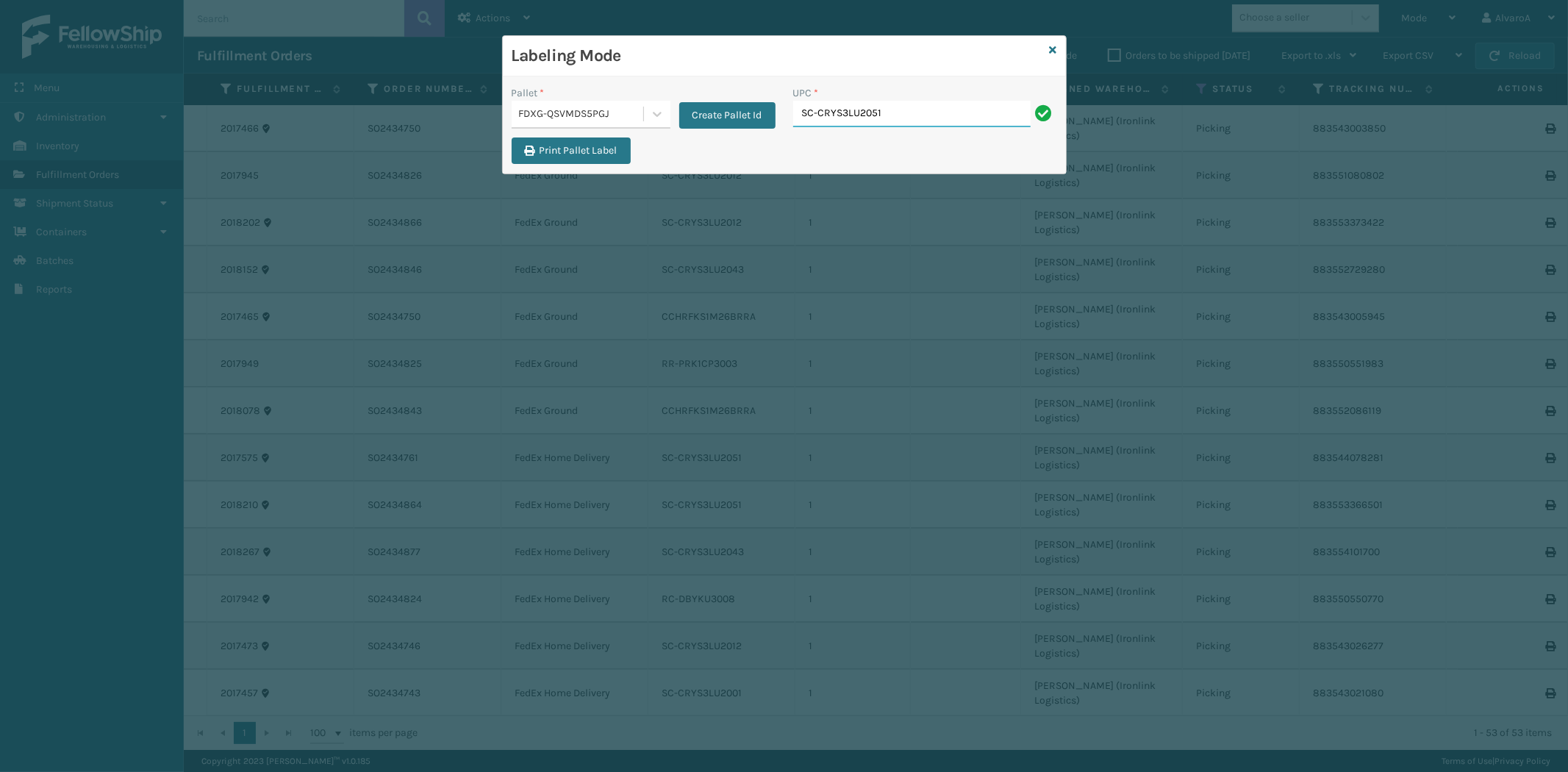
type input "SC-CRYS3LU2051"
type input "SCWDSLU2012"
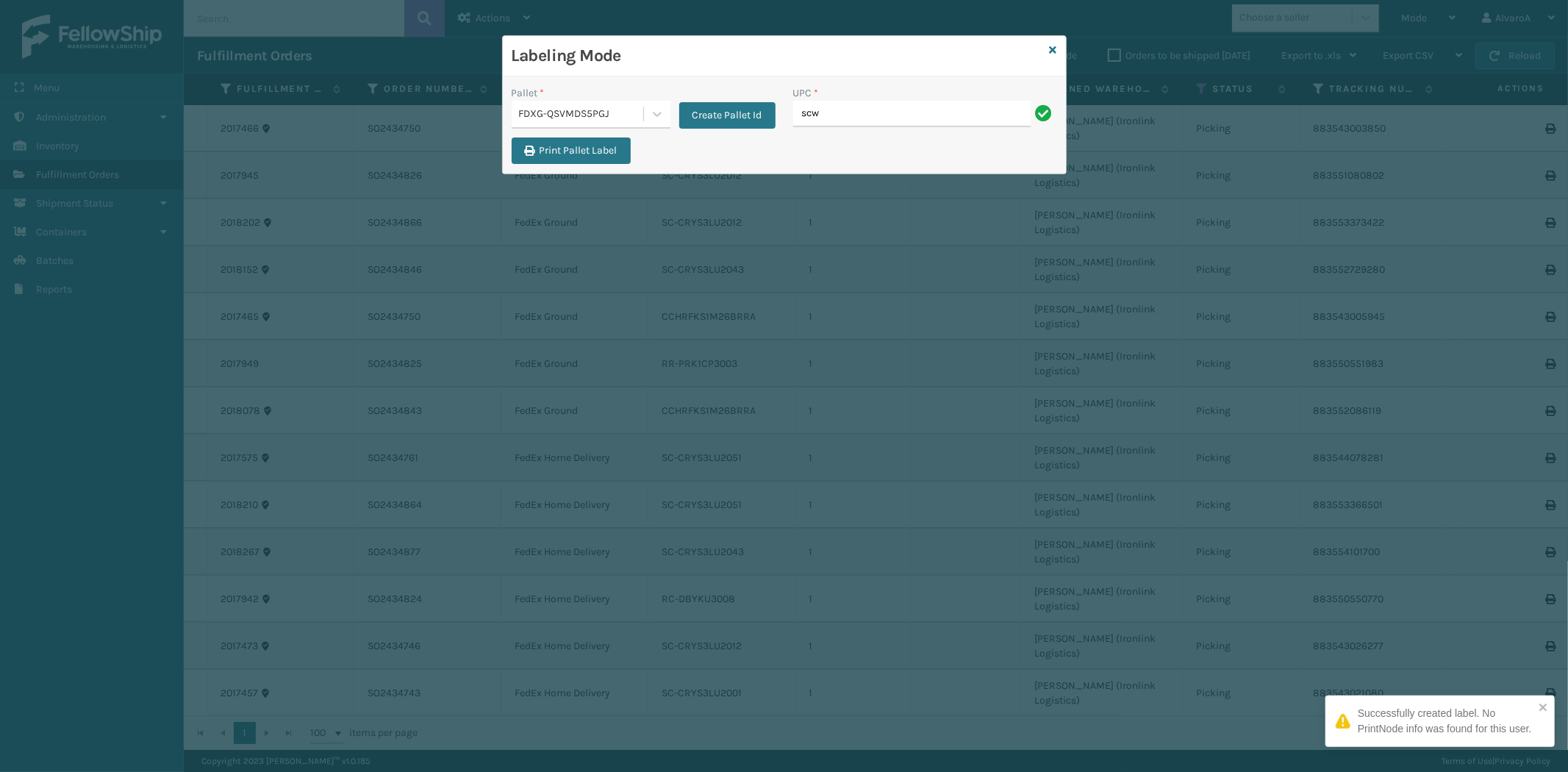
type input "SCWDSLU2012"
click at [1052, 48] on icon at bounding box center [1053, 50] width 7 height 10
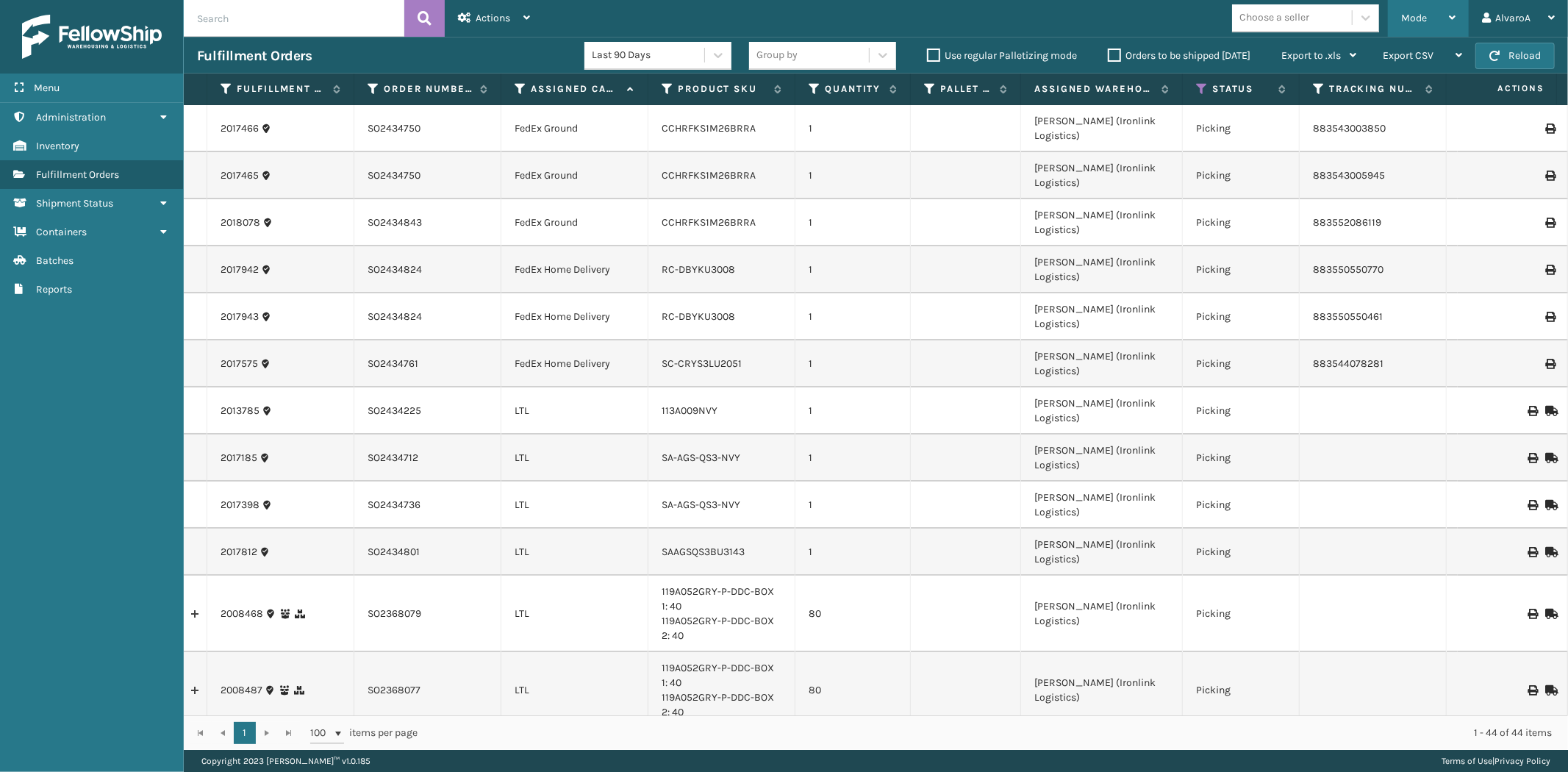
click at [1422, 10] on div "Mode" at bounding box center [1428, 19] width 54 height 37
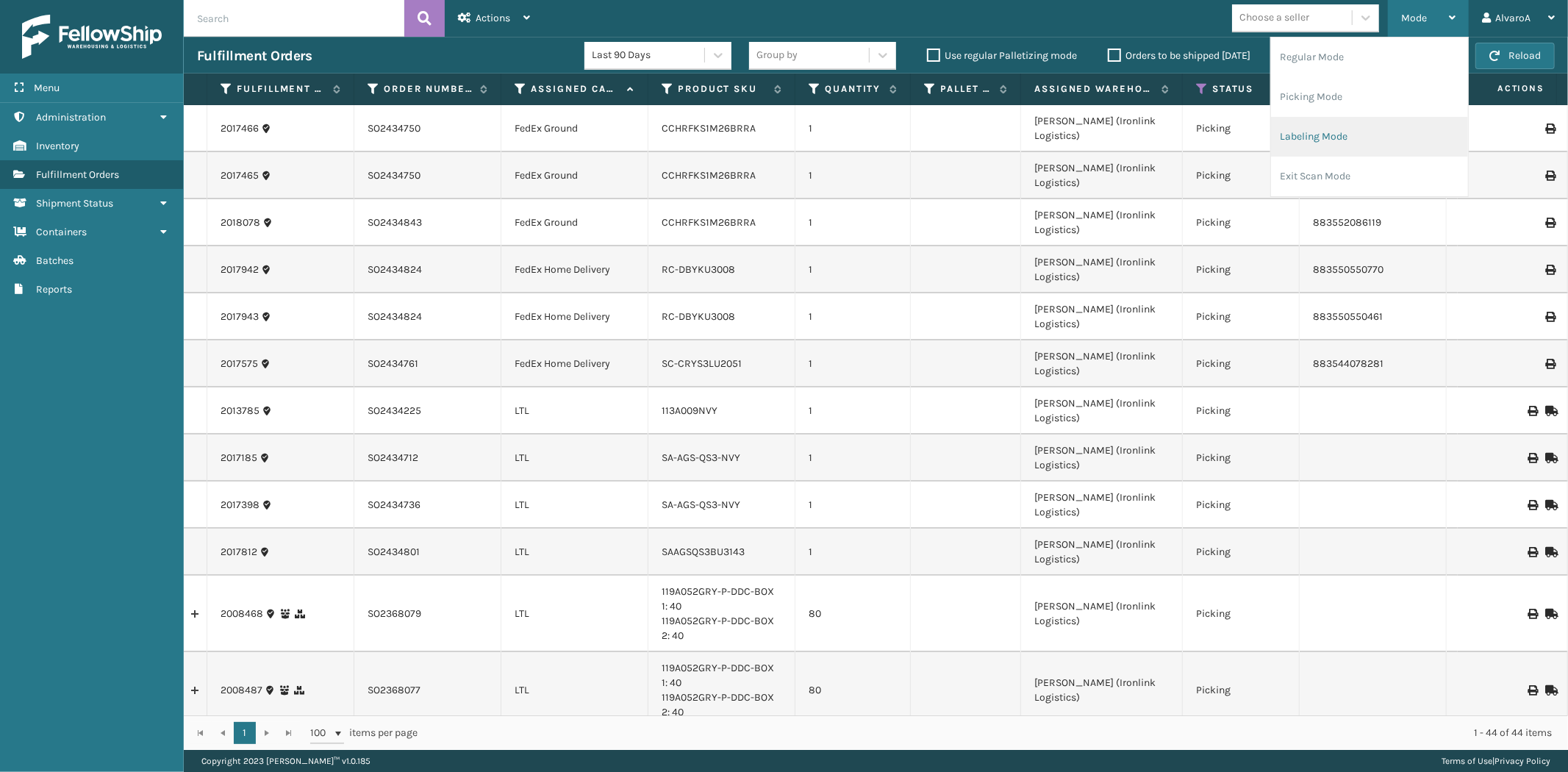
click at [1298, 137] on li "Labeling Mode" at bounding box center [1369, 136] width 197 height 40
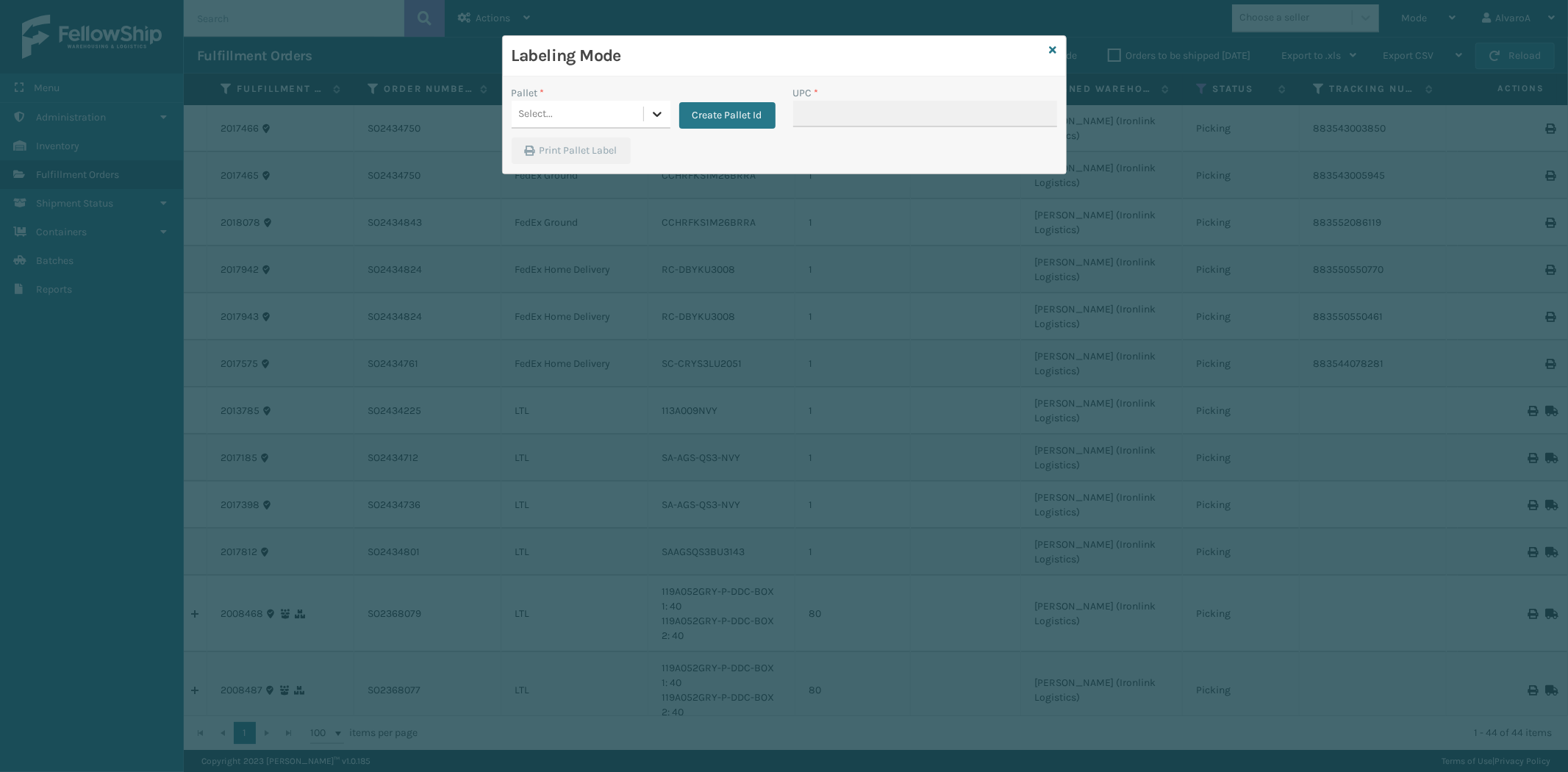
click at [655, 115] on icon at bounding box center [656, 114] width 9 height 5
click at [765, 111] on button "Create Pallet Id" at bounding box center [727, 115] width 96 height 27
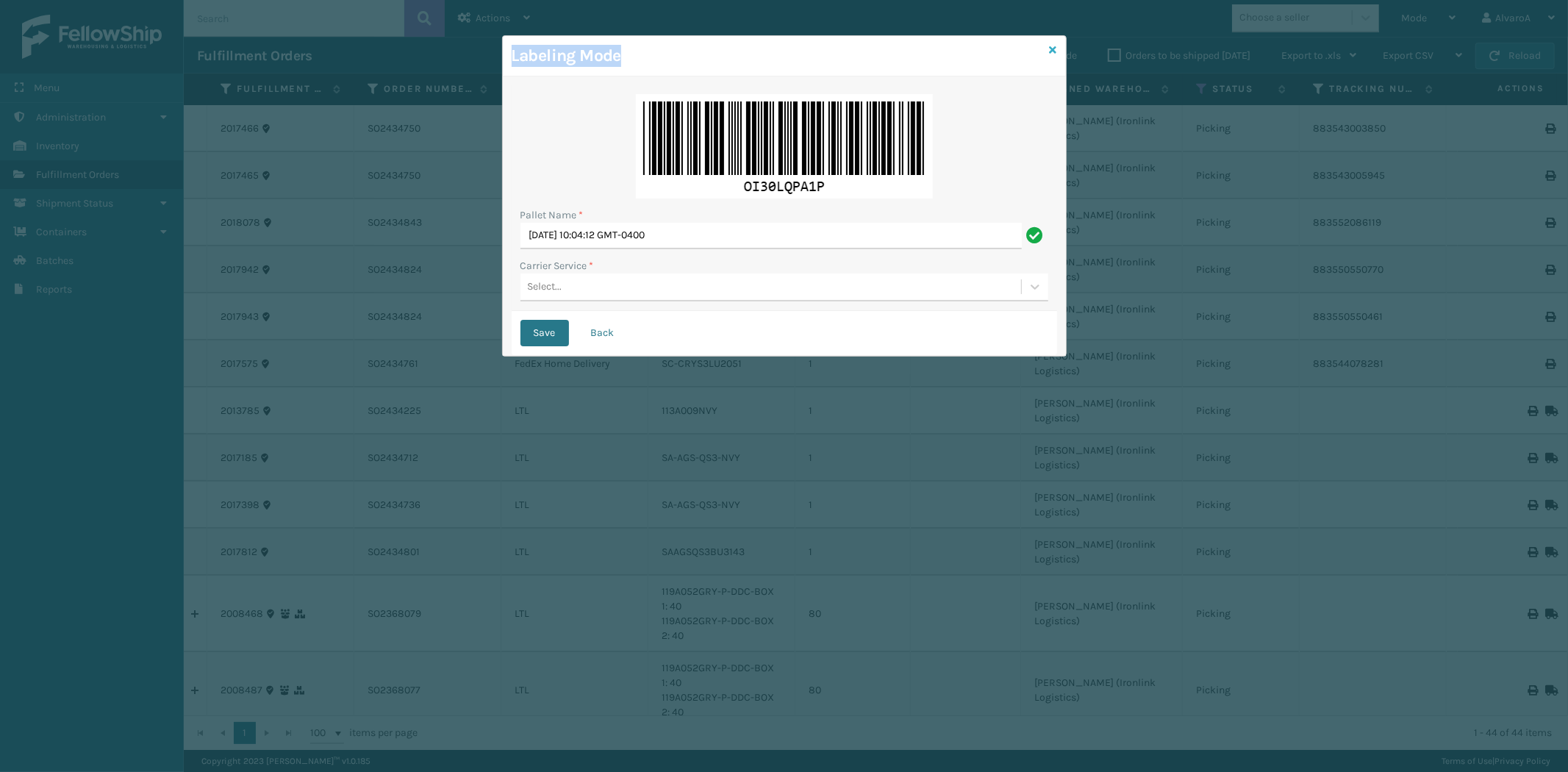
click at [1054, 50] on div "Labeling Mode Pallet Name * [DATE] 10:04:12 GMT-0400 Carrier Service * Select..…" at bounding box center [784, 196] width 564 height 321
click at [1054, 50] on icon at bounding box center [1053, 50] width 7 height 10
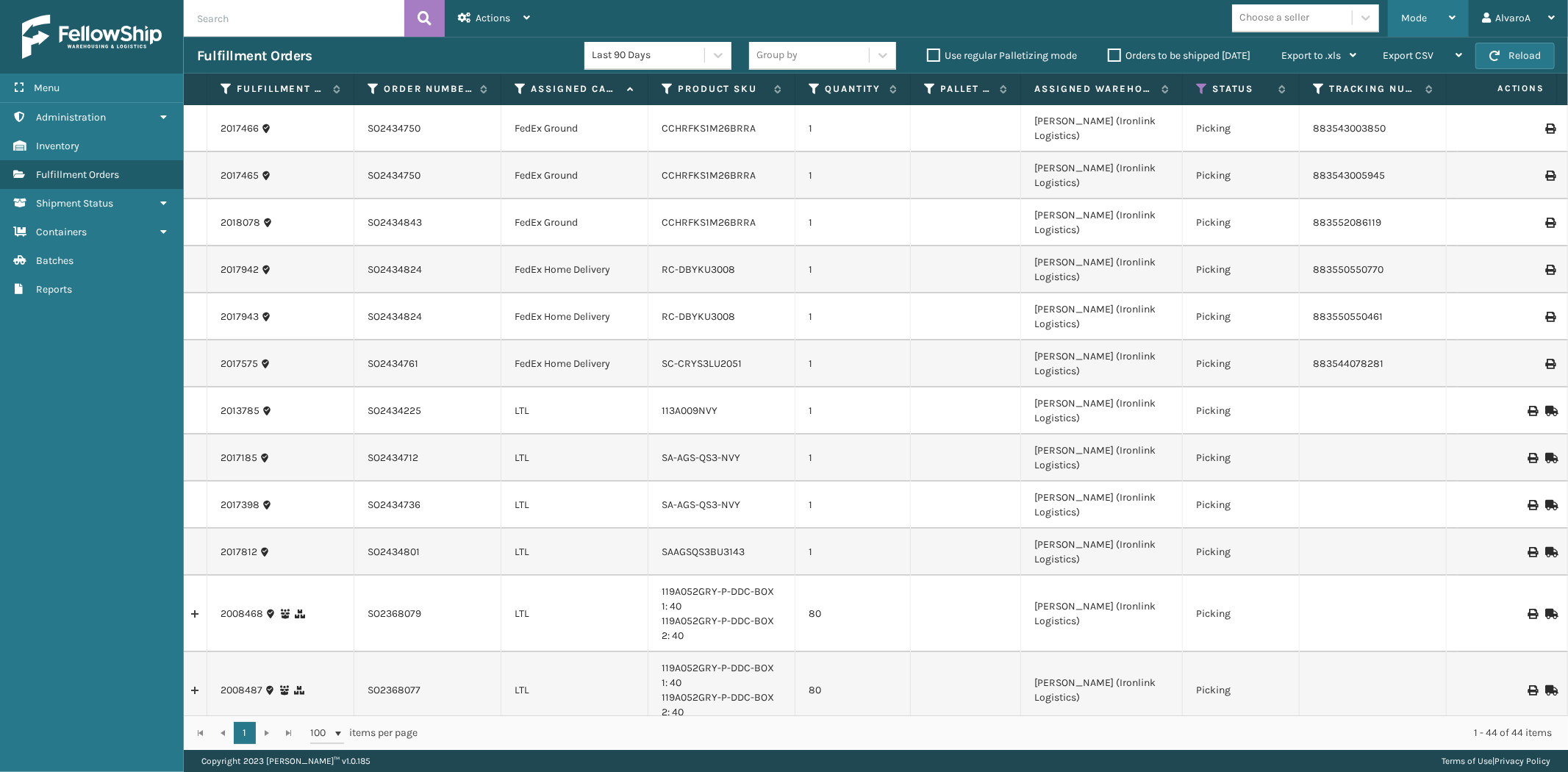
click at [1440, 27] on div "Mode" at bounding box center [1428, 19] width 54 height 37
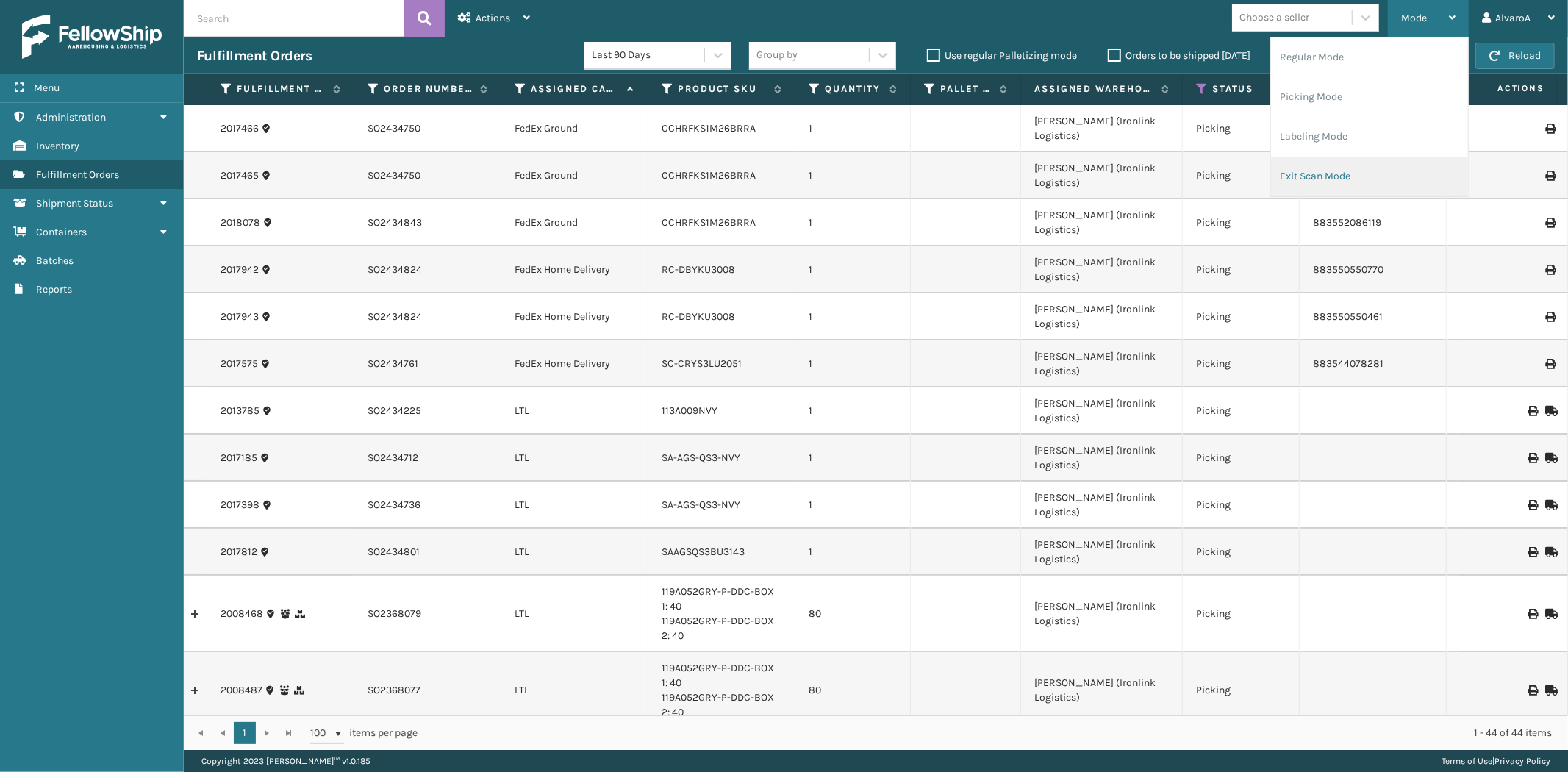
click at [1349, 174] on li "Exit Scan Mode" at bounding box center [1369, 176] width 197 height 40
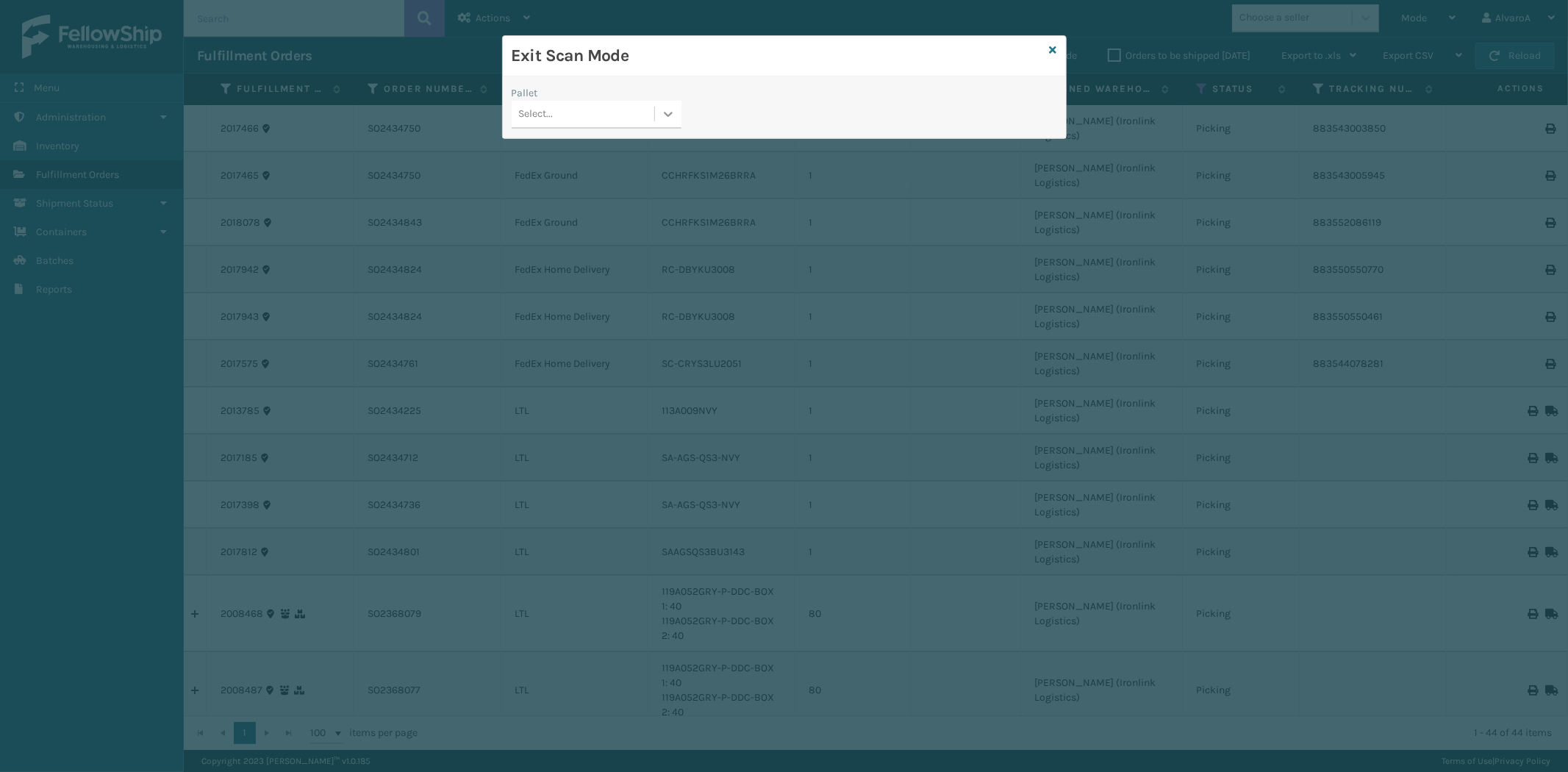
click at [677, 115] on div at bounding box center [668, 114] width 27 height 27
click at [603, 207] on div "FDXG-QSVMDS5PGJ" at bounding box center [597, 206] width 170 height 27
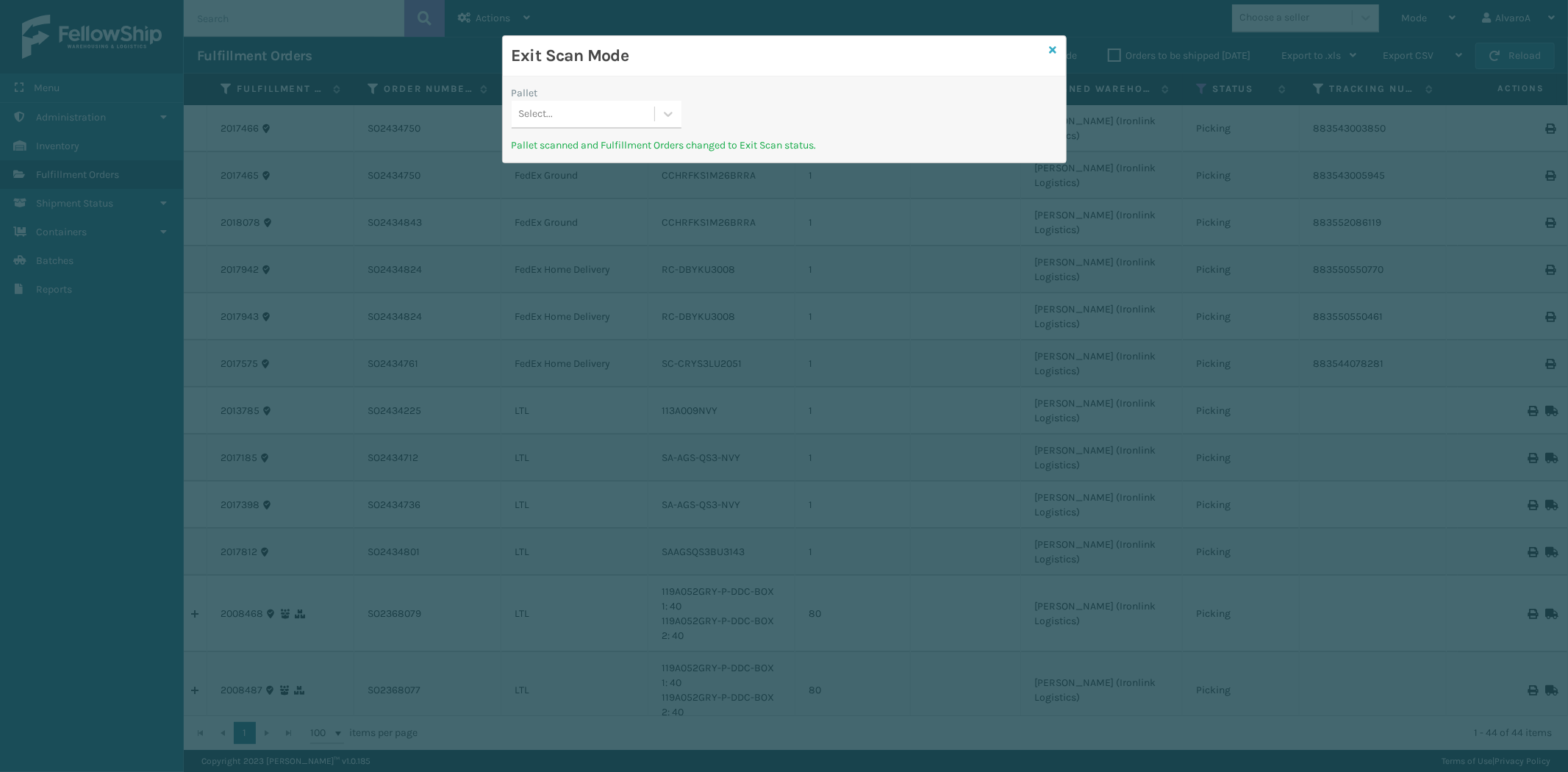
click at [1052, 49] on icon at bounding box center [1053, 50] width 7 height 10
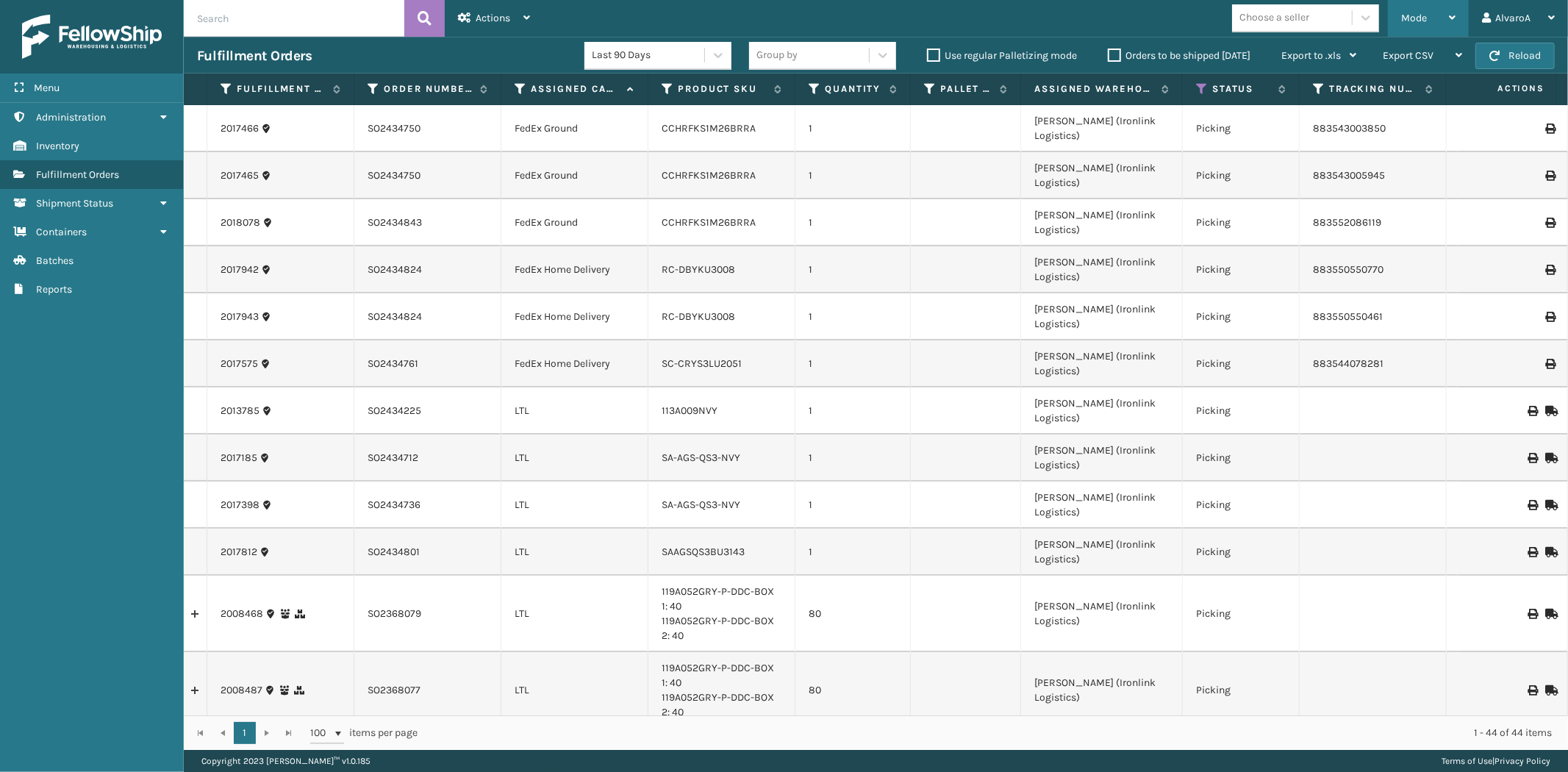
click at [1424, 23] on span "Mode" at bounding box center [1414, 18] width 26 height 12
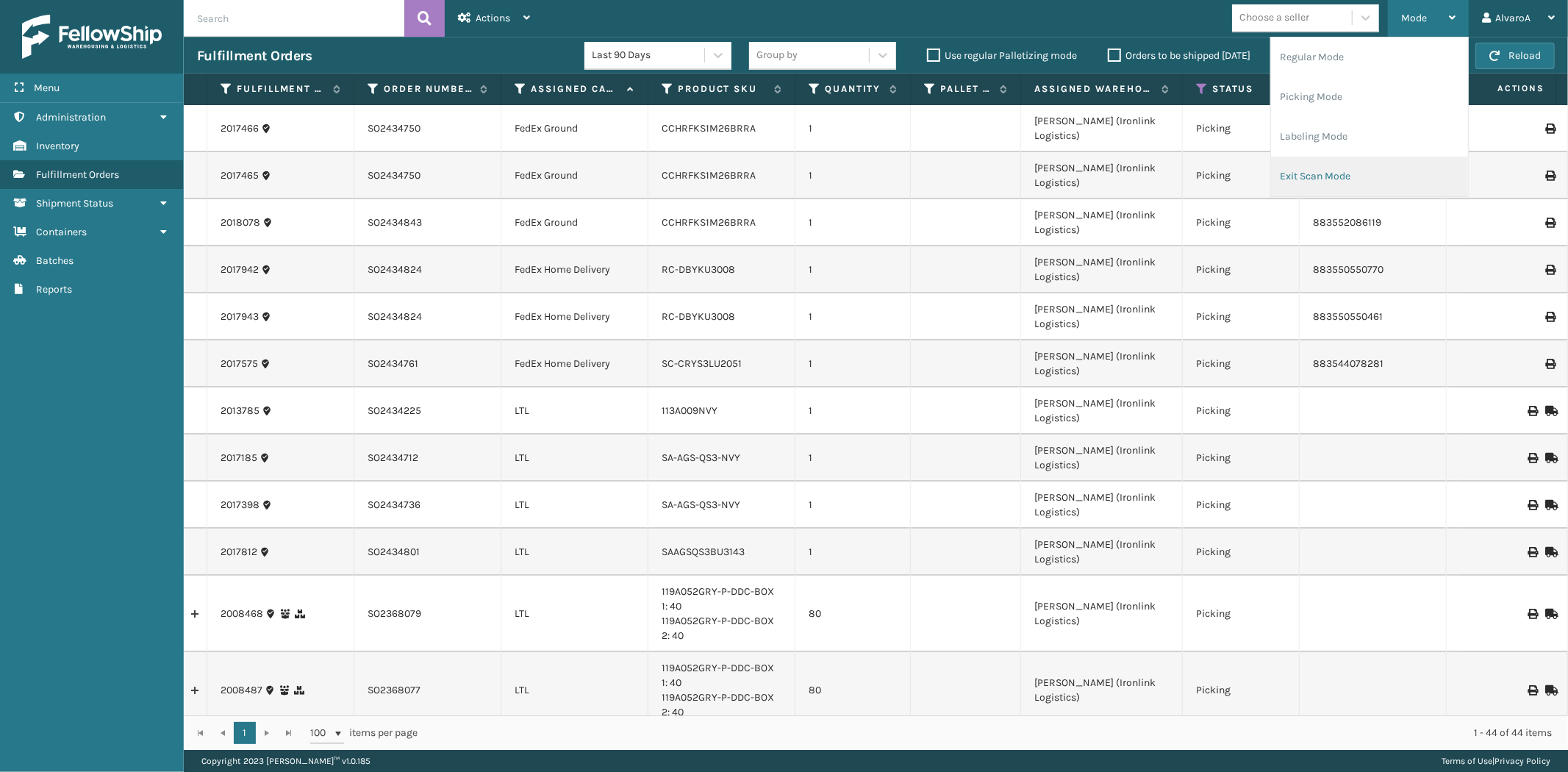
click at [1303, 182] on li "Exit Scan Mode" at bounding box center [1369, 176] width 197 height 40
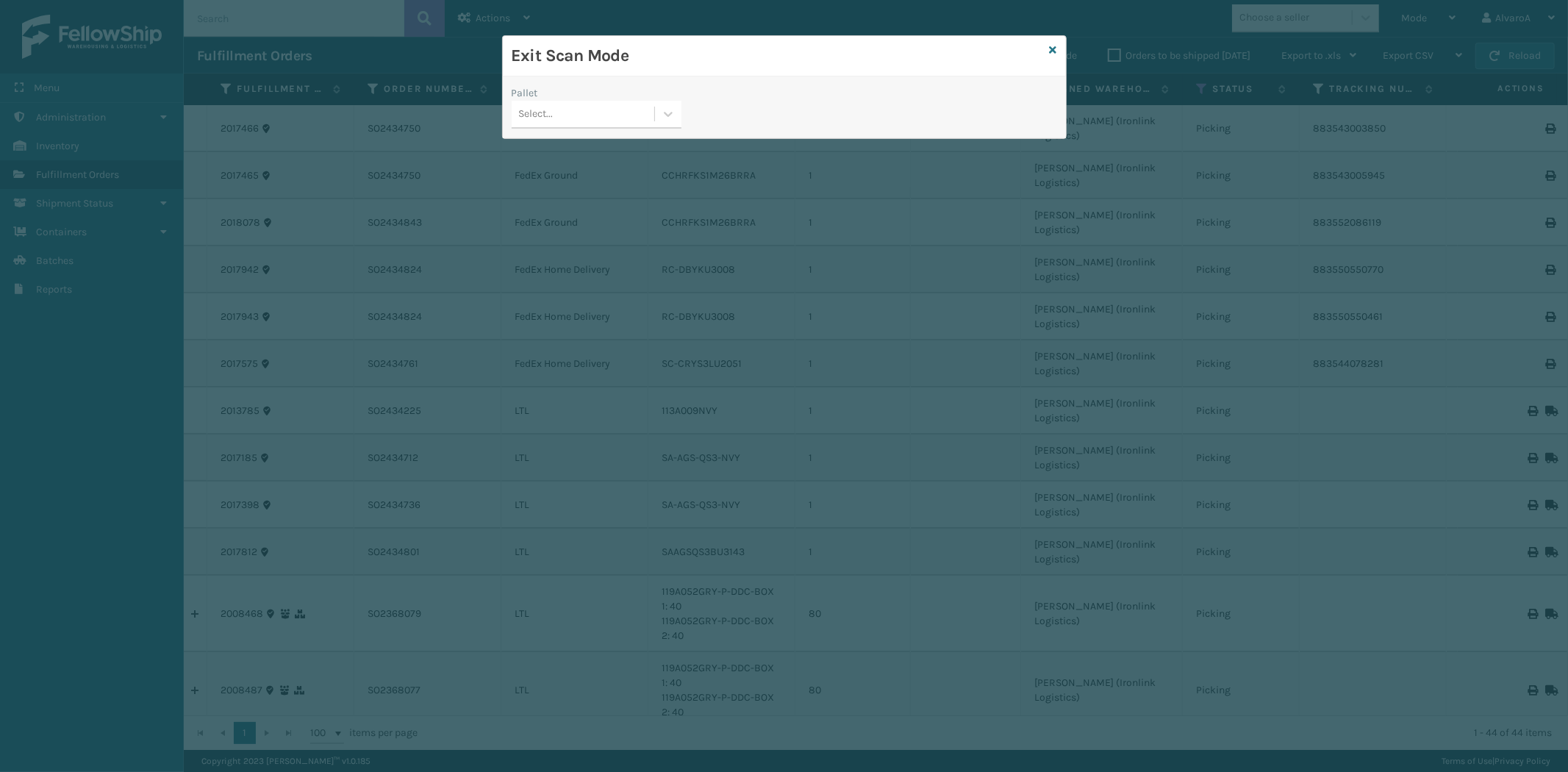
click at [1057, 44] on div "Exit Scan Mode" at bounding box center [784, 57] width 563 height 40
click at [1056, 47] on div "Exit Scan Mode" at bounding box center [784, 57] width 563 height 40
click at [1059, 49] on div "Exit Scan Mode" at bounding box center [784, 57] width 563 height 40
click at [1053, 52] on icon at bounding box center [1053, 50] width 7 height 10
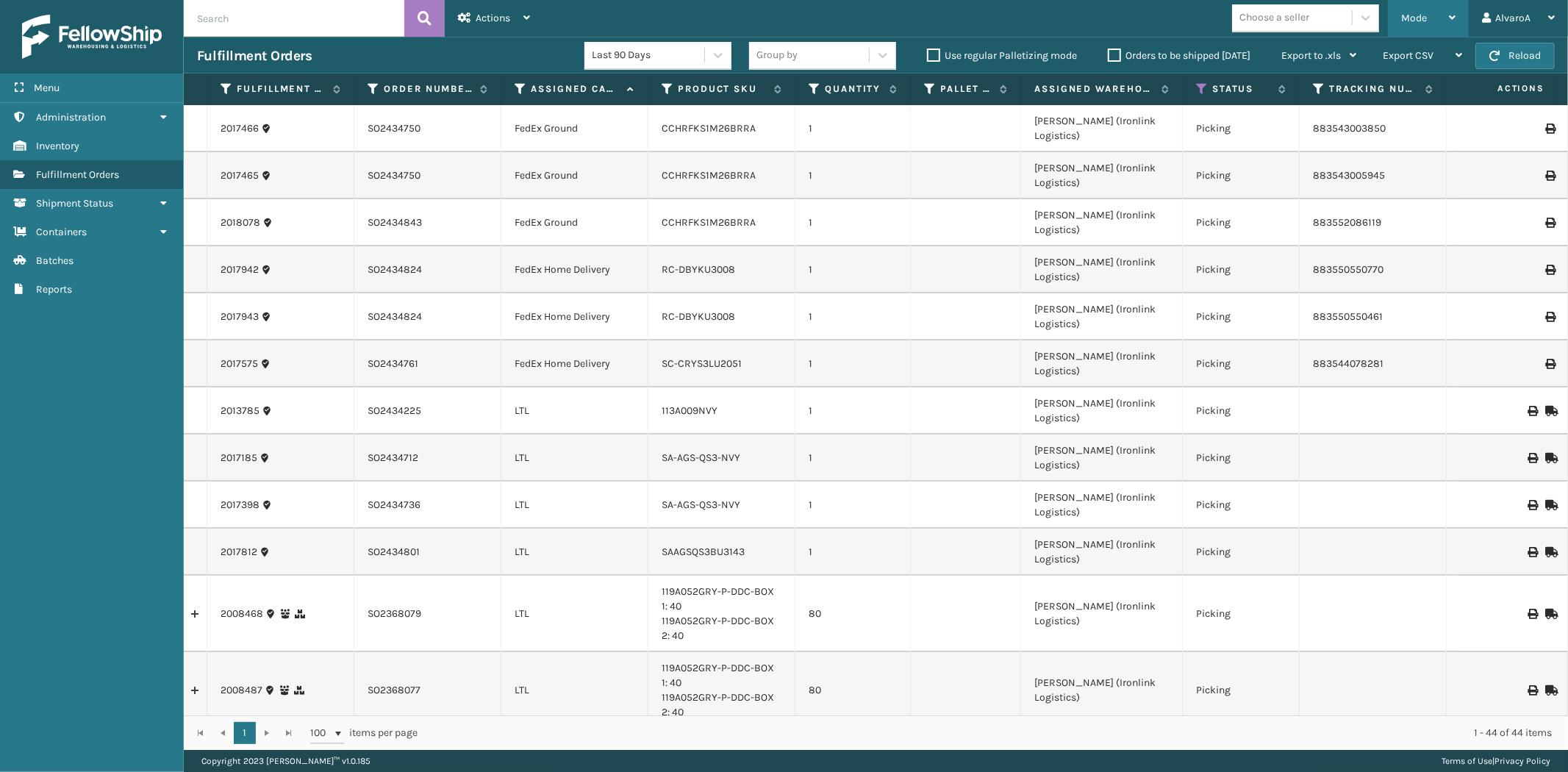
drag, startPoint x: 1439, startPoint y: 15, endPoint x: 1422, endPoint y: 26, distance: 20.2
click at [1436, 17] on div "Mode" at bounding box center [1428, 19] width 54 height 37
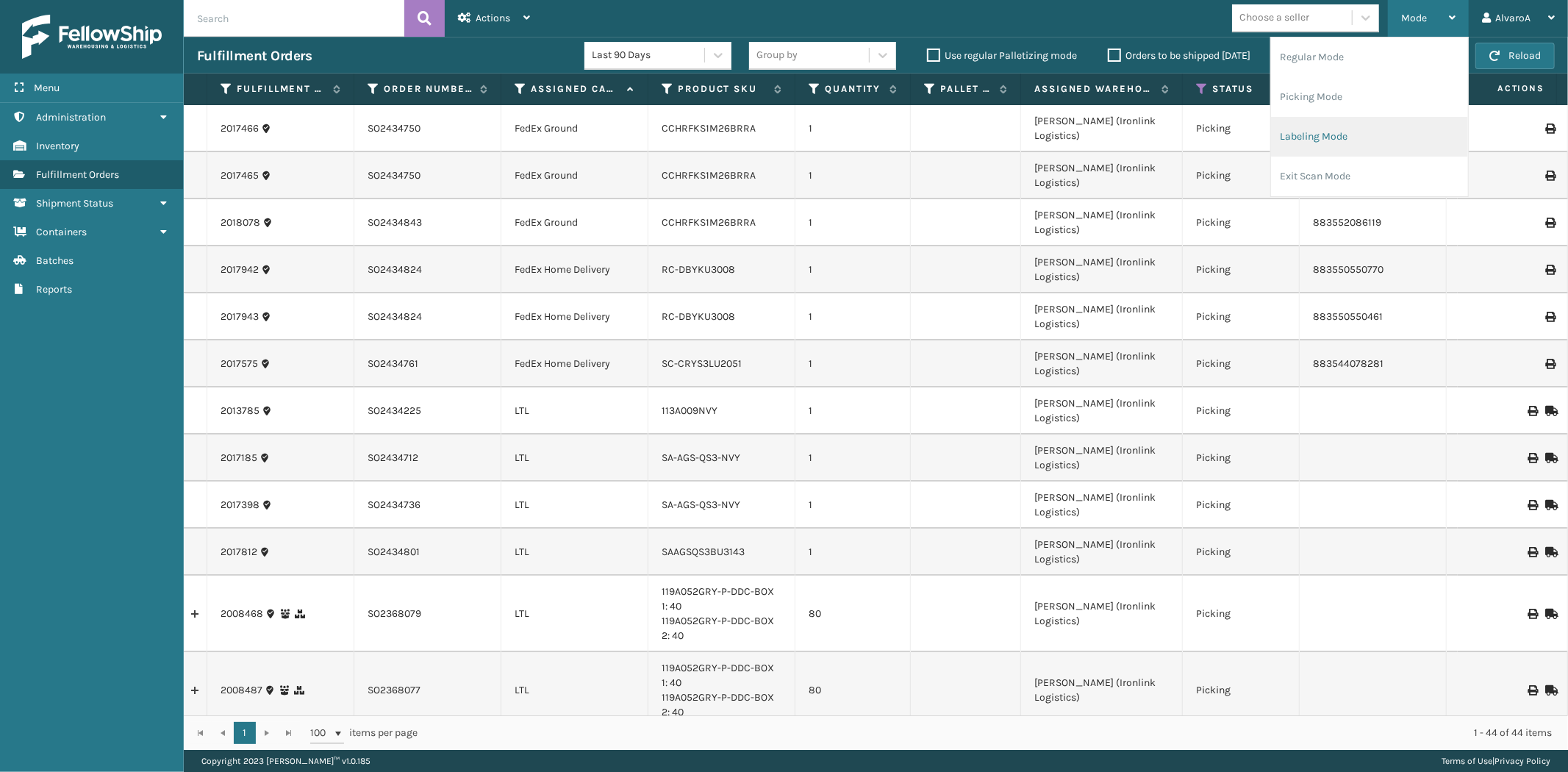
click at [1350, 120] on li "Labeling Mode" at bounding box center [1369, 136] width 197 height 40
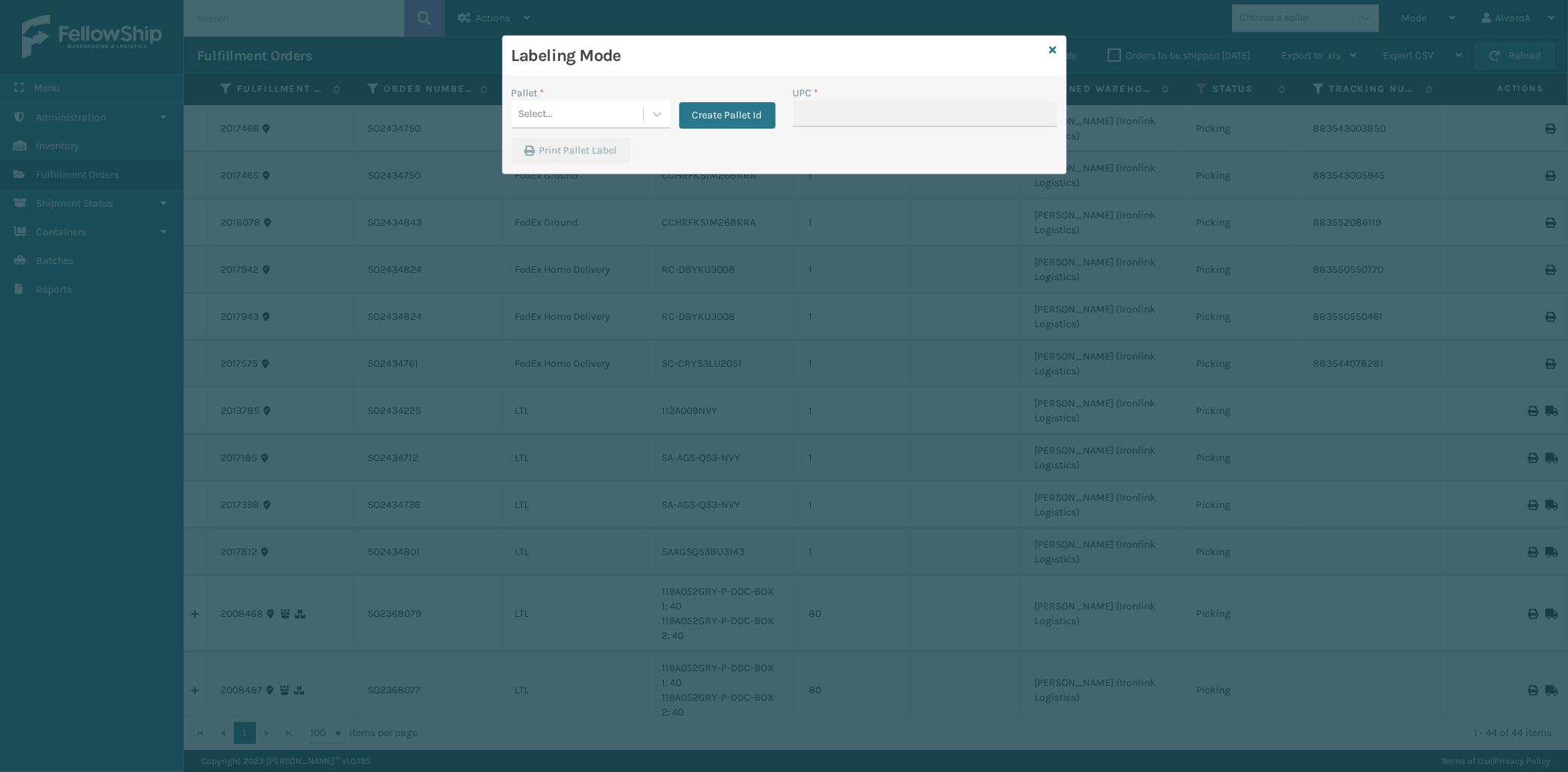
click at [670, 111] on div "Create Pallet Id" at bounding box center [723, 107] width 105 height 44
click at [665, 111] on div at bounding box center [657, 114] width 27 height 27
click at [711, 120] on button "Create Pallet Id" at bounding box center [727, 115] width 96 height 27
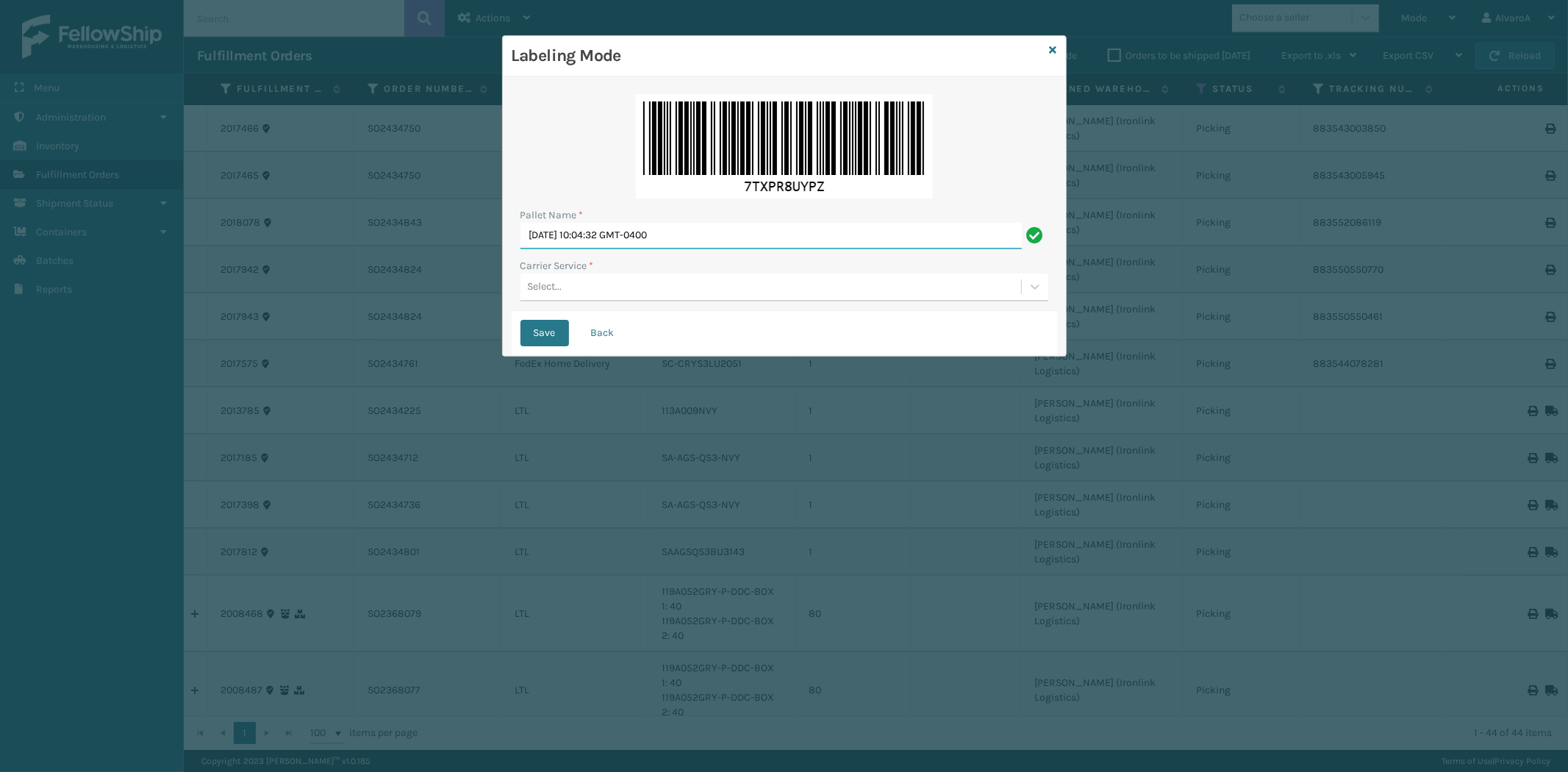
drag, startPoint x: 722, startPoint y: 232, endPoint x: 455, endPoint y: 279, distance: 271.1
click at [455, 279] on div "Labeling Mode Pallet Name * [DATE] 10:04:32 GMT-0400 Carrier Service * Select..…" at bounding box center [784, 386] width 1568 height 772
type input "l"
type input "LPN 496075 #1"
click at [623, 292] on div "Select..." at bounding box center [771, 287] width 501 height 24
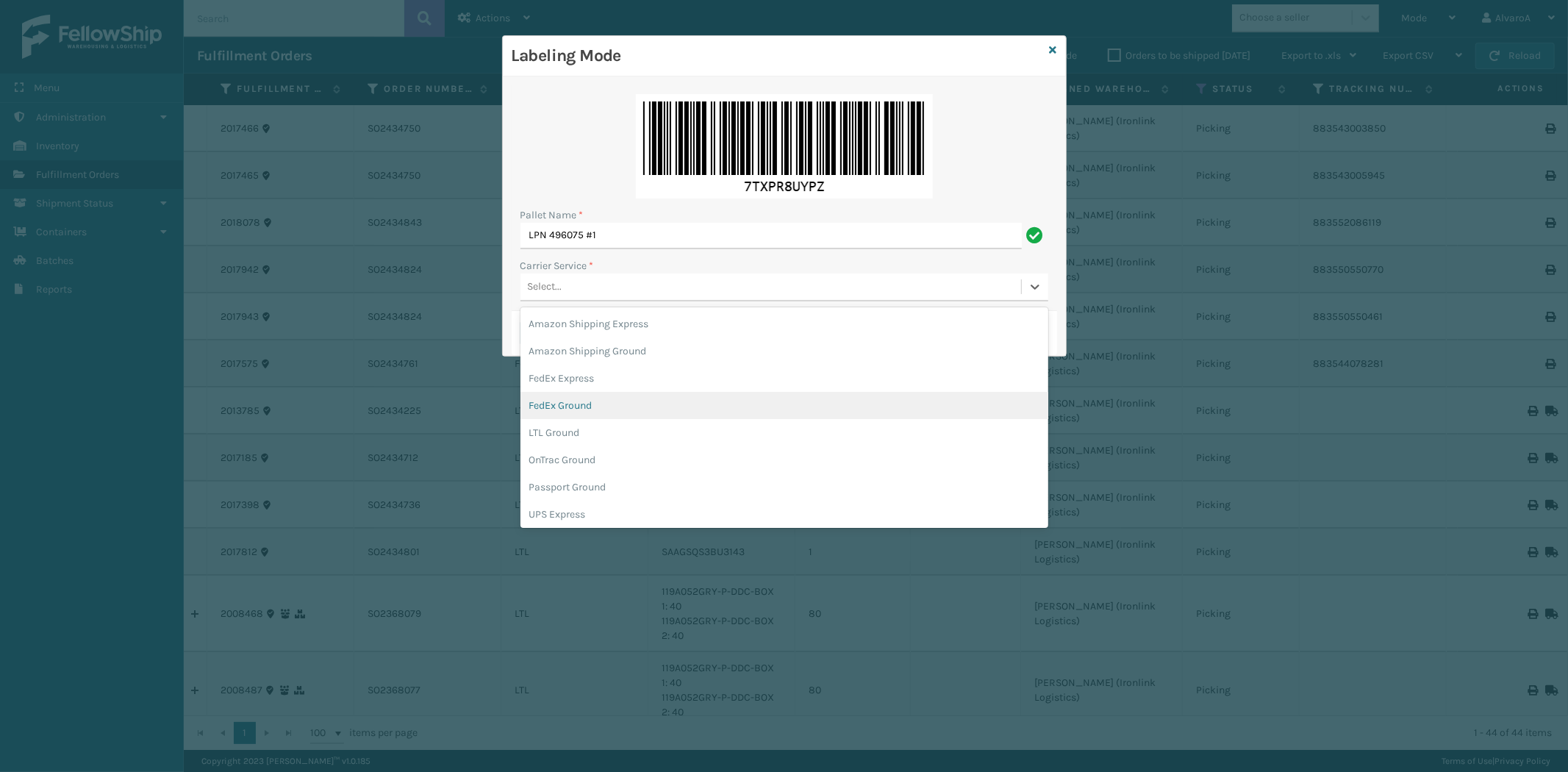
click at [594, 392] on div "FedEx Ground" at bounding box center [785, 405] width 528 height 27
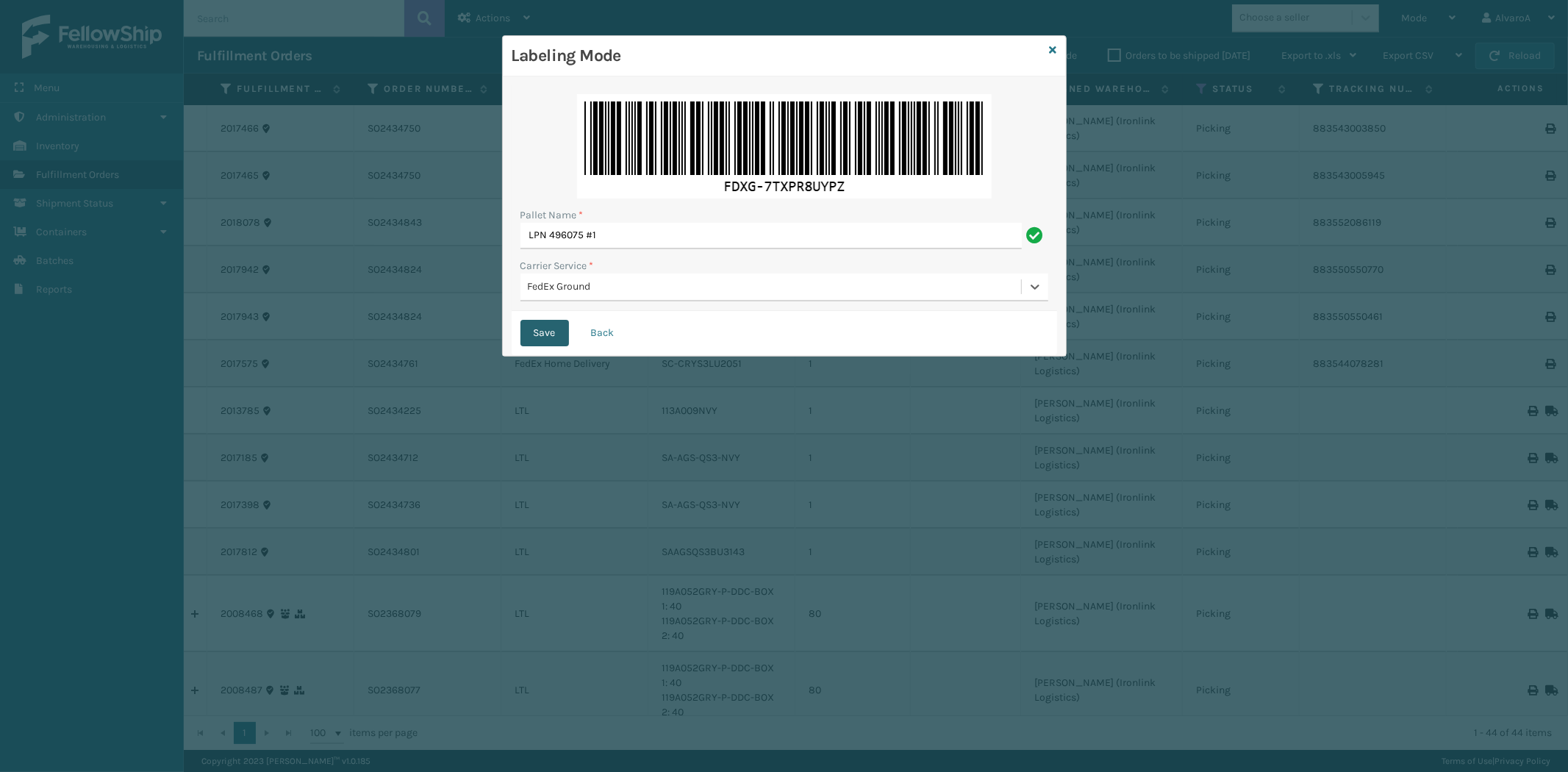
click at [567, 328] on button "Save" at bounding box center [545, 333] width 48 height 27
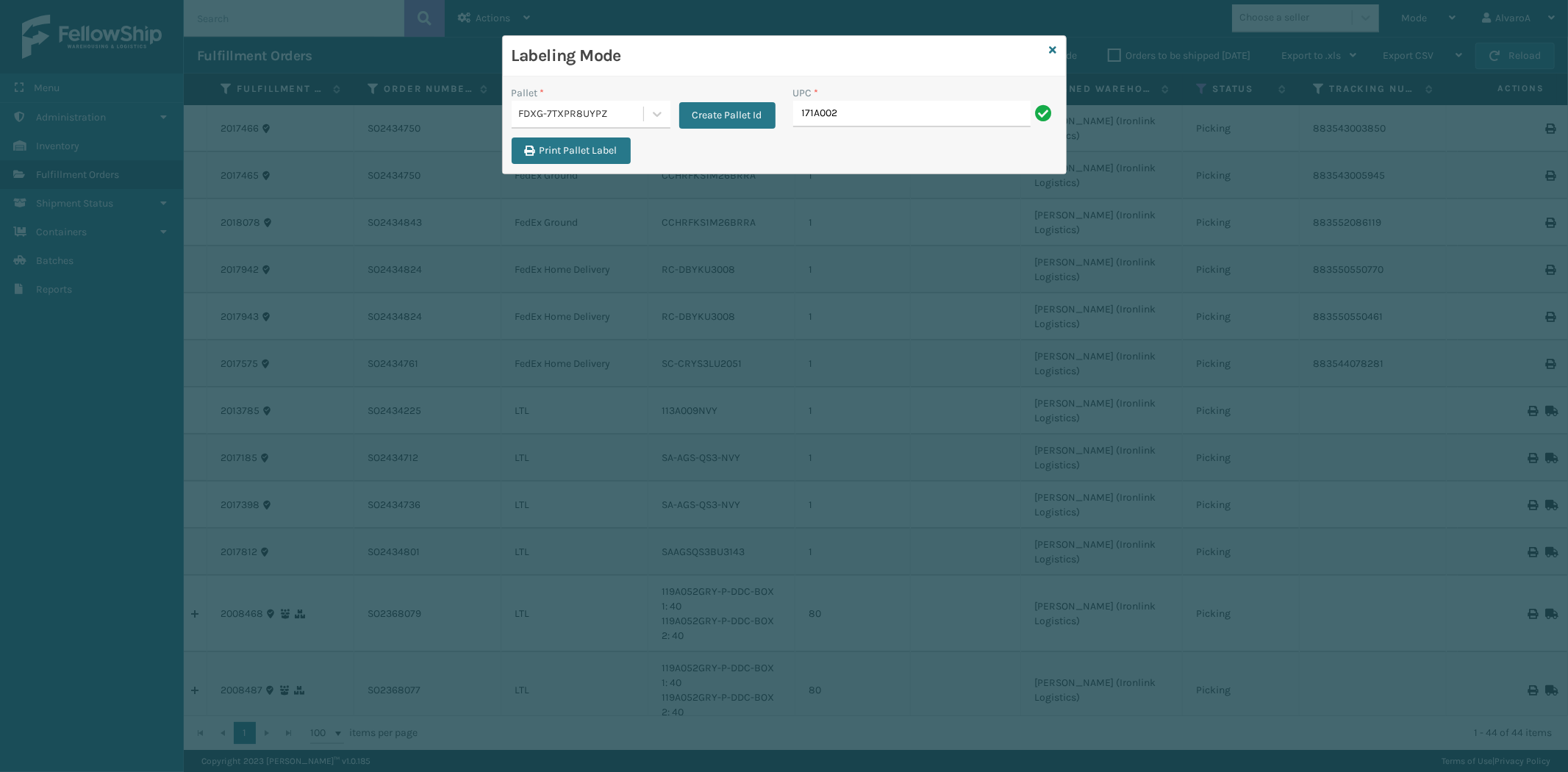
type input "171A002GRY"
type input "516A007TPE"
type input "CCHRFKS2BGEVA"
type input "CCHRFKS2M26BRRA"
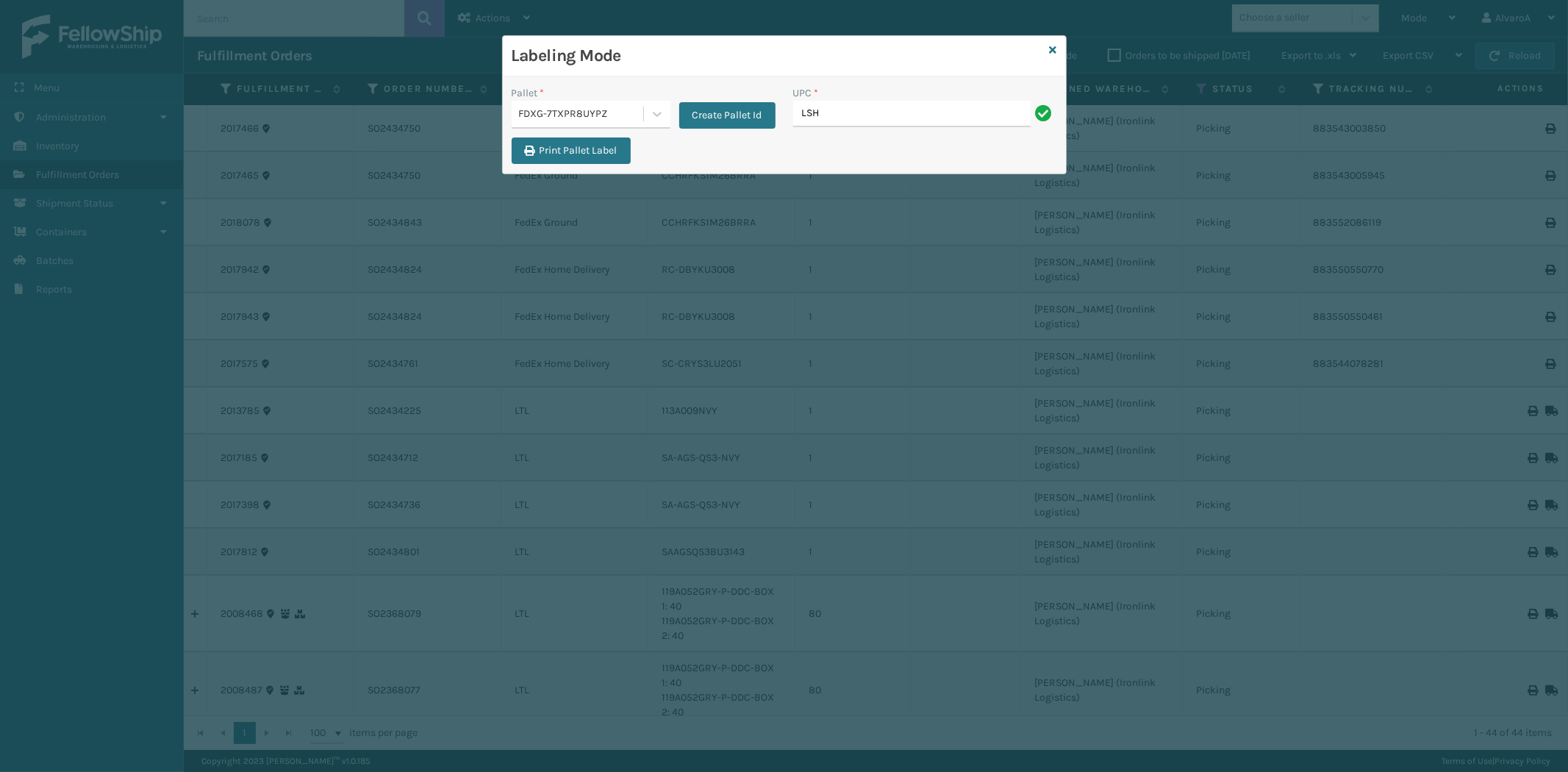
type input "LSHRFS3CP3003R"
type input "SC-CRYS3LU2001"
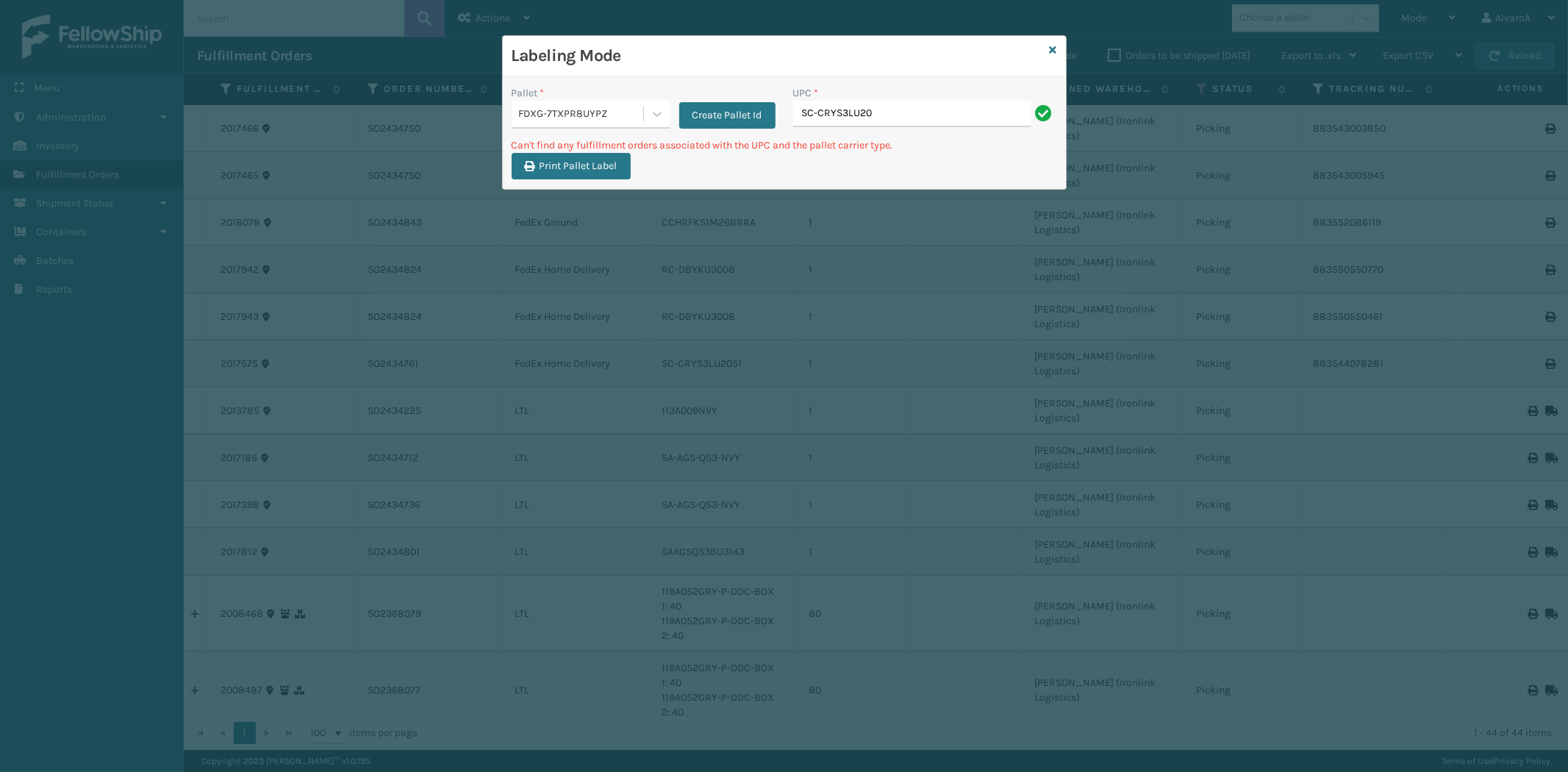
type input "SC-CRYS3LU2051"
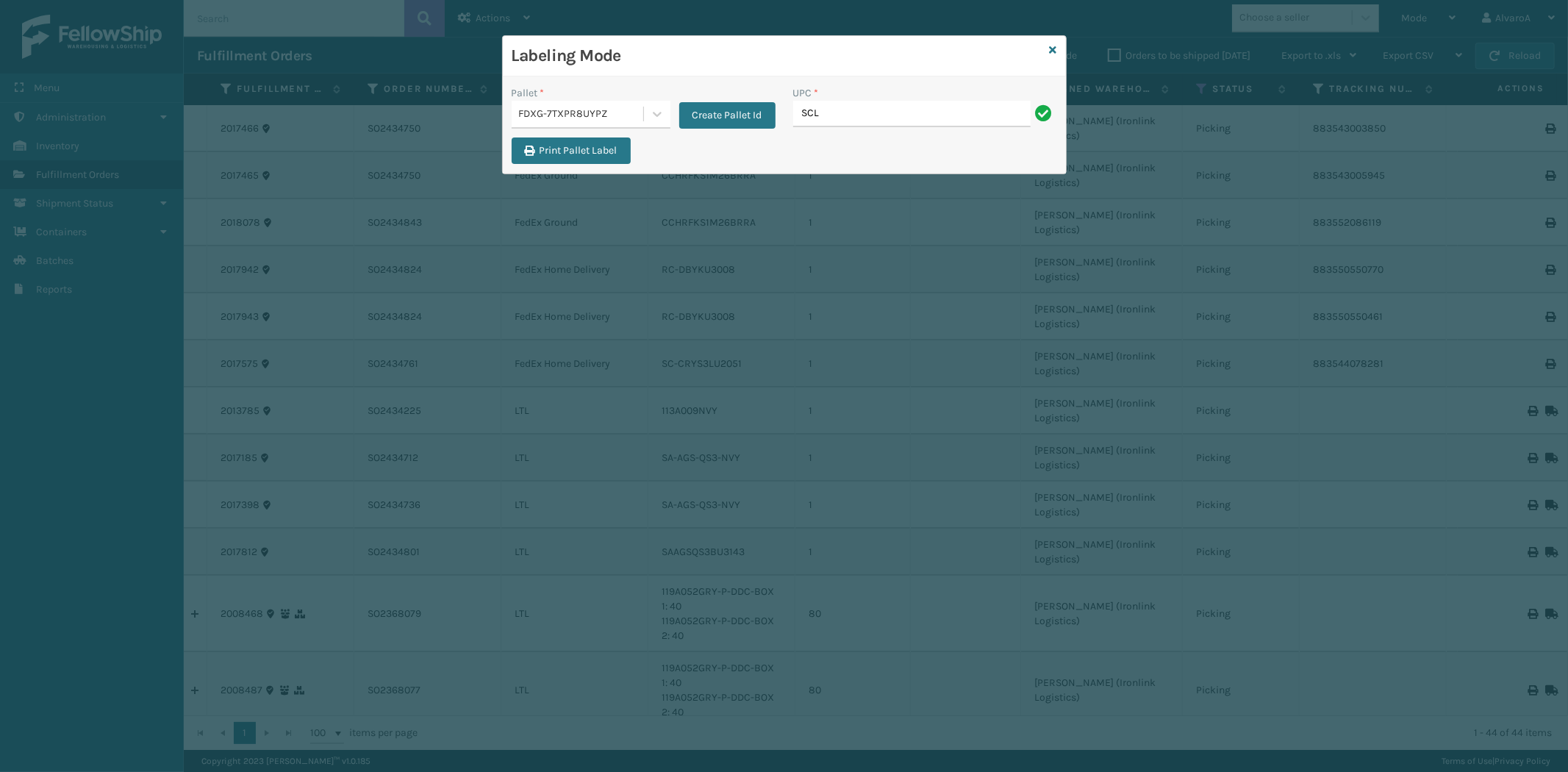
type input "SCLRIS3LU2001"
type input "SCWDSLU2012"
click at [1054, 50] on icon at bounding box center [1053, 50] width 7 height 10
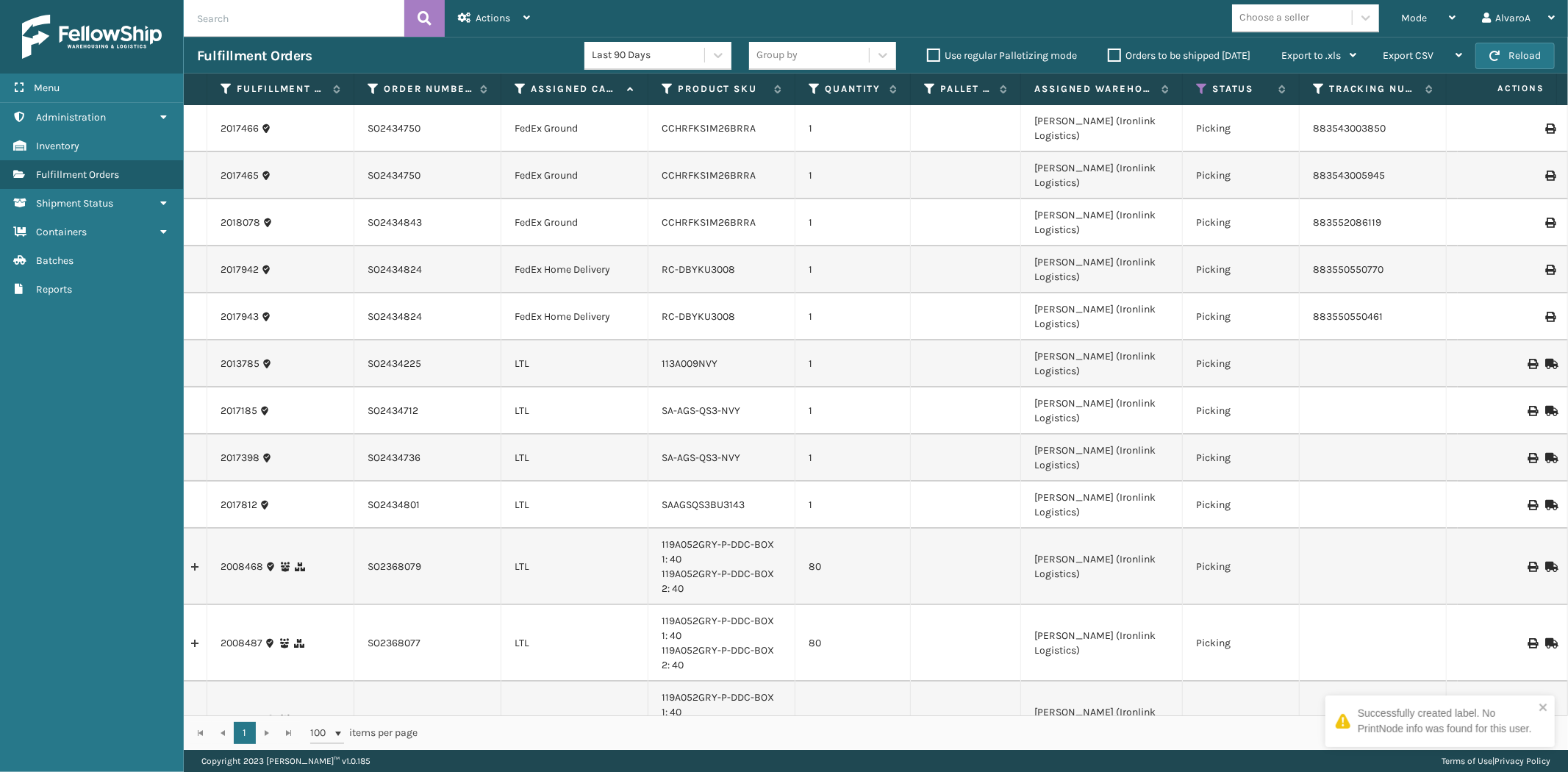
click at [1198, 81] on th "Status" at bounding box center [1241, 89] width 117 height 31
click at [1202, 86] on icon at bounding box center [1201, 89] width 12 height 13
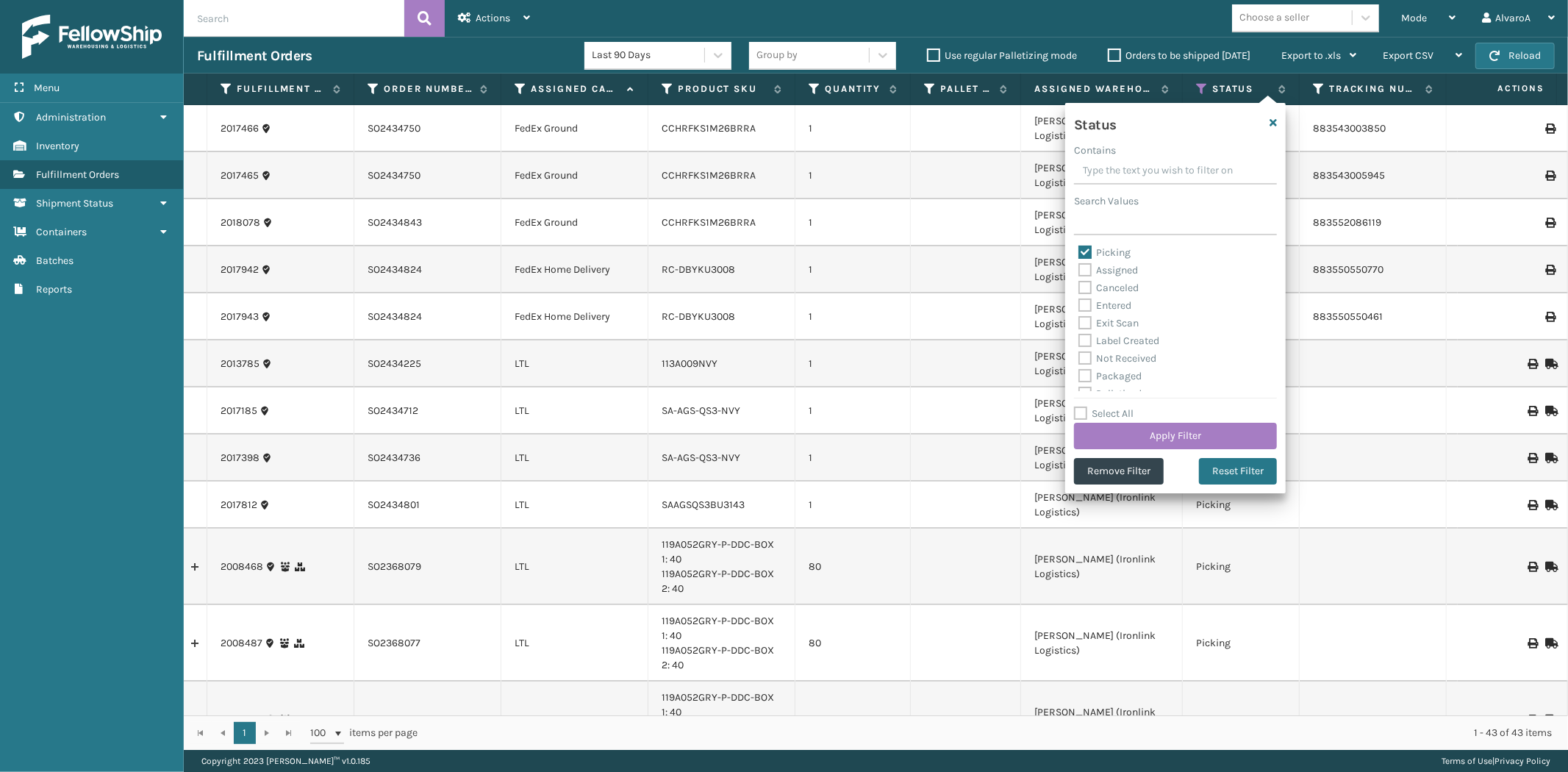
click at [1092, 254] on label "Picking" at bounding box center [1105, 252] width 52 height 12
click at [1080, 254] on input "Picking" at bounding box center [1079, 249] width 1 height 10
checkbox input "false"
drag, startPoint x: 1080, startPoint y: 308, endPoint x: 1084, endPoint y: 316, distance: 8.9
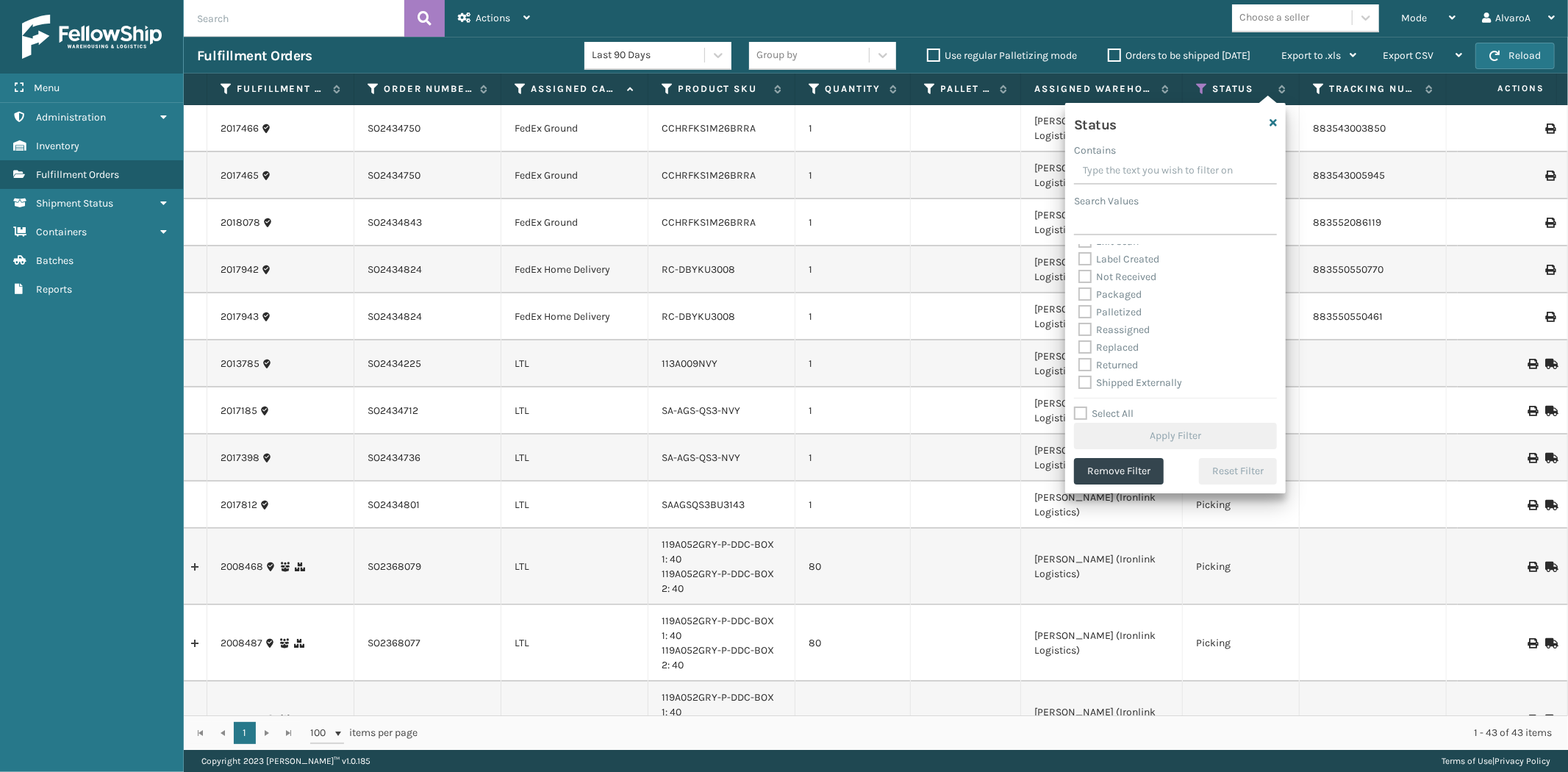
click at [1081, 308] on label "Palletized" at bounding box center [1110, 312] width 63 height 12
click at [1080, 308] on input "Palletized" at bounding box center [1079, 308] width 1 height 10
checkbox input "true"
click at [1097, 441] on button "Apply Filter" at bounding box center [1175, 435] width 203 height 27
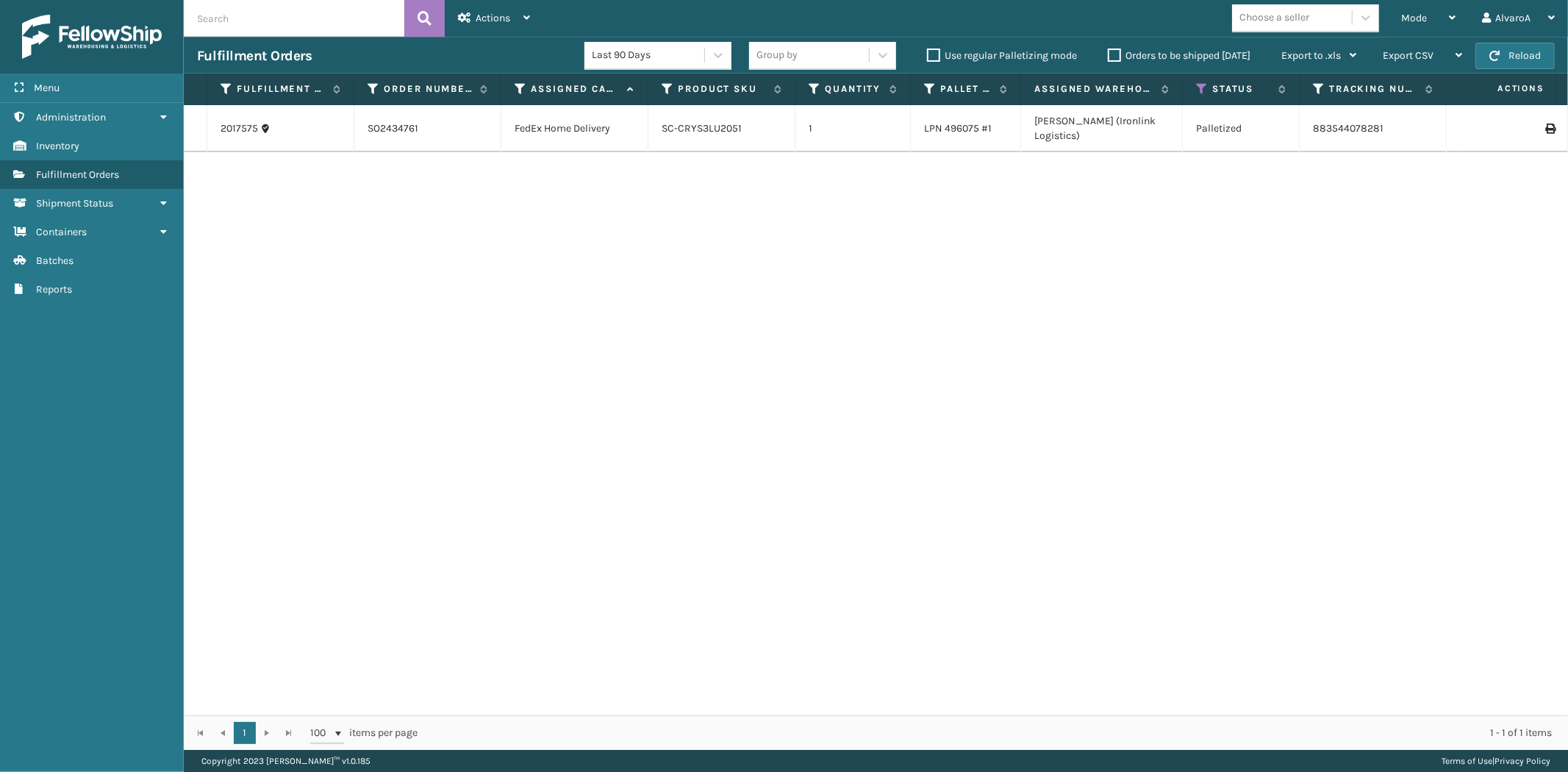
click at [1117, 61] on label "Orders to be shipped [DATE]" at bounding box center [1179, 55] width 143 height 12
click at [1109, 57] on input "Orders to be shipped [DATE]" at bounding box center [1108, 52] width 1 height 10
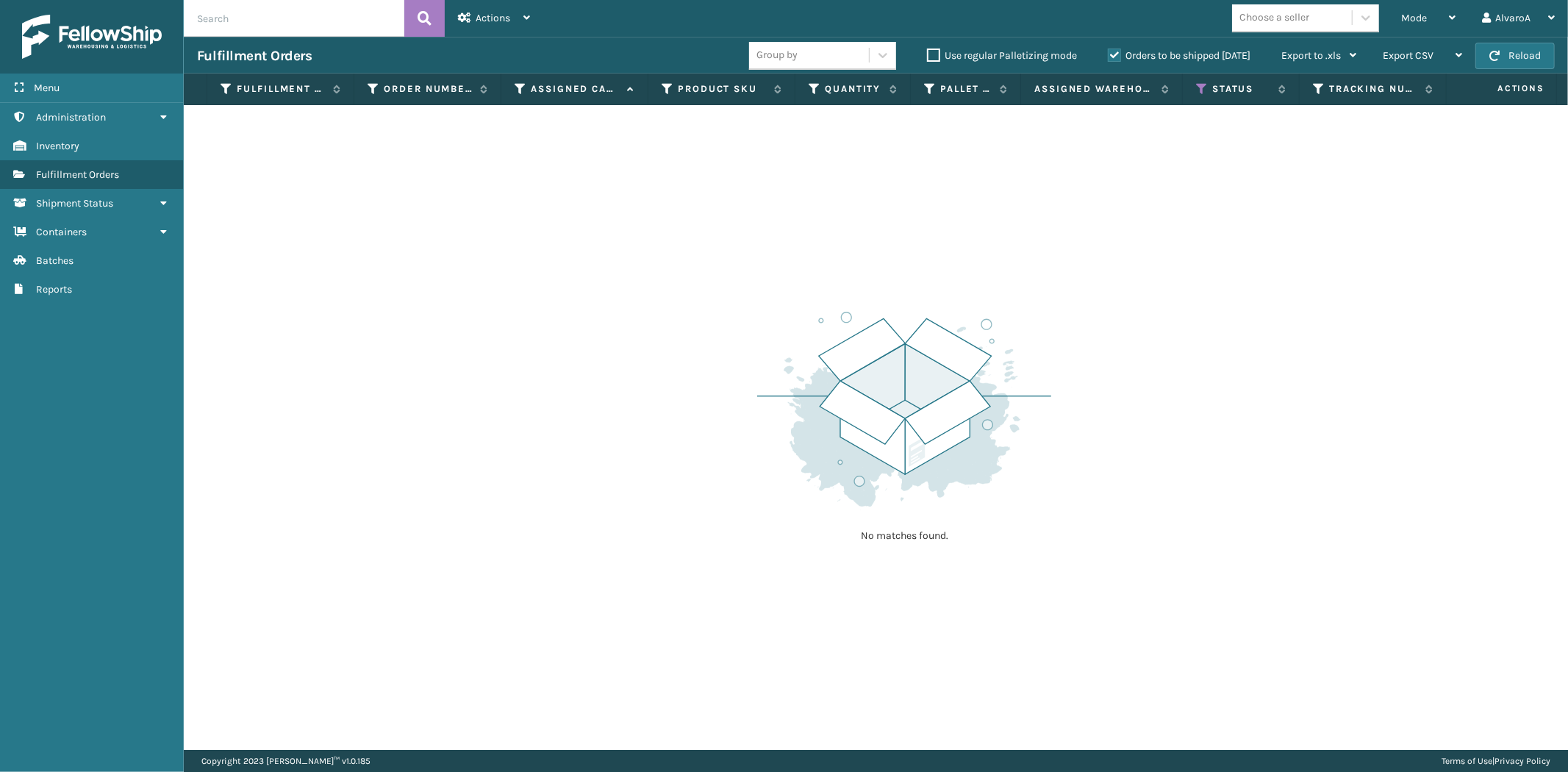
click at [1117, 61] on label "Orders to be shipped [DATE]" at bounding box center [1179, 55] width 143 height 12
click at [1109, 57] on input "Orders to be shipped [DATE]" at bounding box center [1108, 52] width 1 height 10
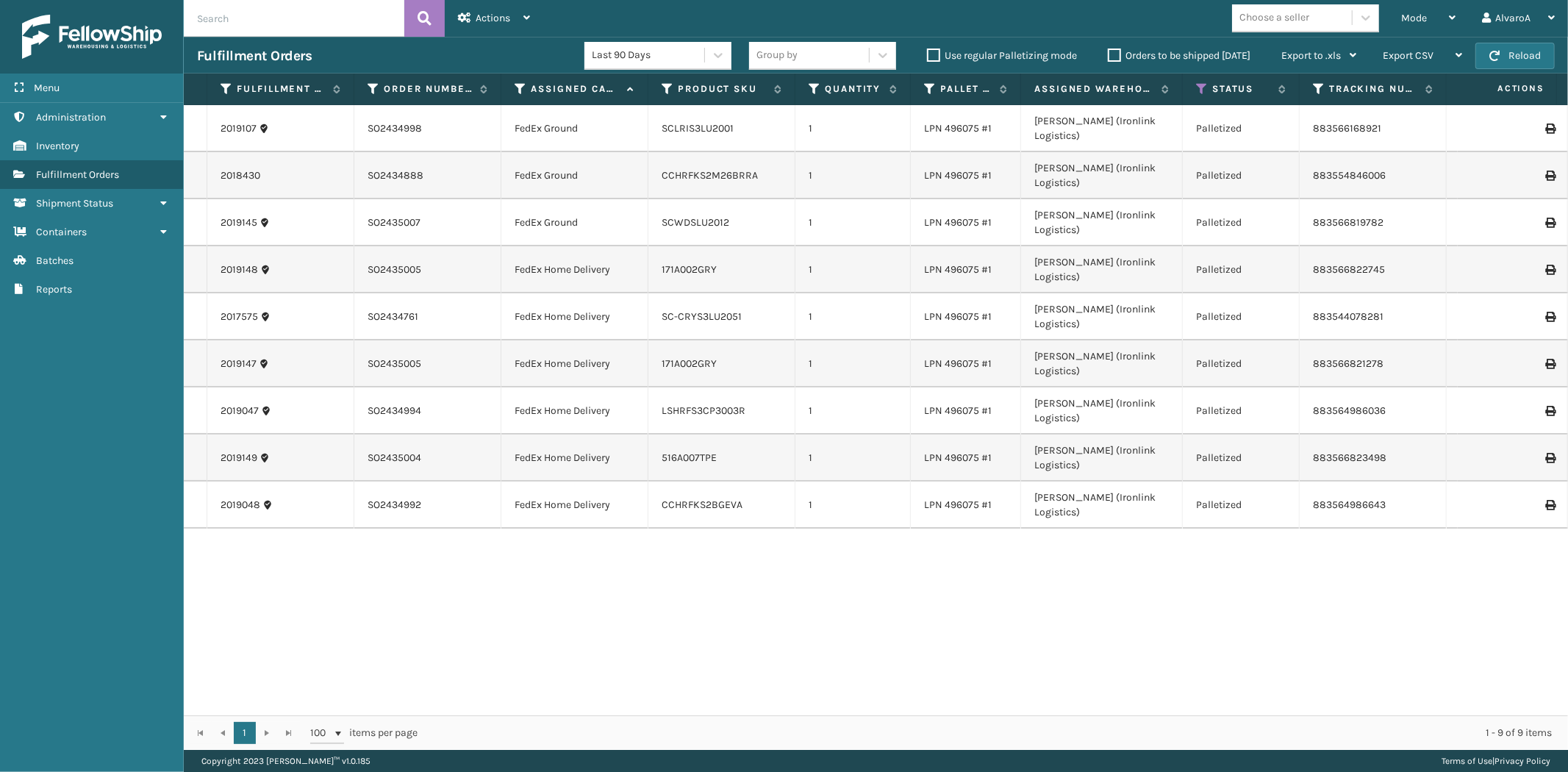
click at [1545, 124] on icon at bounding box center [1549, 128] width 9 height 10
drag, startPoint x: 1404, startPoint y: 6, endPoint x: 1414, endPoint y: 15, distance: 13.5
click at [1409, 11] on div "Mode" at bounding box center [1428, 19] width 54 height 37
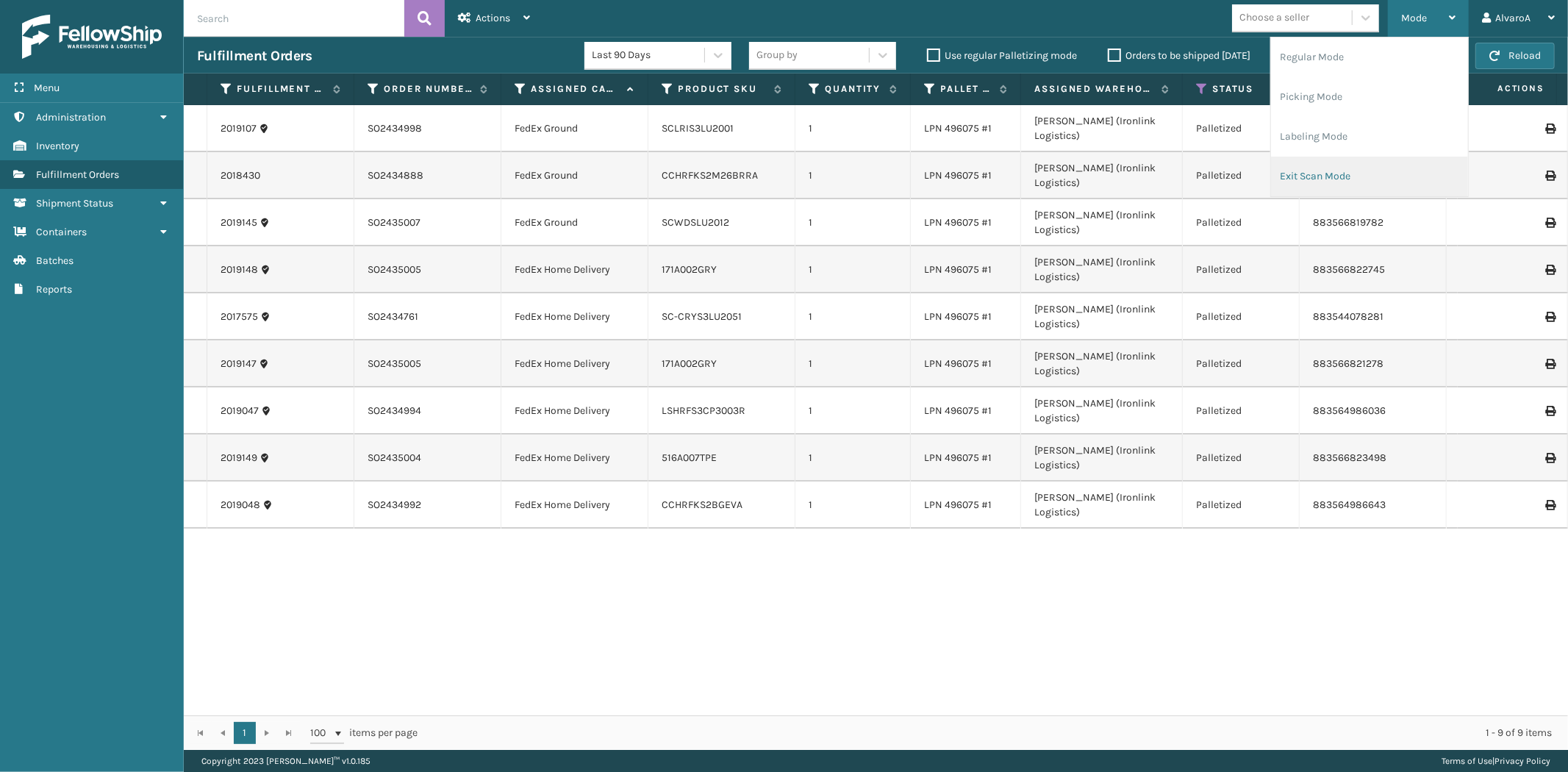
click at [1303, 178] on li "Exit Scan Mode" at bounding box center [1369, 176] width 197 height 40
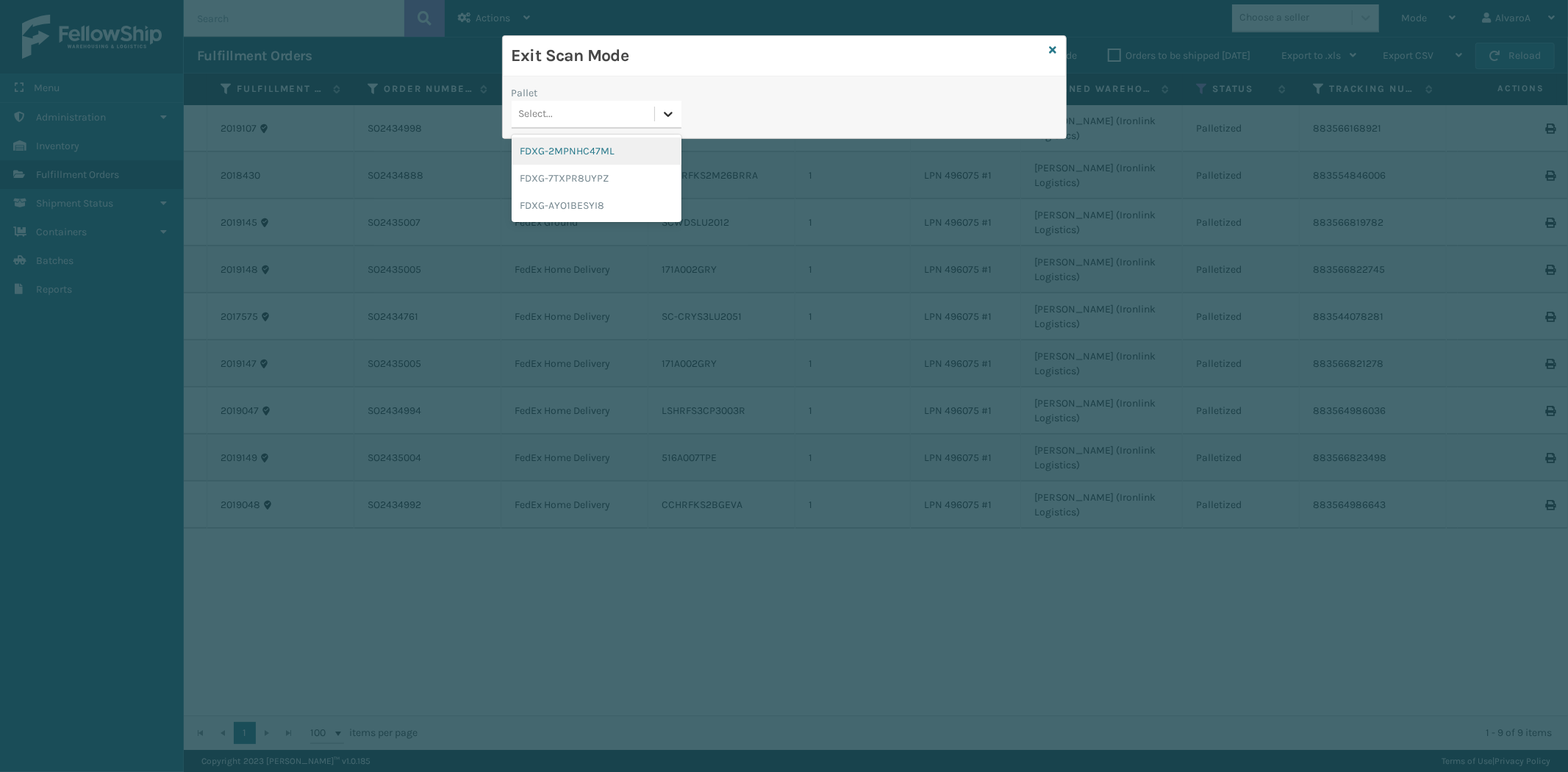
click at [661, 122] on div at bounding box center [668, 114] width 27 height 27
click at [589, 181] on div "FDXG-7TXPR8UYPZ" at bounding box center [597, 178] width 170 height 27
